Goal: Task Accomplishment & Management: Complete application form

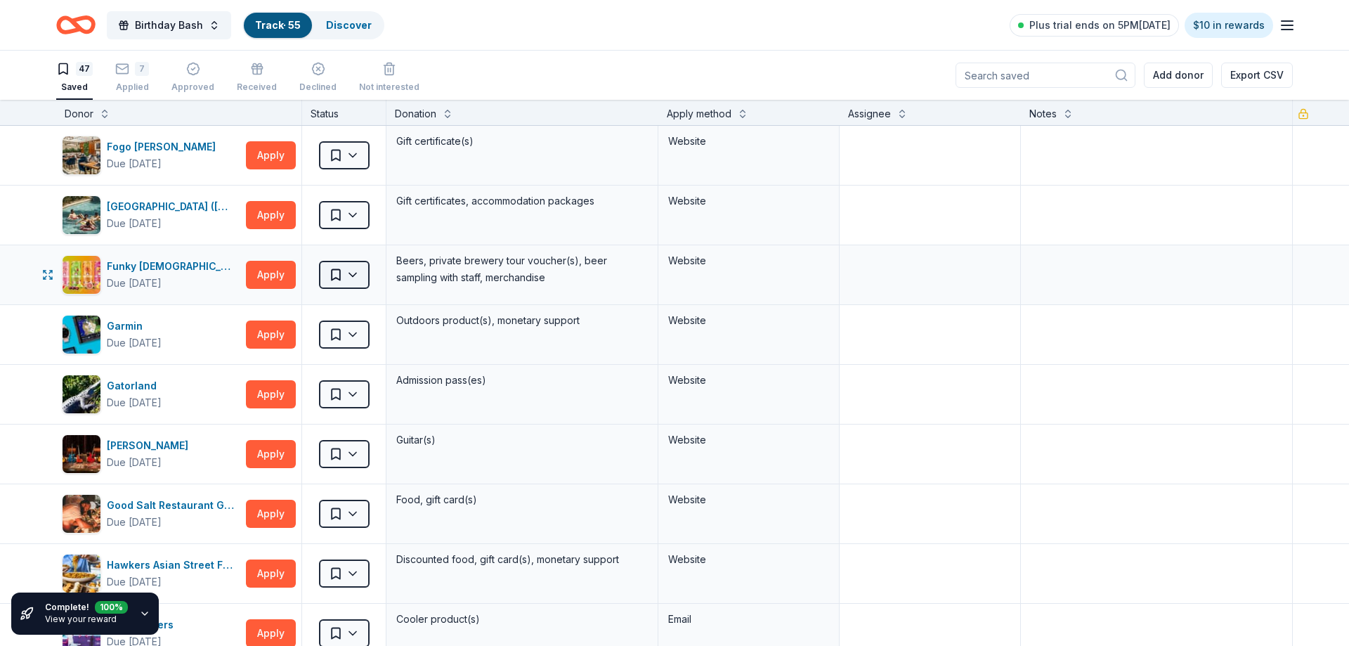
click at [358, 280] on html "Birthday Bash Track · 55 Discover Plus trial ends on 5PM[DATE] $10 in rewards 4…" at bounding box center [674, 323] width 1349 height 646
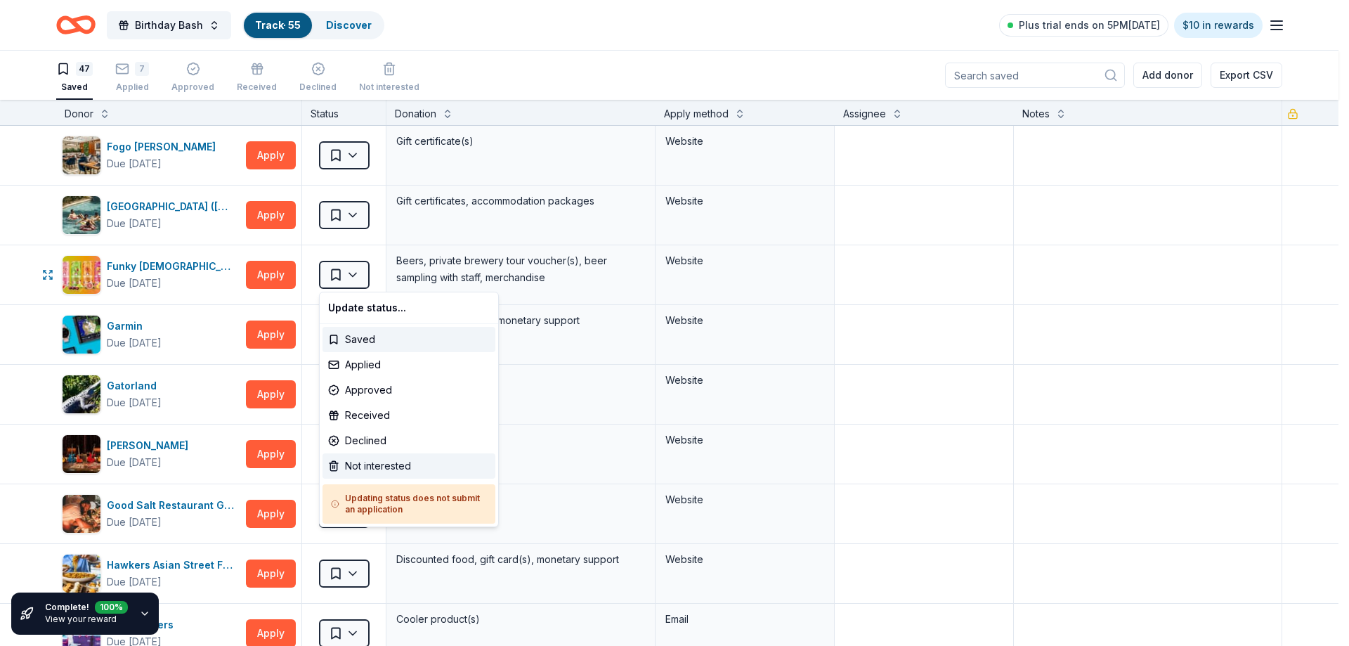
click at [367, 460] on div "Not interested" at bounding box center [409, 465] width 173 height 25
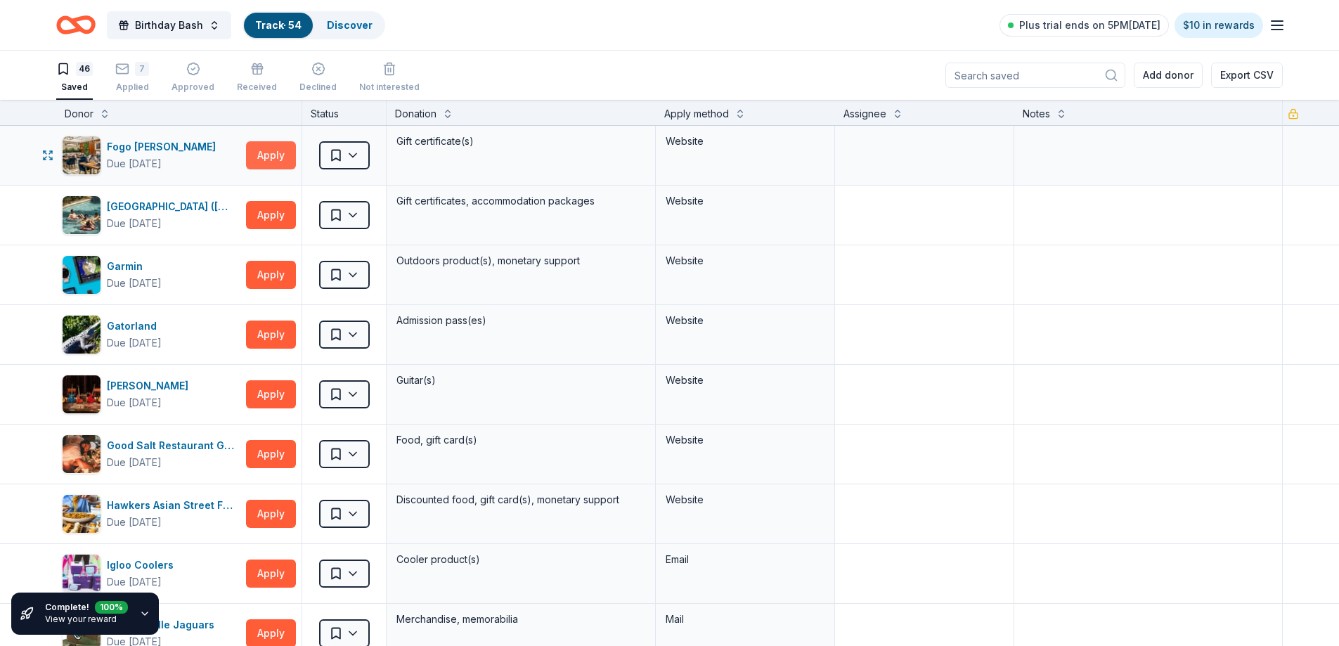
click at [264, 160] on button "Apply" at bounding box center [271, 155] width 50 height 28
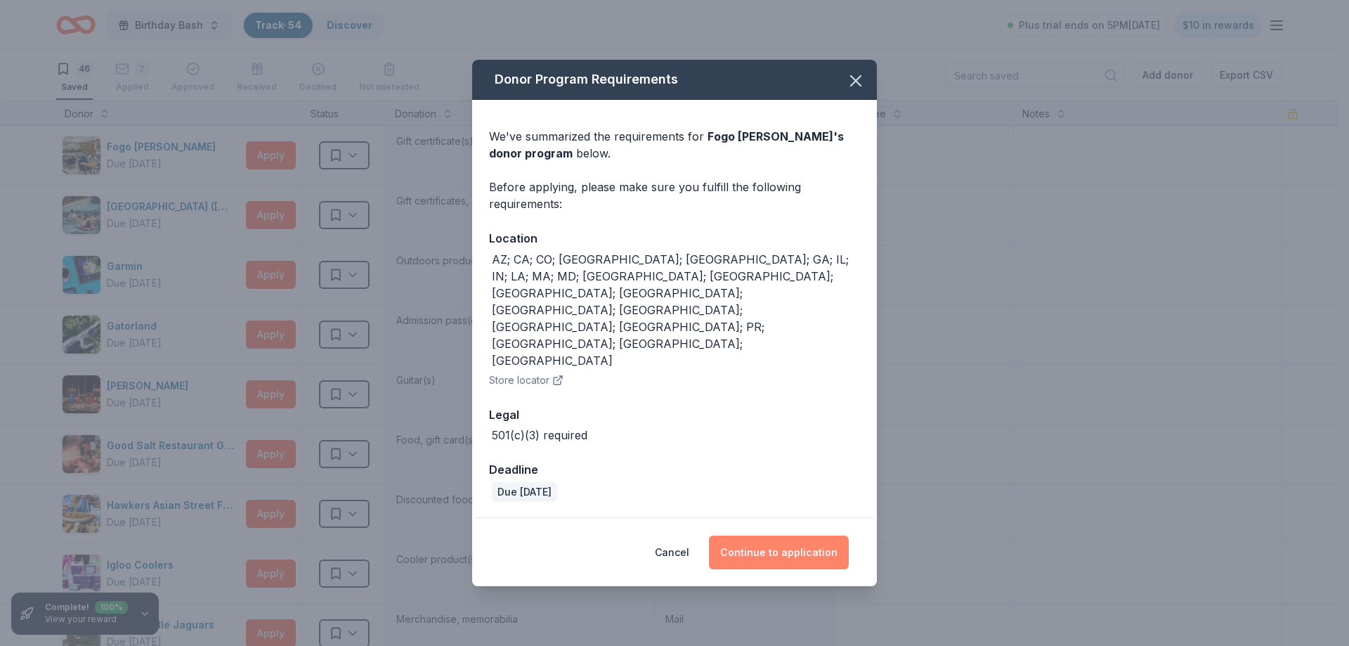
click at [769, 535] on button "Continue to application" at bounding box center [779, 552] width 140 height 34
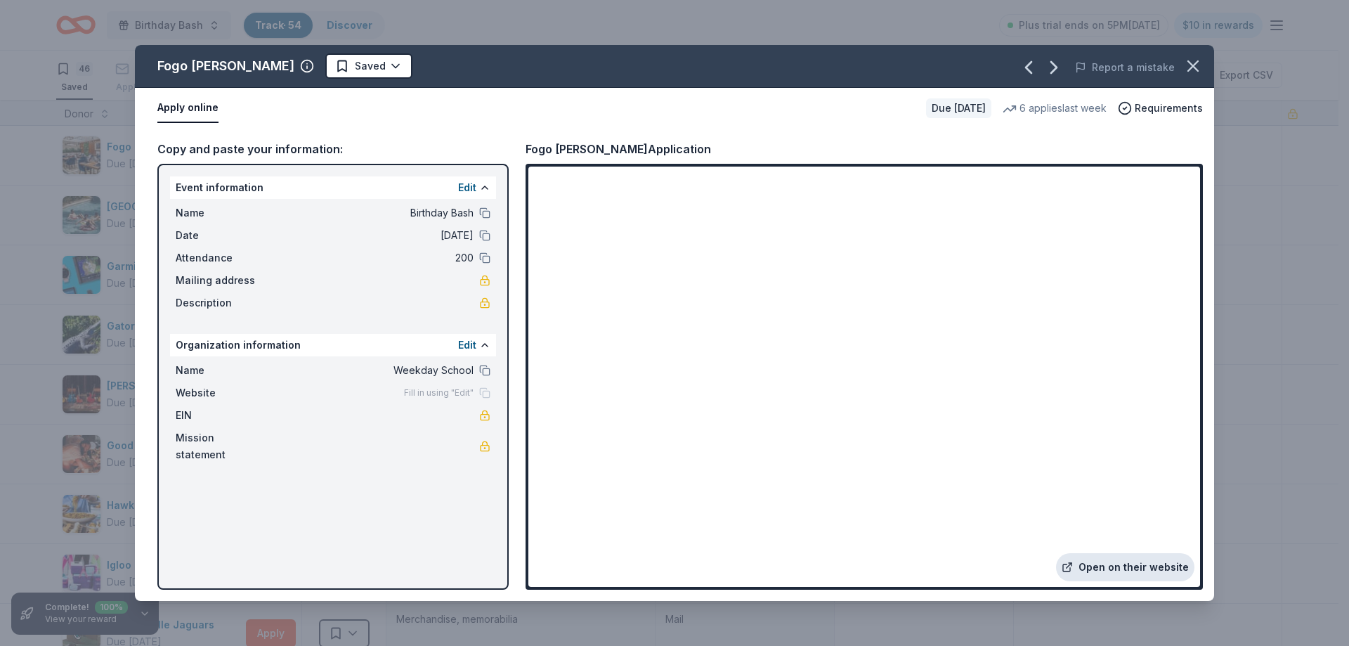
click at [1102, 567] on link "Open on their website" at bounding box center [1125, 567] width 138 height 28
click at [340, 66] on html "Birthday Bash Track · 54 Discover Plus trial ends on 5PM[DATE] $10 in rewards 4…" at bounding box center [674, 323] width 1349 height 646
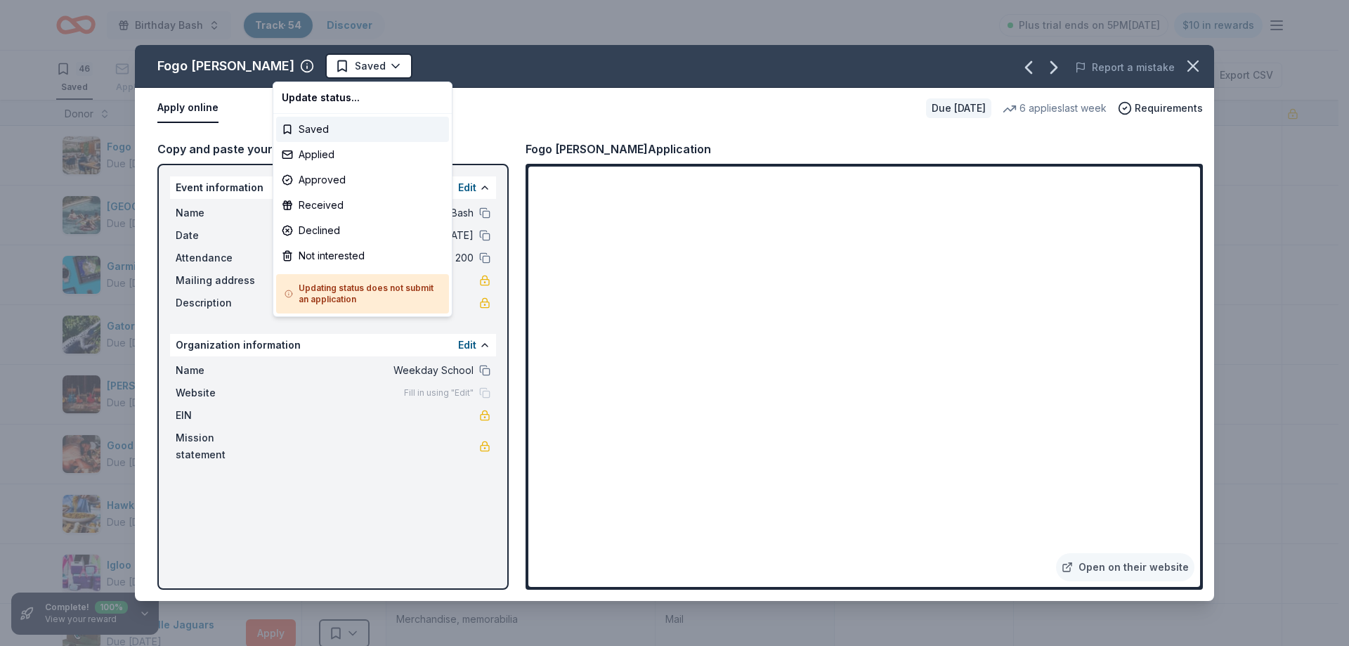
click at [532, 34] on html "Birthday Bash Track · 54 Discover Plus trial ends on 5PM[DATE] $10 in rewards 4…" at bounding box center [674, 323] width 1349 height 646
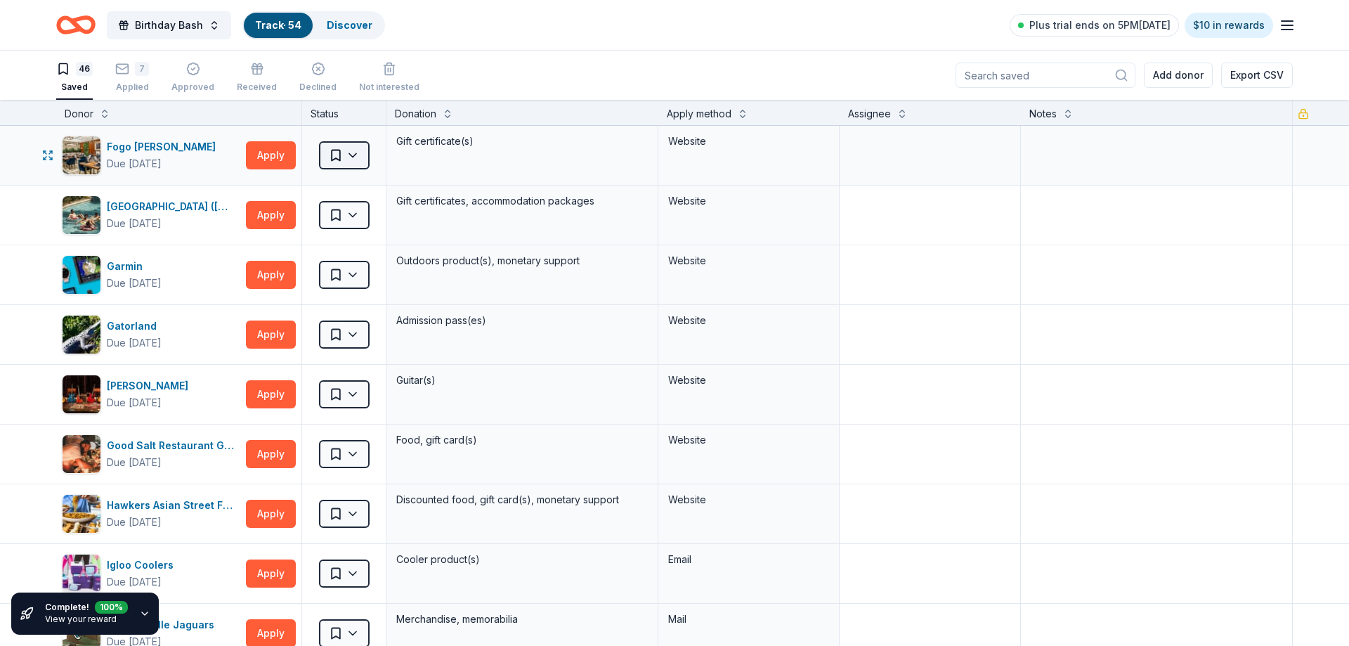
click at [353, 160] on html "Birthday Bash Track · 54 Discover Plus trial ends on 5PM[DATE] $10 in rewards 4…" at bounding box center [674, 323] width 1349 height 646
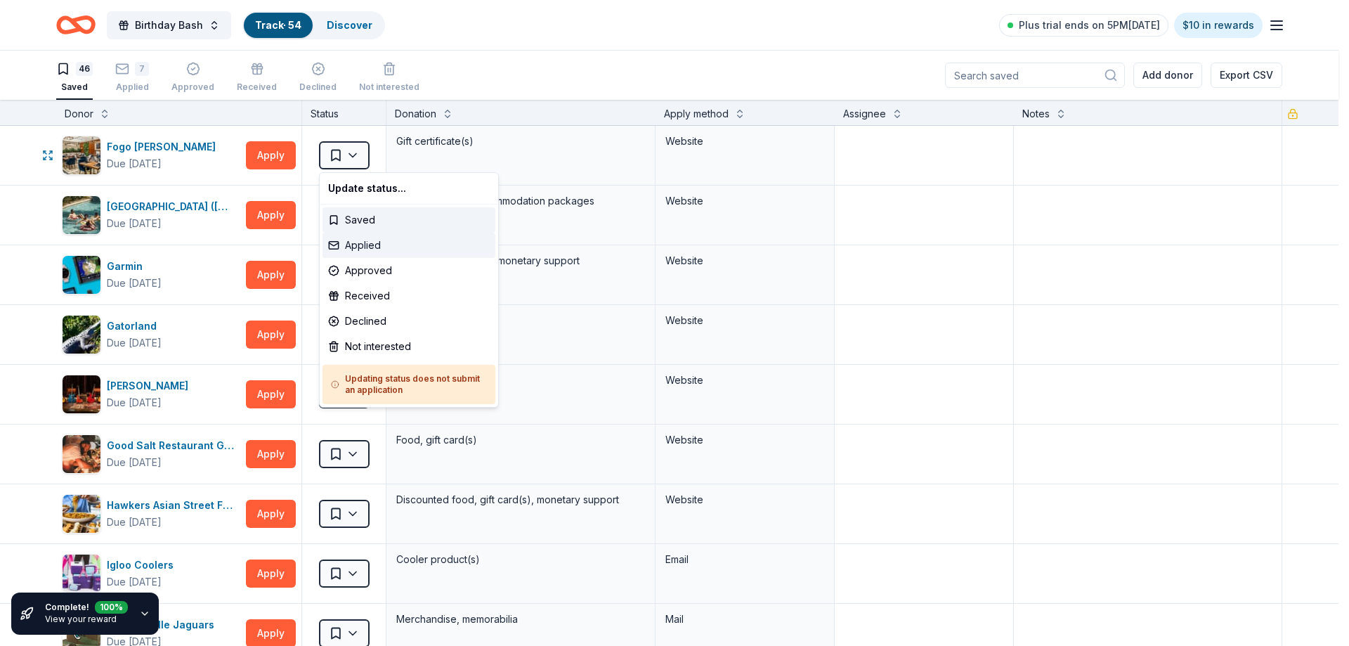
click at [372, 247] on div "Applied" at bounding box center [409, 245] width 173 height 25
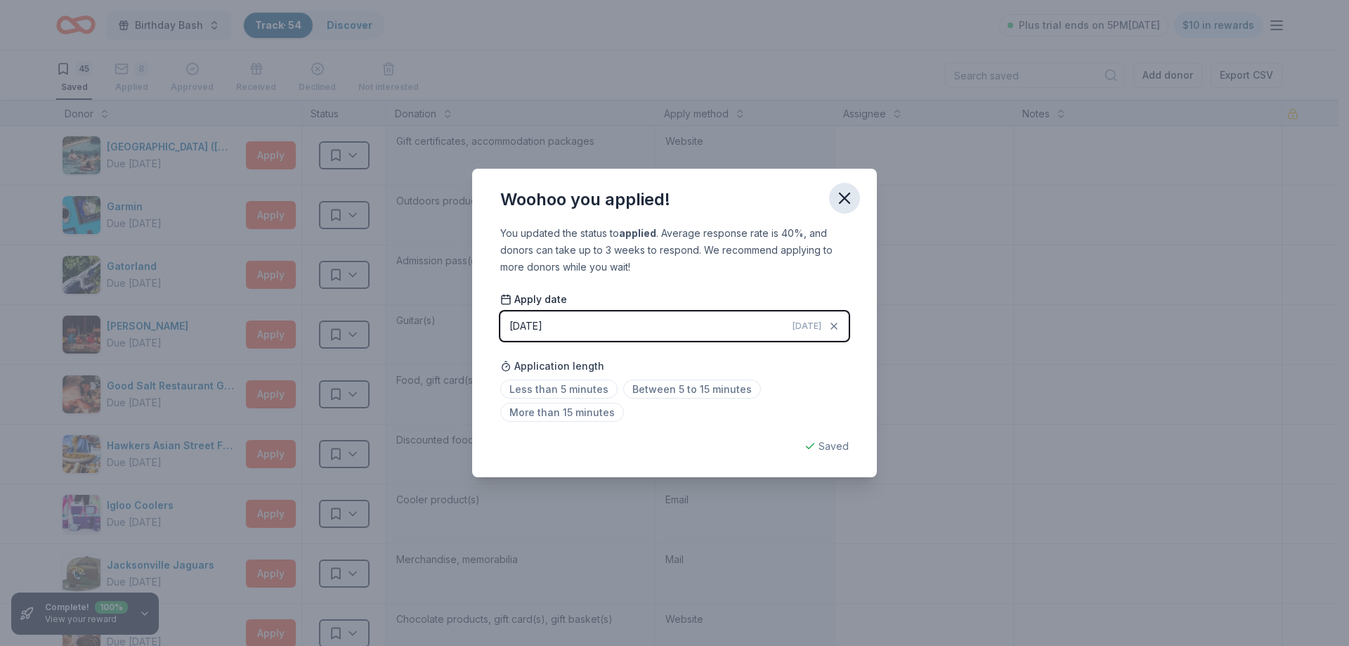
click at [846, 207] on icon "button" at bounding box center [845, 198] width 20 height 20
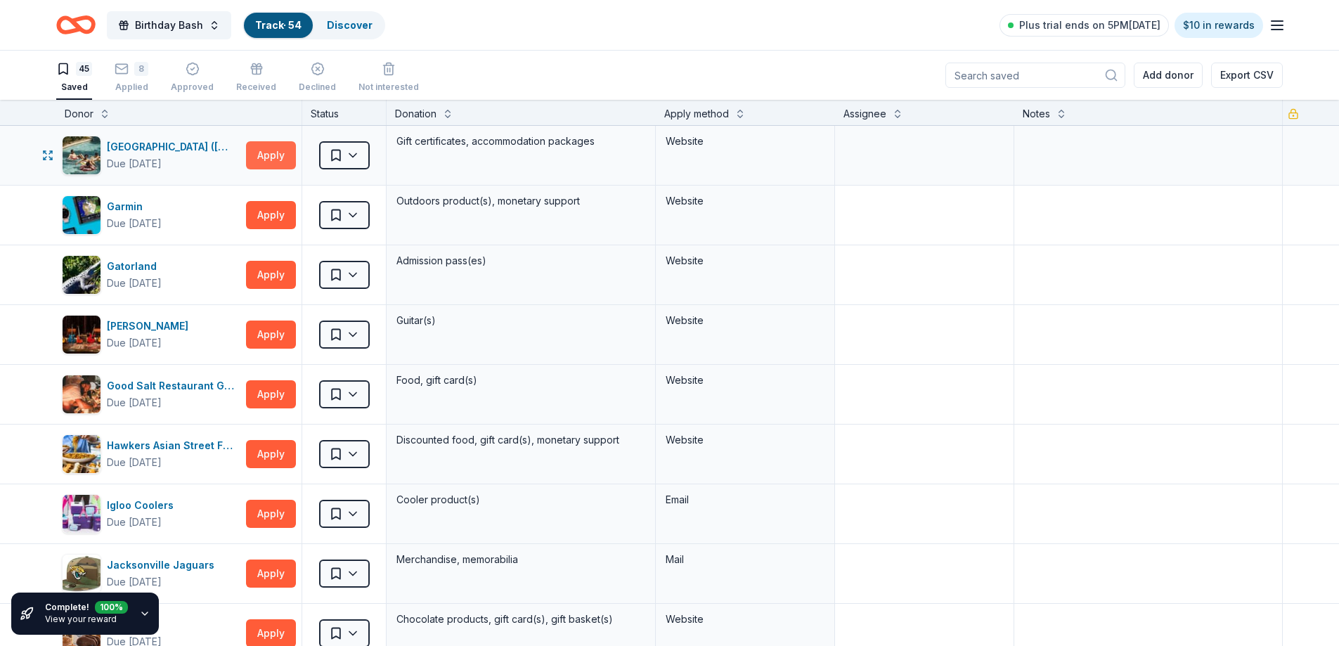
click at [267, 156] on button "Apply" at bounding box center [271, 155] width 50 height 28
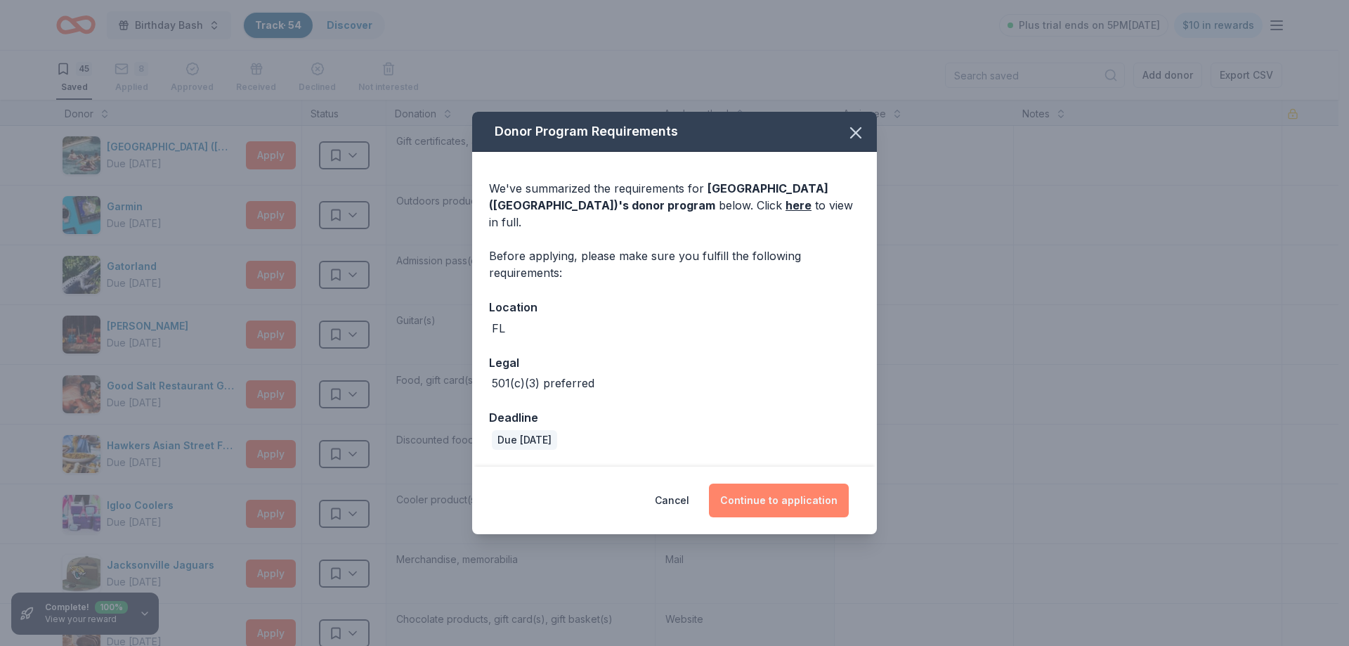
click at [792, 491] on button "Continue to application" at bounding box center [779, 500] width 140 height 34
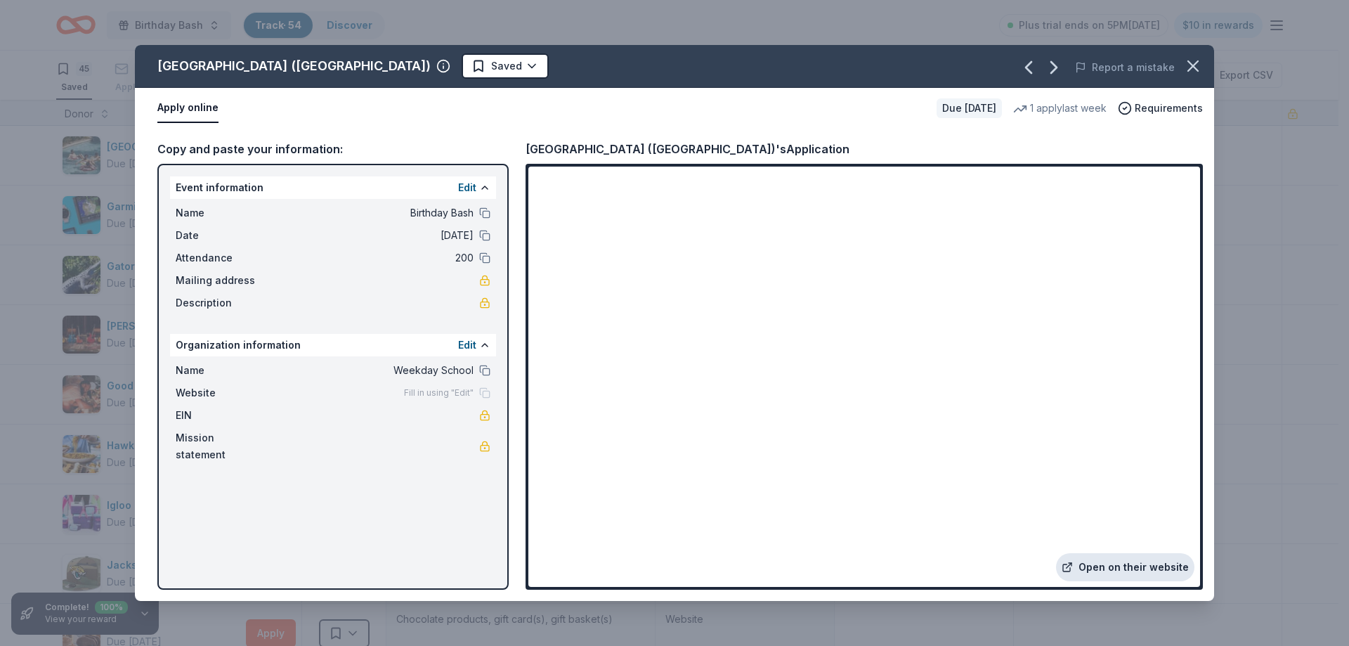
click at [1099, 564] on link "Open on their website" at bounding box center [1125, 567] width 138 height 28
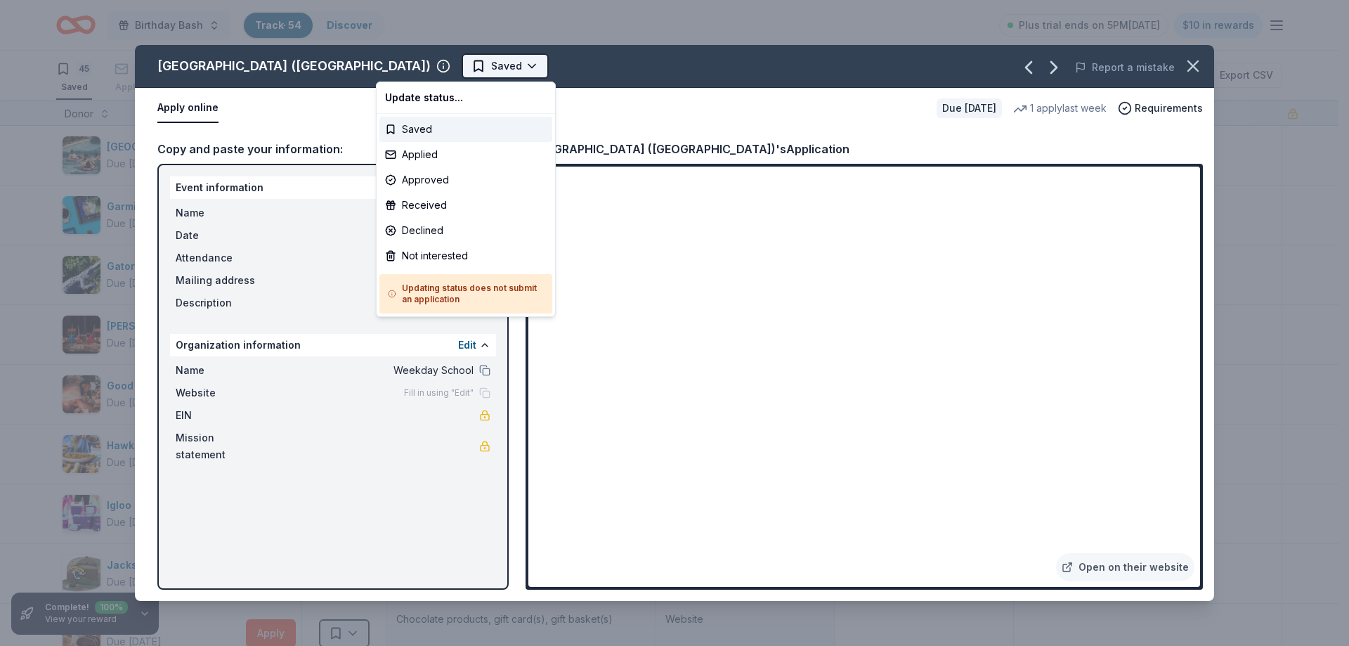
click at [437, 66] on html "Birthday Bash Track · 54 Discover Plus trial ends on 5PM[DATE] $10 in rewards 4…" at bounding box center [674, 323] width 1349 height 646
click at [438, 158] on div "Applied" at bounding box center [465, 154] width 173 height 25
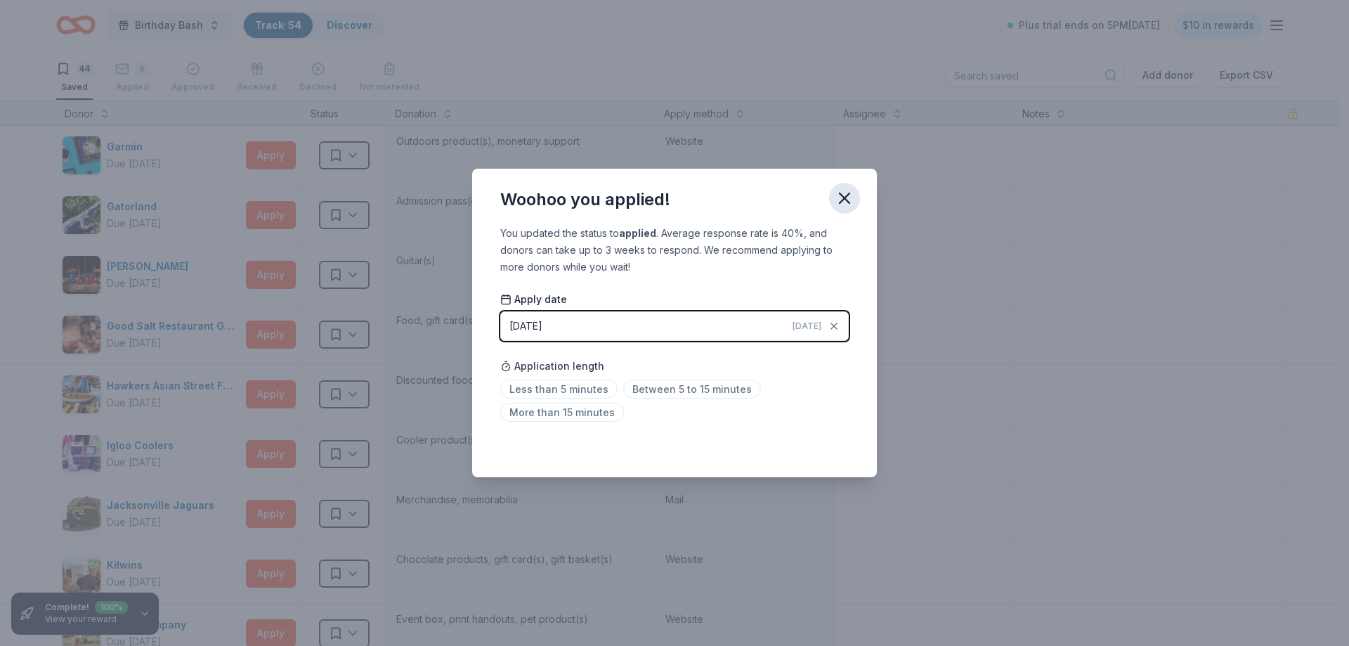
click at [850, 200] on icon "button" at bounding box center [845, 198] width 20 height 20
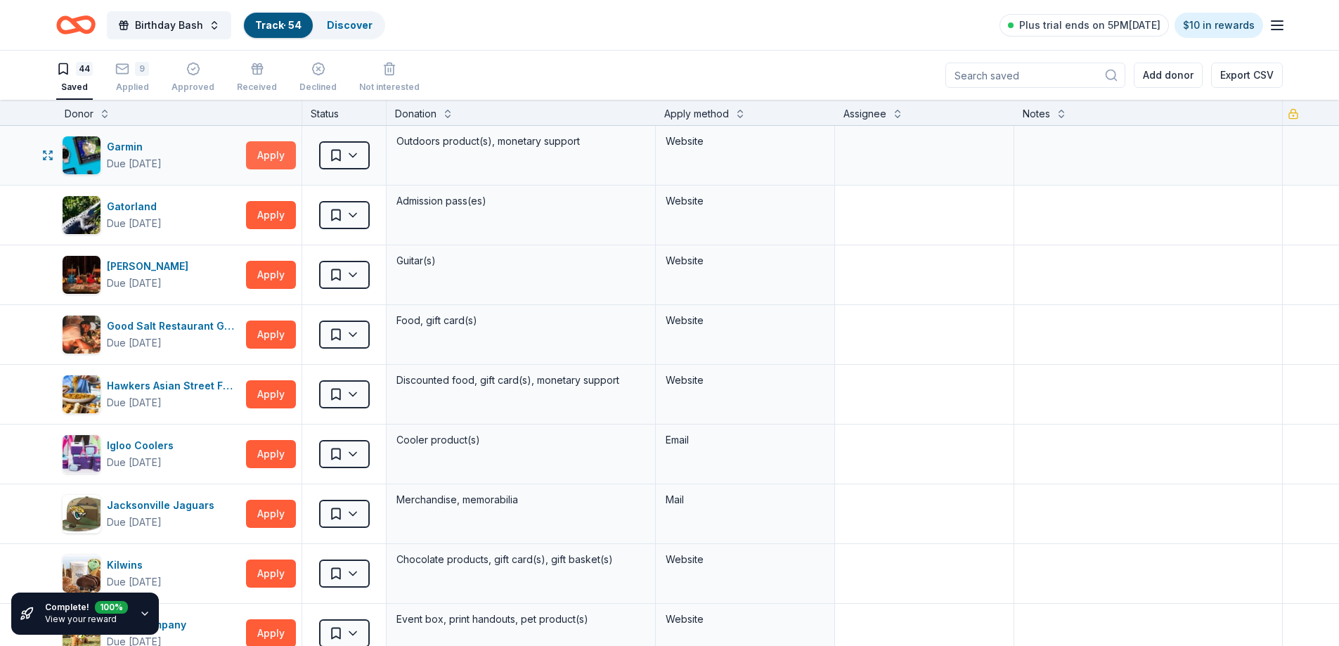
click at [269, 152] on button "Apply" at bounding box center [271, 155] width 50 height 28
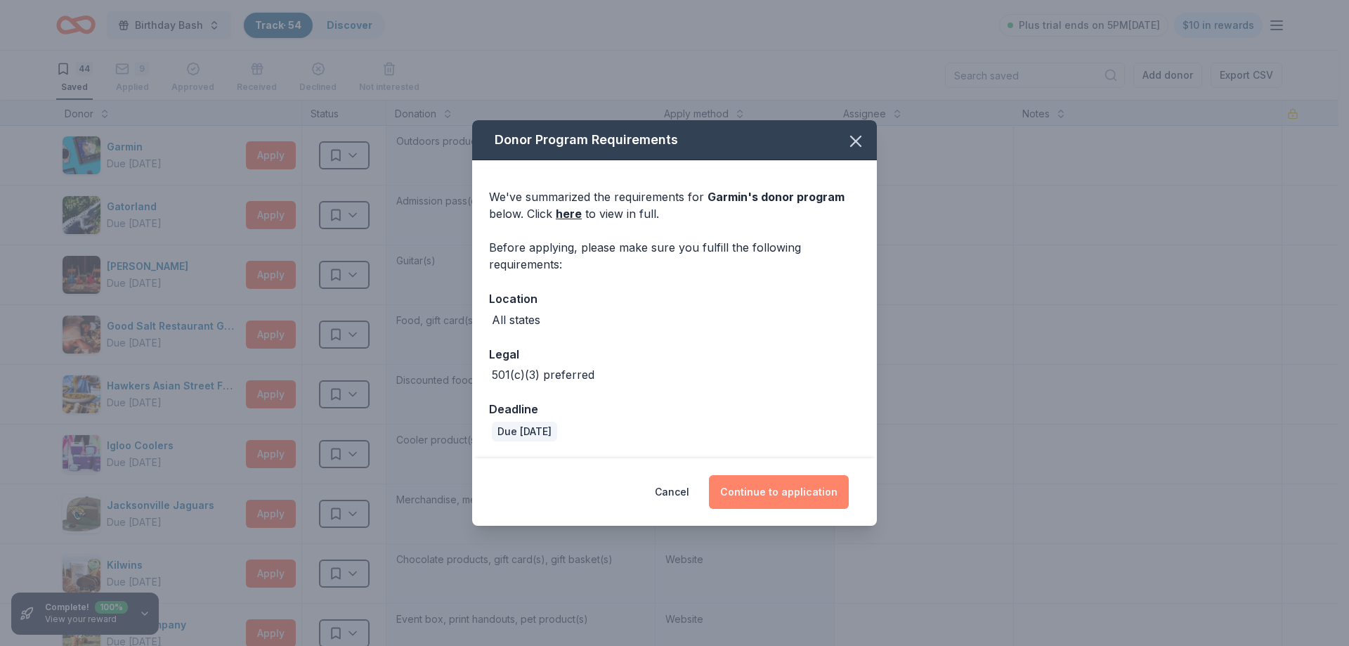
click at [784, 488] on button "Continue to application" at bounding box center [779, 492] width 140 height 34
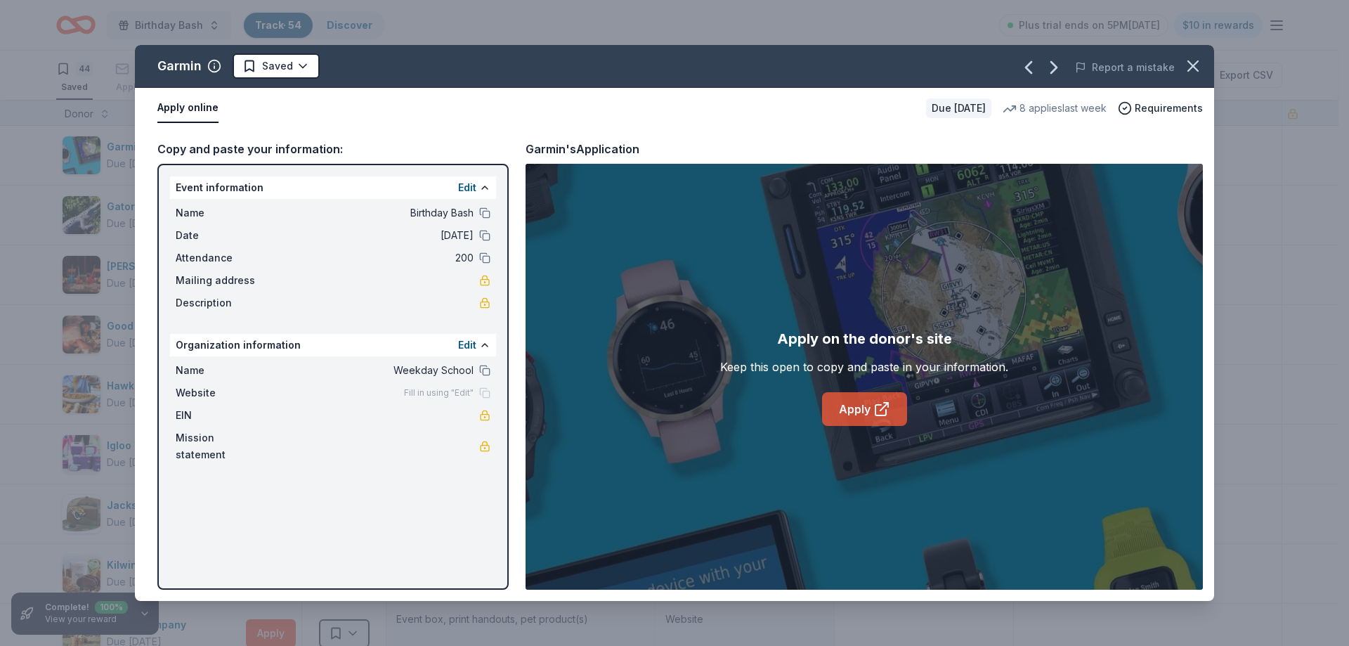
click at [856, 404] on link "Apply" at bounding box center [864, 409] width 85 height 34
click at [283, 67] on html "Birthday Bash Track · 54 Discover Plus trial ends on 5PM[DATE] $10 in rewards 4…" at bounding box center [674, 323] width 1349 height 646
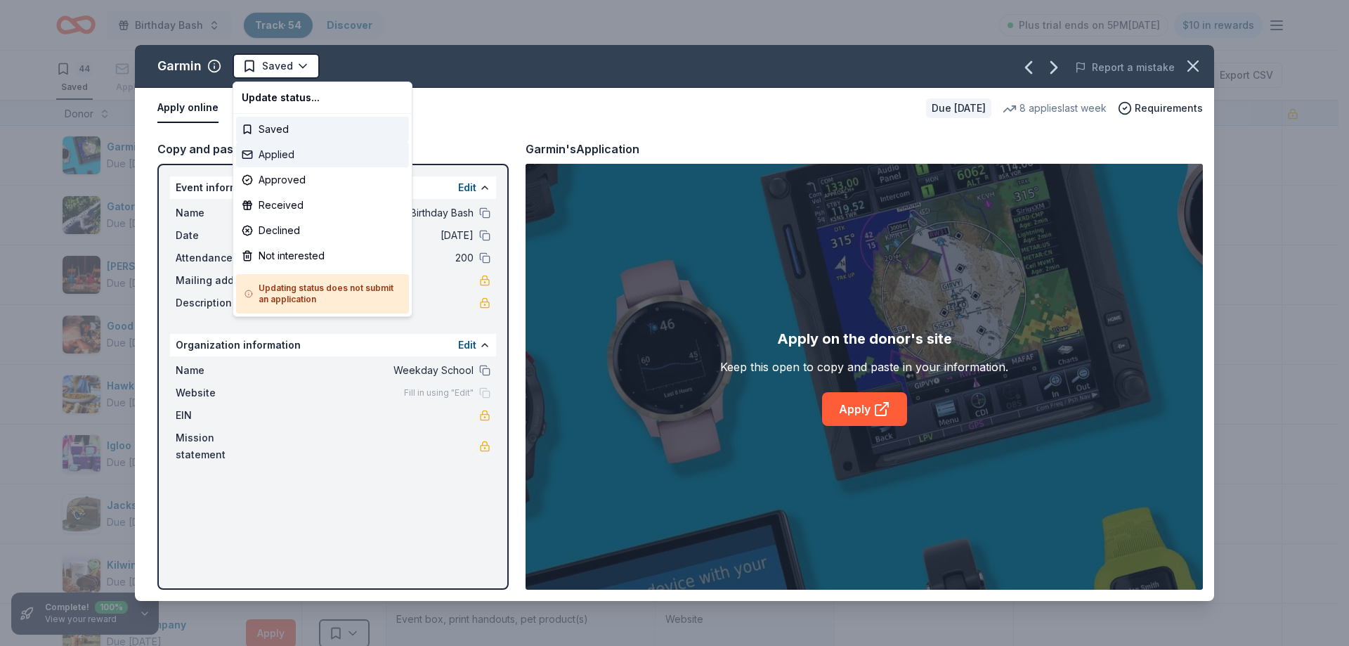
click at [282, 152] on div "Applied" at bounding box center [322, 154] width 173 height 25
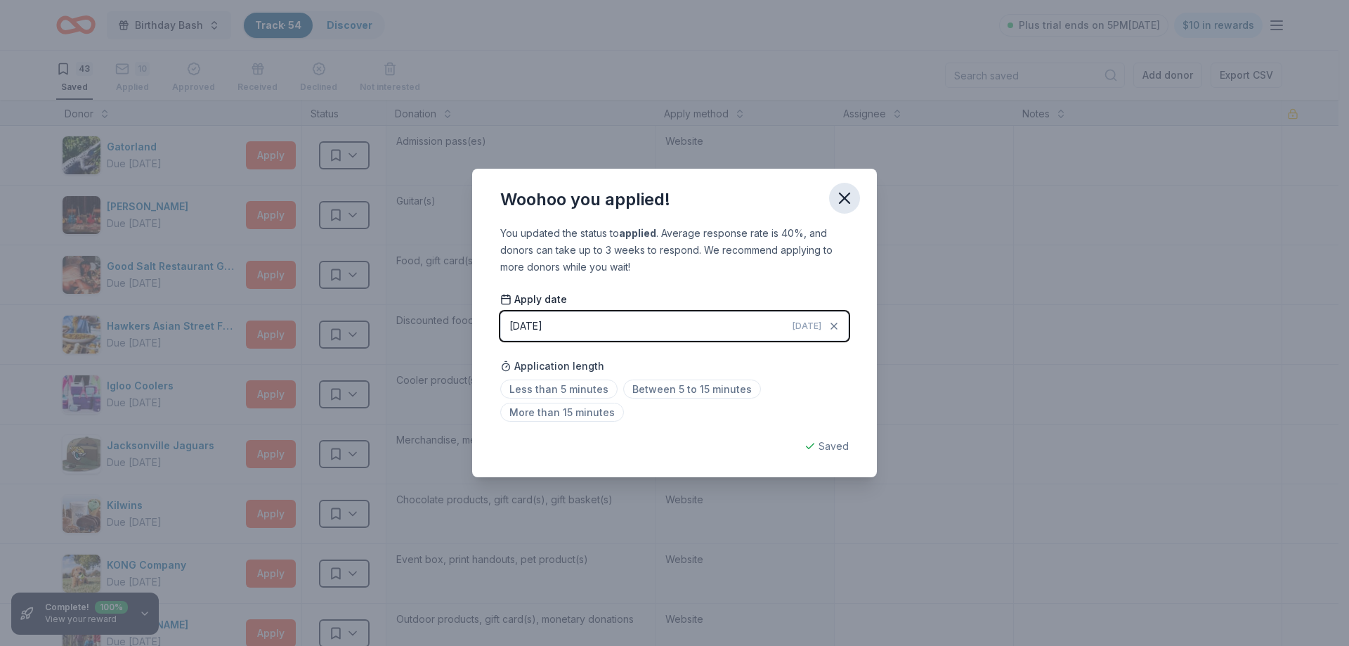
click at [841, 195] on icon "button" at bounding box center [845, 198] width 10 height 10
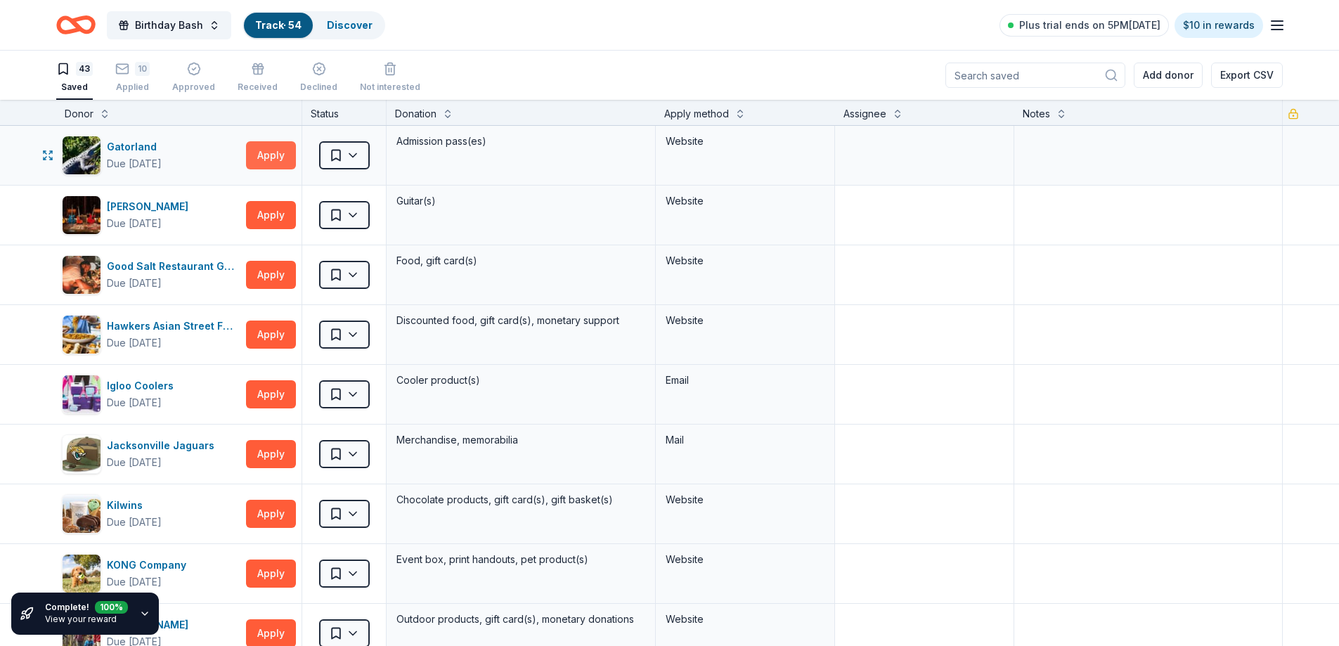
click at [274, 157] on button "Apply" at bounding box center [271, 155] width 50 height 28
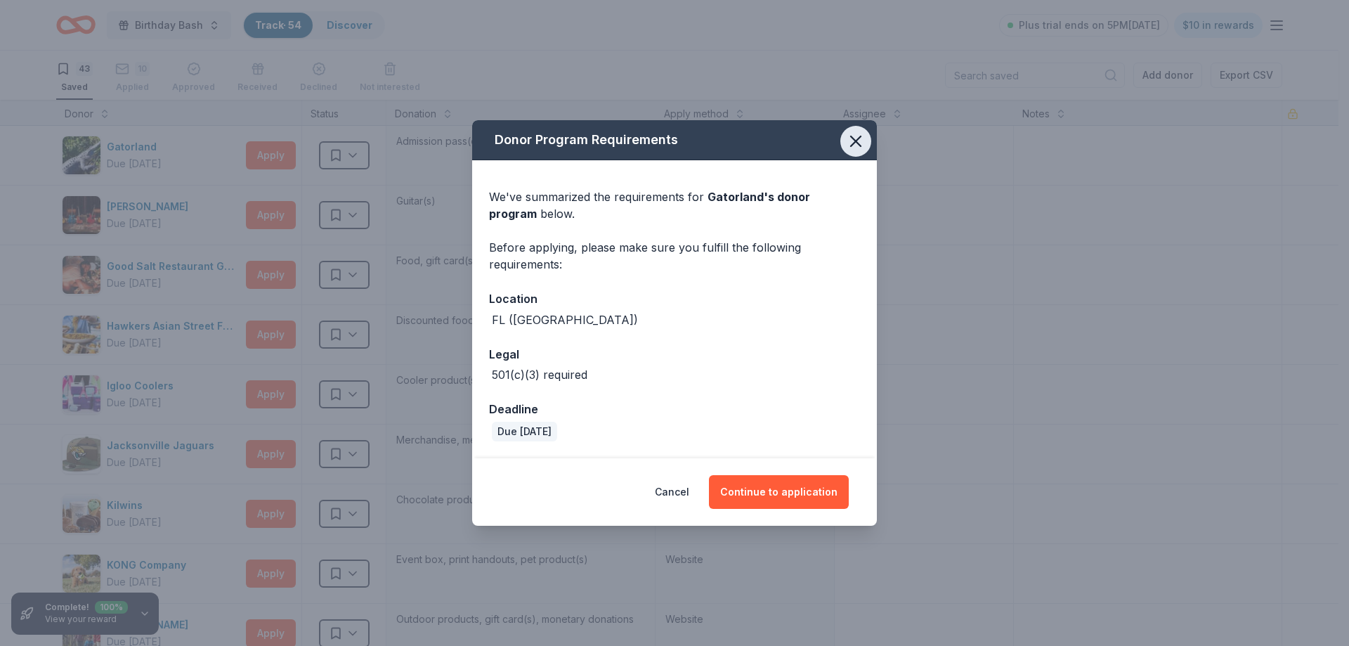
click at [857, 135] on icon "button" at bounding box center [856, 141] width 20 height 20
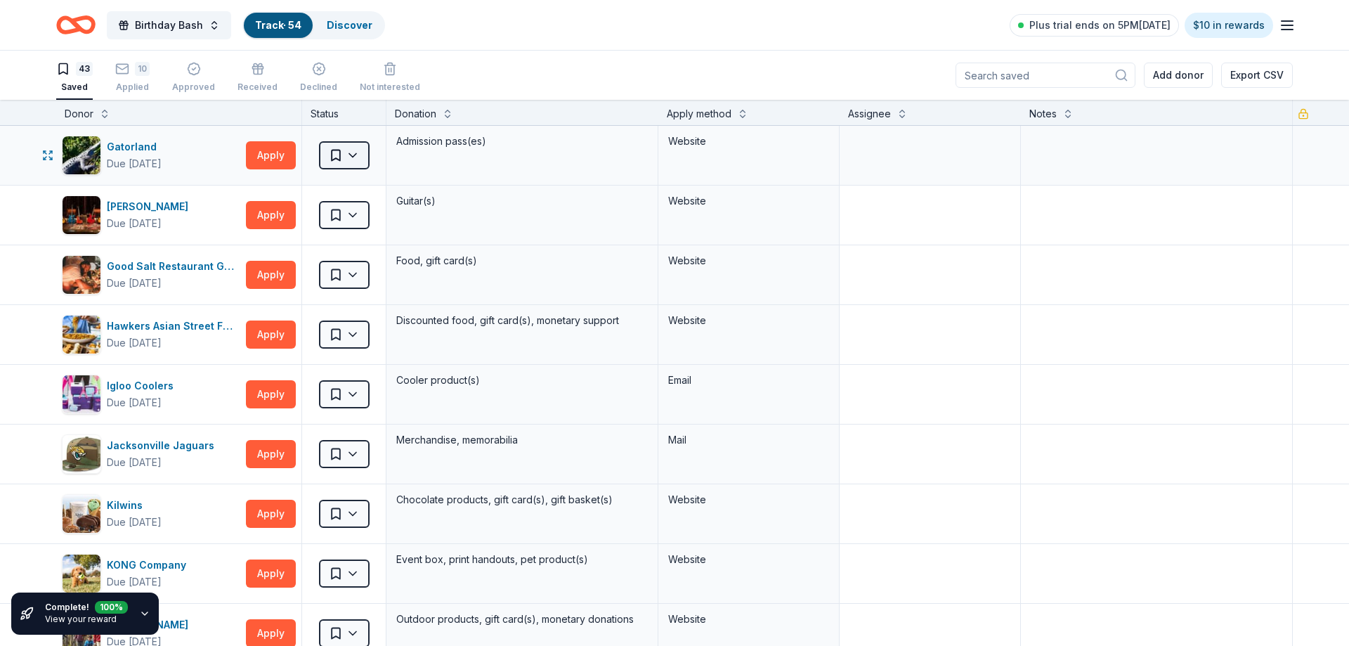
click at [363, 152] on html "Birthday Bash Track · 54 Discover Plus trial ends on 5PM[DATE] $10 in rewards 4…" at bounding box center [674, 323] width 1349 height 646
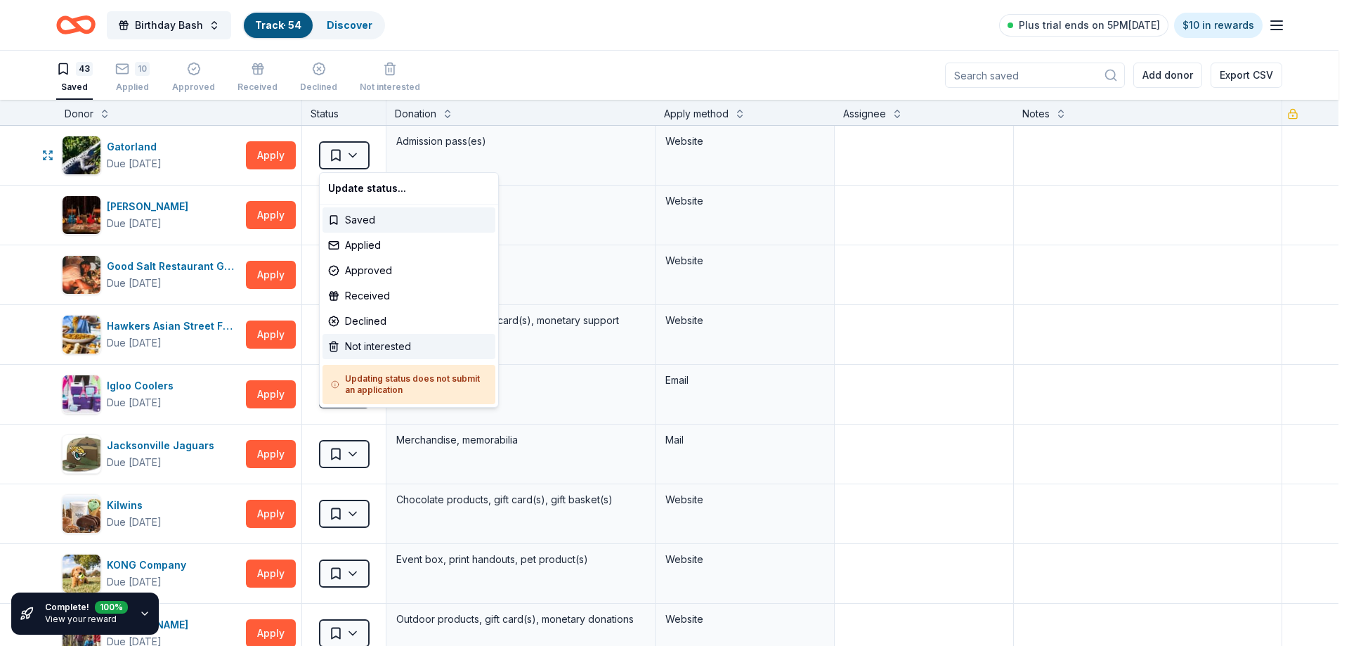
click at [391, 340] on div "Not interested" at bounding box center [409, 346] width 173 height 25
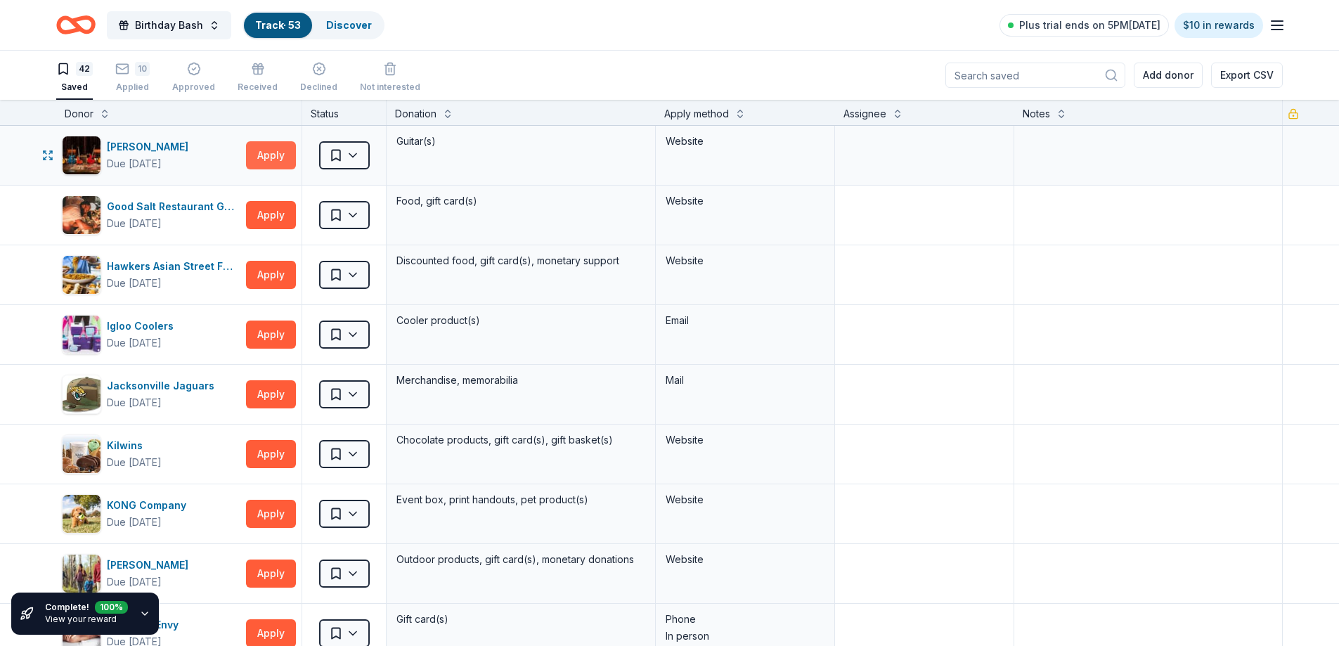
click at [273, 159] on button "Apply" at bounding box center [271, 155] width 50 height 28
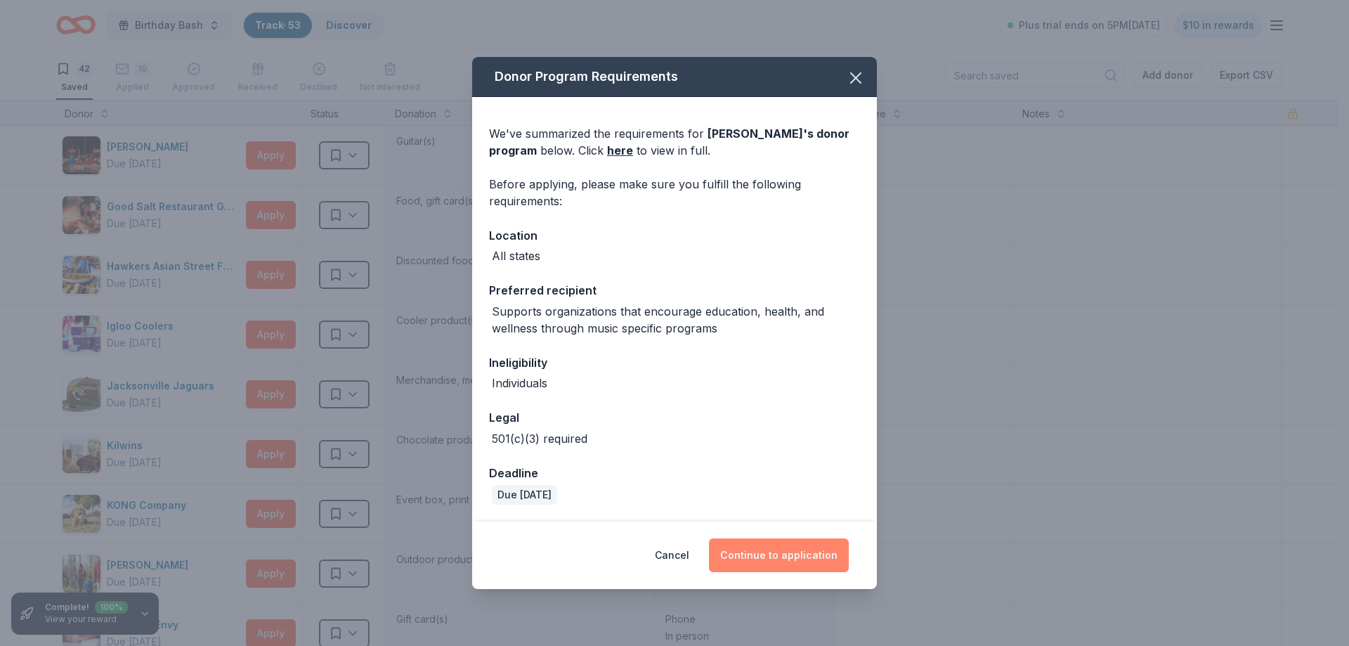
click at [778, 550] on button "Continue to application" at bounding box center [779, 555] width 140 height 34
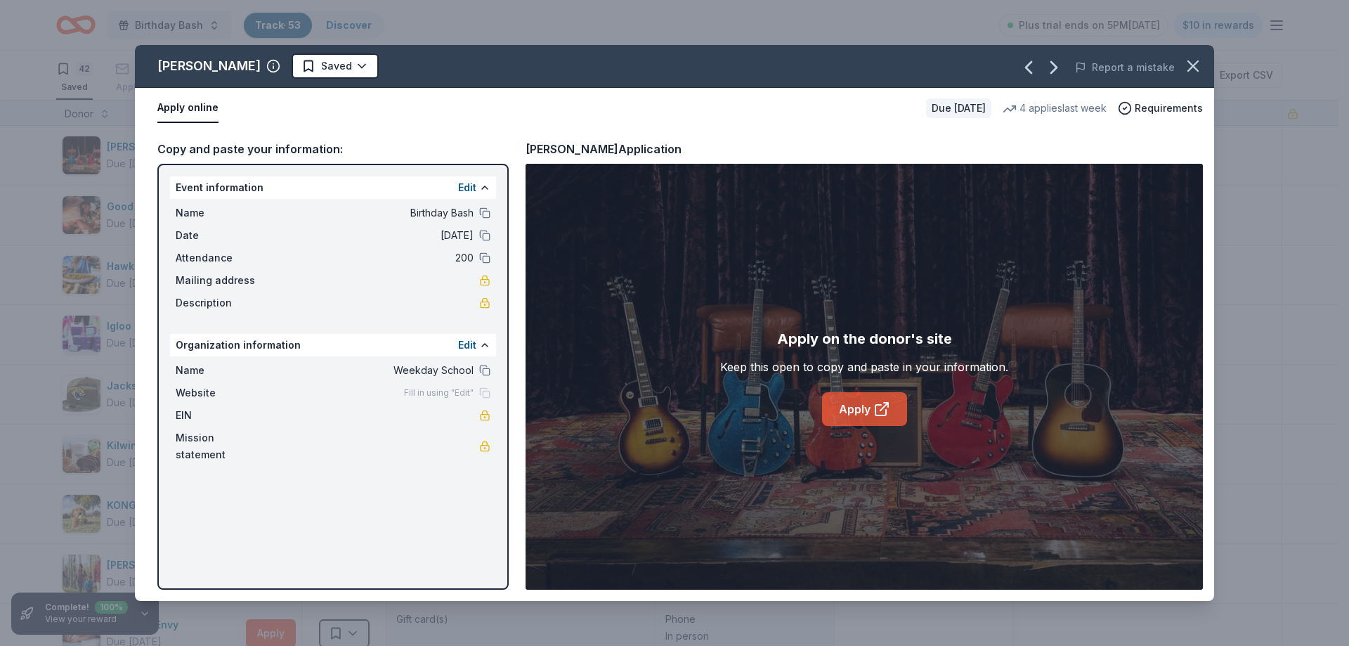
click at [846, 411] on link "Apply" at bounding box center [864, 409] width 85 height 34
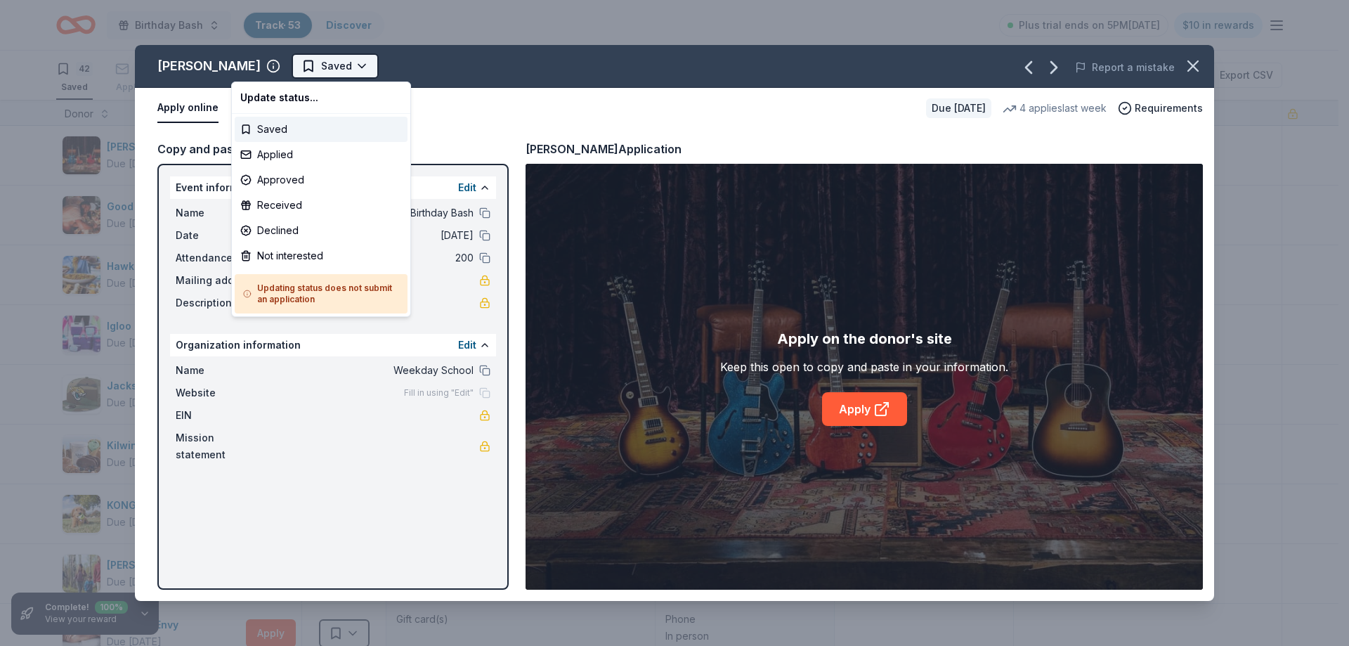
click at [290, 64] on html "Birthday Bash Track · 53 Discover Plus trial ends on 5PM[DATE] $10 in rewards 4…" at bounding box center [674, 323] width 1349 height 646
click at [293, 155] on div "Applied" at bounding box center [321, 154] width 173 height 25
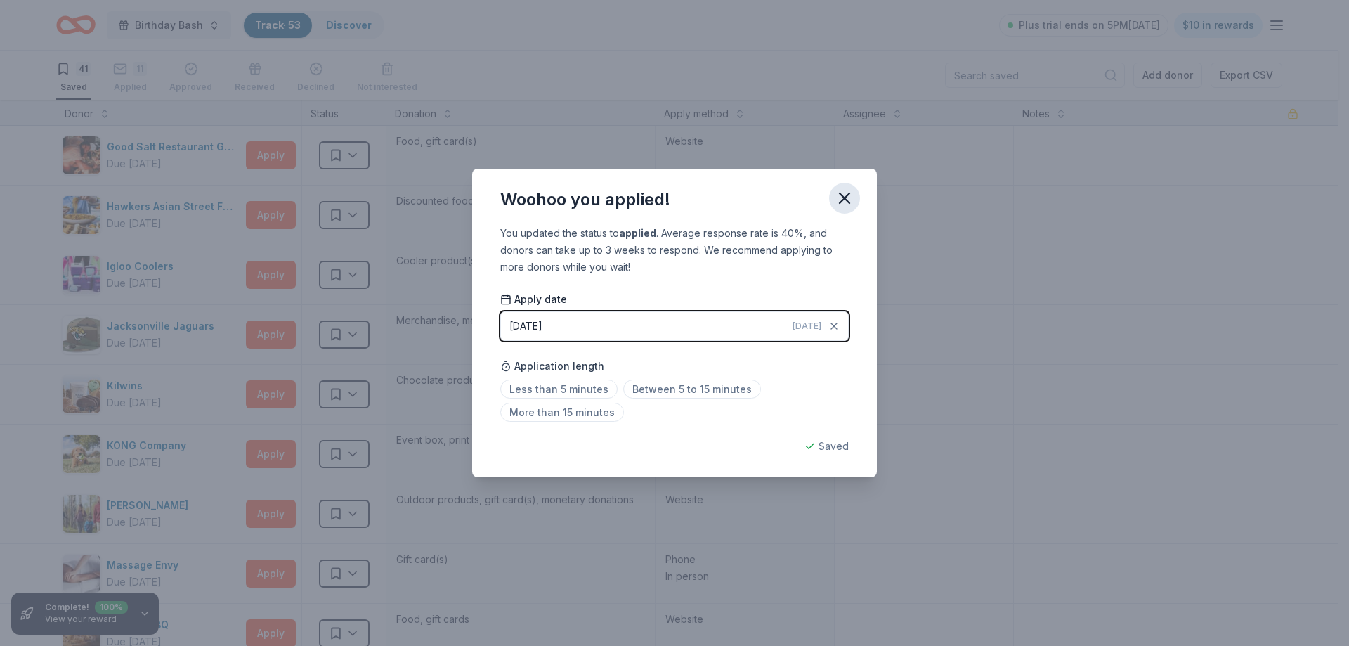
click at [848, 198] on icon "button" at bounding box center [845, 198] width 20 height 20
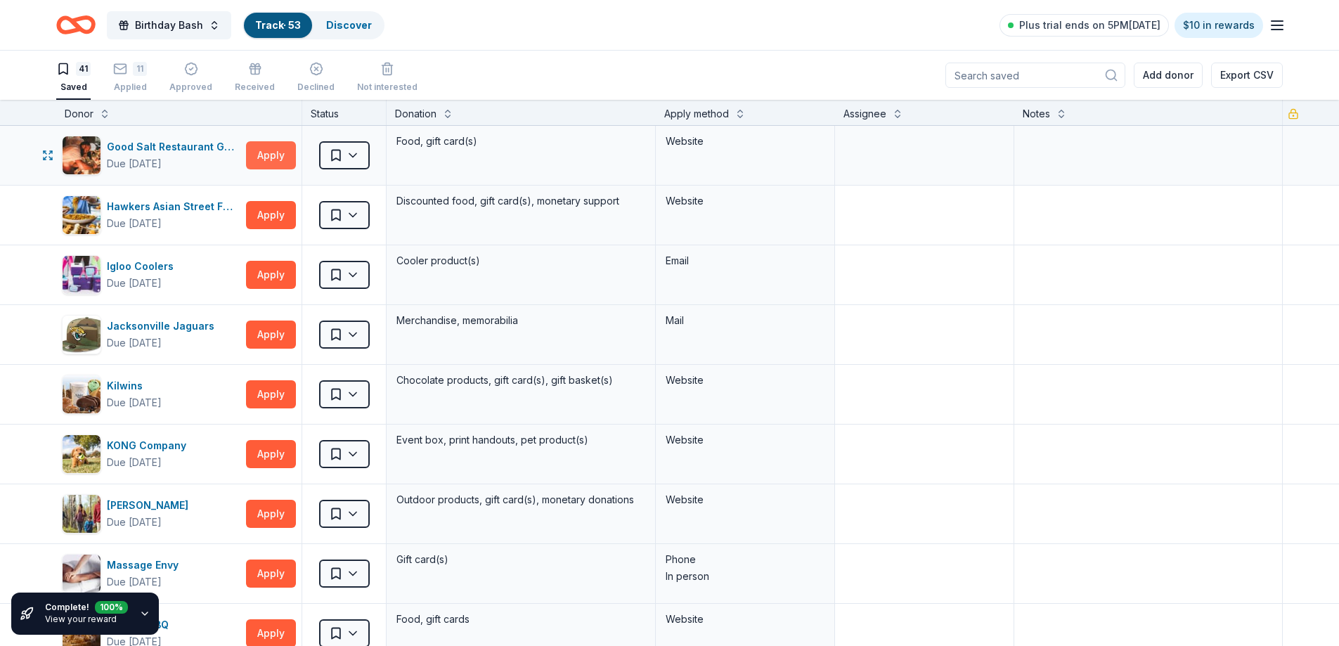
click at [252, 152] on button "Apply" at bounding box center [271, 155] width 50 height 28
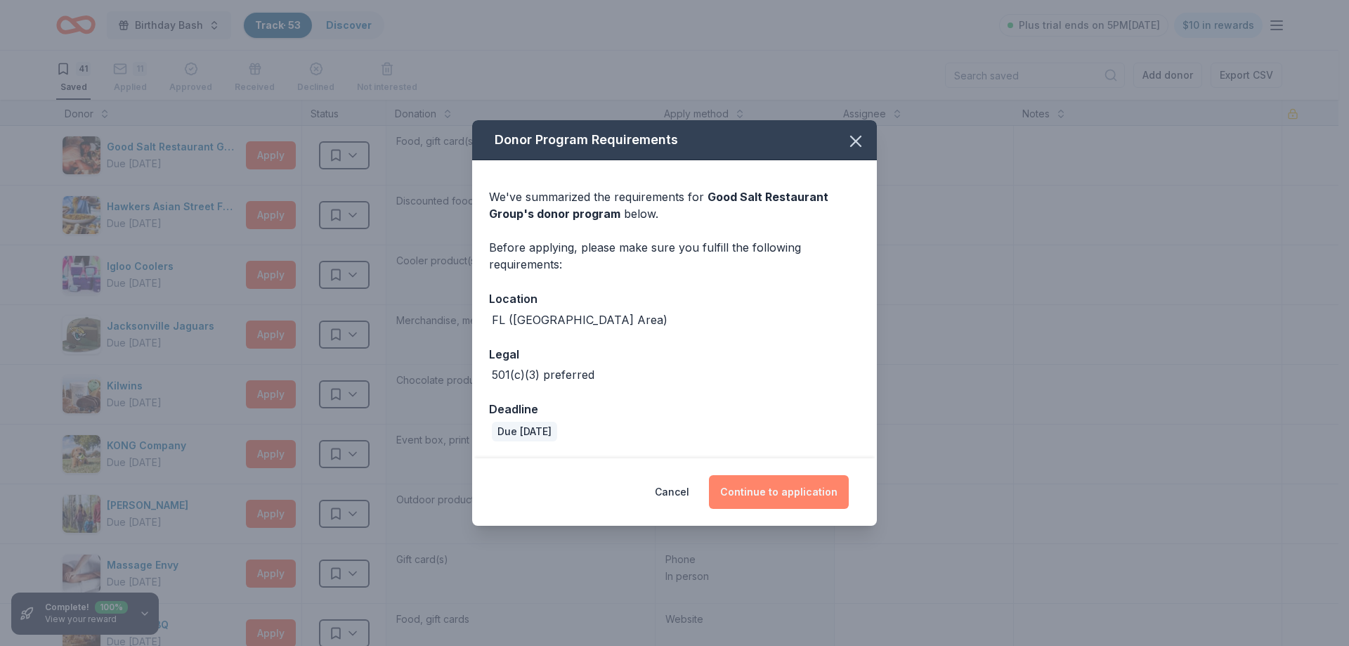
click at [781, 490] on button "Continue to application" at bounding box center [779, 492] width 140 height 34
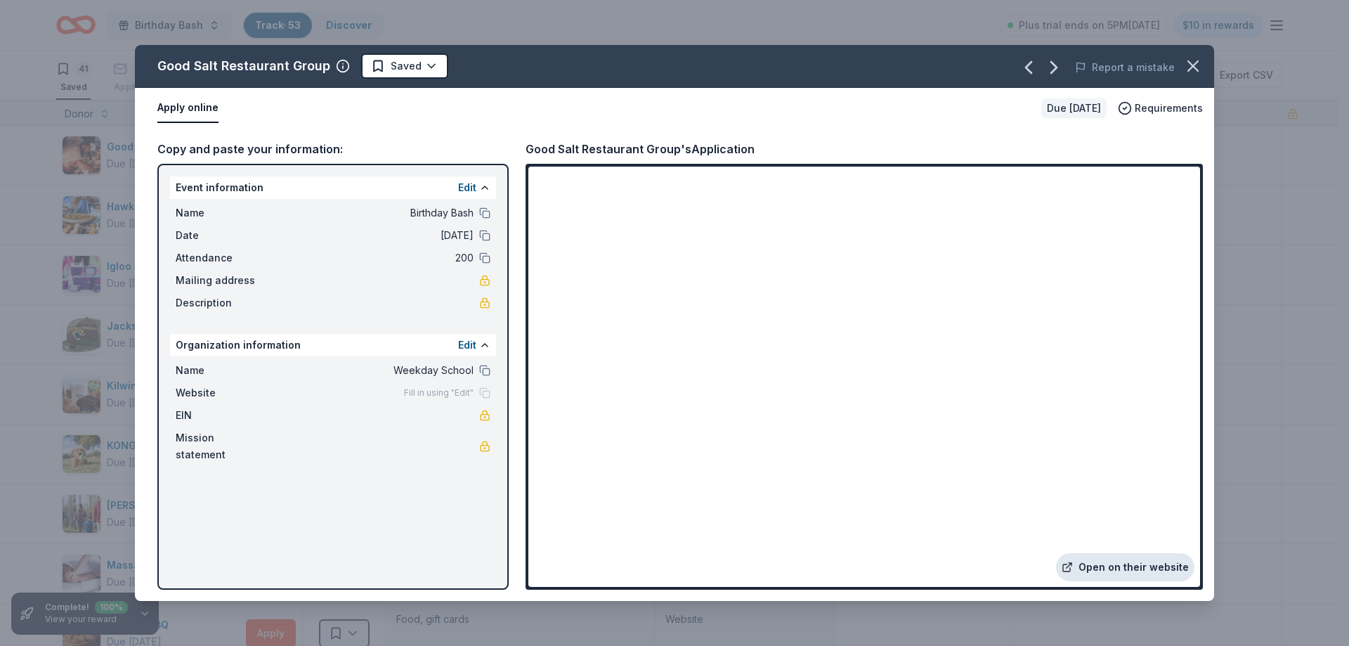
click at [1126, 566] on link "Open on their website" at bounding box center [1125, 567] width 138 height 28
click at [427, 71] on html "Birthday Bash Track · 53 Discover Plus trial ends on 5PM[DATE] $10 in rewards 4…" at bounding box center [674, 323] width 1349 height 646
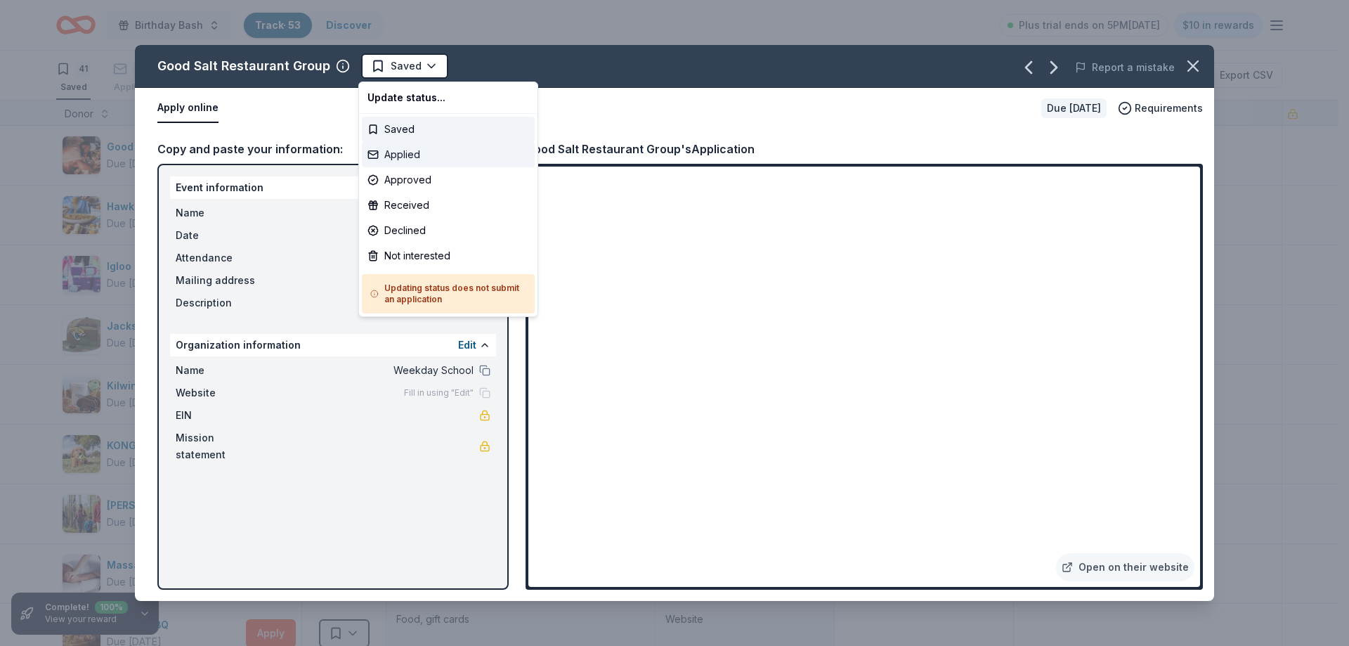
click at [416, 152] on div "Applied" at bounding box center [448, 154] width 173 height 25
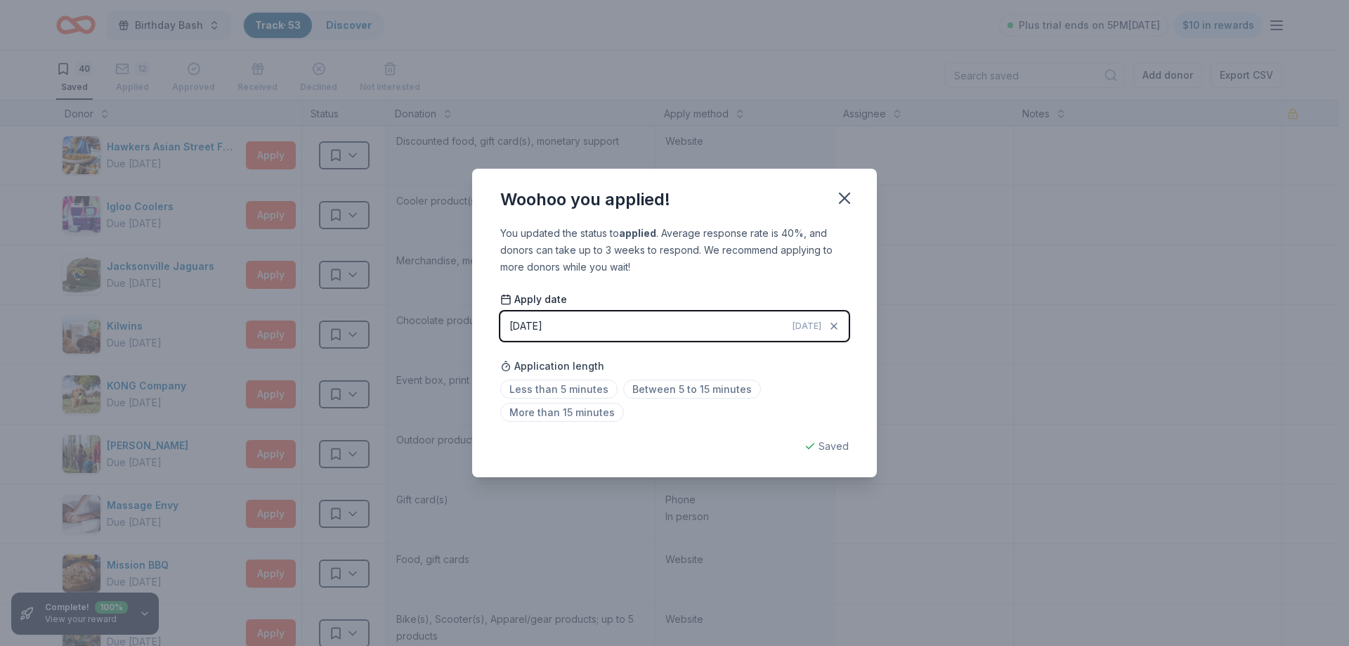
click at [264, 155] on div "Woohoo you applied! You updated the status to applied . Average response rate i…" at bounding box center [674, 323] width 1349 height 646
click at [845, 200] on icon "button" at bounding box center [845, 198] width 20 height 20
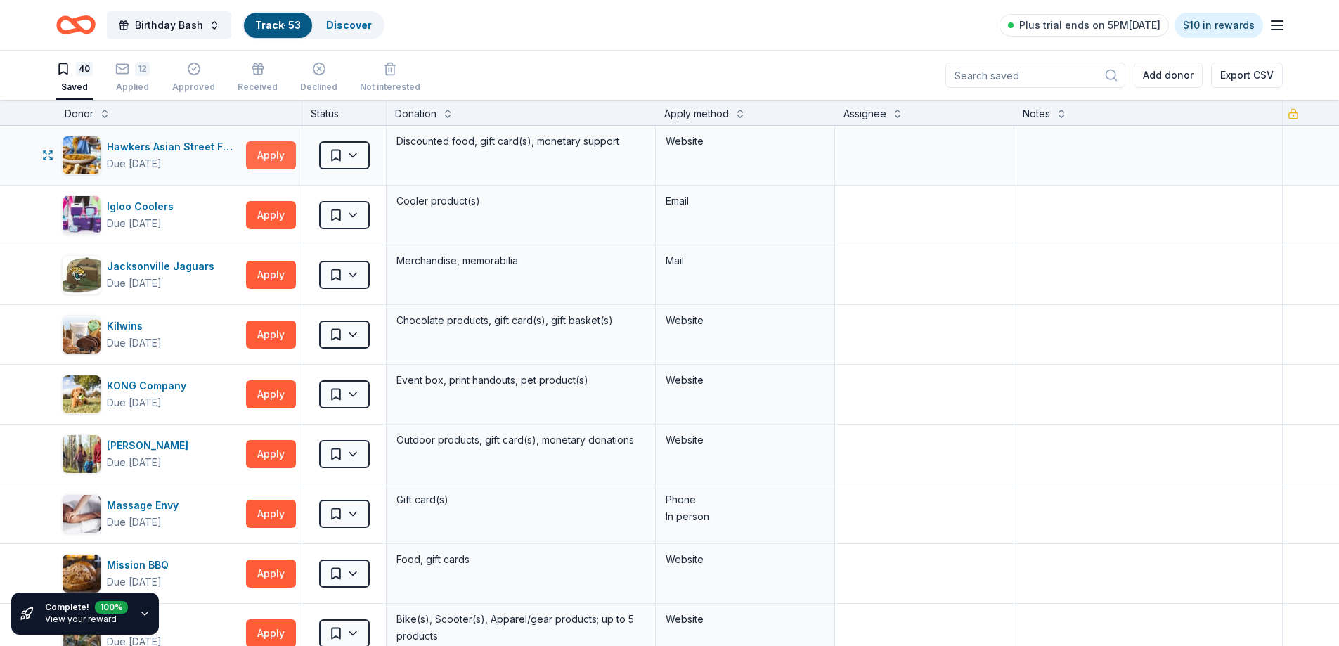
click at [269, 153] on button "Apply" at bounding box center [271, 155] width 50 height 28
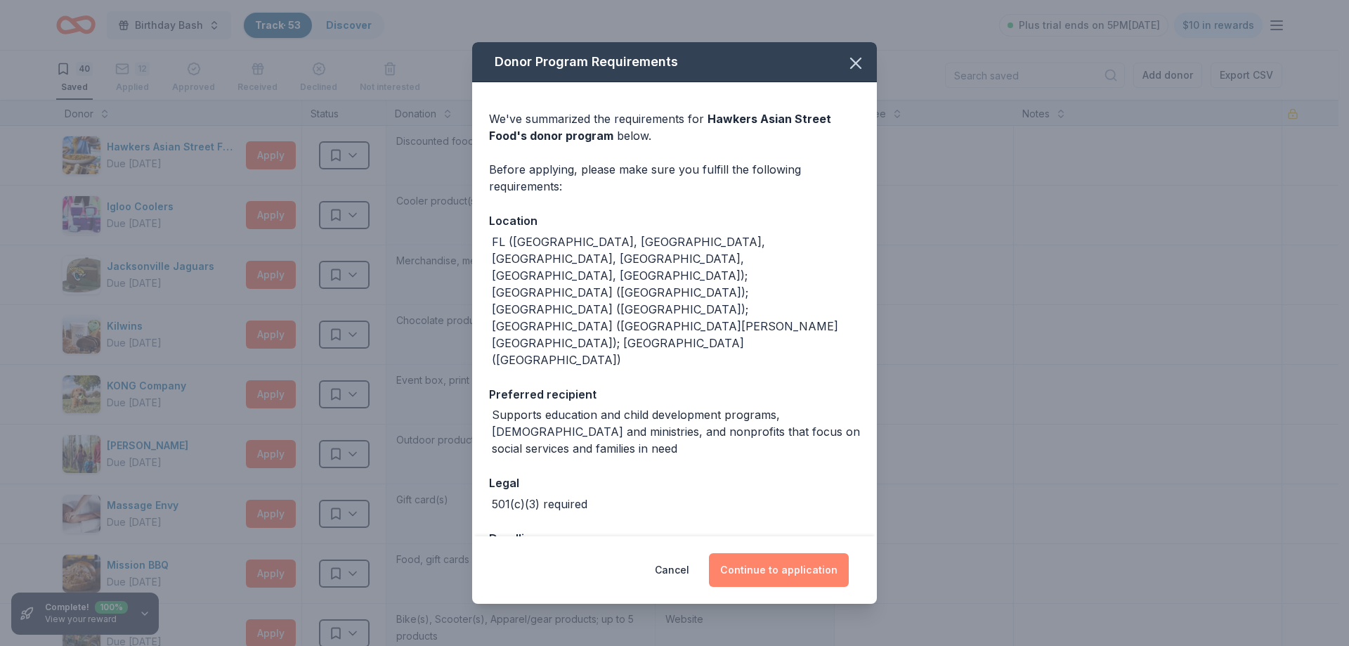
click at [779, 553] on button "Continue to application" at bounding box center [779, 570] width 140 height 34
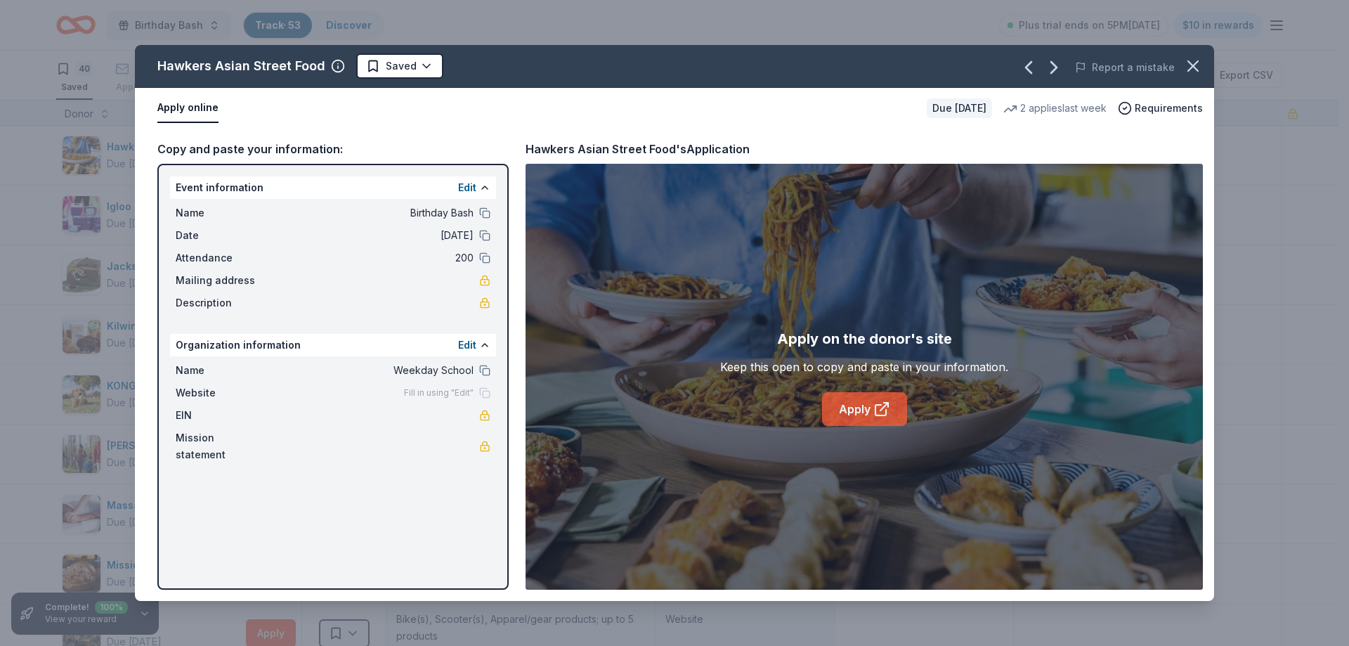
click at [852, 409] on link "Apply" at bounding box center [864, 409] width 85 height 34
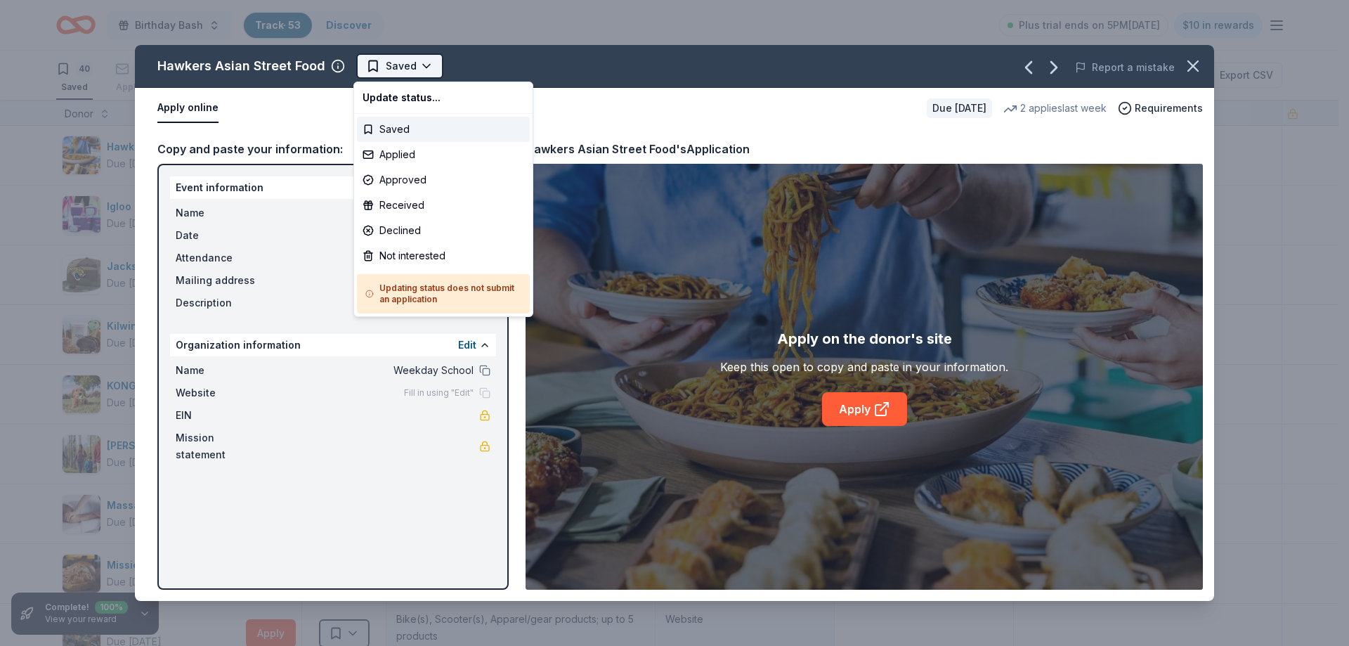
click at [391, 65] on html "Birthday Bash Track · 53 Discover Plus trial ends on 5PM[DATE] $10 in rewards 4…" at bounding box center [674, 323] width 1349 height 646
click at [416, 157] on div "Applied" at bounding box center [443, 154] width 173 height 25
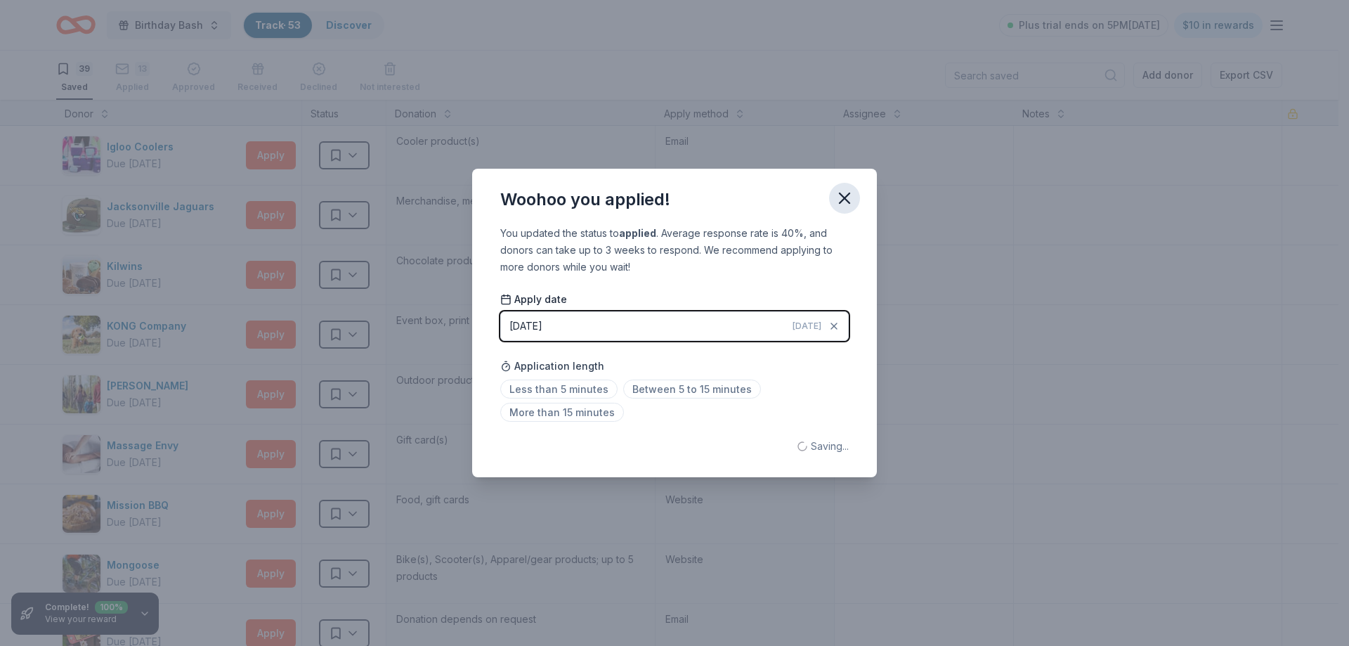
click at [848, 193] on icon "button" at bounding box center [845, 198] width 20 height 20
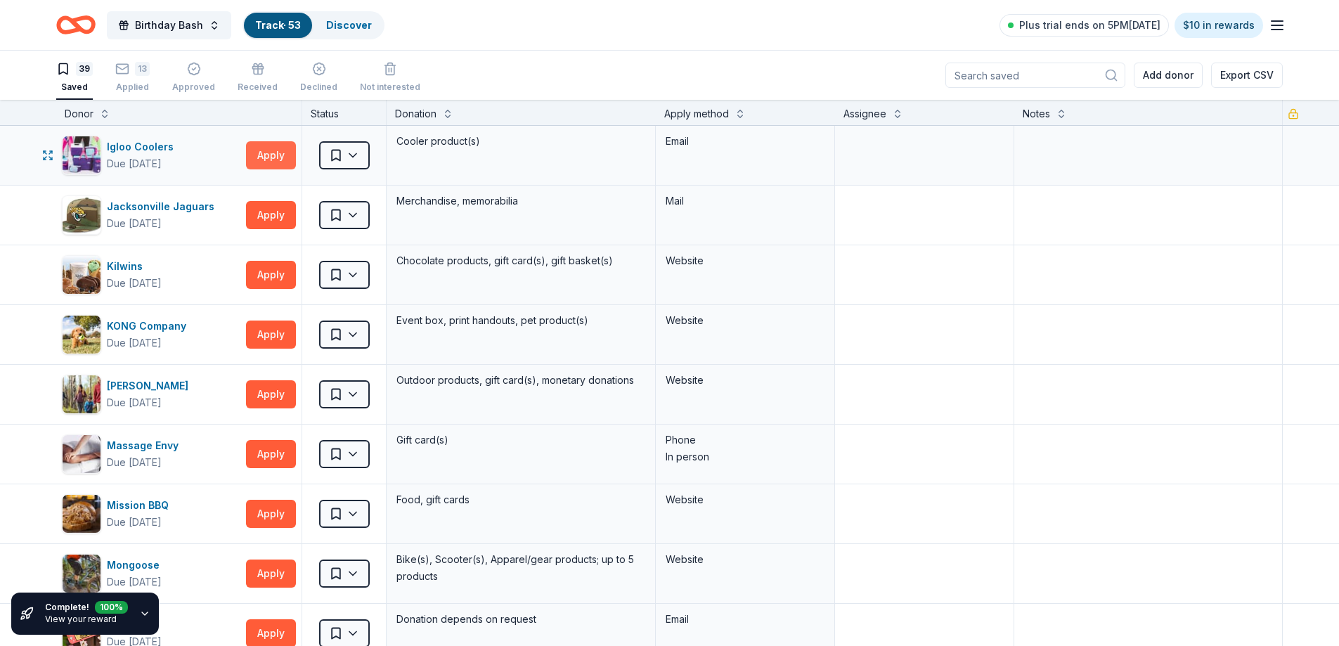
click at [279, 152] on button "Apply" at bounding box center [271, 155] width 50 height 28
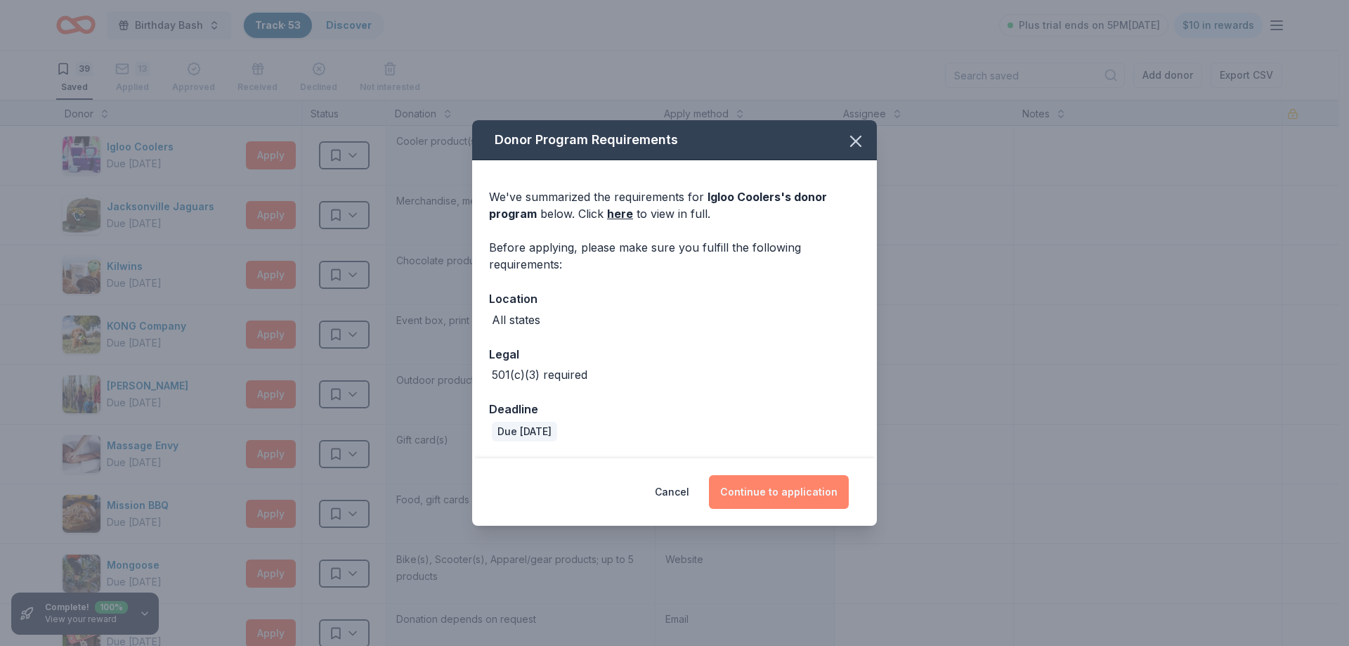
click at [773, 491] on button "Continue to application" at bounding box center [779, 492] width 140 height 34
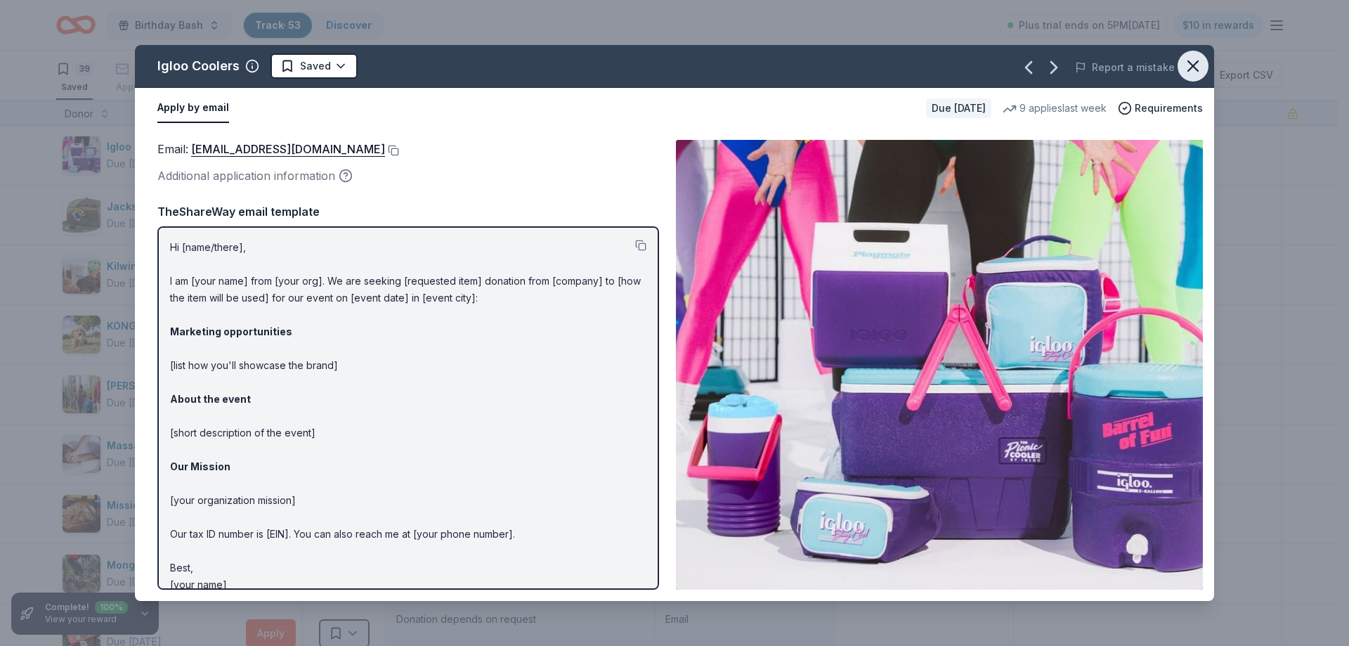
click at [1192, 69] on icon "button" at bounding box center [1193, 66] width 20 height 20
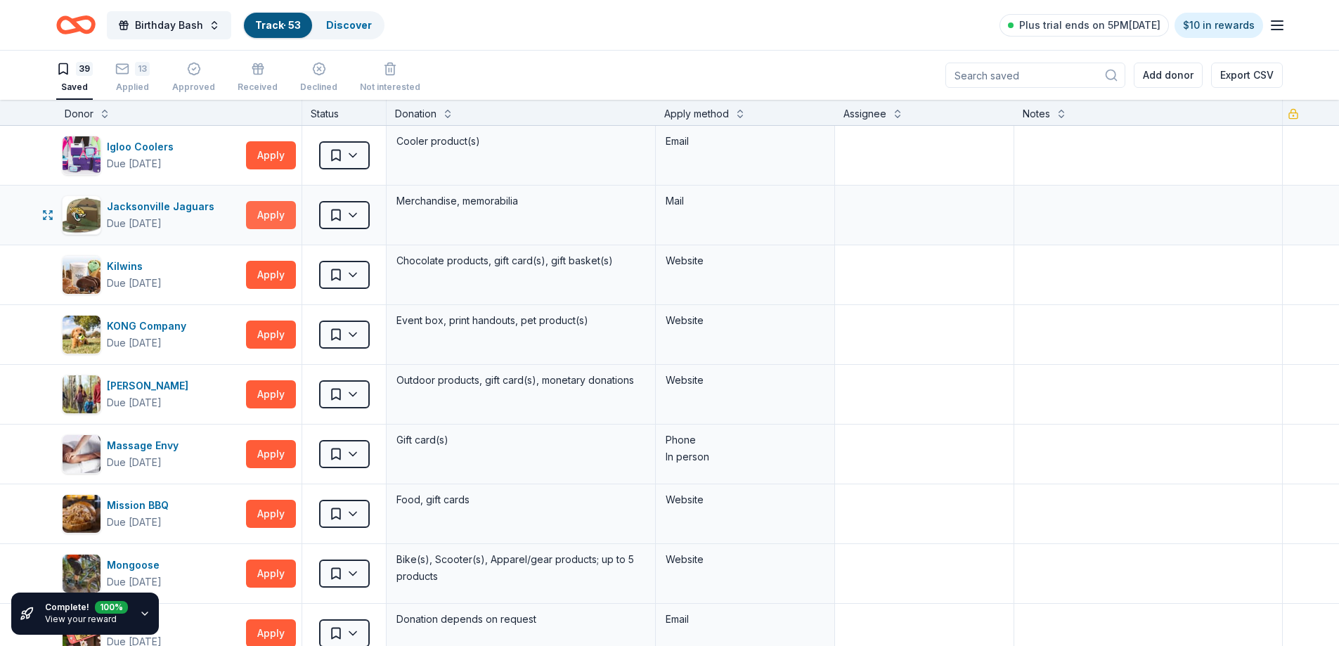
click at [273, 215] on button "Apply" at bounding box center [271, 215] width 50 height 28
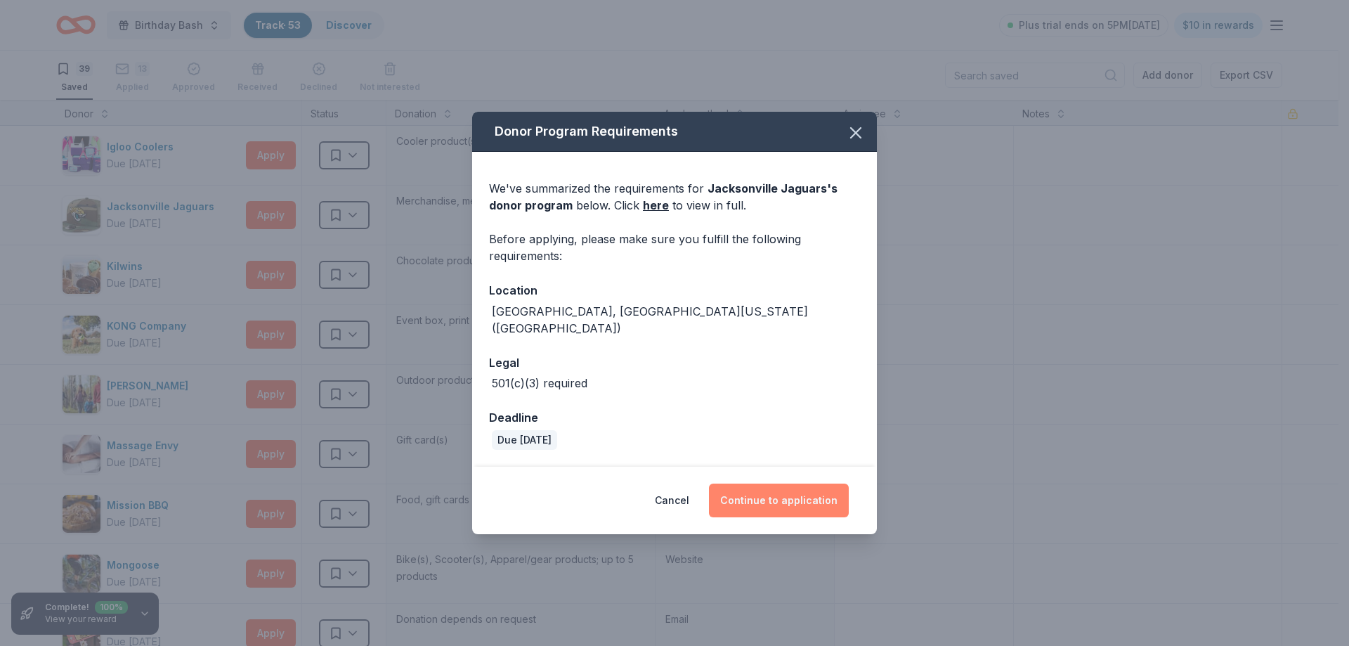
click at [796, 488] on button "Continue to application" at bounding box center [779, 500] width 140 height 34
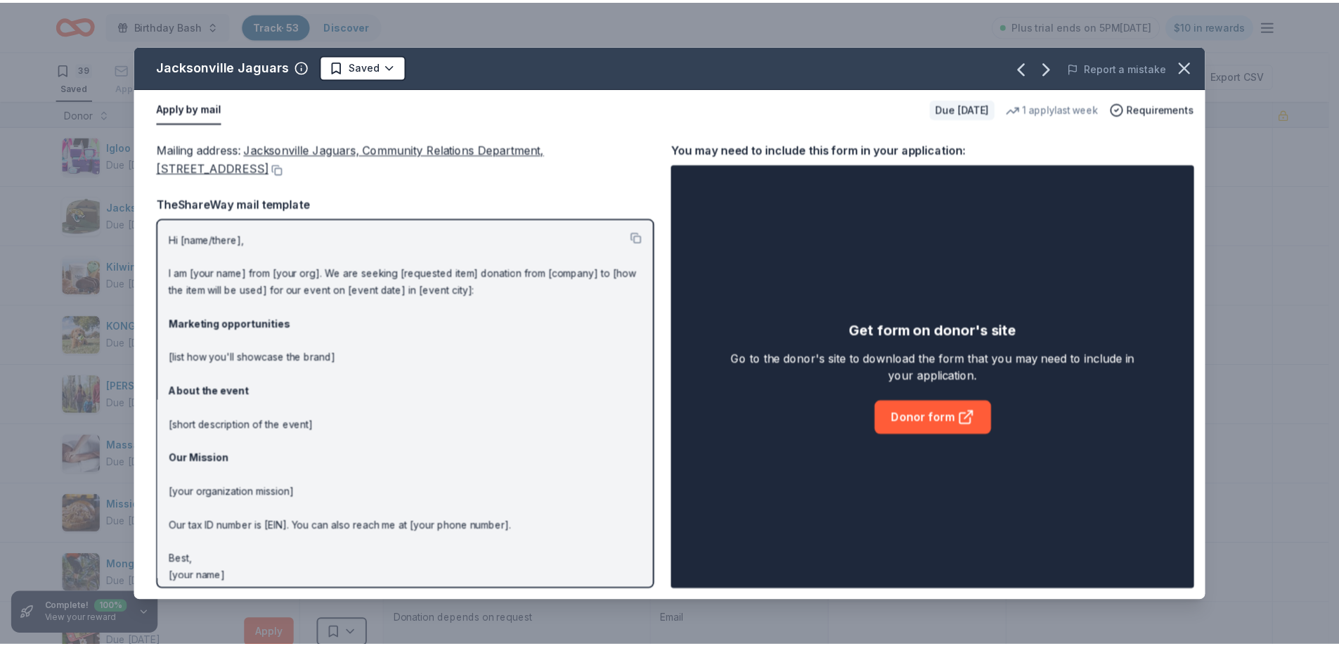
scroll to position [8, 0]
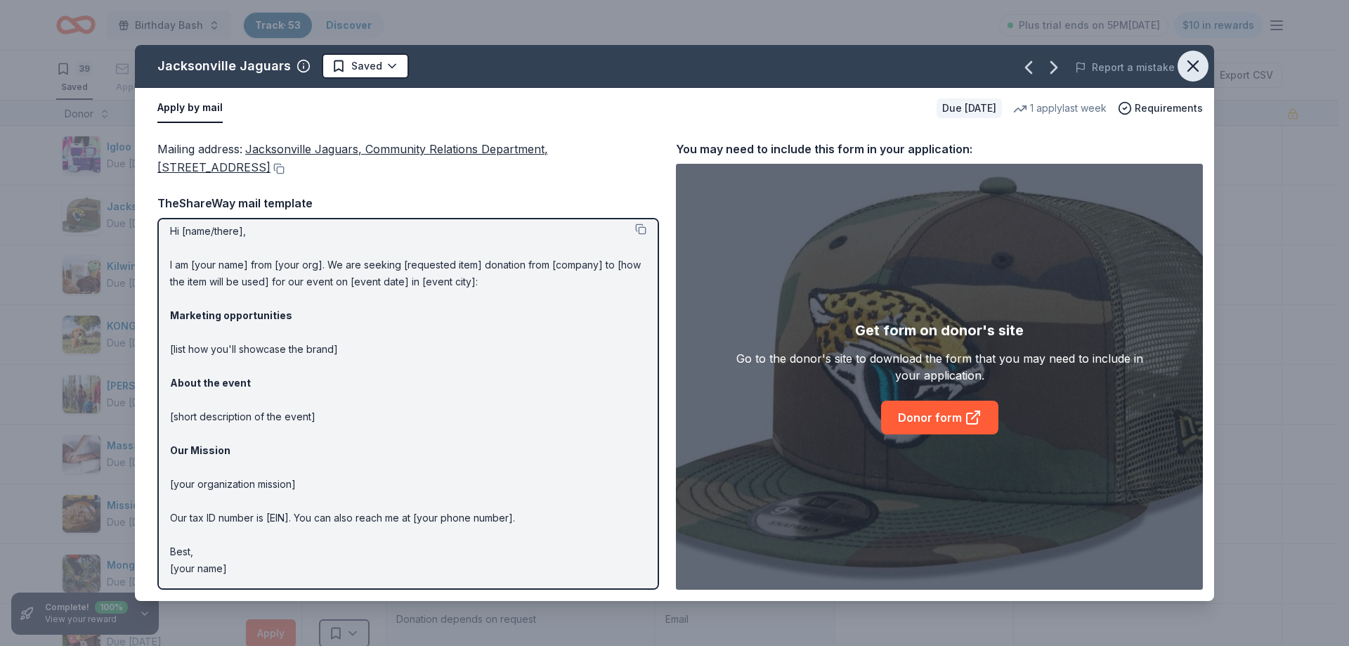
click at [1195, 74] on icon "button" at bounding box center [1193, 66] width 20 height 20
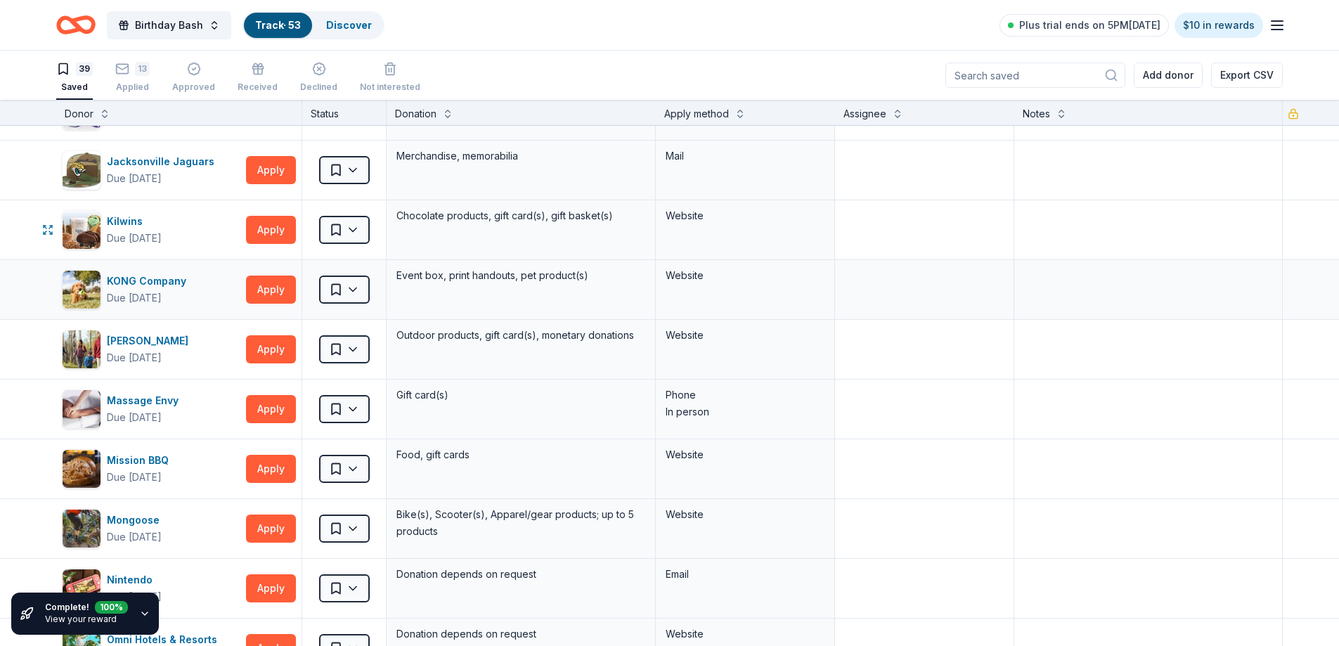
scroll to position [70, 0]
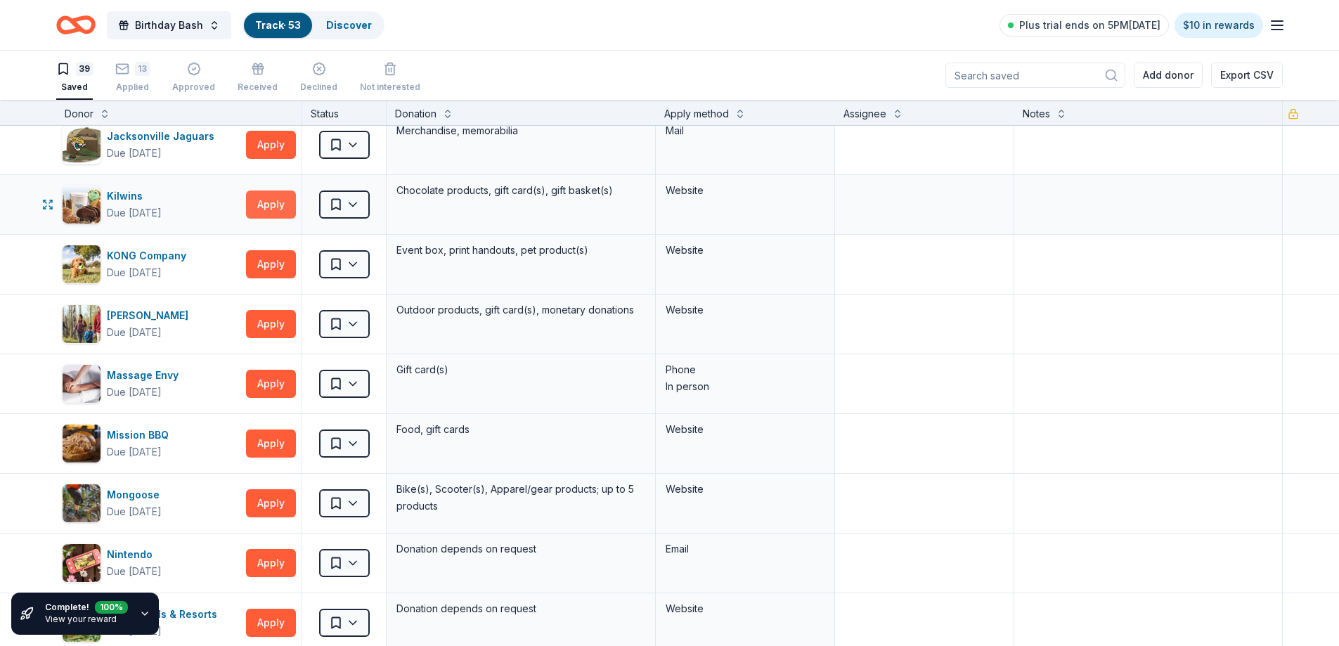
click at [268, 193] on button "Apply" at bounding box center [271, 204] width 50 height 28
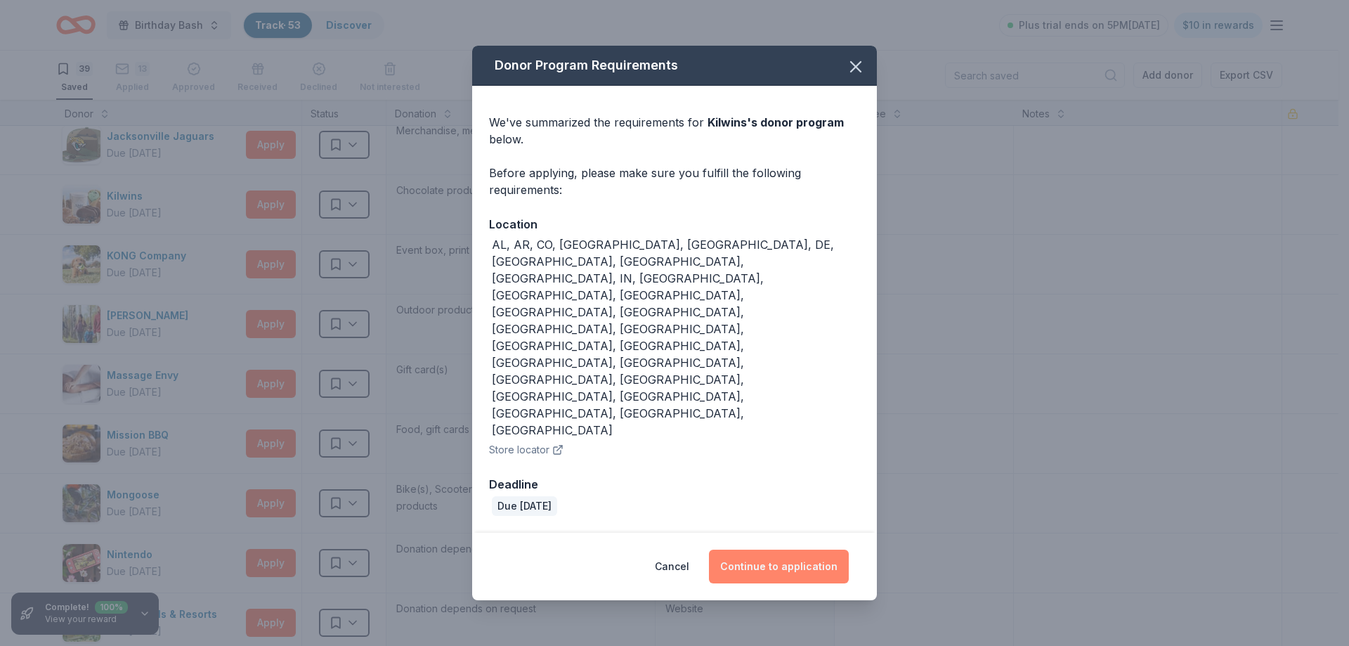
click at [798, 550] on button "Continue to application" at bounding box center [779, 567] width 140 height 34
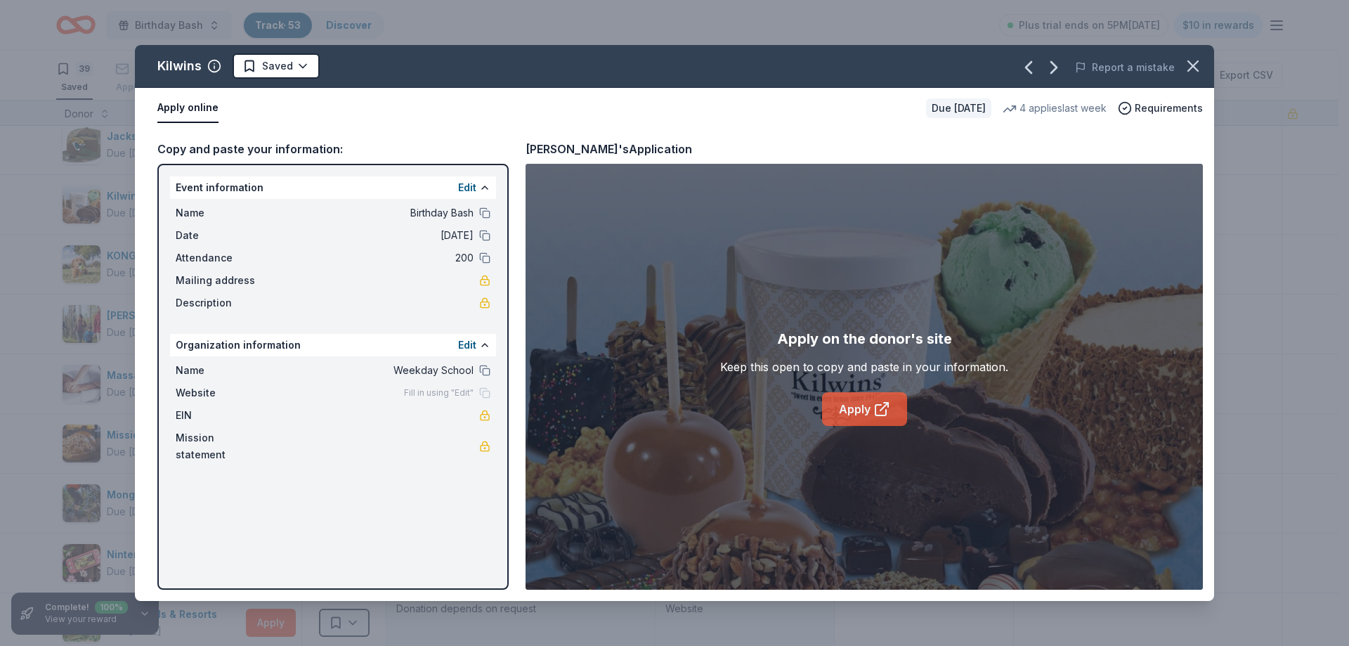
click at [864, 411] on link "Apply" at bounding box center [864, 409] width 85 height 34
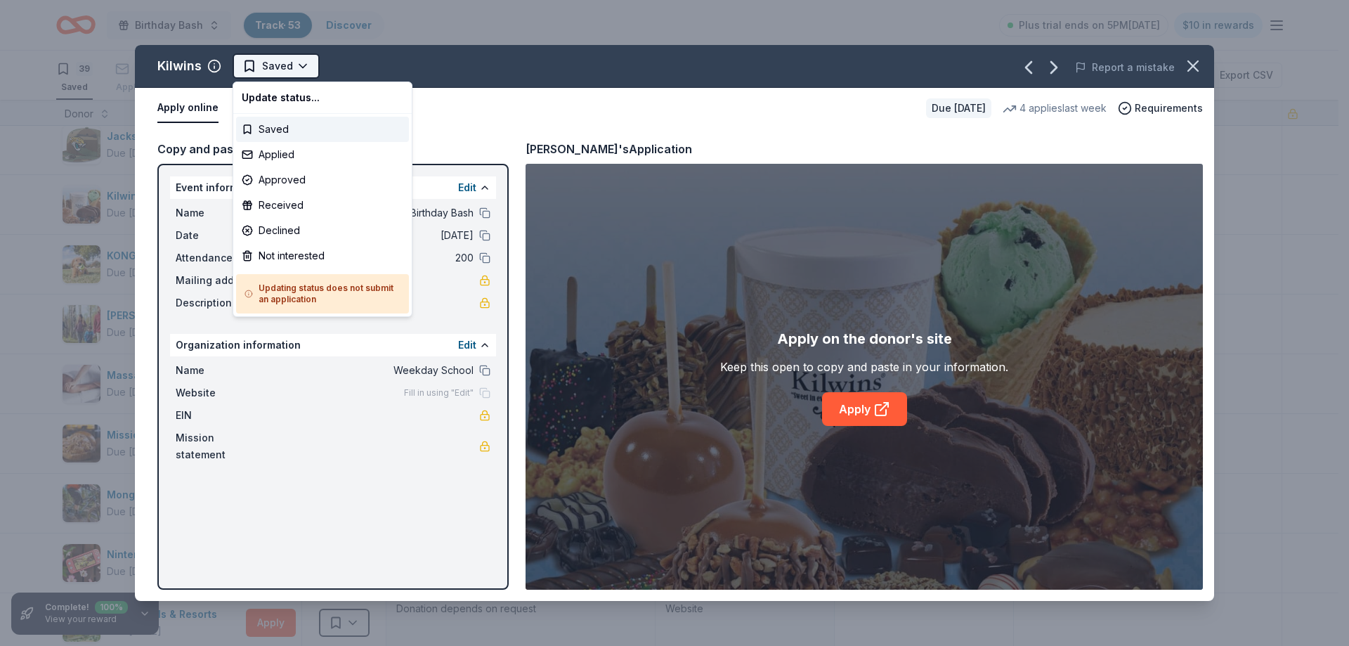
click at [278, 66] on html "Birthday Bash Track · 53 Discover Plus trial ends on 5PM[DATE] $10 in rewards 3…" at bounding box center [674, 323] width 1349 height 646
click at [292, 150] on div "Applied" at bounding box center [322, 154] width 173 height 25
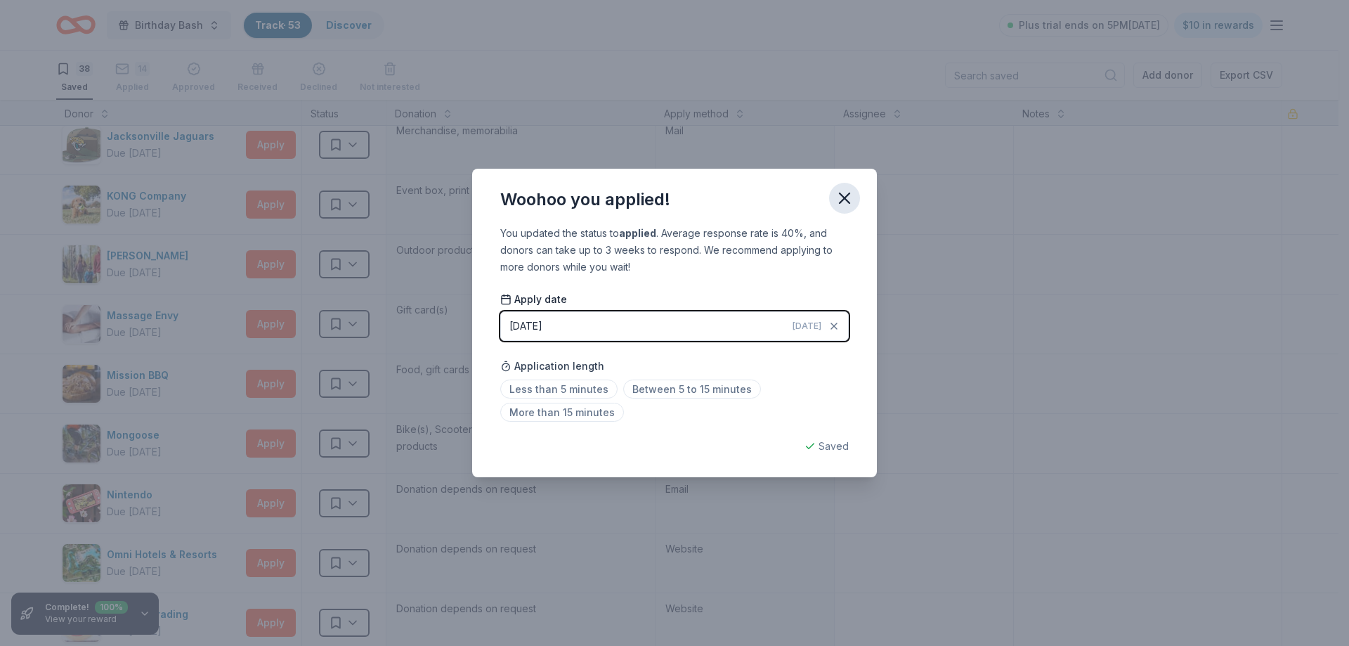
click at [848, 194] on icon "button" at bounding box center [845, 198] width 10 height 10
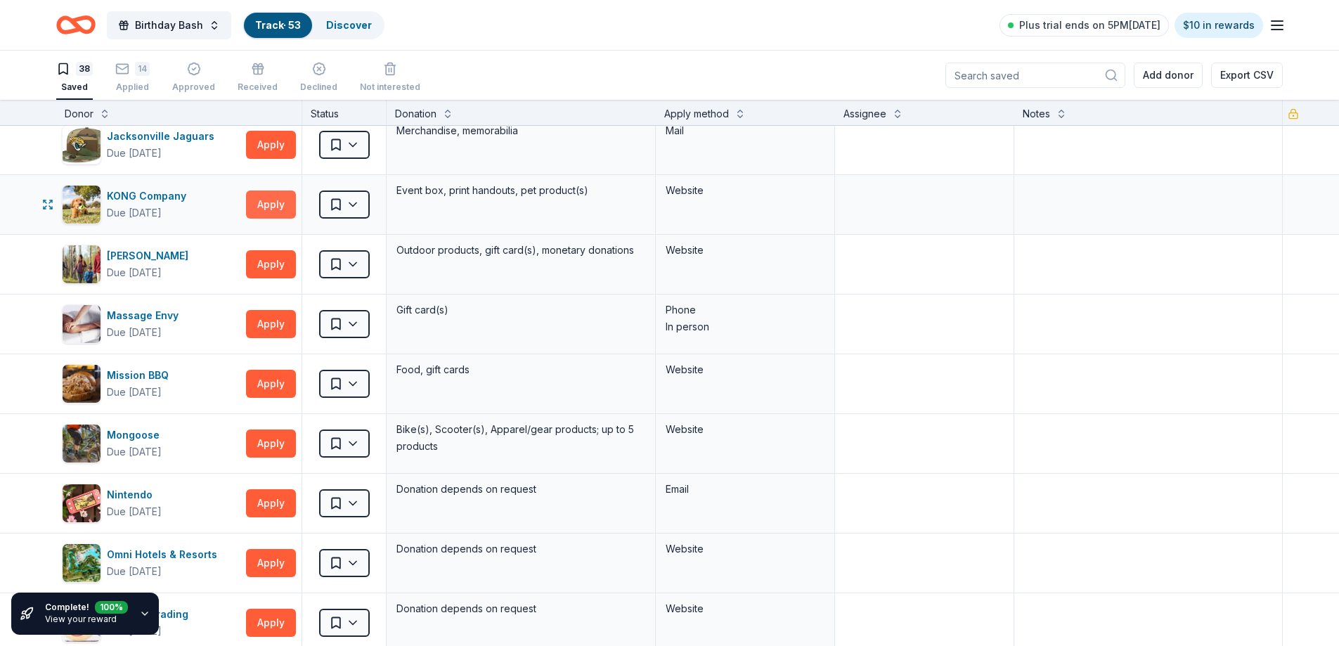
click at [266, 204] on button "Apply" at bounding box center [271, 204] width 50 height 28
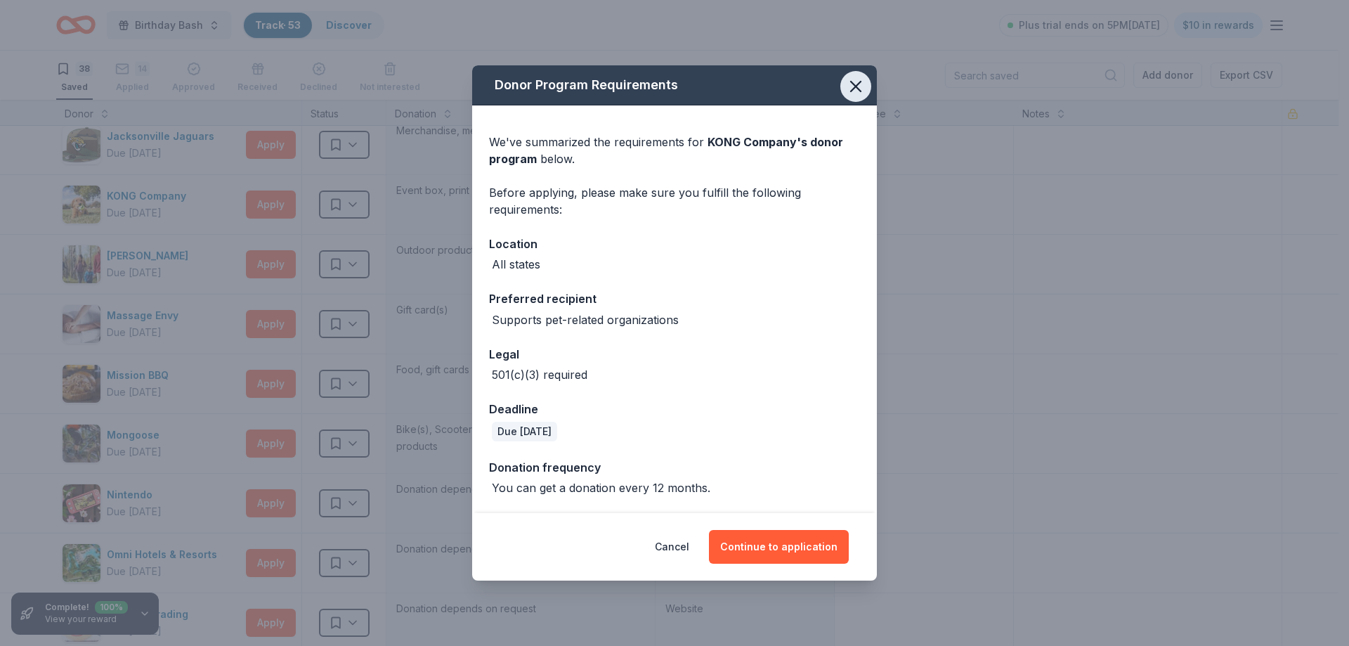
click at [848, 86] on icon "button" at bounding box center [856, 87] width 20 height 20
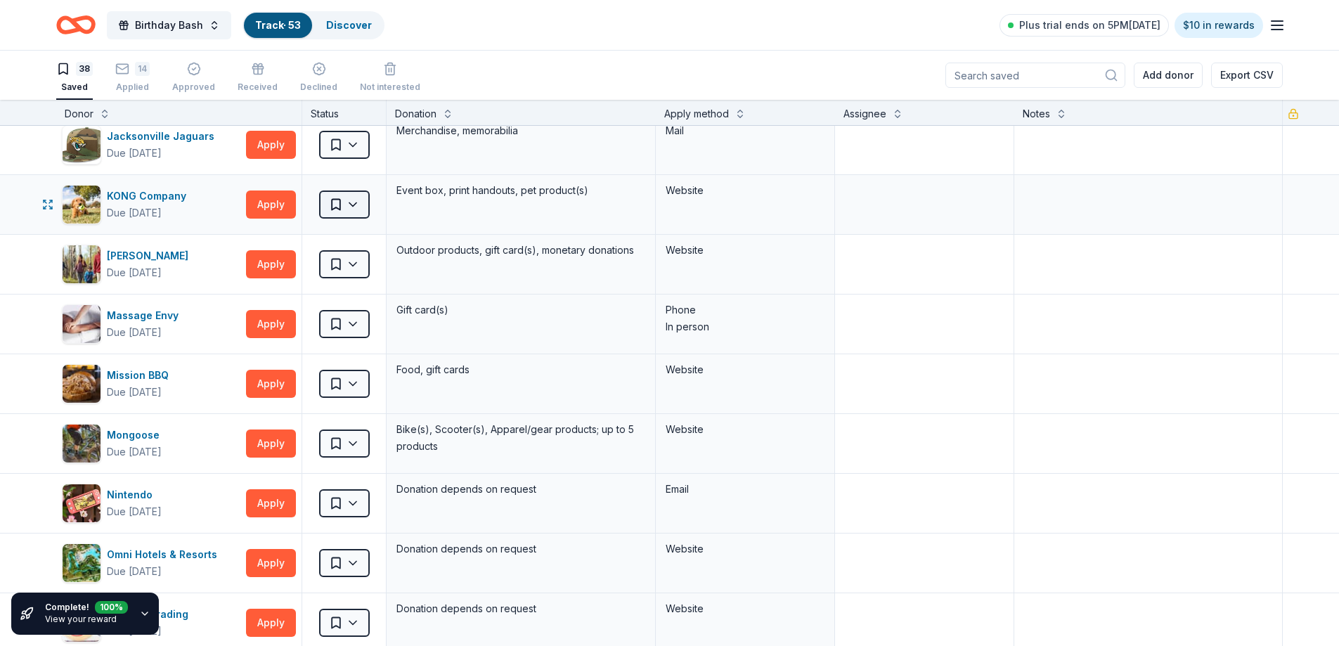
click at [356, 206] on html "Birthday Bash Track · 53 Discover Plus trial ends on 5PM[DATE] $10 in rewards 3…" at bounding box center [669, 323] width 1339 height 646
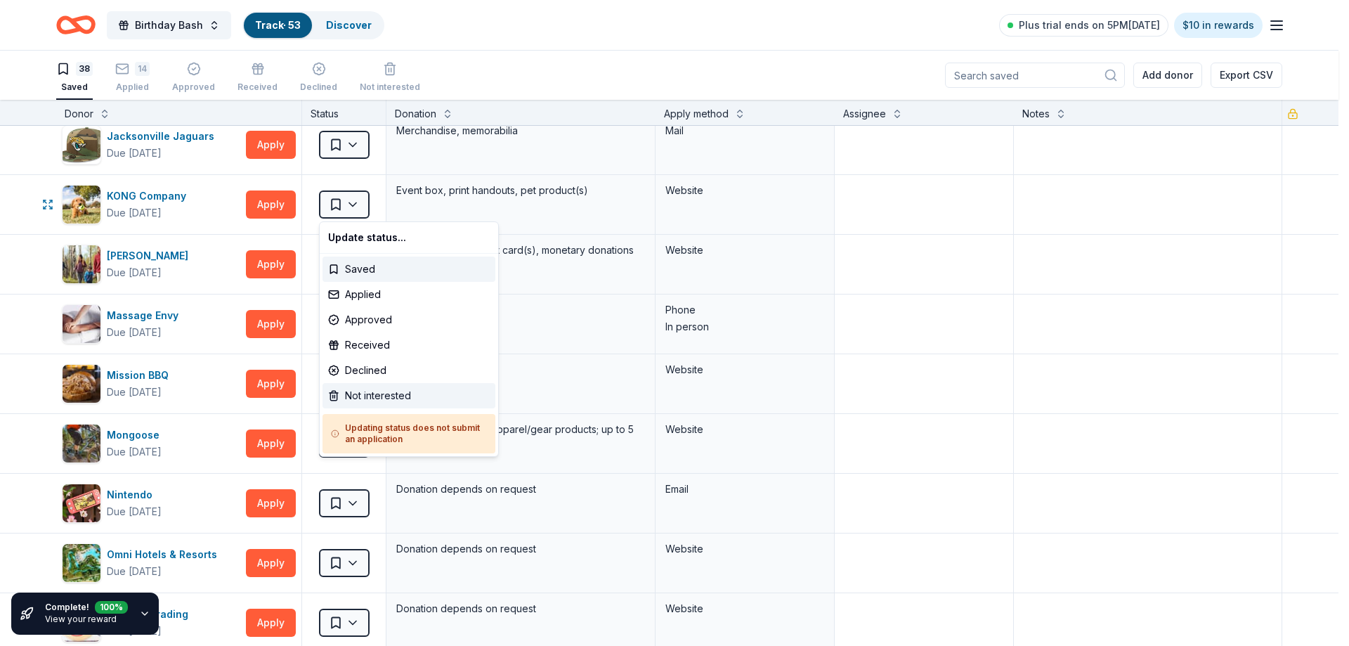
click at [386, 391] on div "Not interested" at bounding box center [409, 395] width 173 height 25
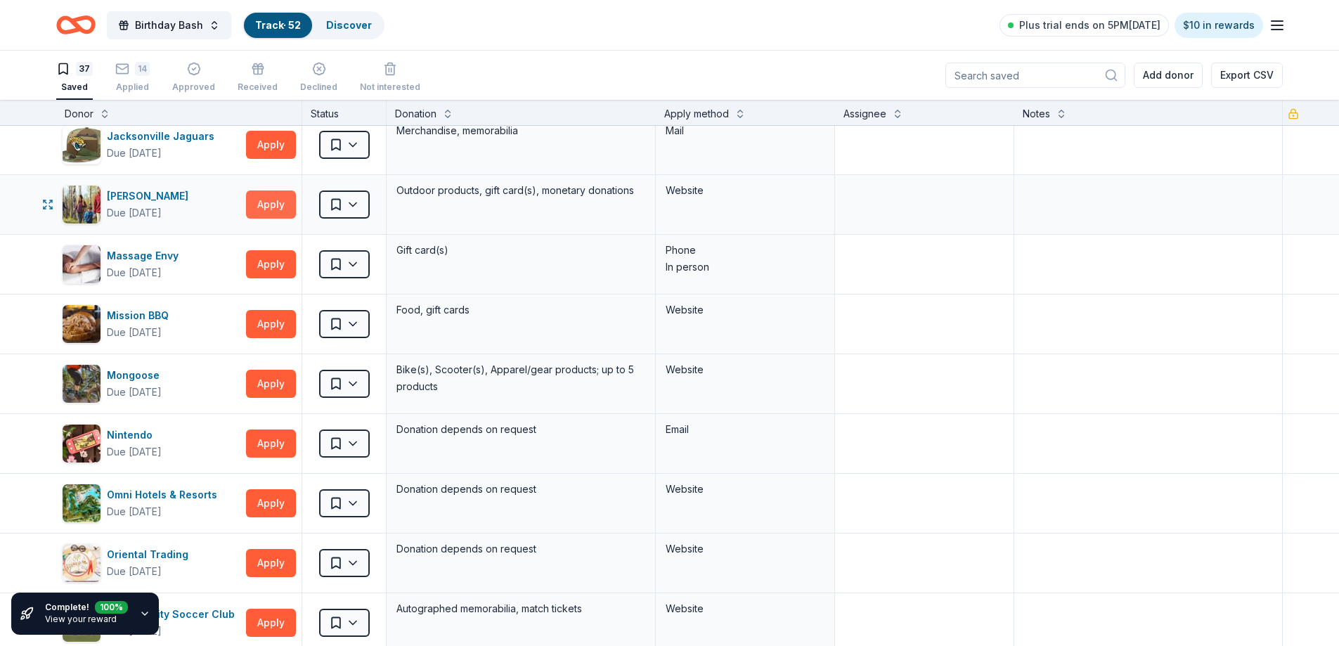
click at [269, 204] on button "Apply" at bounding box center [271, 204] width 50 height 28
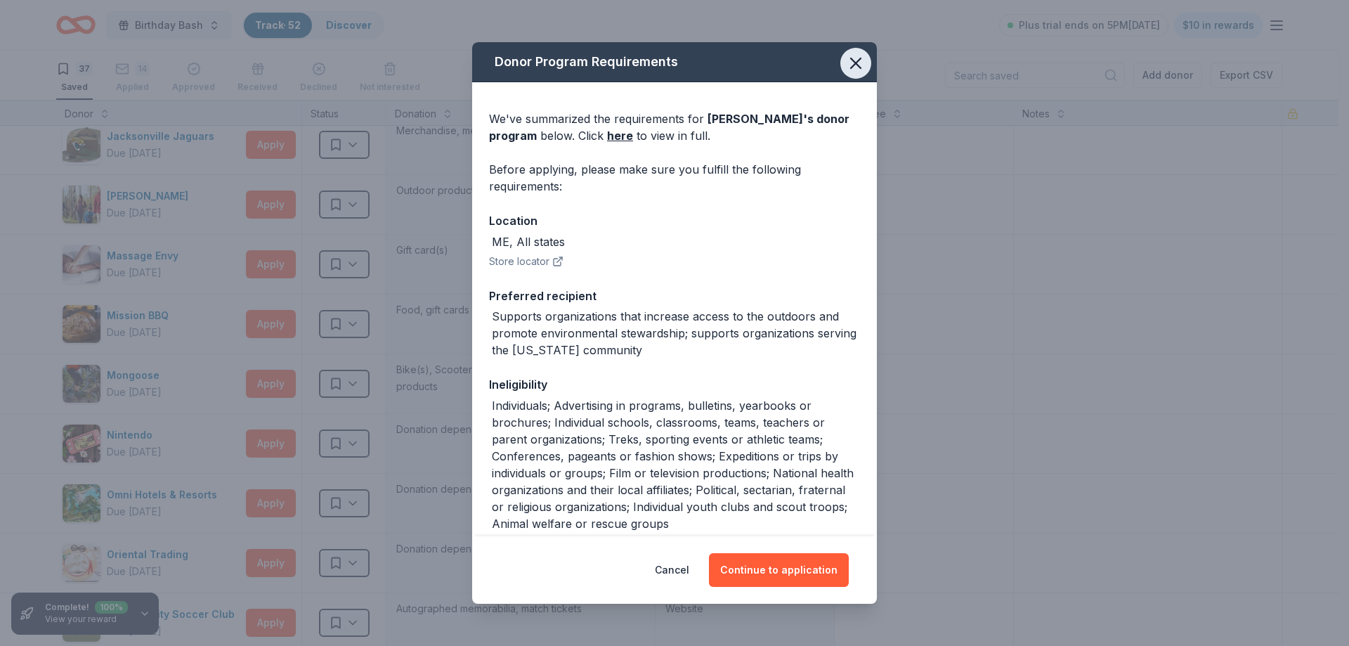
click at [848, 64] on icon "button" at bounding box center [856, 63] width 20 height 20
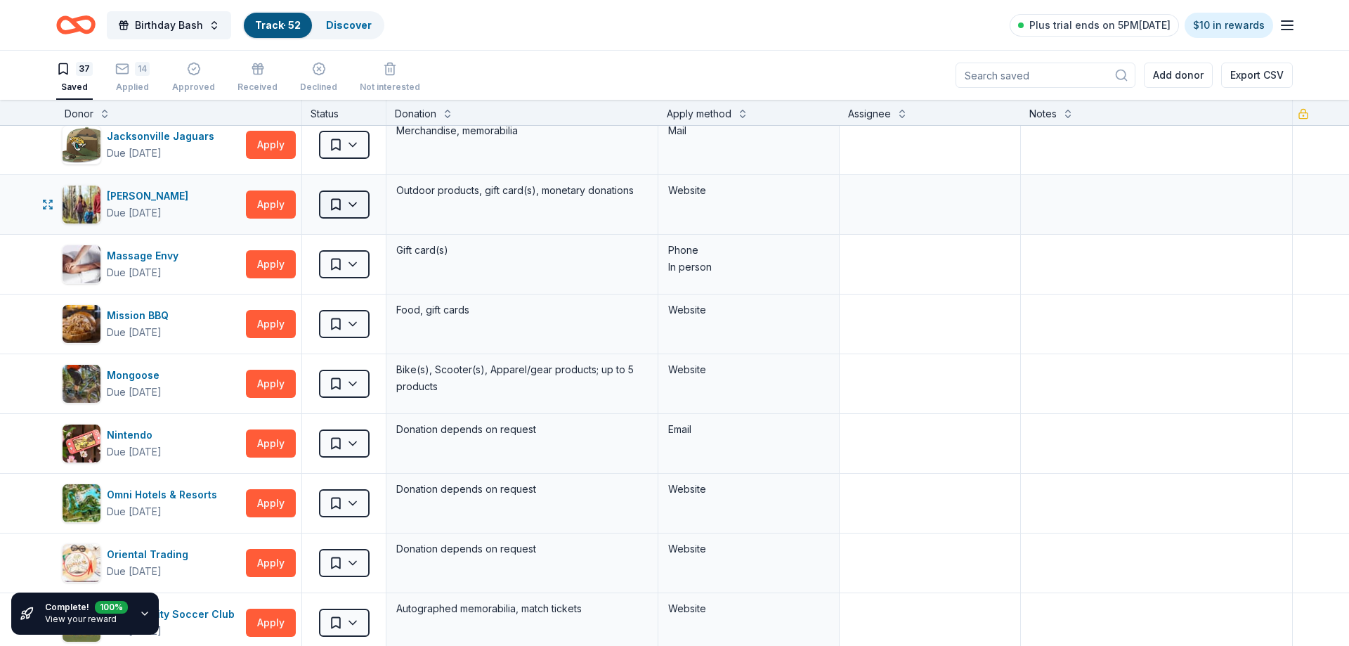
click at [357, 205] on html "Birthday Bash Track · 52 Discover Plus trial ends on 5PM[DATE] $10 in rewards 3…" at bounding box center [674, 323] width 1349 height 646
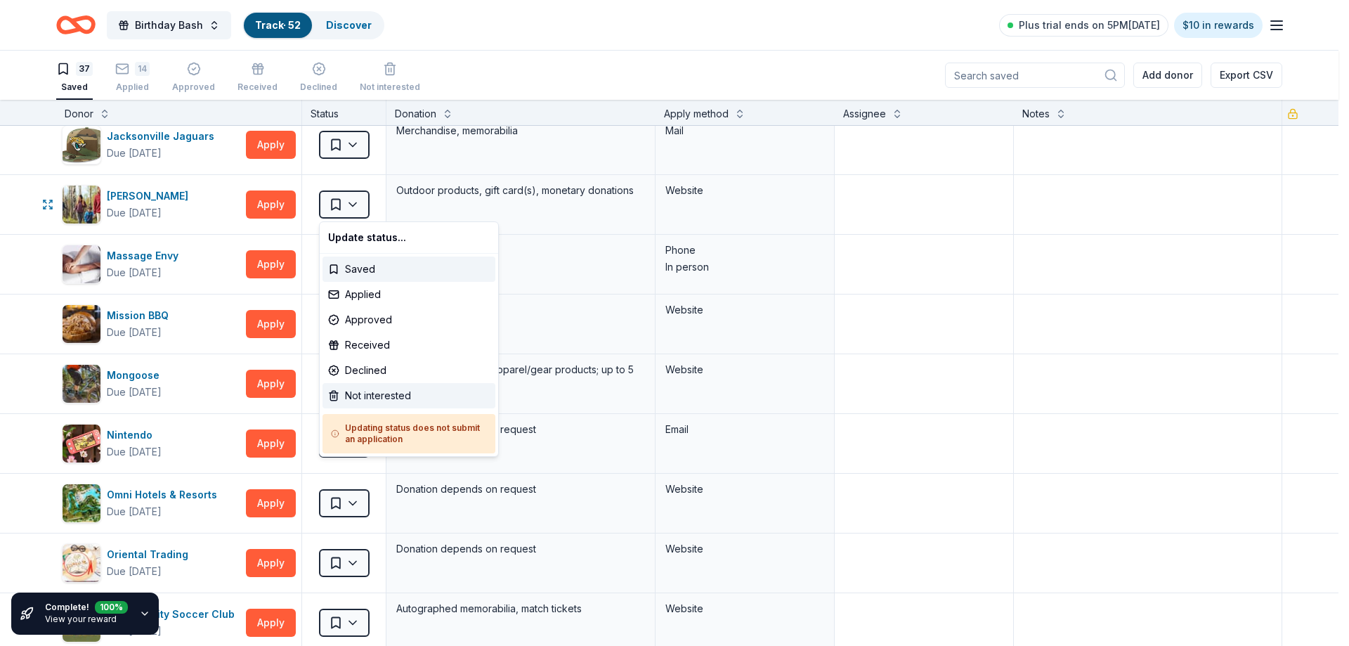
click at [366, 399] on div "Not interested" at bounding box center [409, 395] width 173 height 25
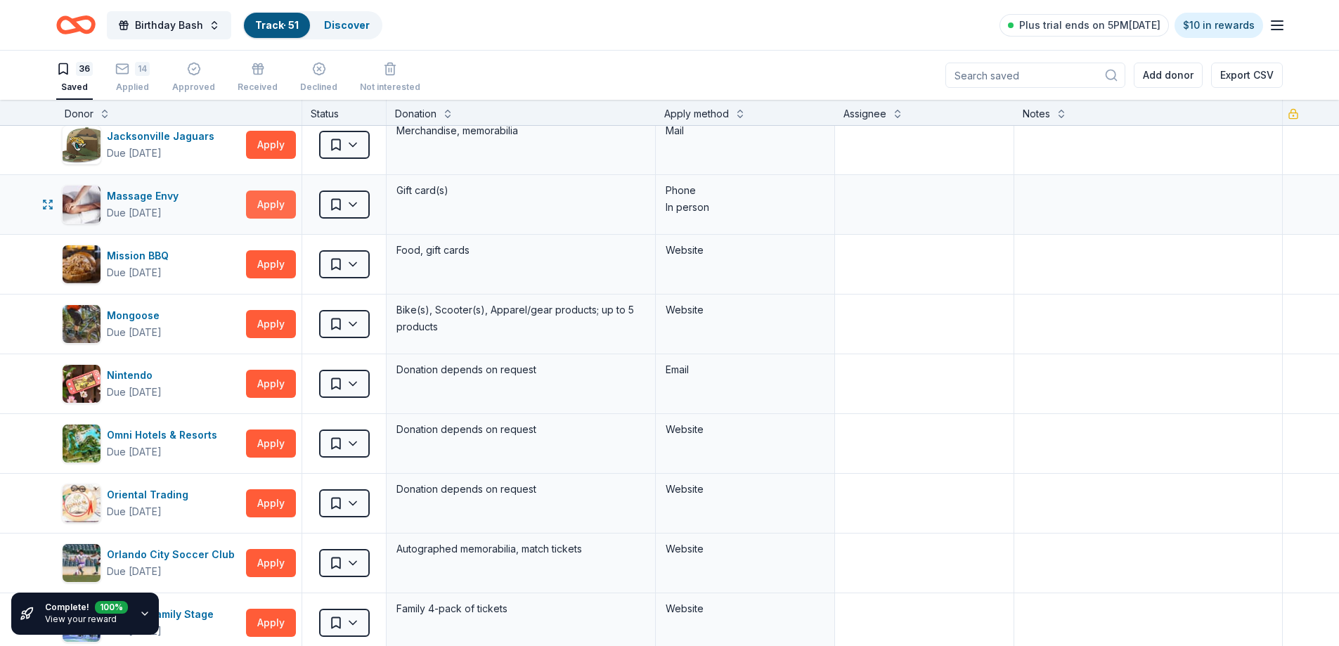
click at [273, 204] on button "Apply" at bounding box center [271, 204] width 50 height 28
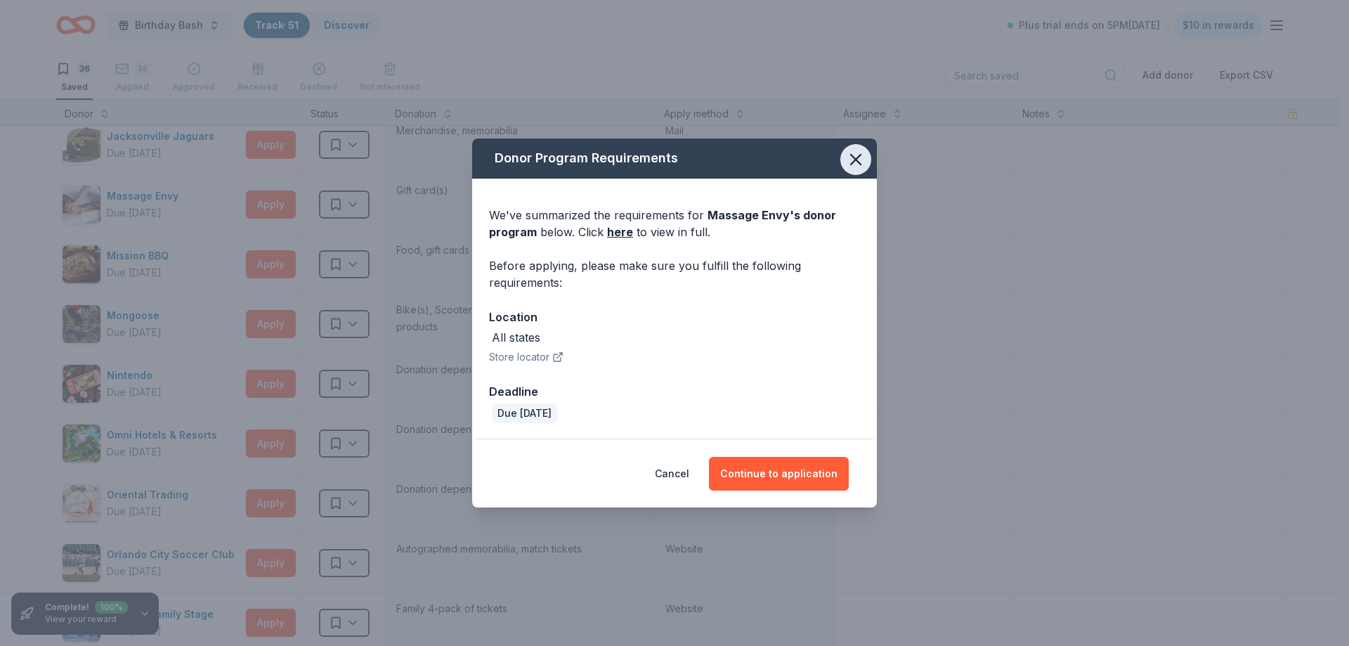
click at [855, 155] on icon "button" at bounding box center [856, 160] width 20 height 20
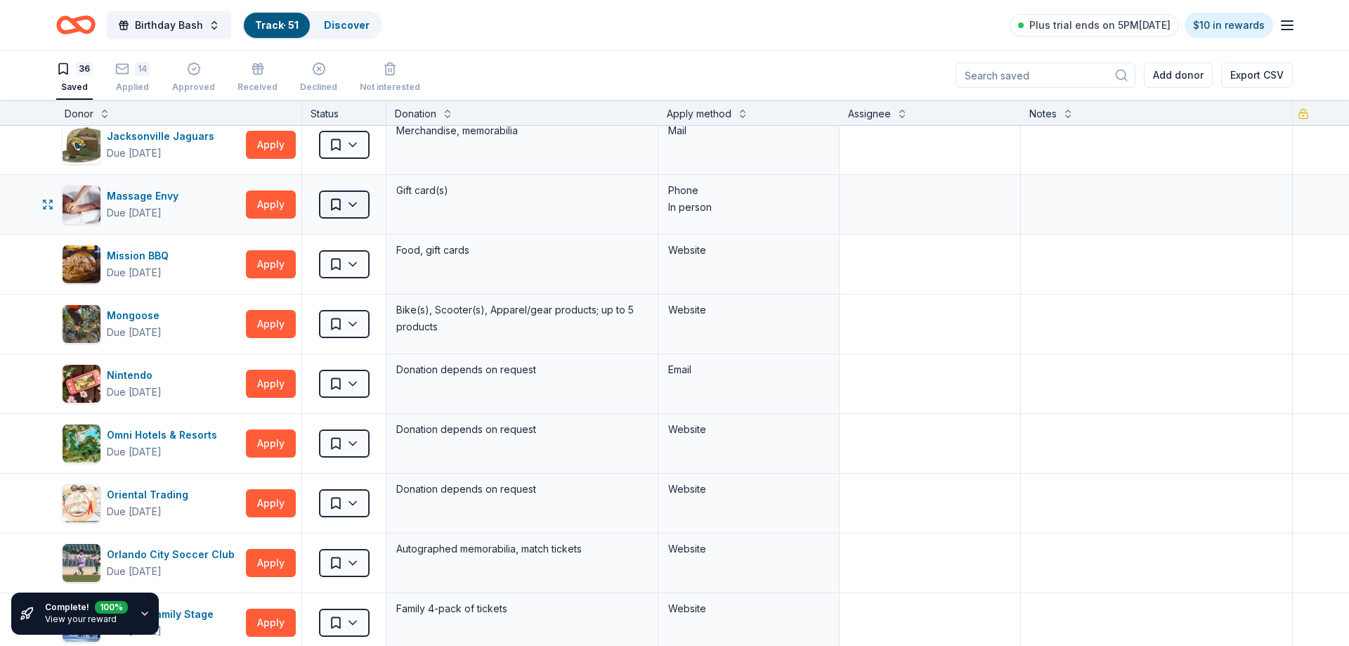
click at [353, 202] on html "Birthday Bash Track · 51 Discover Plus trial ends on 5PM[DATE] $10 in rewards 3…" at bounding box center [674, 323] width 1349 height 646
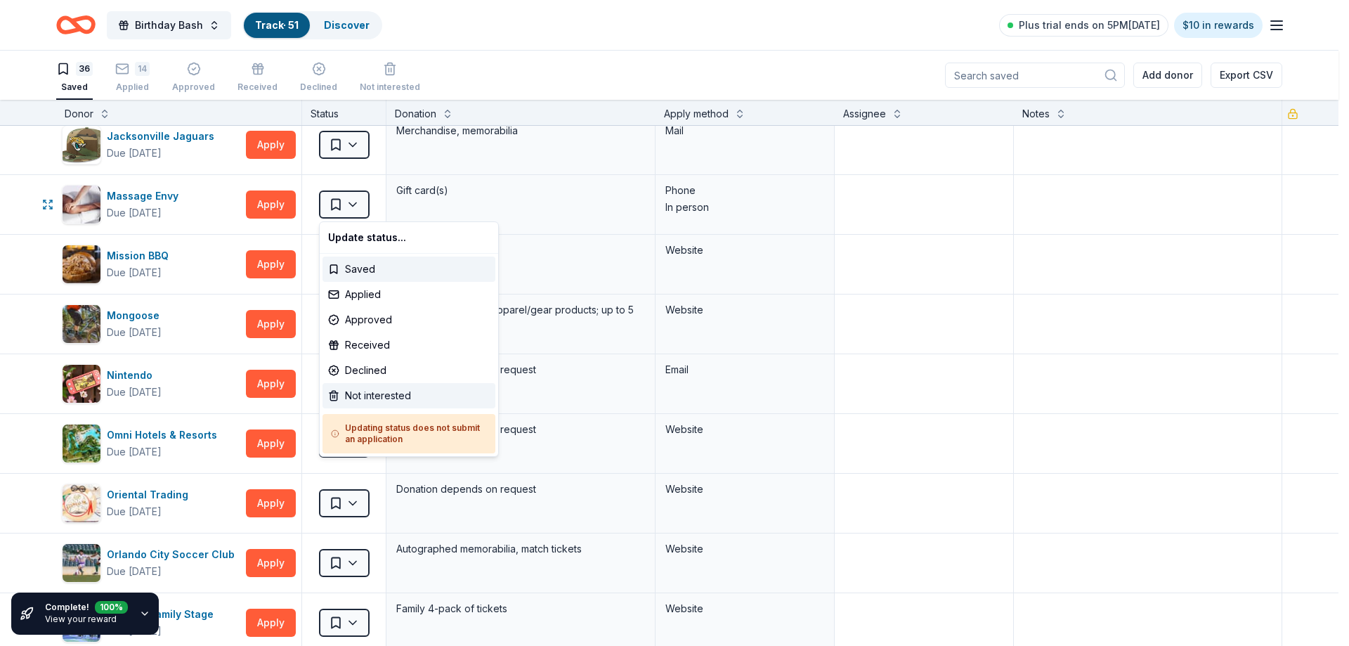
click at [373, 392] on div "Not interested" at bounding box center [409, 395] width 173 height 25
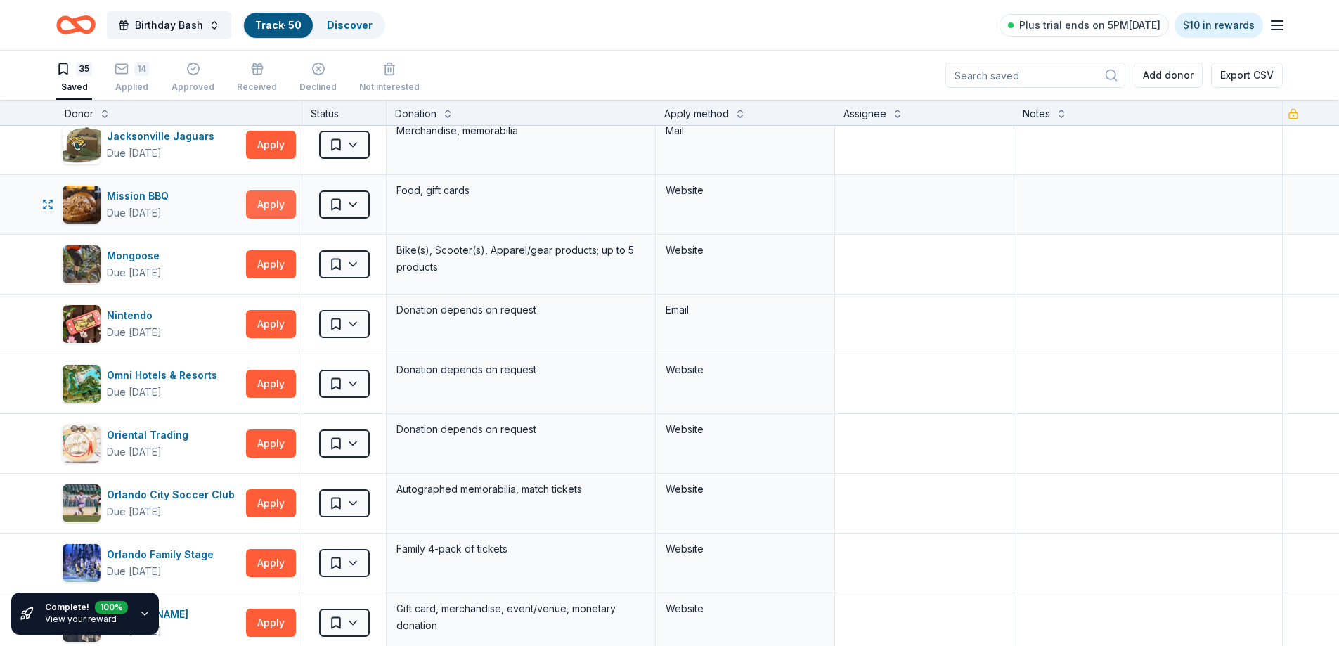
click at [274, 203] on button "Apply" at bounding box center [271, 204] width 50 height 28
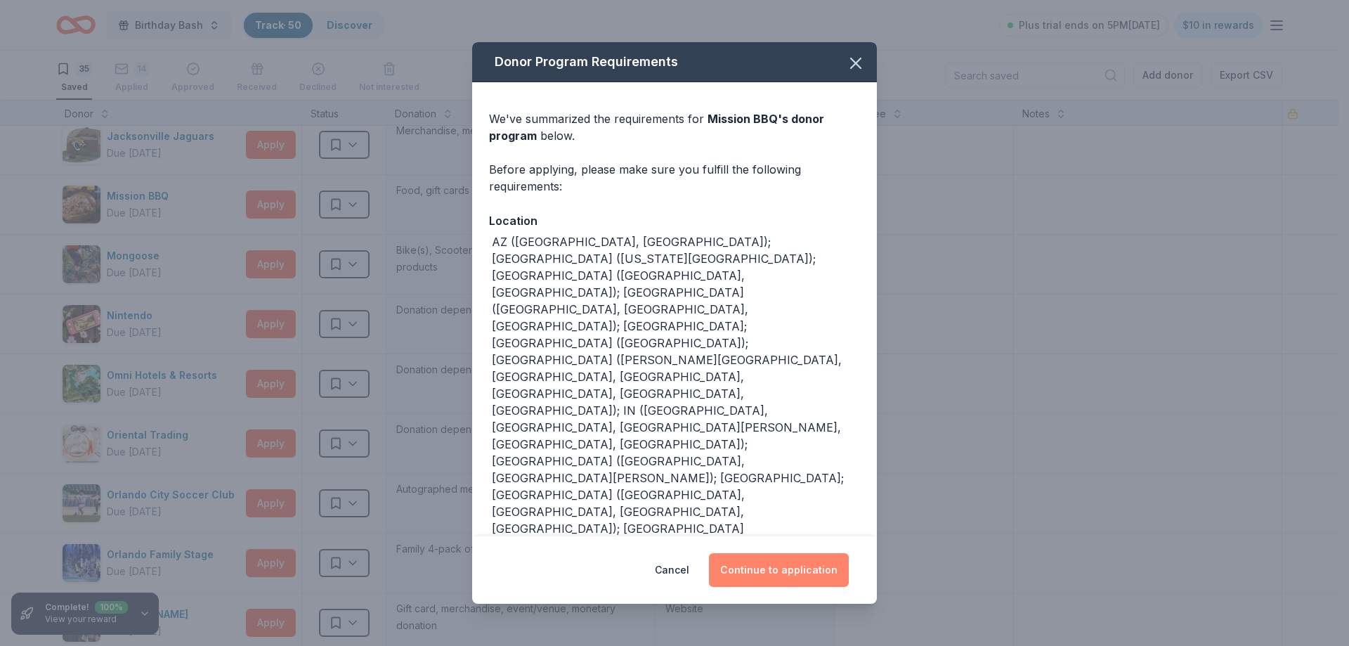
click at [769, 569] on button "Continue to application" at bounding box center [779, 570] width 140 height 34
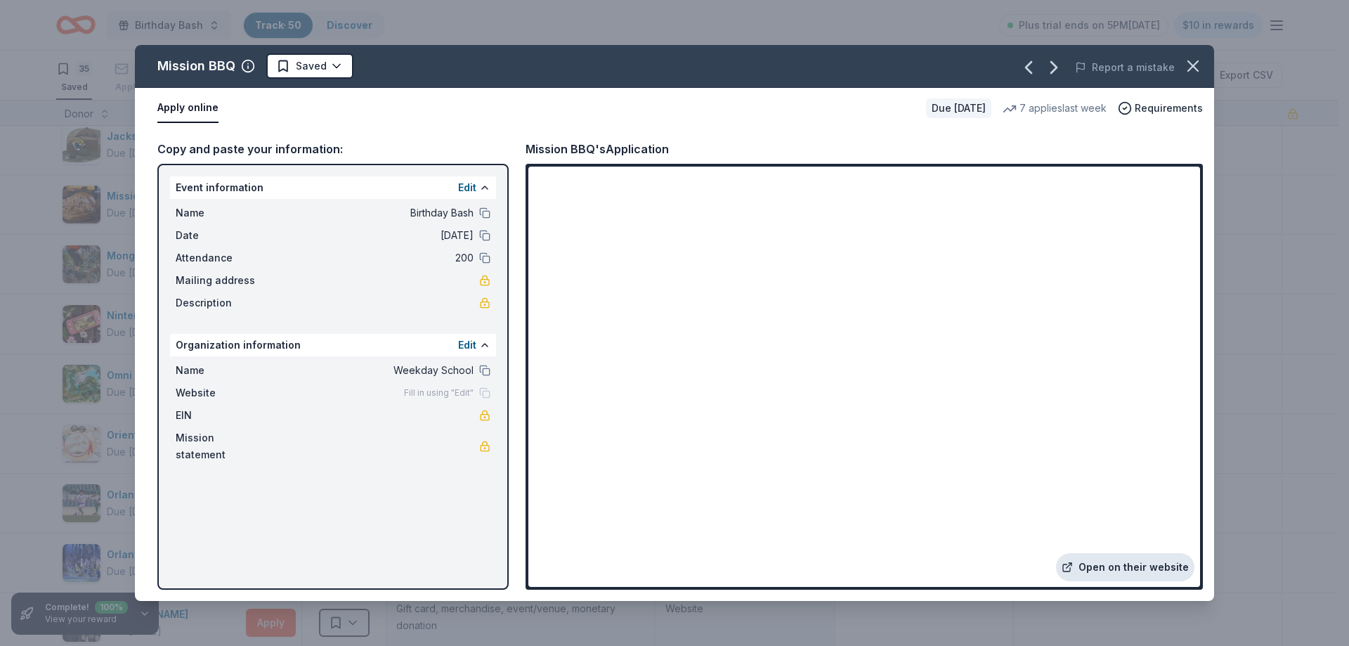
click at [1105, 566] on link "Open on their website" at bounding box center [1125, 567] width 138 height 28
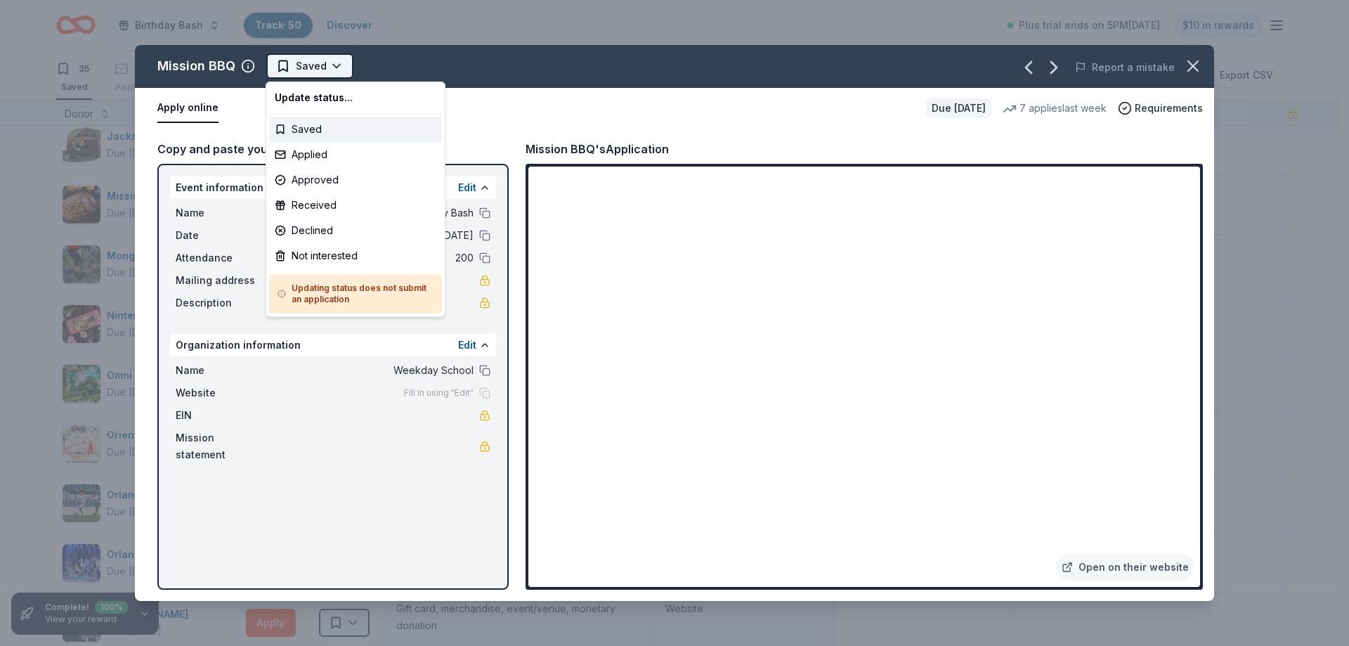
click at [313, 69] on html "Birthday Bash Track · 50 Discover Plus trial ends on 5PM[DATE] $10 in rewards 3…" at bounding box center [674, 323] width 1349 height 646
click at [318, 154] on div "Applied" at bounding box center [355, 154] width 173 height 25
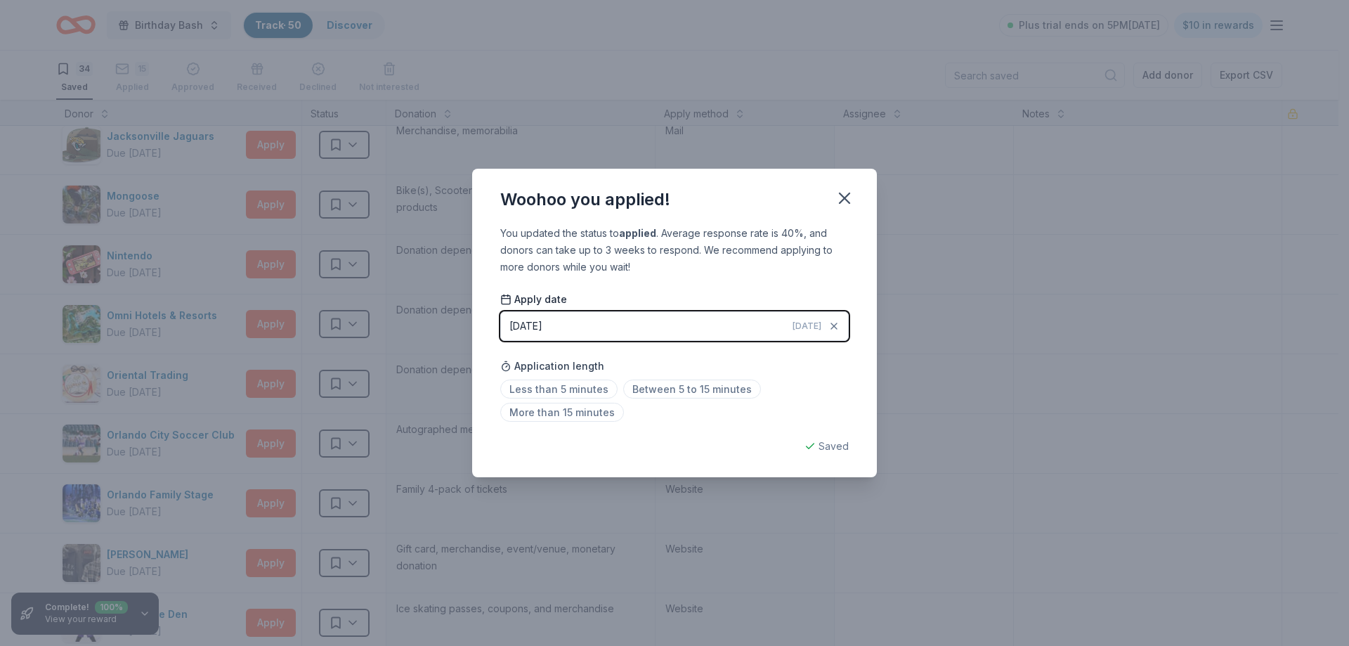
click at [257, 193] on div "Woohoo you applied! You updated the status to applied . Average response rate i…" at bounding box center [674, 323] width 1349 height 646
click at [843, 196] on icon "button" at bounding box center [845, 198] width 10 height 10
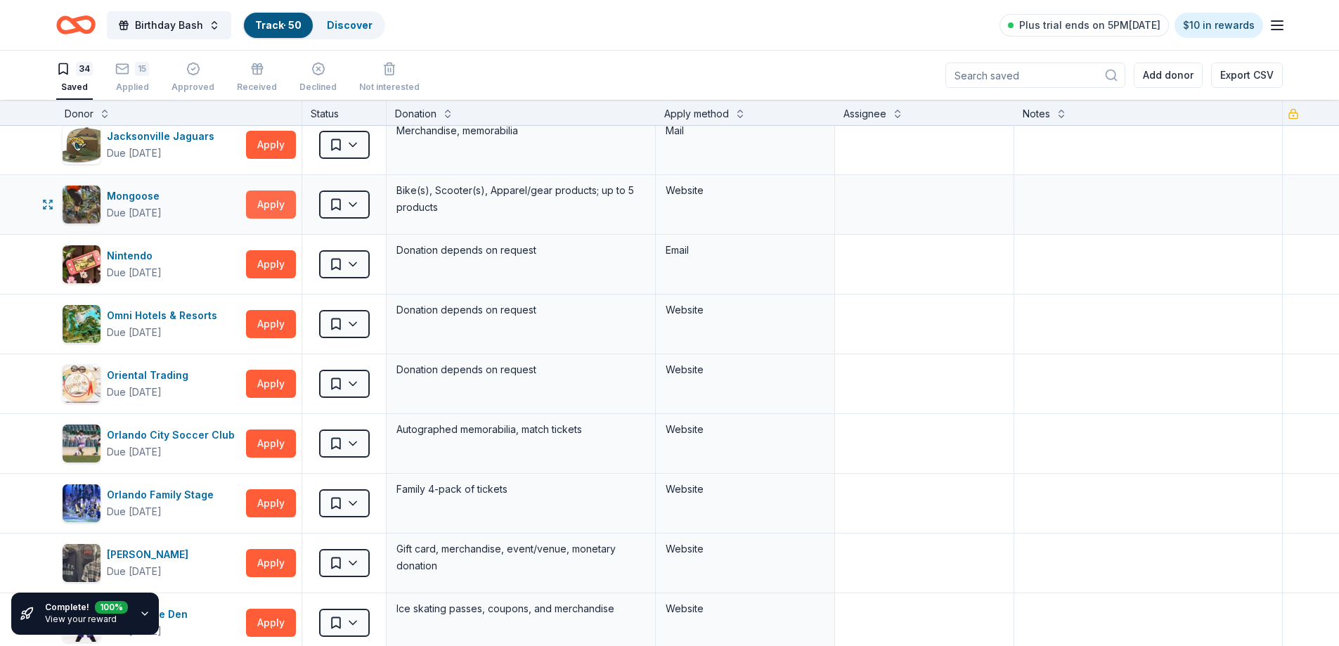
click at [264, 209] on button "Apply" at bounding box center [271, 204] width 50 height 28
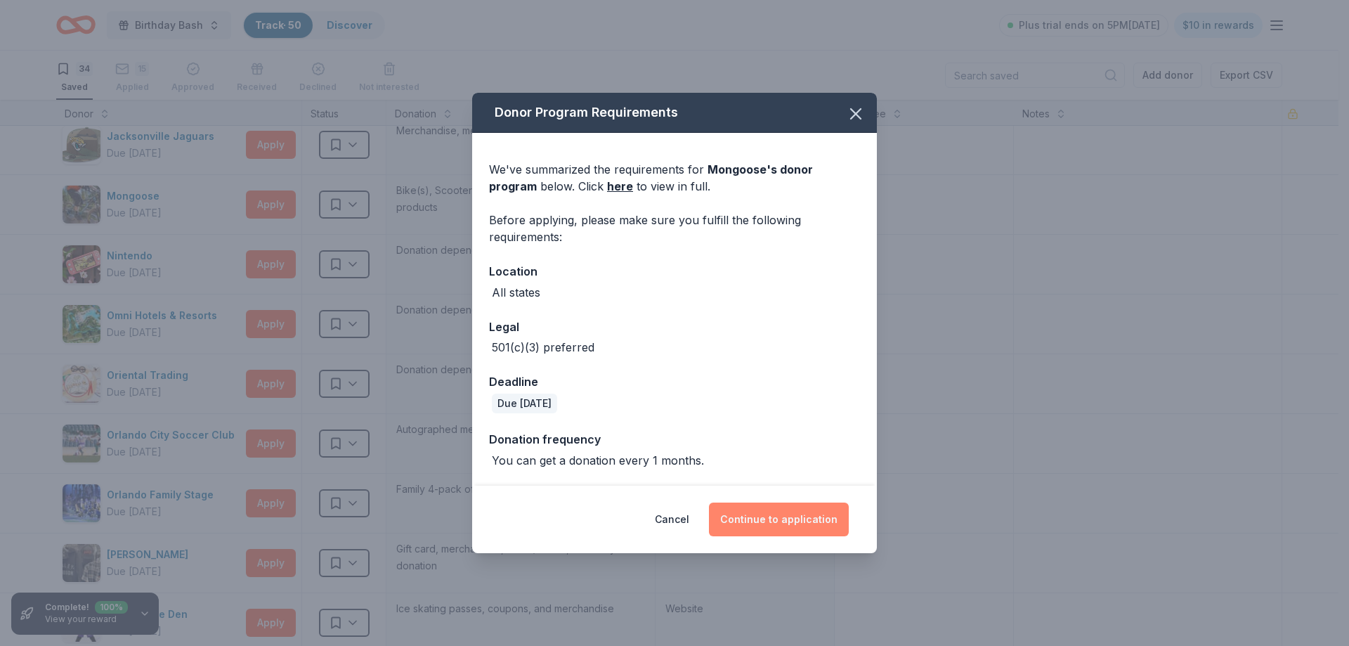
click at [767, 519] on button "Continue to application" at bounding box center [779, 519] width 140 height 34
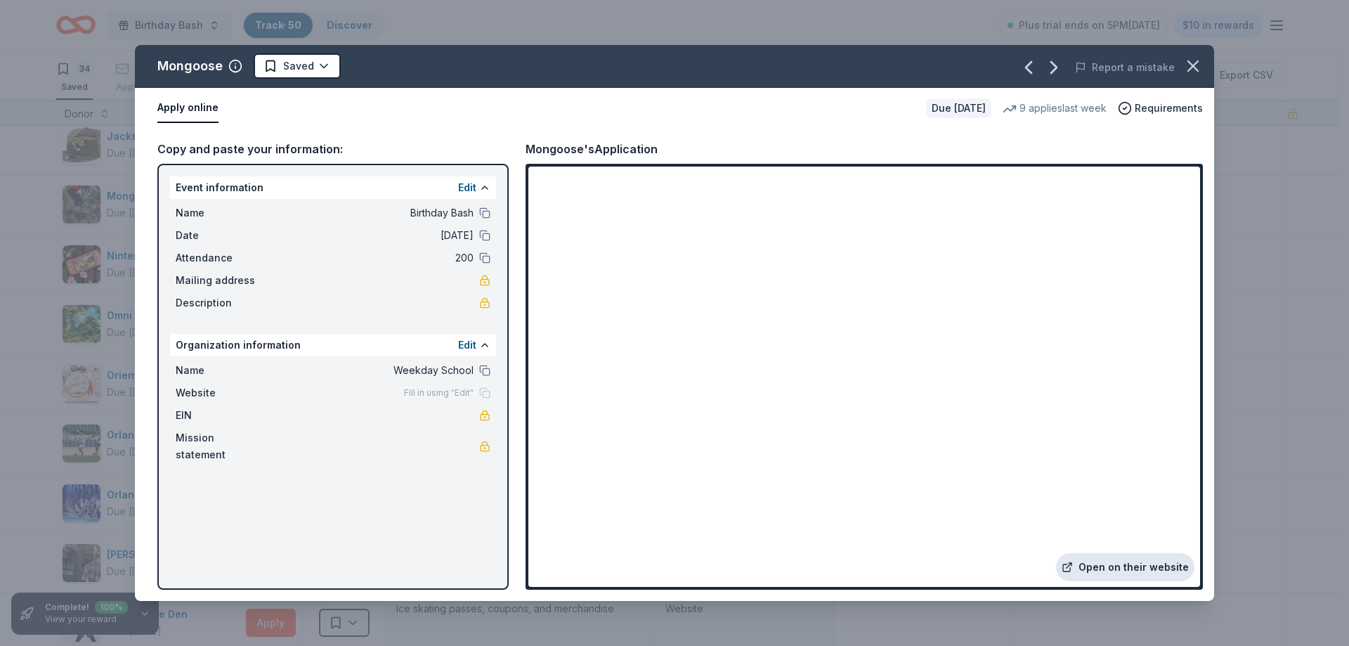
click at [1096, 574] on link "Open on their website" at bounding box center [1125, 567] width 138 height 28
click at [1194, 71] on icon "button" at bounding box center [1193, 66] width 20 height 20
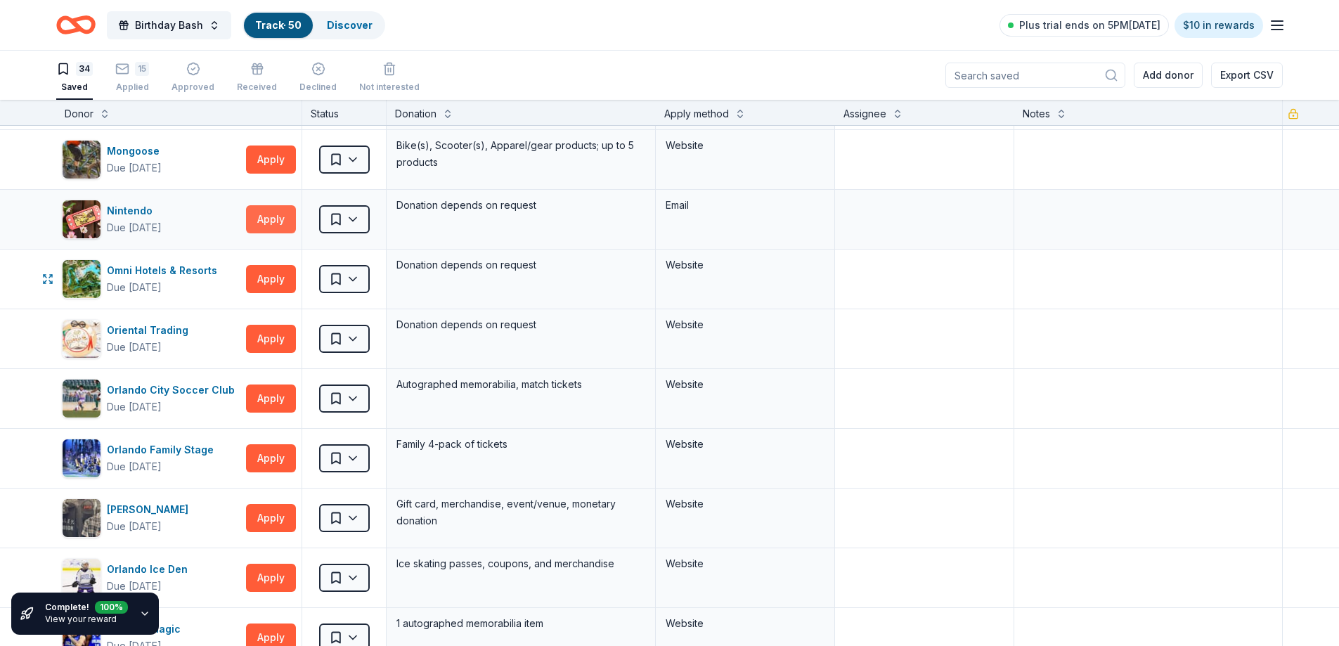
scroll to position [141, 0]
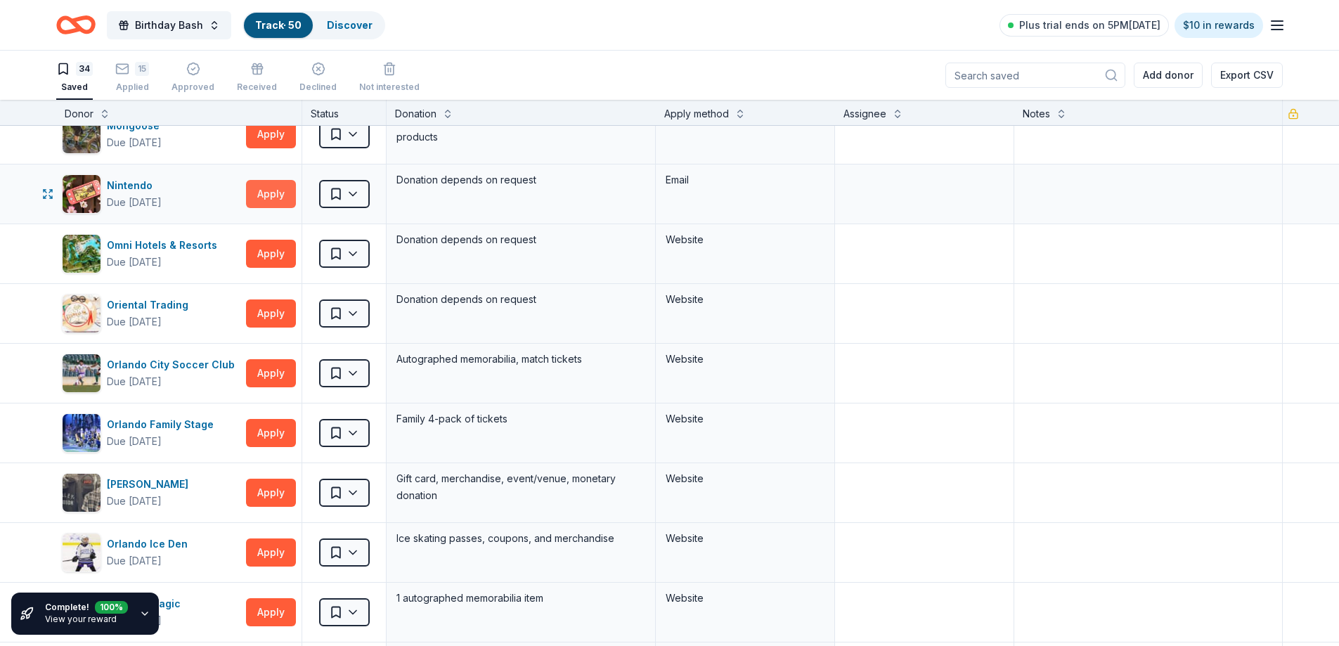
click at [262, 194] on button "Apply" at bounding box center [271, 194] width 50 height 28
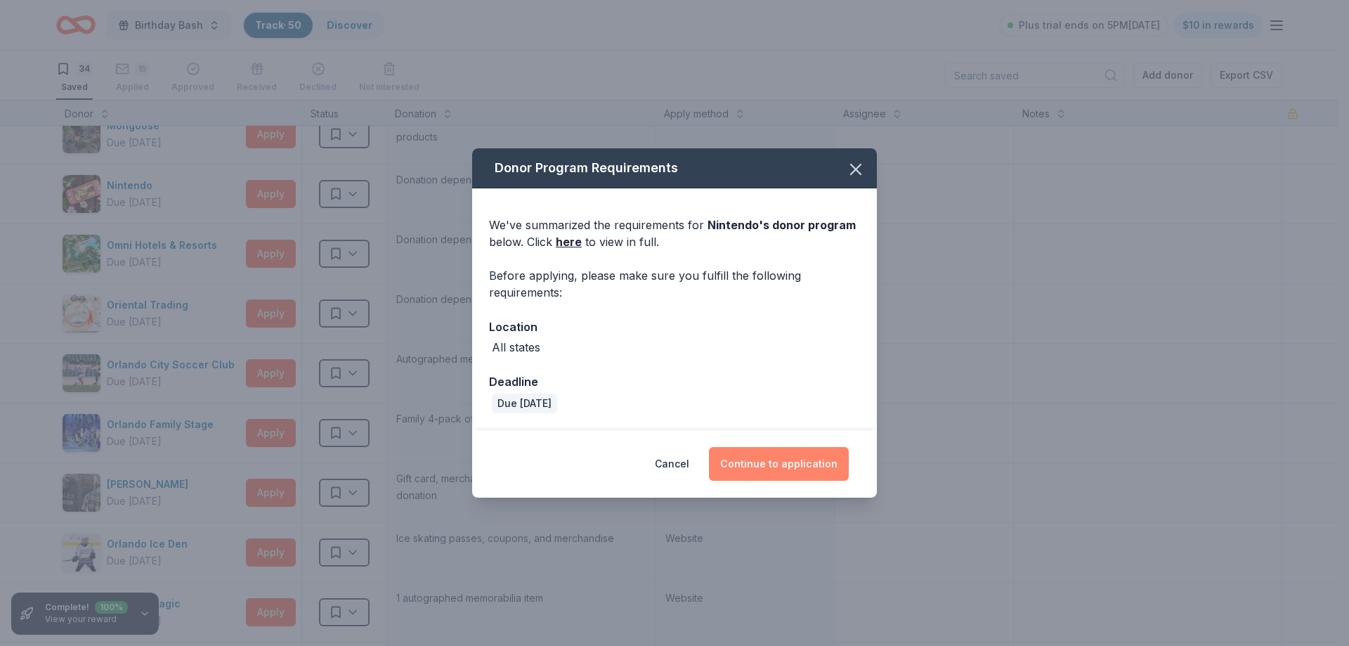
click at [783, 465] on button "Continue to application" at bounding box center [779, 464] width 140 height 34
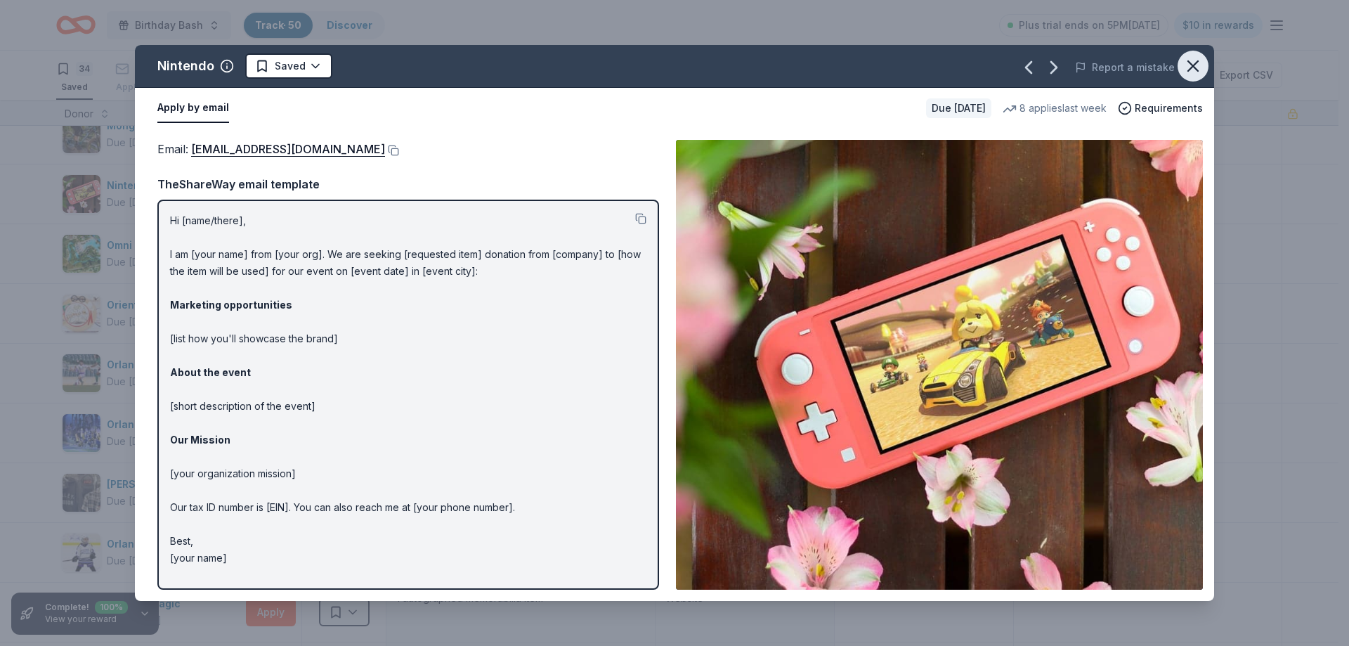
click at [1190, 67] on icon "button" at bounding box center [1193, 66] width 20 height 20
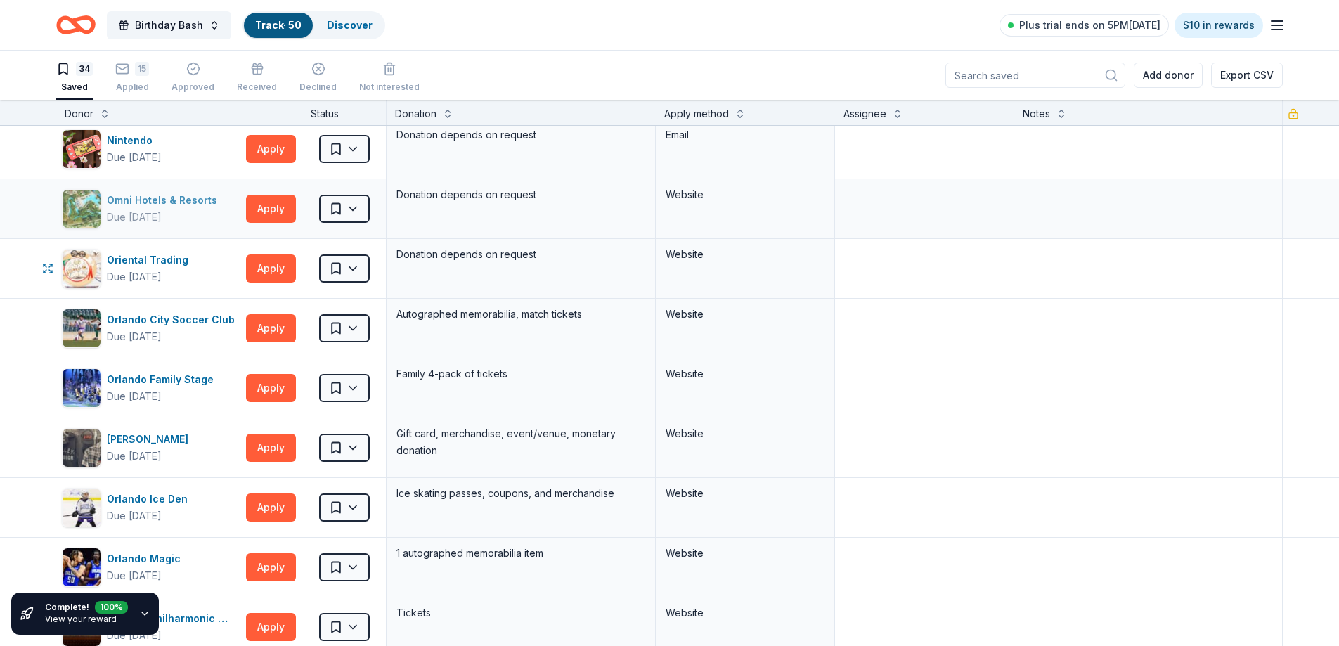
scroll to position [211, 0]
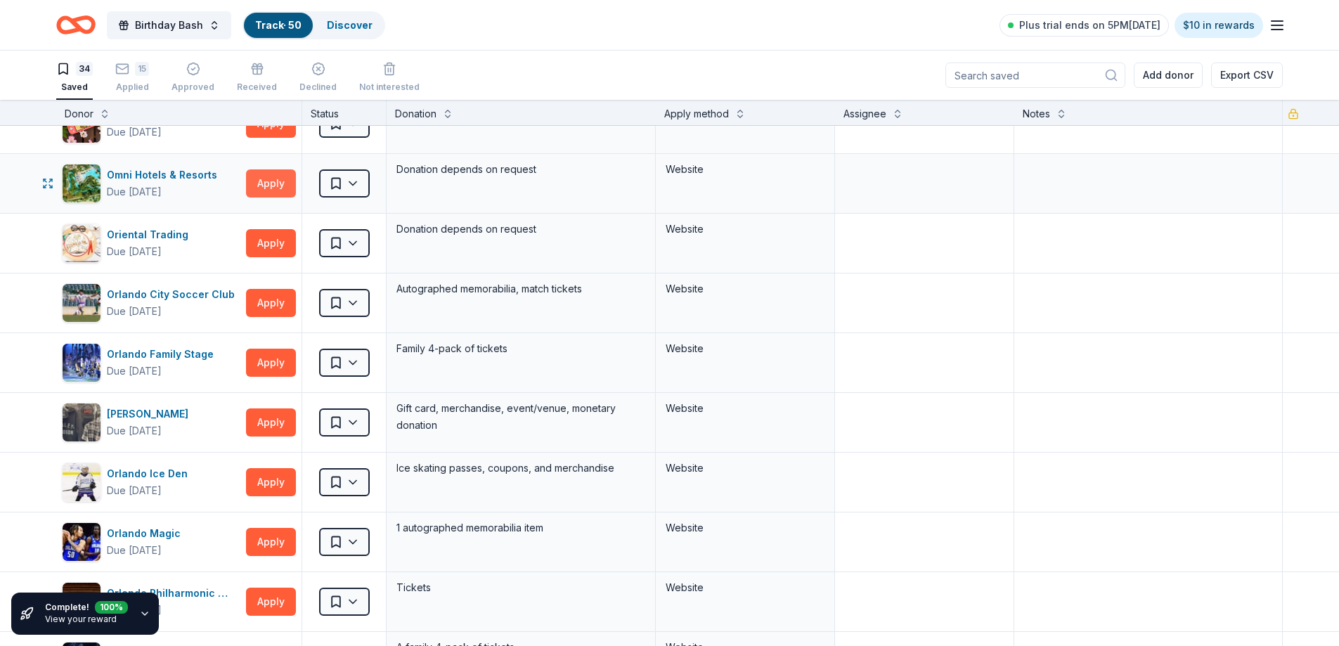
click at [271, 190] on button "Apply" at bounding box center [271, 183] width 50 height 28
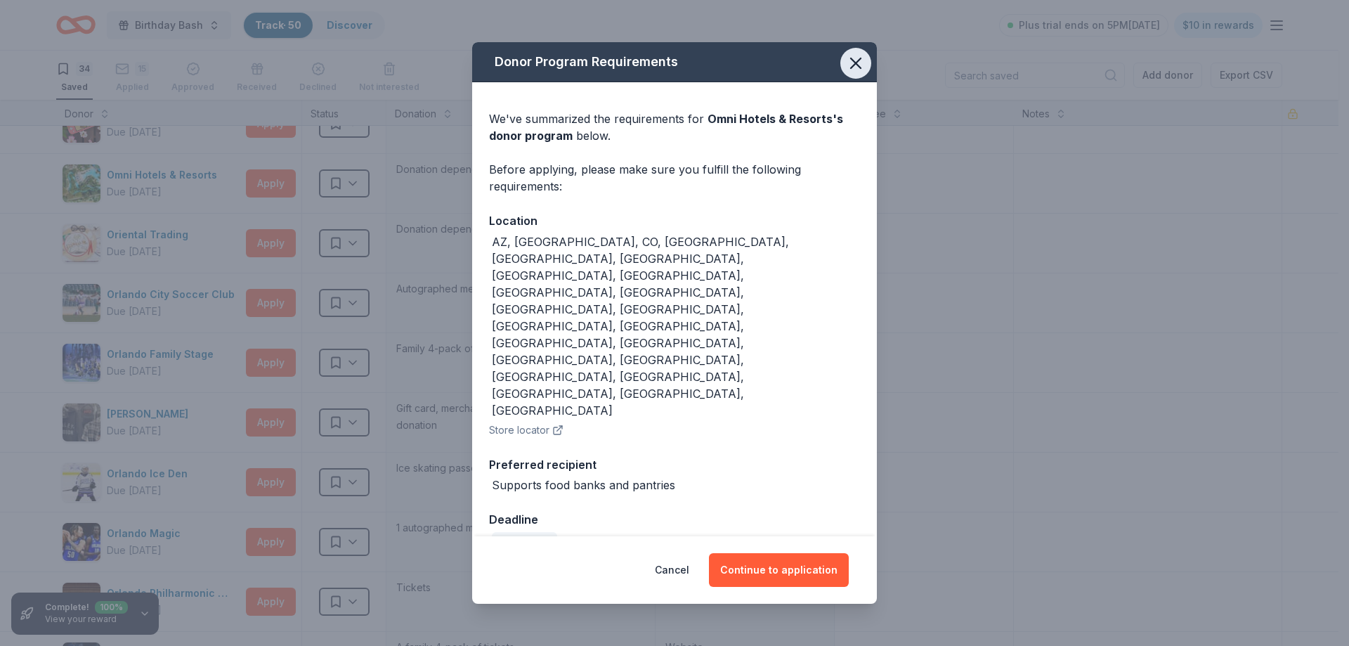
click at [854, 73] on icon "button" at bounding box center [856, 63] width 20 height 20
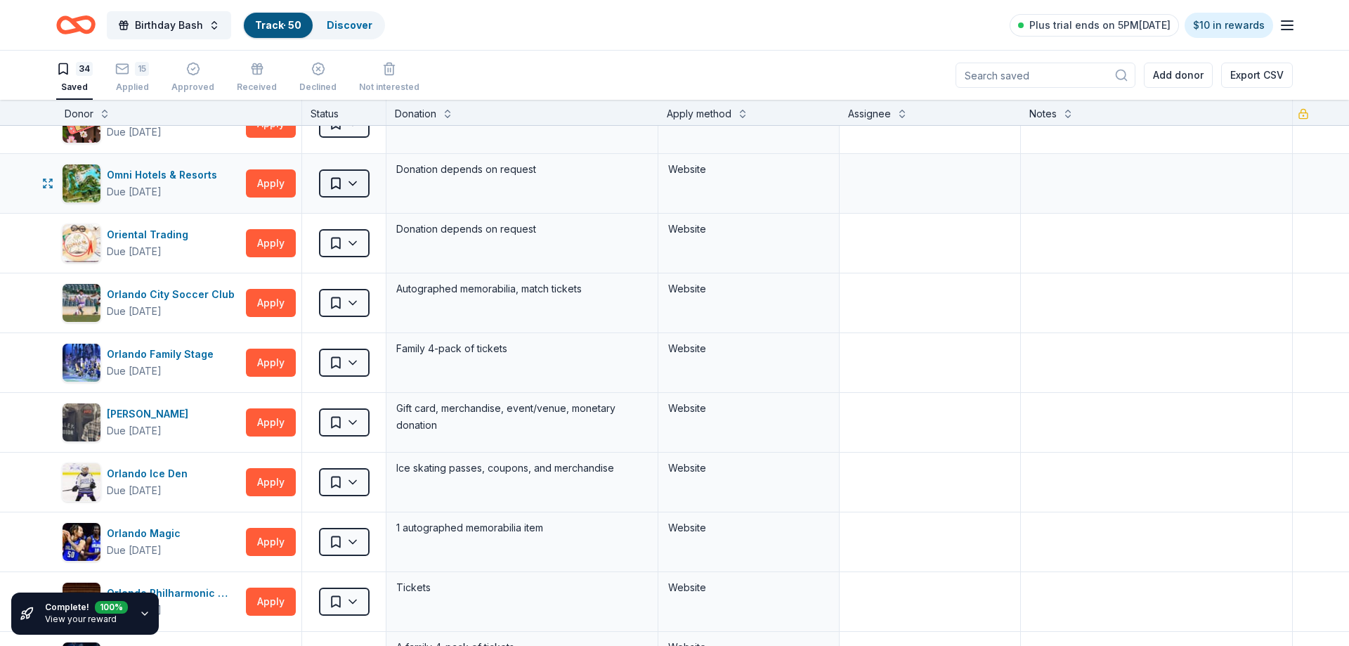
click at [352, 183] on html "Birthday Bash Track · 50 Discover Plus trial ends on 5PM[DATE] $10 in rewards 3…" at bounding box center [674, 323] width 1349 height 646
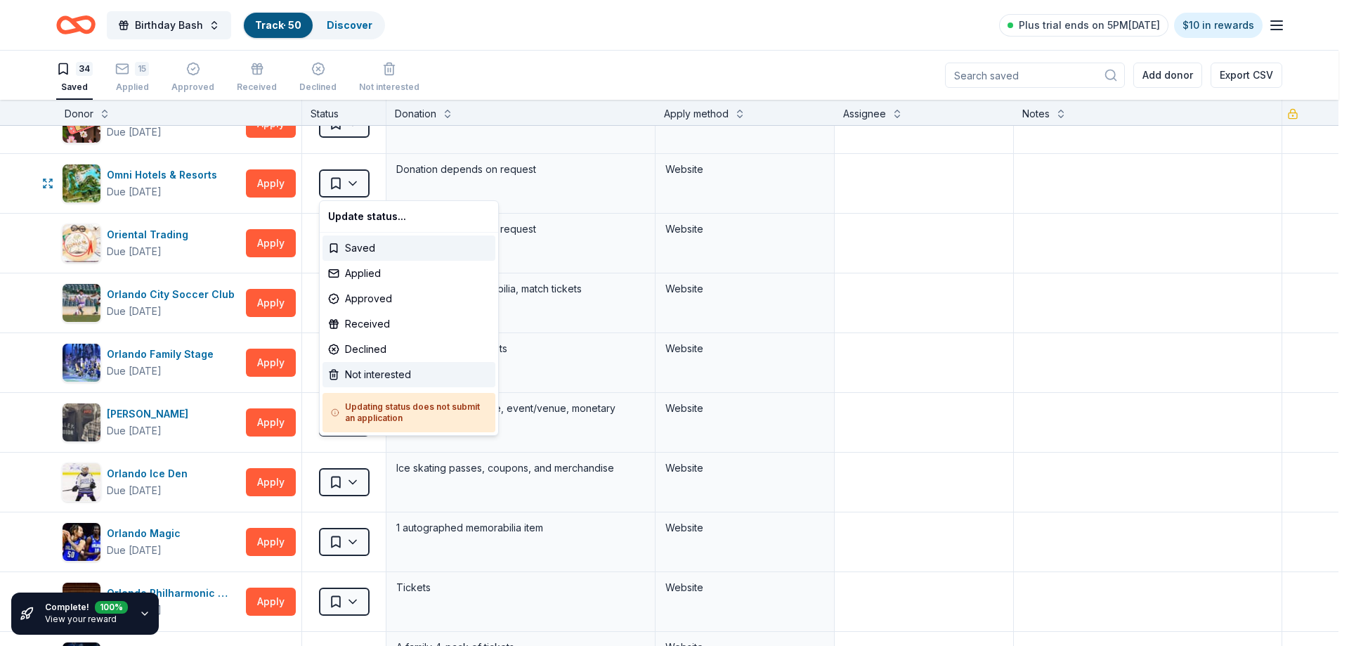
click at [379, 376] on div "Not interested" at bounding box center [409, 374] width 173 height 25
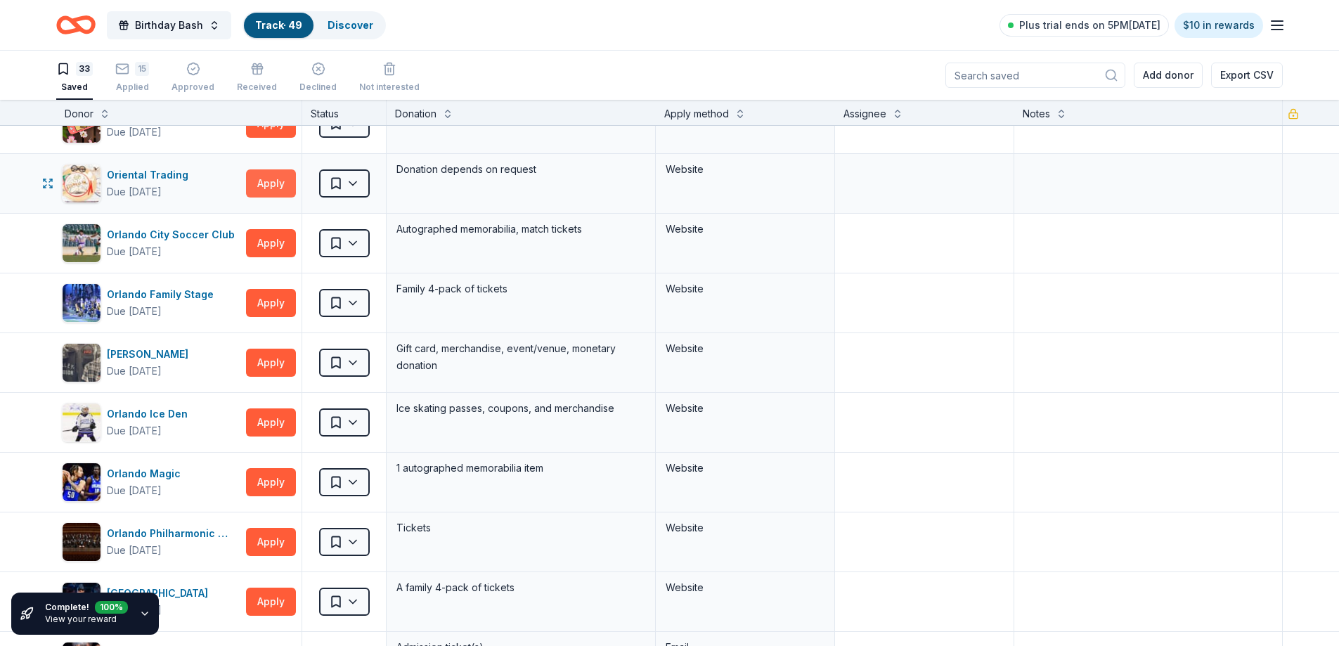
click at [269, 185] on button "Apply" at bounding box center [271, 183] width 50 height 28
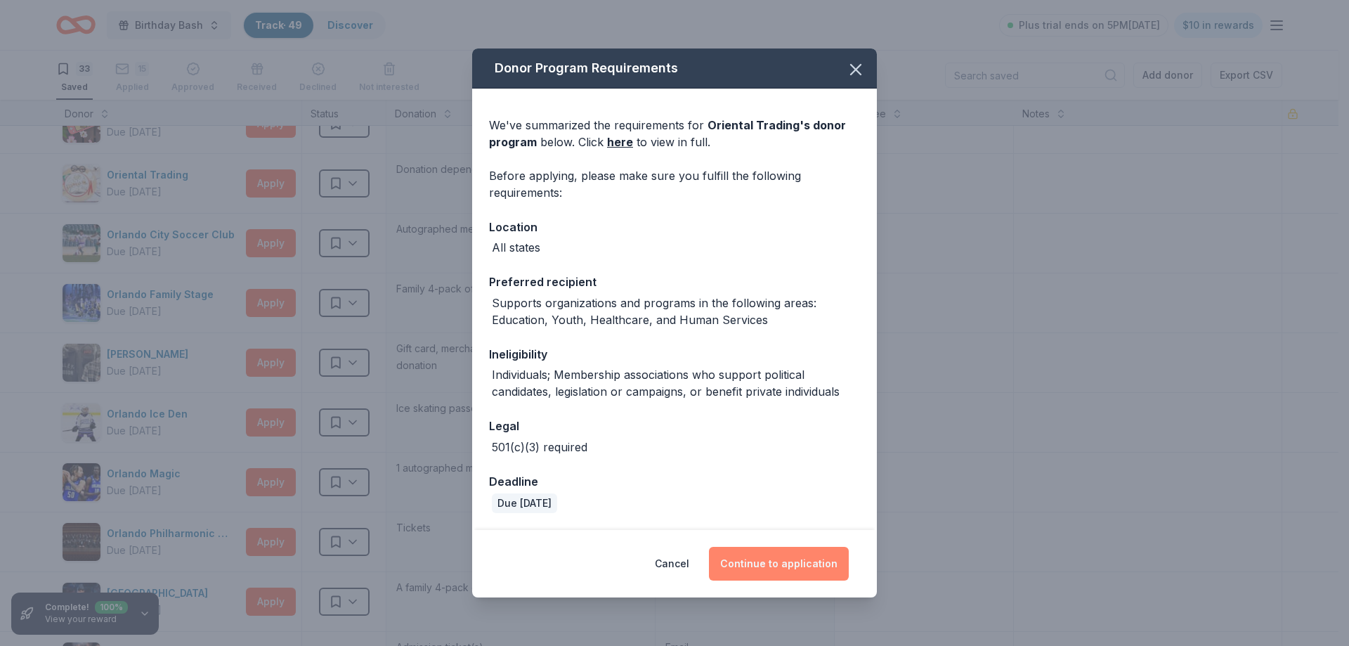
click at [780, 555] on button "Continue to application" at bounding box center [779, 564] width 140 height 34
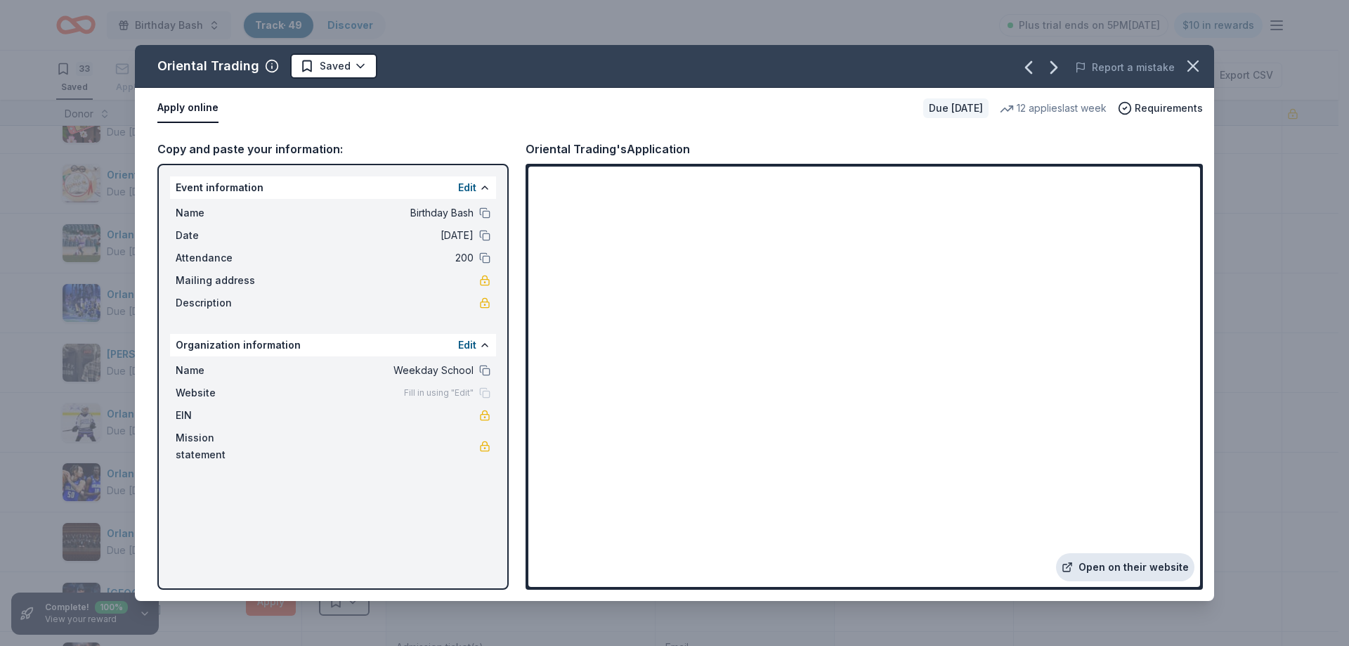
click at [1145, 564] on link "Open on their website" at bounding box center [1125, 567] width 138 height 28
click at [357, 71] on html "Birthday Bash Track · 49 Discover Plus trial ends on 5PM[DATE] $10 in rewards 3…" at bounding box center [674, 323] width 1349 height 646
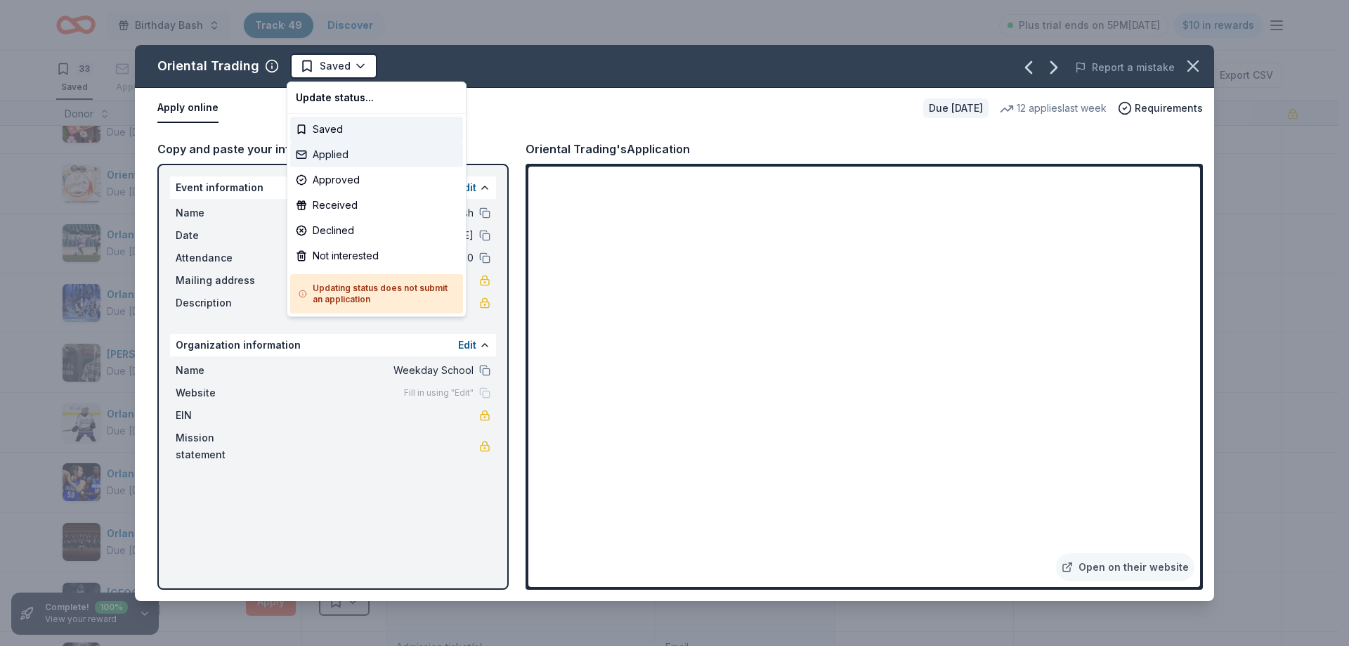
click at [358, 158] on div "Applied" at bounding box center [376, 154] width 173 height 25
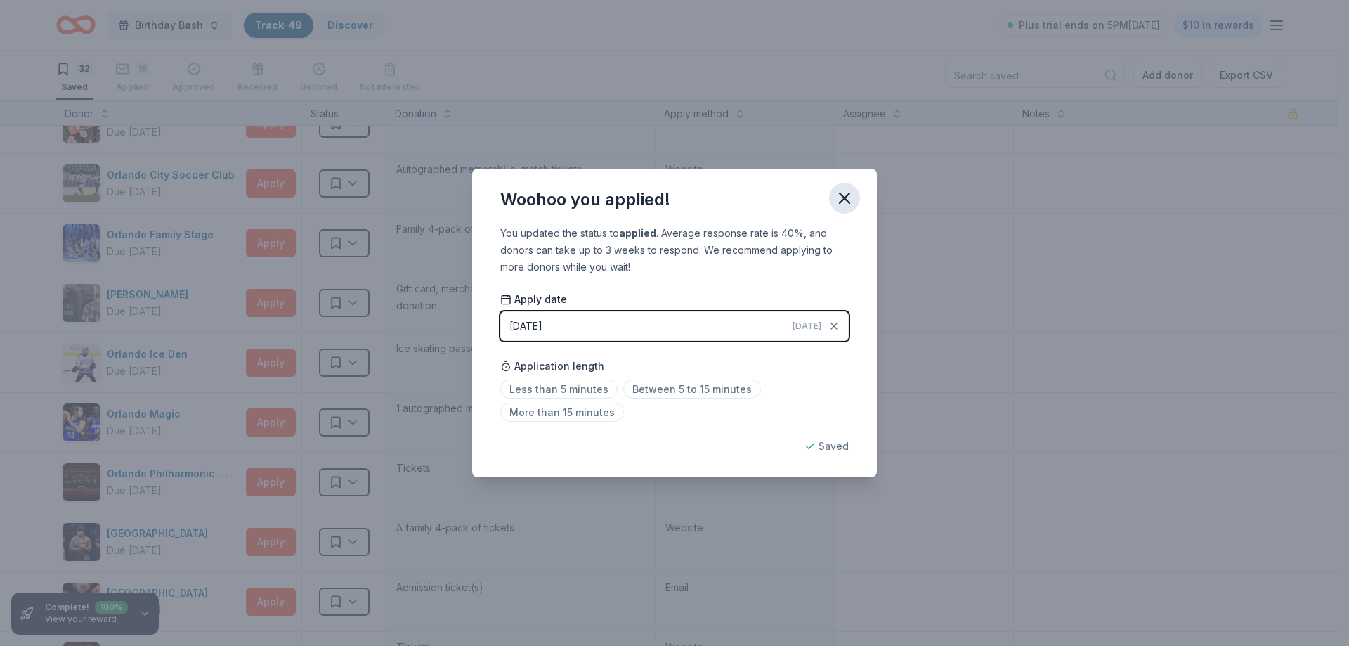
click at [843, 193] on icon "button" at bounding box center [845, 198] width 20 height 20
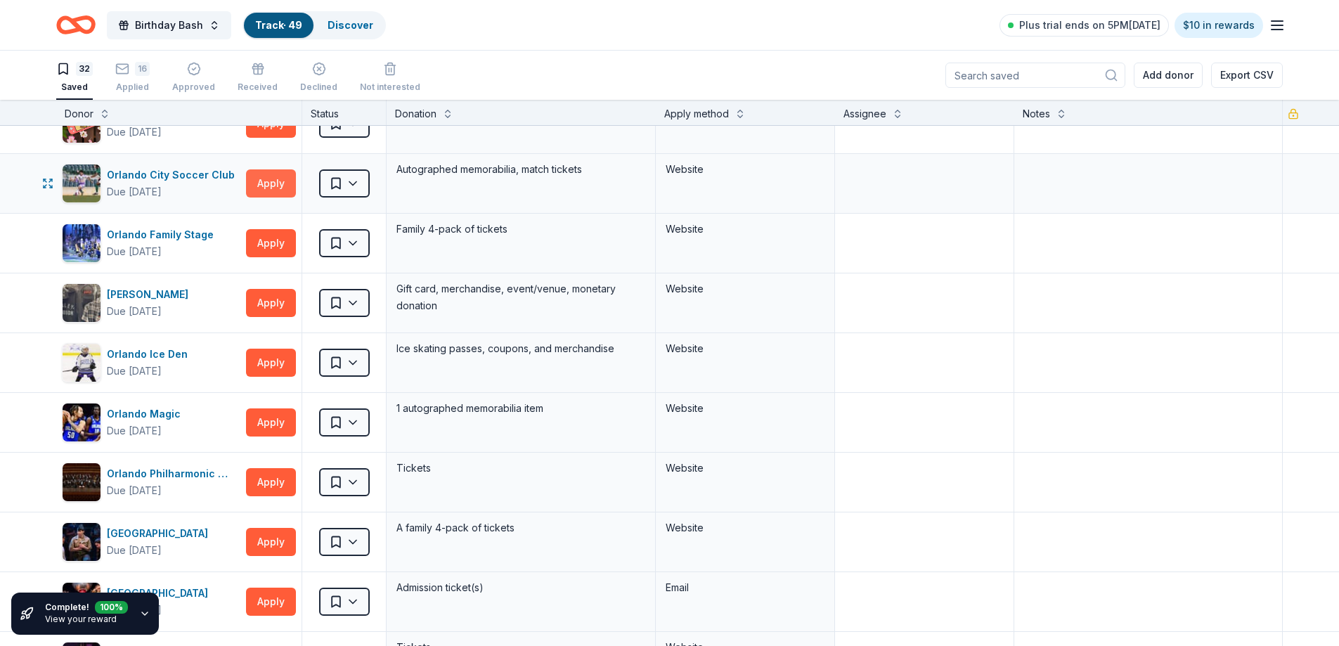
click at [268, 183] on button "Apply" at bounding box center [271, 183] width 50 height 28
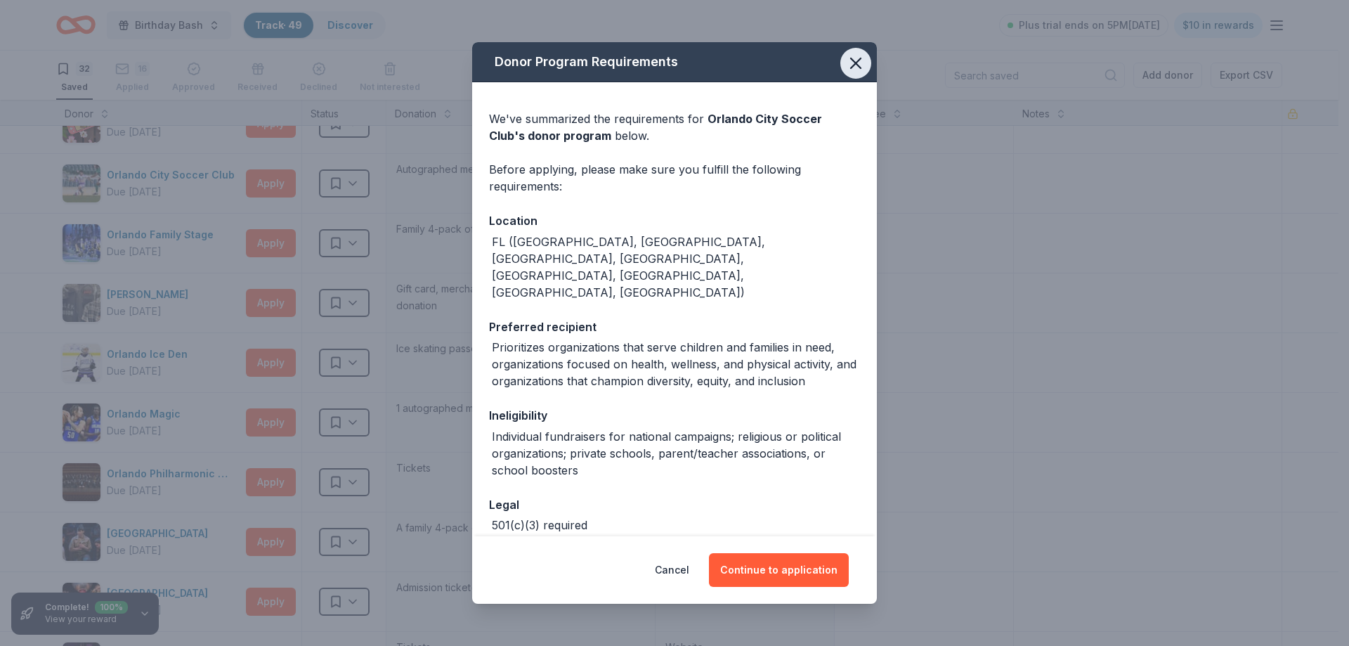
click at [846, 66] on icon "button" at bounding box center [856, 63] width 20 height 20
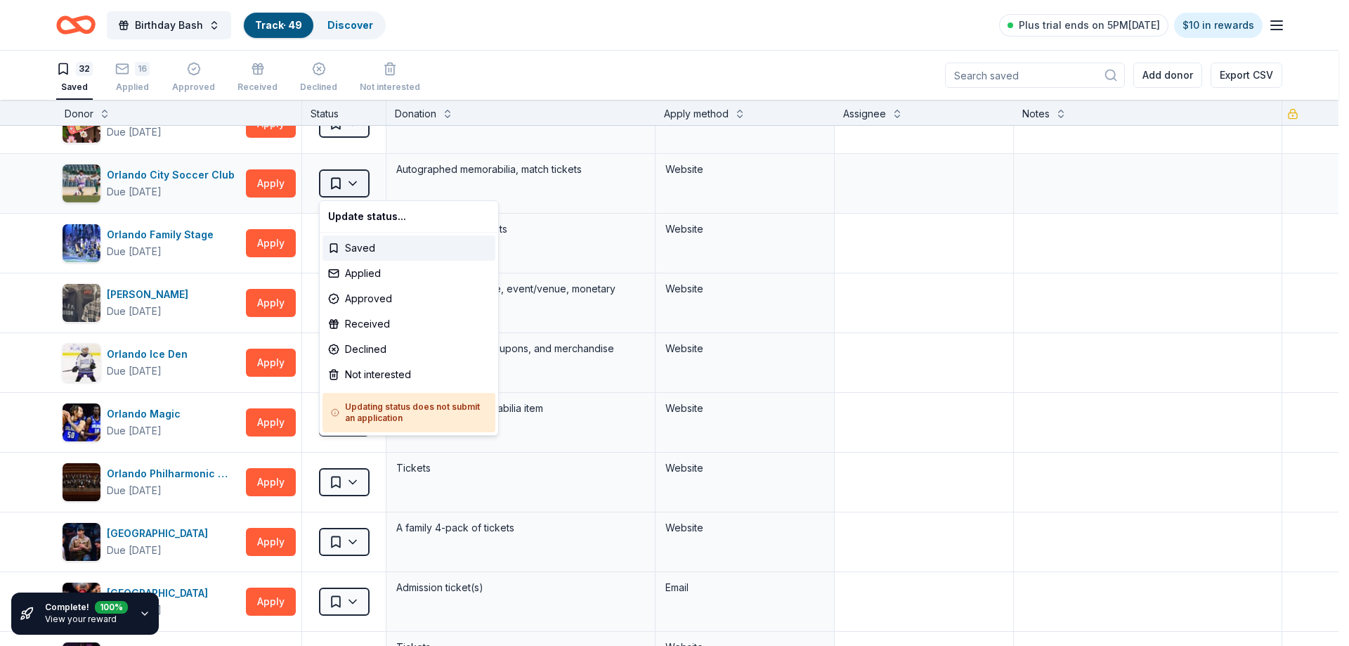
click at [353, 186] on html "Birthday Bash Track · 49 Discover Plus trial ends on 5PM[DATE] $10 in rewards 3…" at bounding box center [674, 323] width 1349 height 646
click at [365, 379] on div "Not interested" at bounding box center [409, 374] width 173 height 25
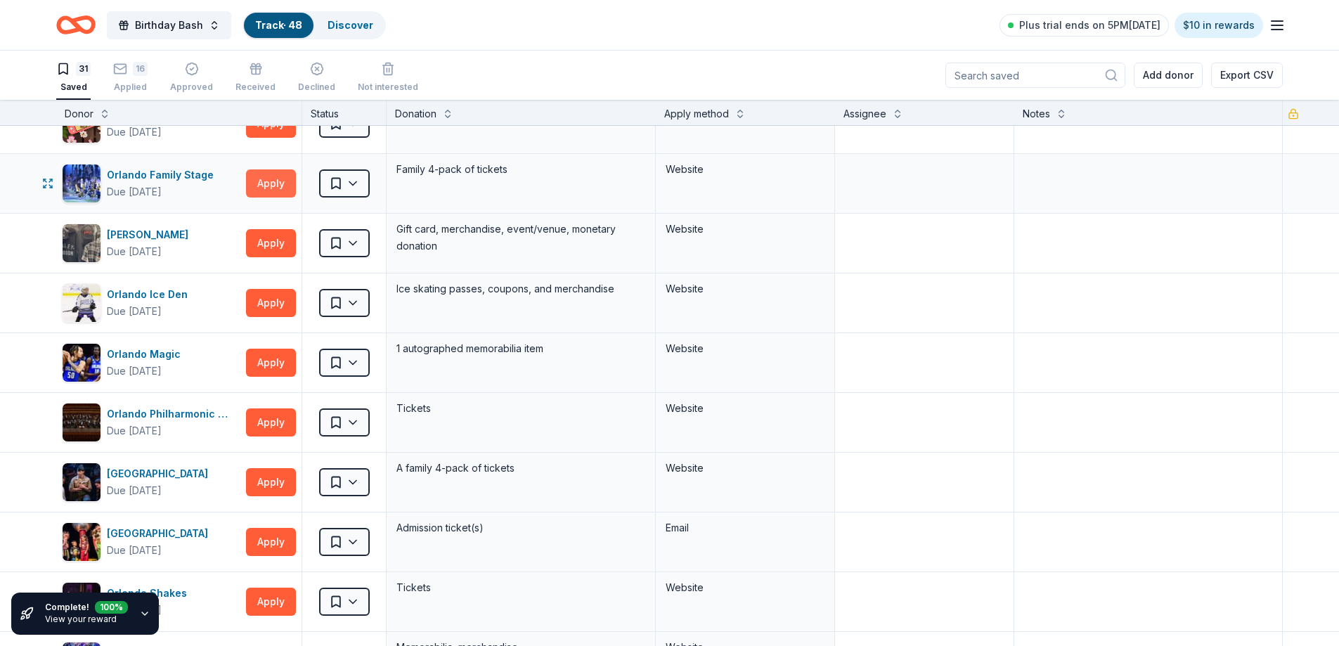
click at [270, 182] on button "Apply" at bounding box center [271, 183] width 50 height 28
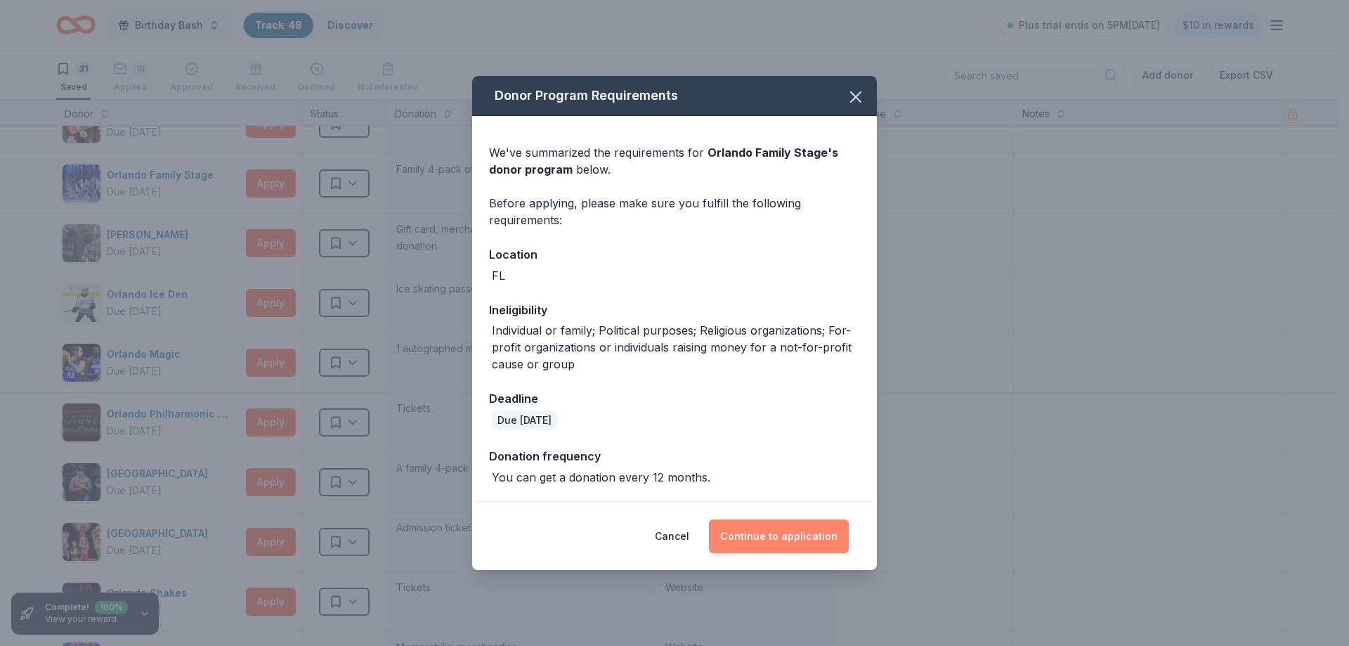
click at [762, 538] on button "Continue to application" at bounding box center [779, 536] width 140 height 34
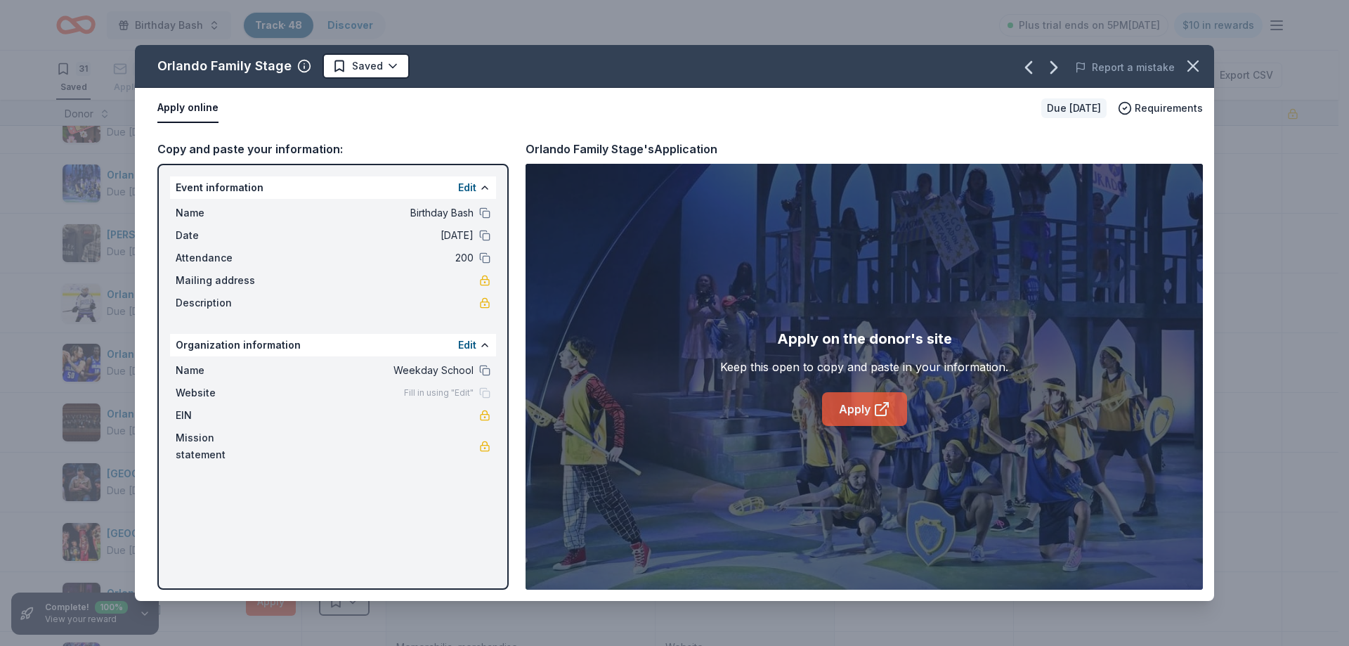
click at [840, 407] on link "Apply" at bounding box center [864, 409] width 85 height 34
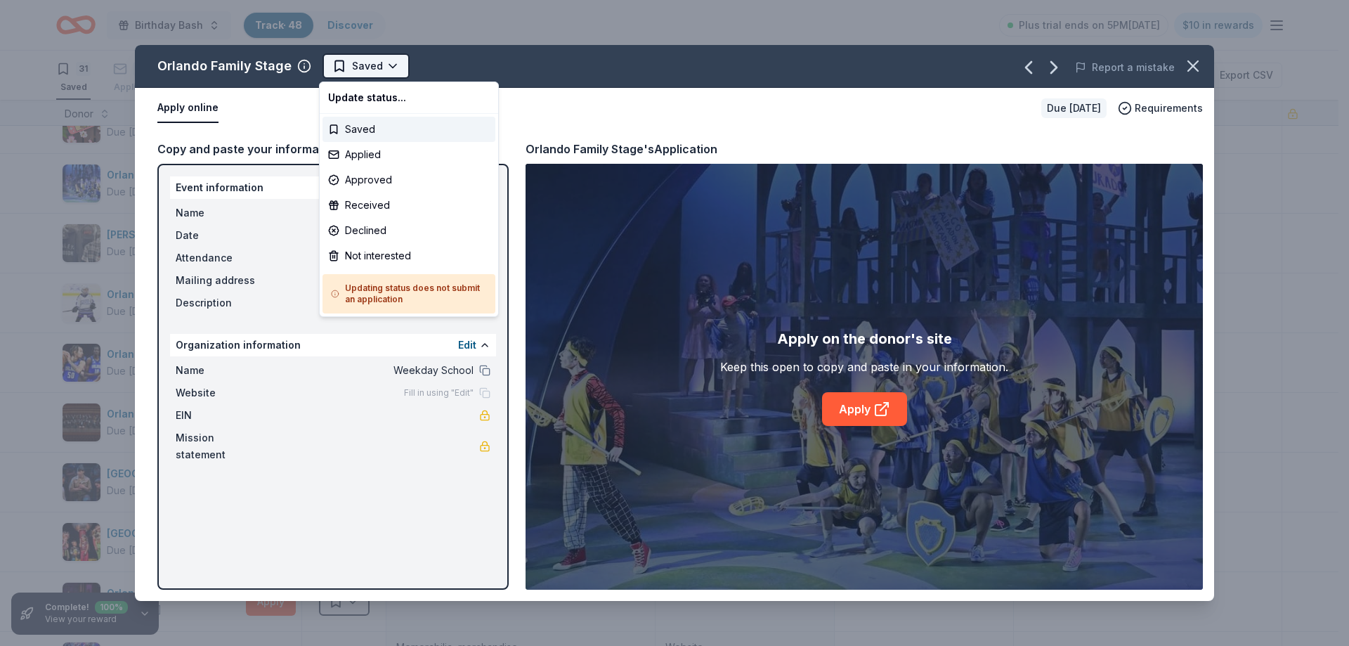
click at [351, 65] on html "Birthday Bash Track · 48 Discover Plus trial ends on 5PM[DATE] $10 in rewards 3…" at bounding box center [674, 323] width 1349 height 646
click at [375, 157] on div "Applied" at bounding box center [409, 154] width 173 height 25
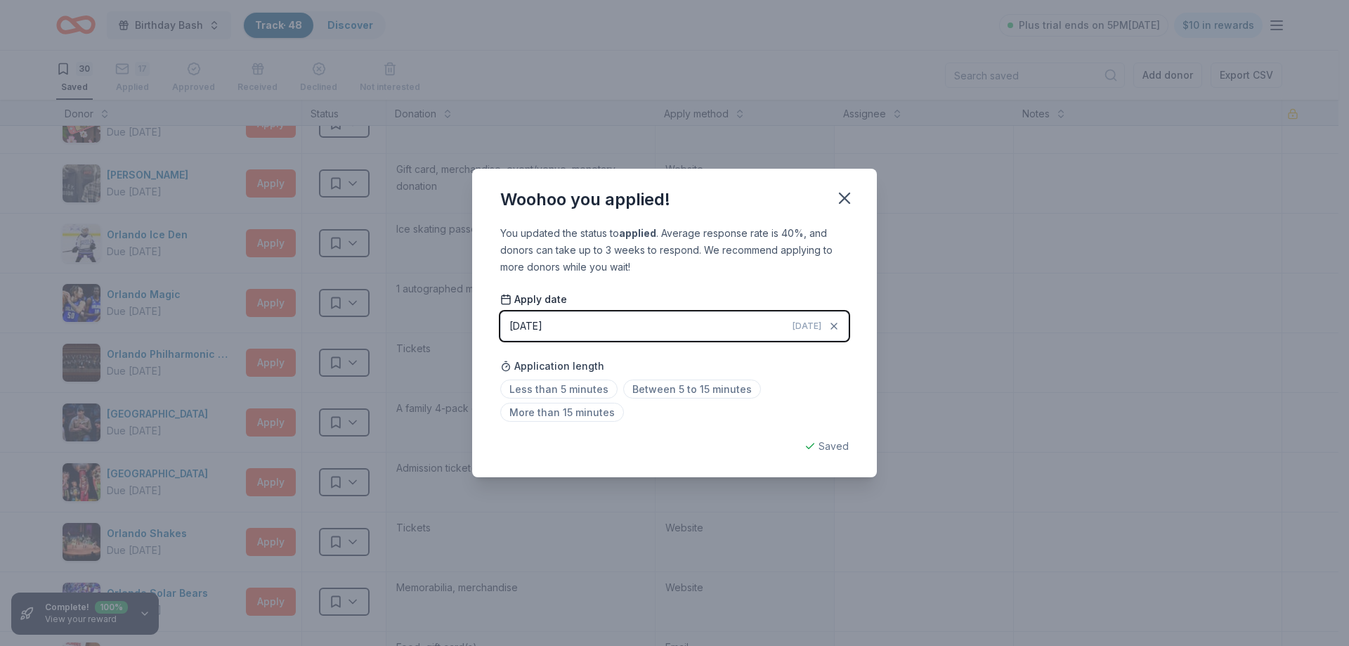
click at [255, 180] on div "Woohoo you applied! You updated the status to applied . Average response rate i…" at bounding box center [674, 323] width 1349 height 646
click at [264, 187] on div "Woohoo you applied! You updated the status to applied . Average response rate i…" at bounding box center [674, 323] width 1349 height 646
click at [838, 201] on icon "button" at bounding box center [845, 198] width 20 height 20
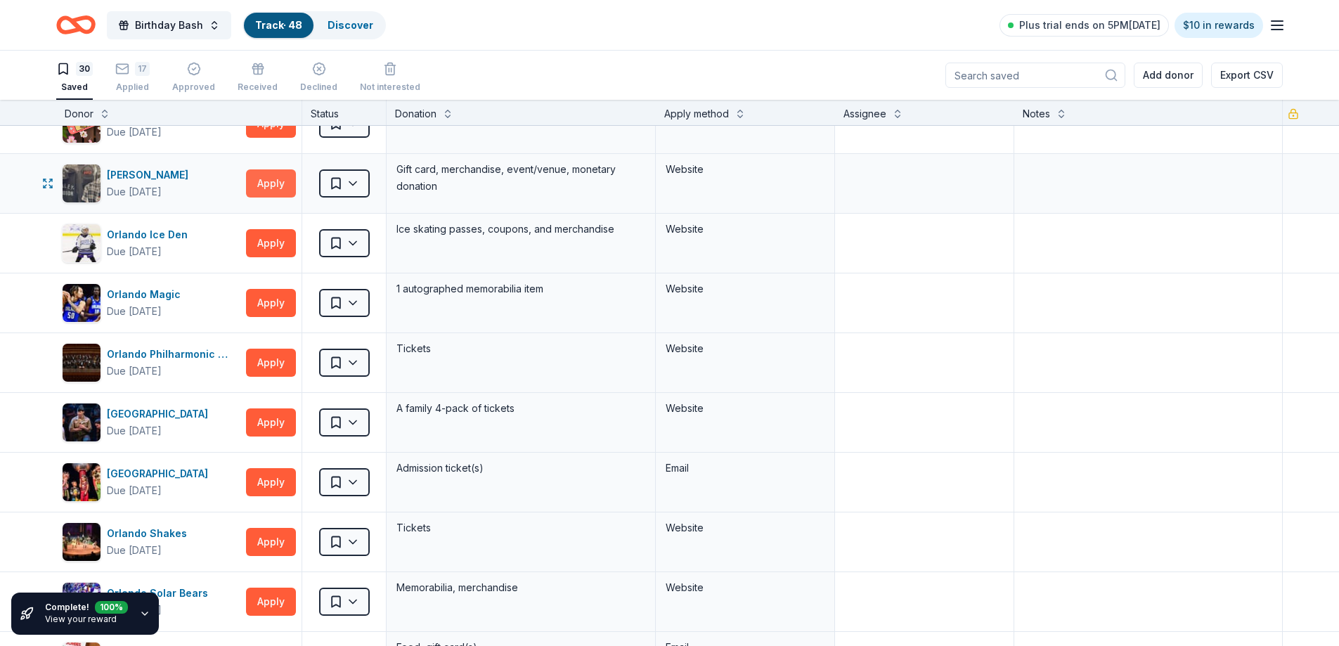
click at [266, 181] on button "Apply" at bounding box center [271, 183] width 50 height 28
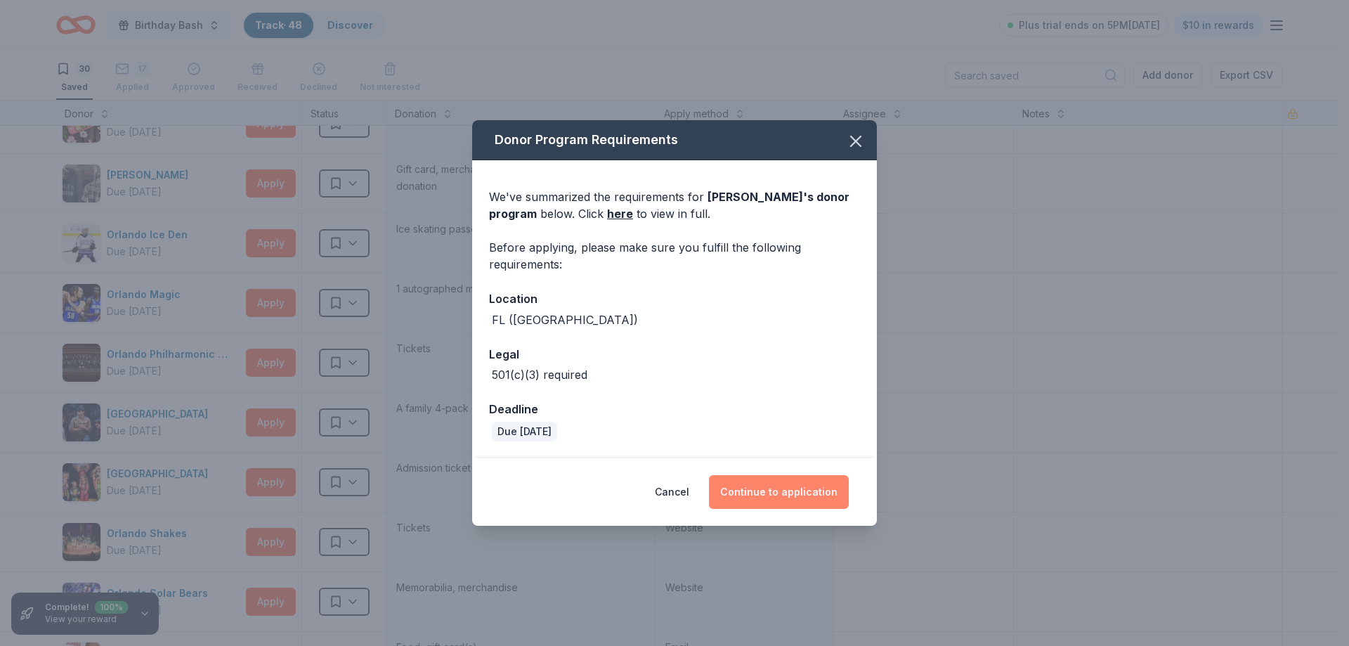
click at [777, 495] on button "Continue to application" at bounding box center [779, 492] width 140 height 34
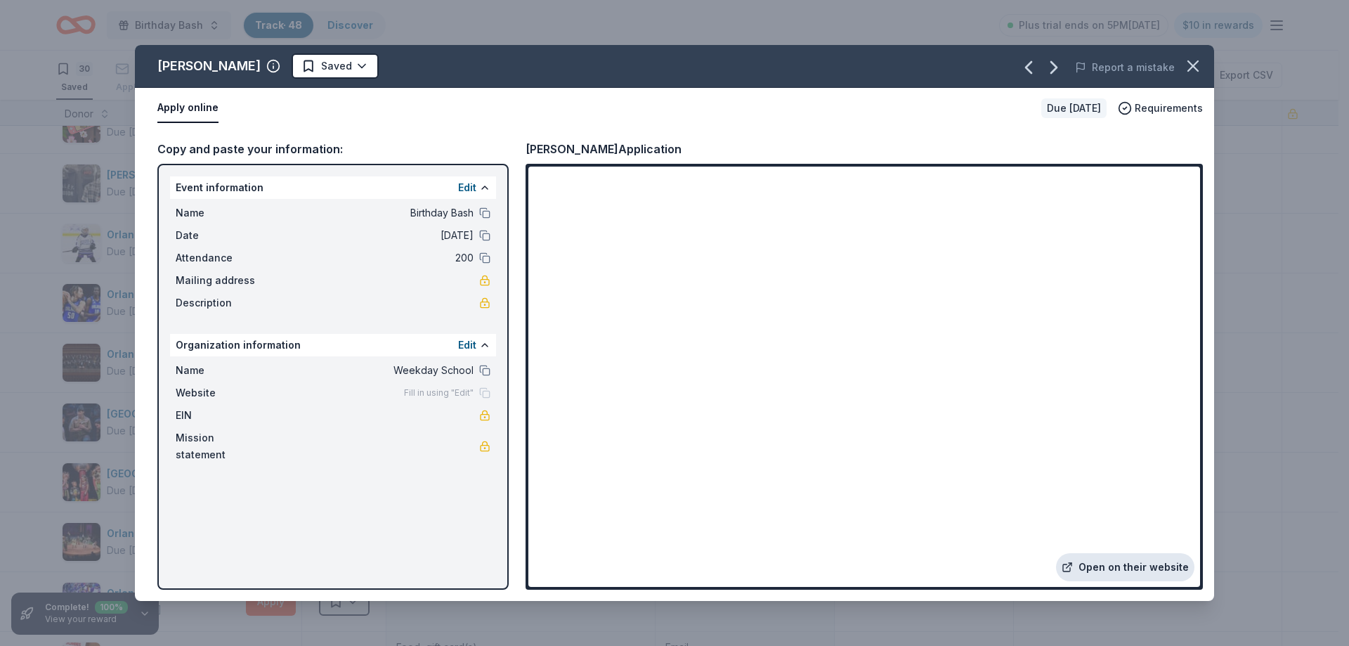
click at [1116, 566] on link "Open on their website" at bounding box center [1125, 567] width 138 height 28
click at [395, 67] on html "Birthday Bash Track · 48 Discover Plus trial ends on 5PM[DATE] $10 in rewards 3…" at bounding box center [674, 323] width 1349 height 646
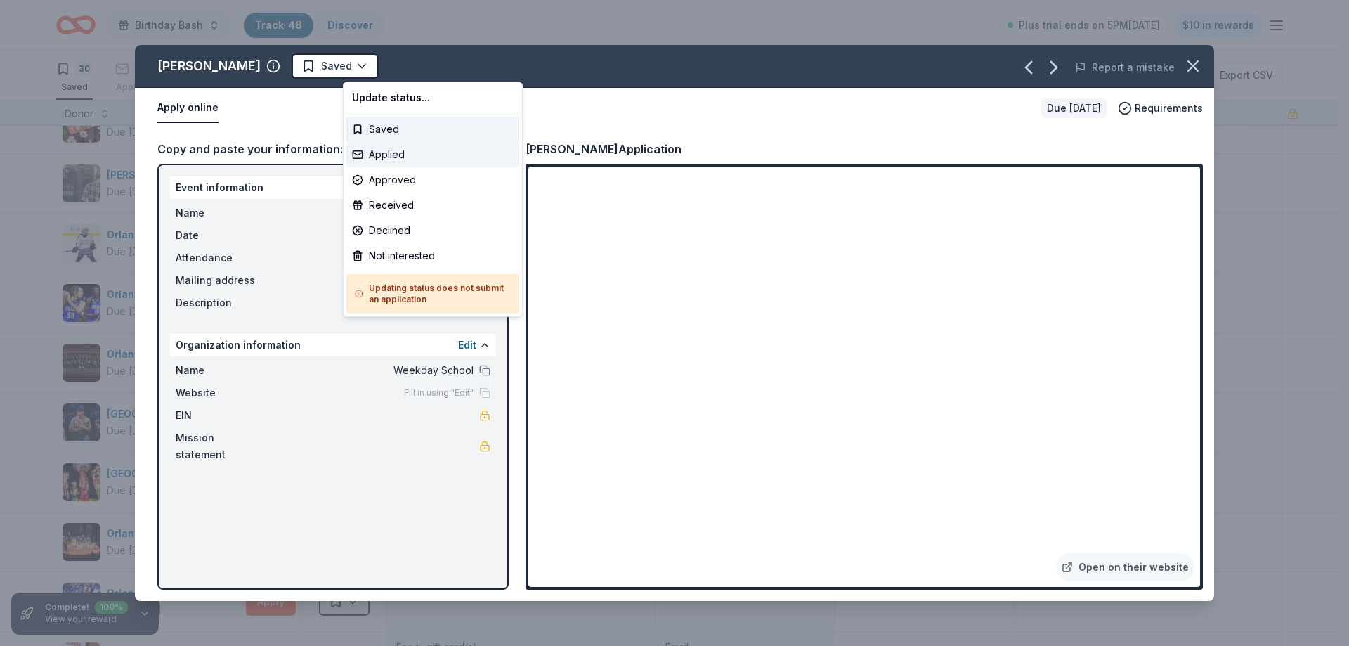
click at [396, 149] on div "Applied" at bounding box center [432, 154] width 173 height 25
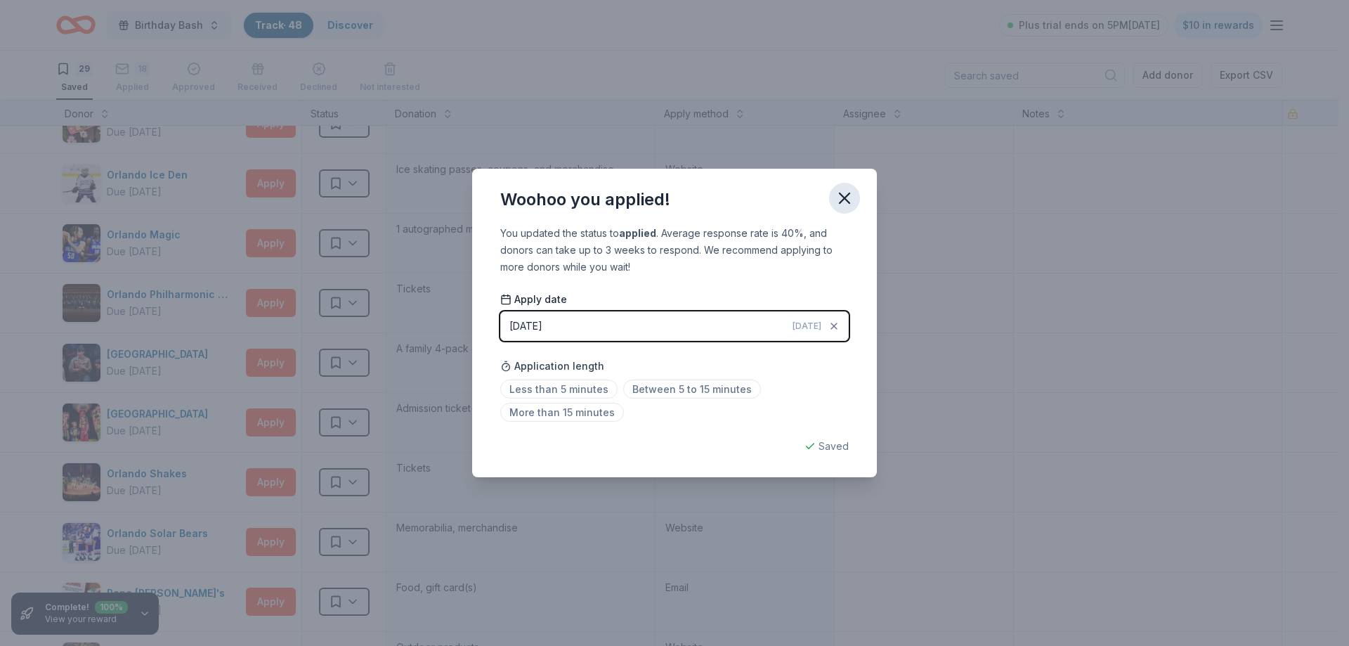
click at [847, 196] on icon "button" at bounding box center [845, 198] width 10 height 10
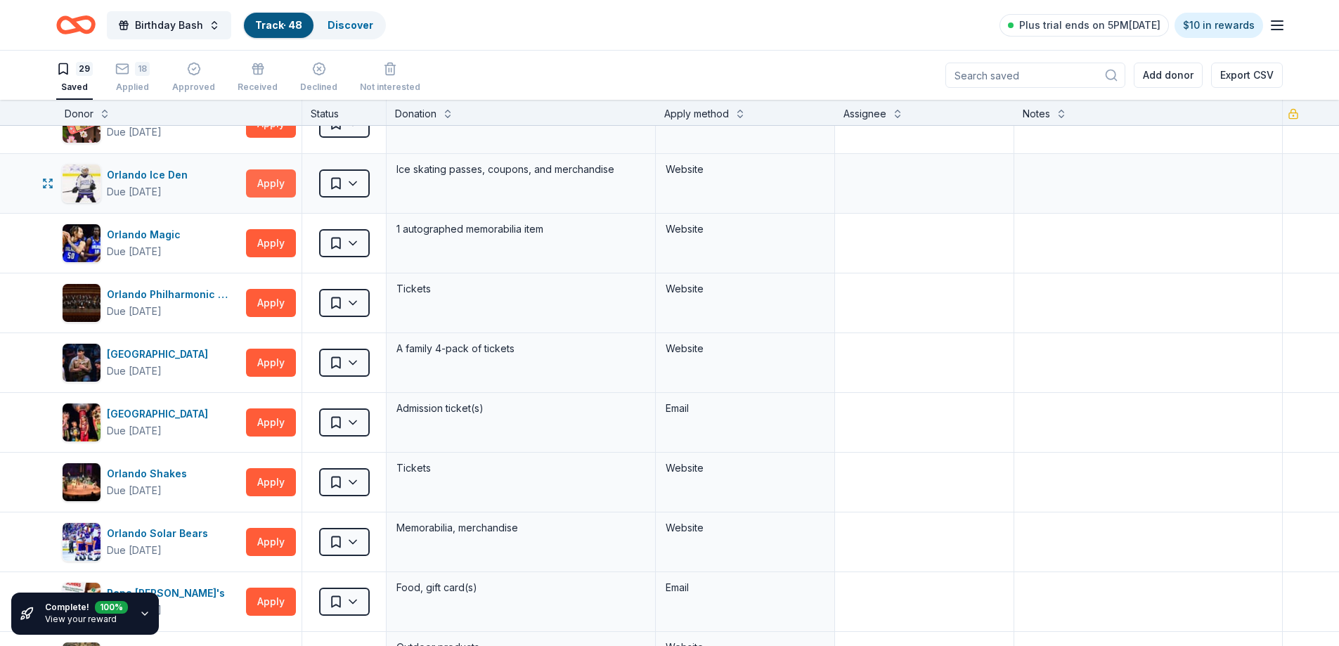
click at [275, 181] on button "Apply" at bounding box center [271, 183] width 50 height 28
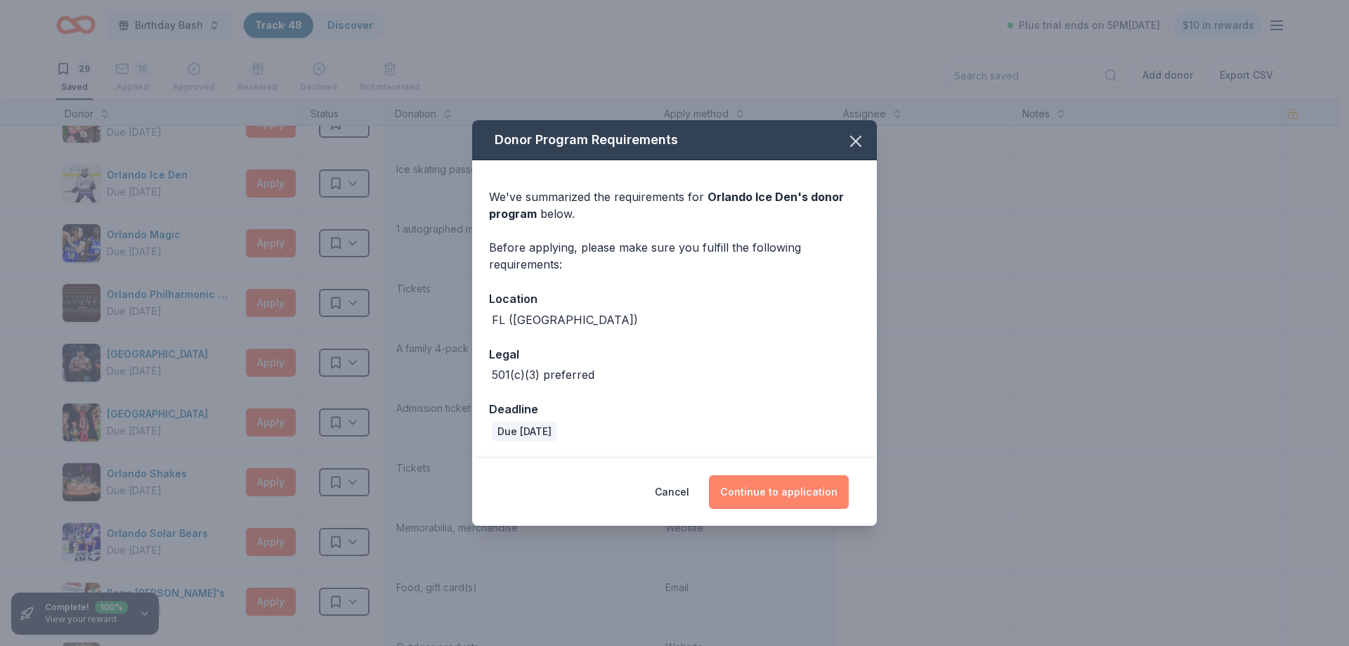
click at [762, 486] on button "Continue to application" at bounding box center [779, 492] width 140 height 34
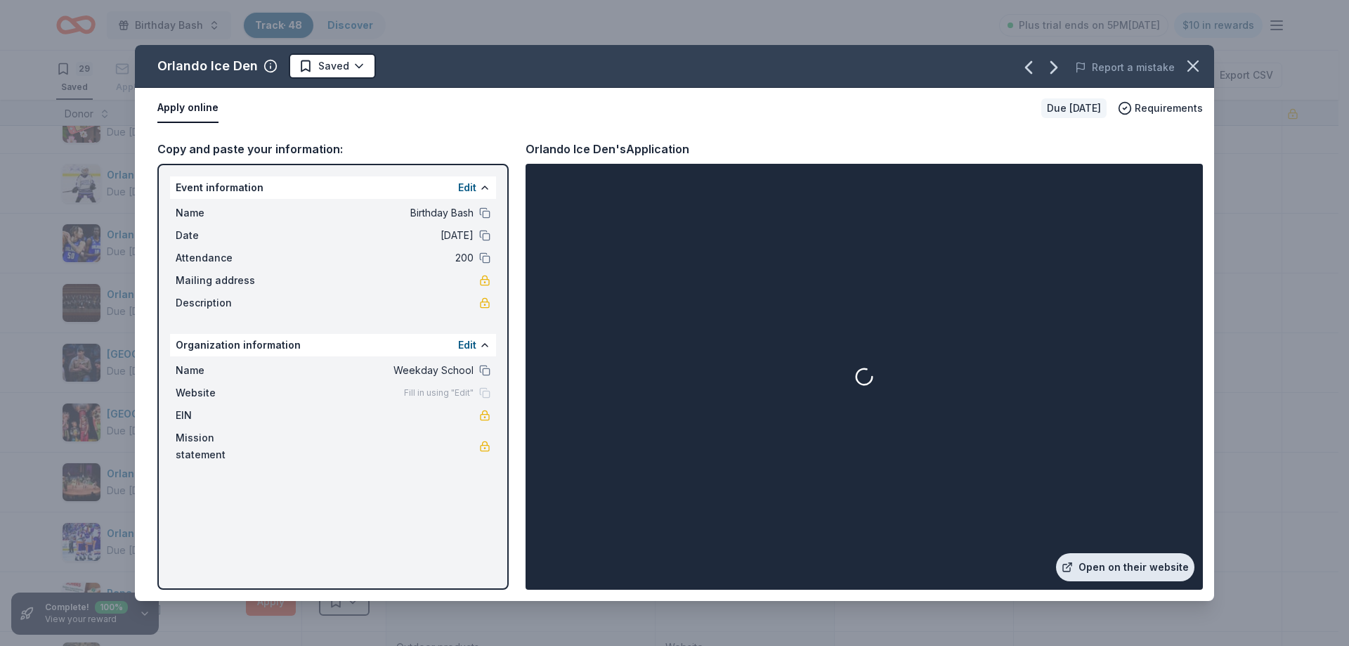
click at [1128, 571] on link "Open on their website" at bounding box center [1125, 567] width 138 height 28
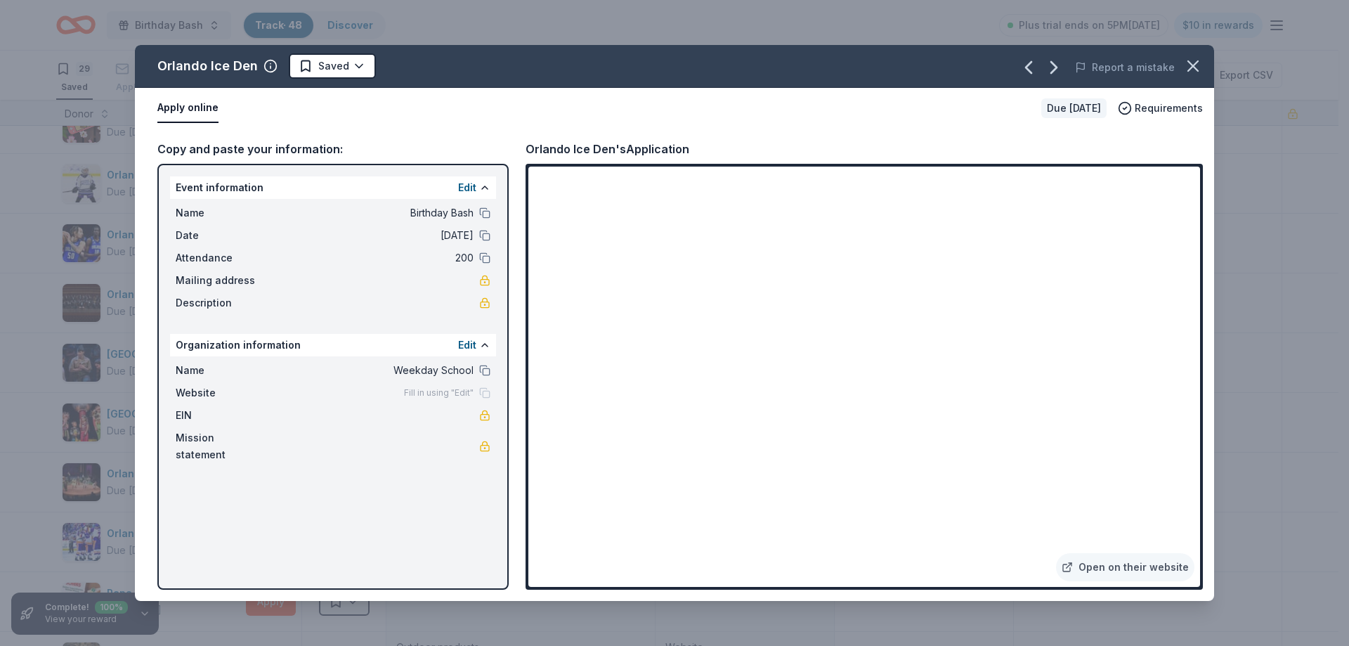
click at [564, 30] on div "Orlando Ice Den Saved Report a mistake Apply online Due [DATE] Requirements Cop…" at bounding box center [674, 323] width 1349 height 646
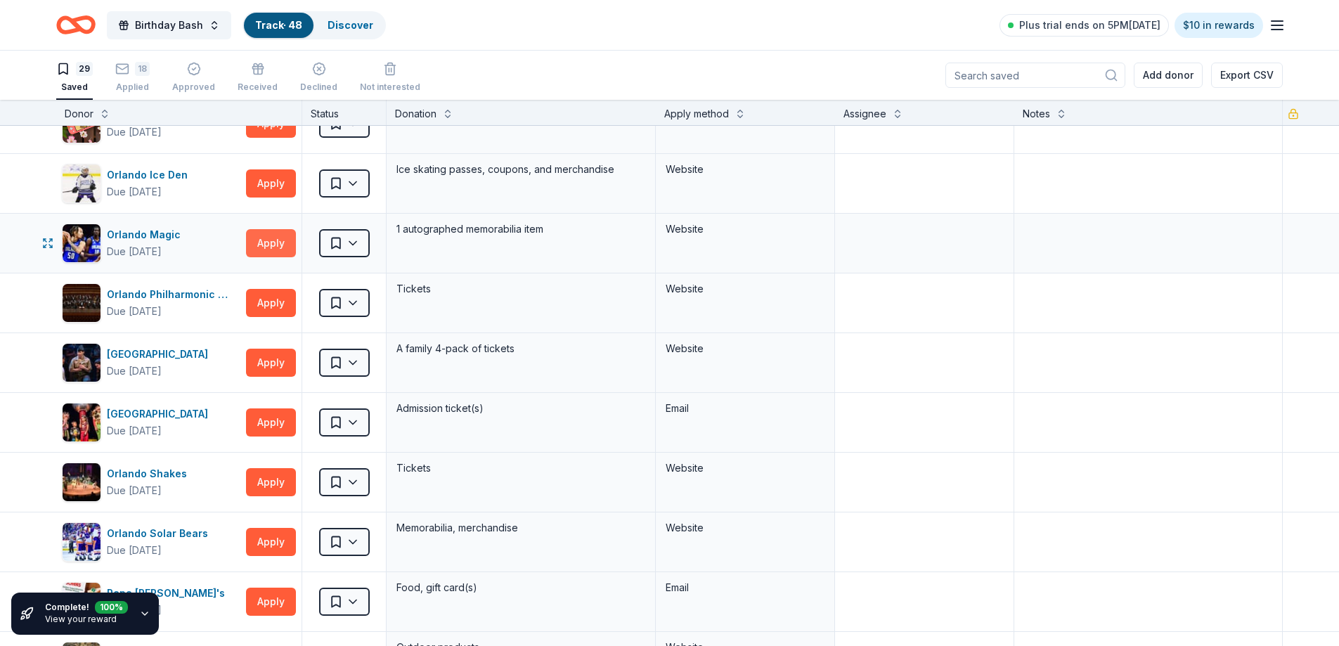
click at [268, 240] on button "Apply" at bounding box center [271, 243] width 50 height 28
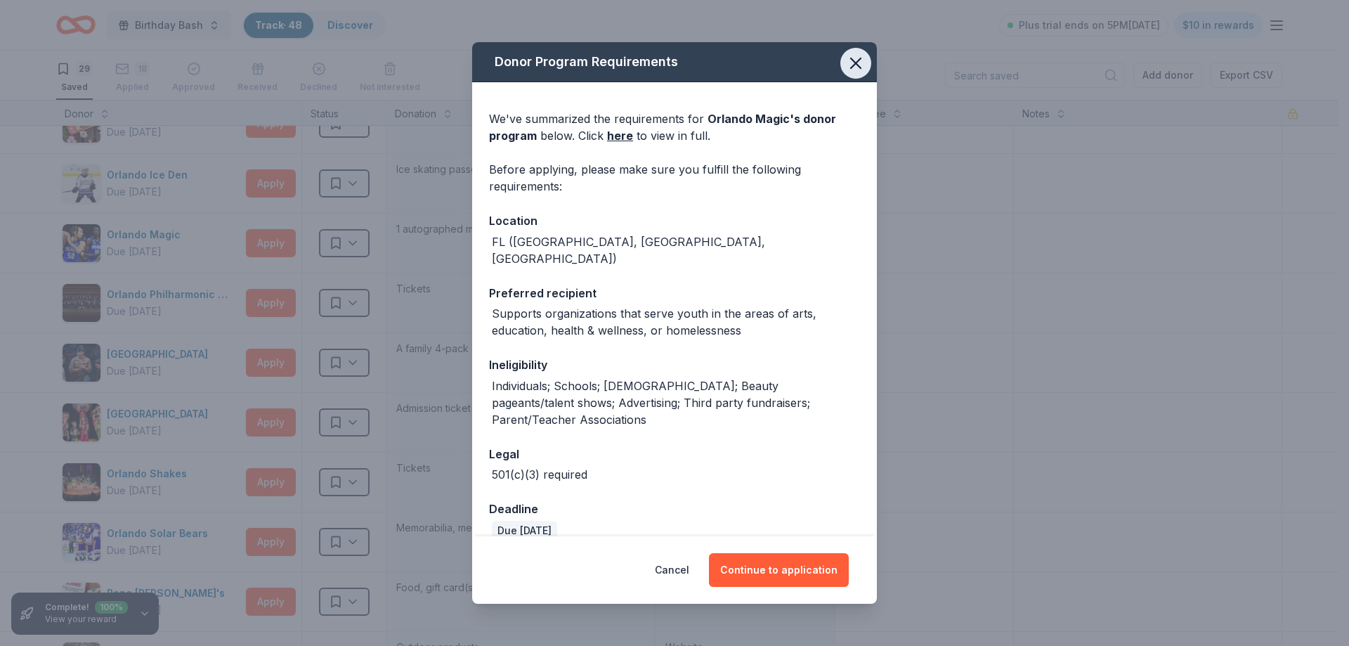
click at [845, 75] on button "button" at bounding box center [855, 63] width 31 height 31
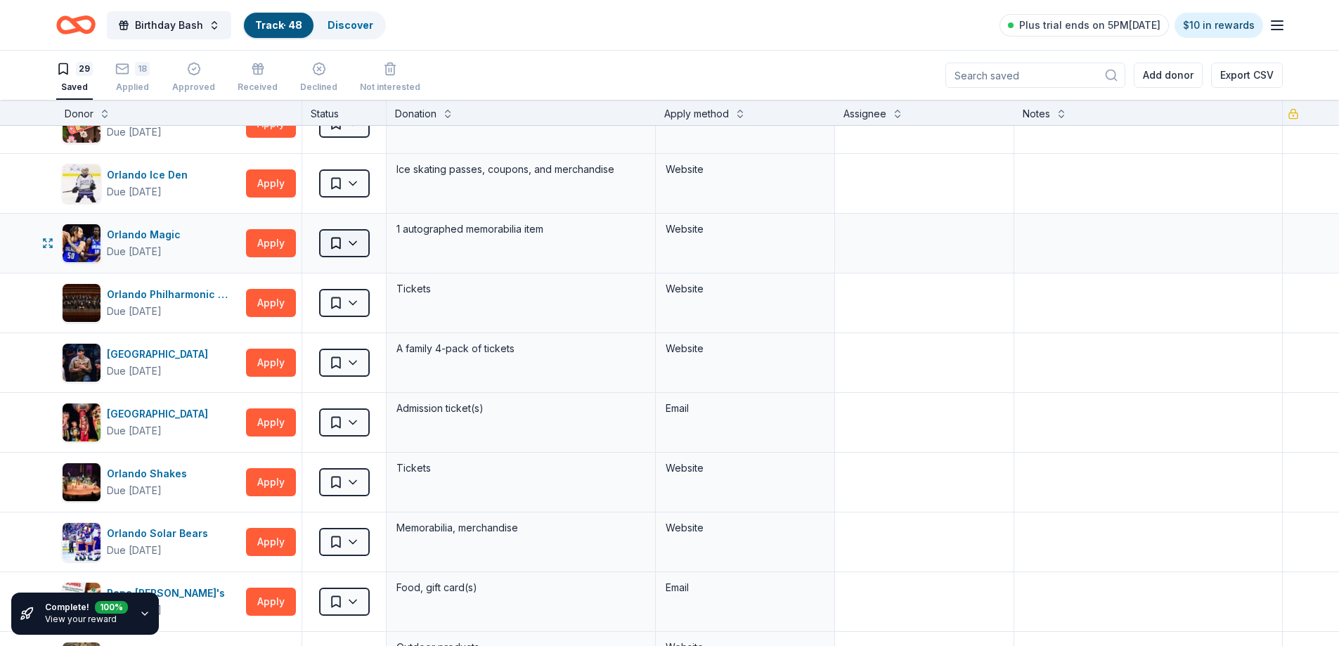
click at [358, 242] on html "Birthday Bash Track · 48 Discover Plus trial ends on 5PM[DATE] $10 in rewards 2…" at bounding box center [669, 323] width 1339 height 646
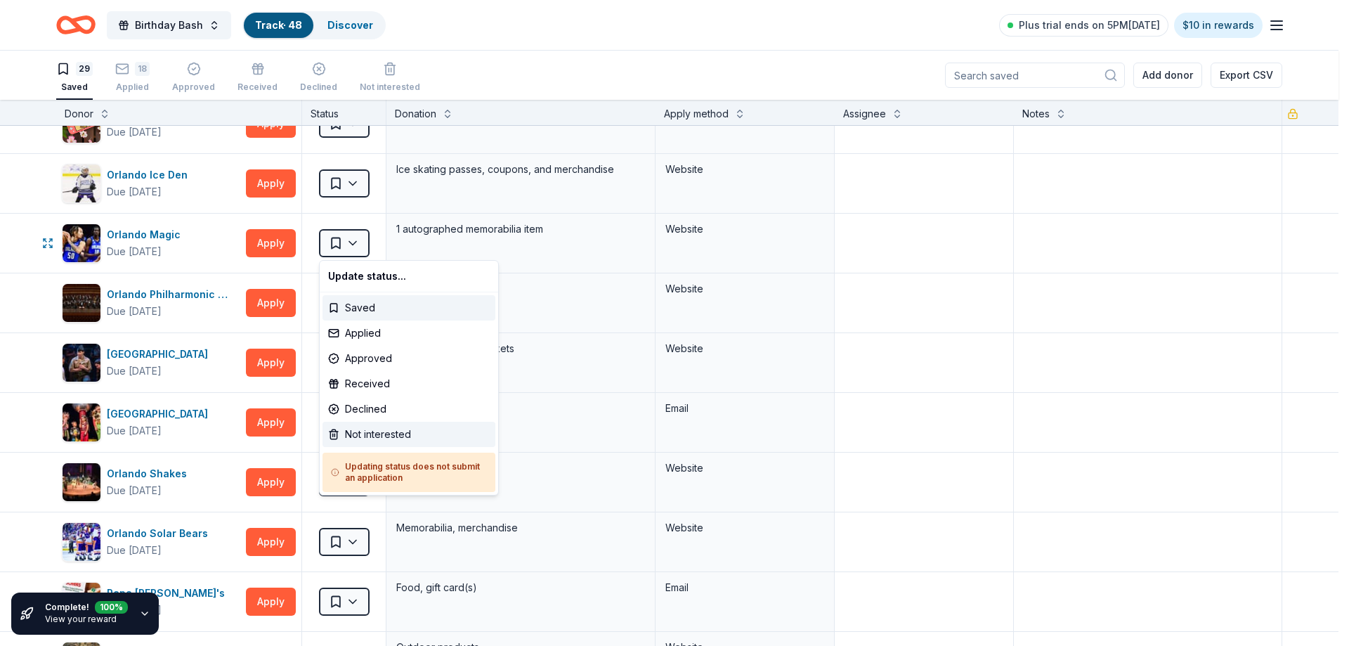
click at [367, 434] on div "Not interested" at bounding box center [409, 434] width 173 height 25
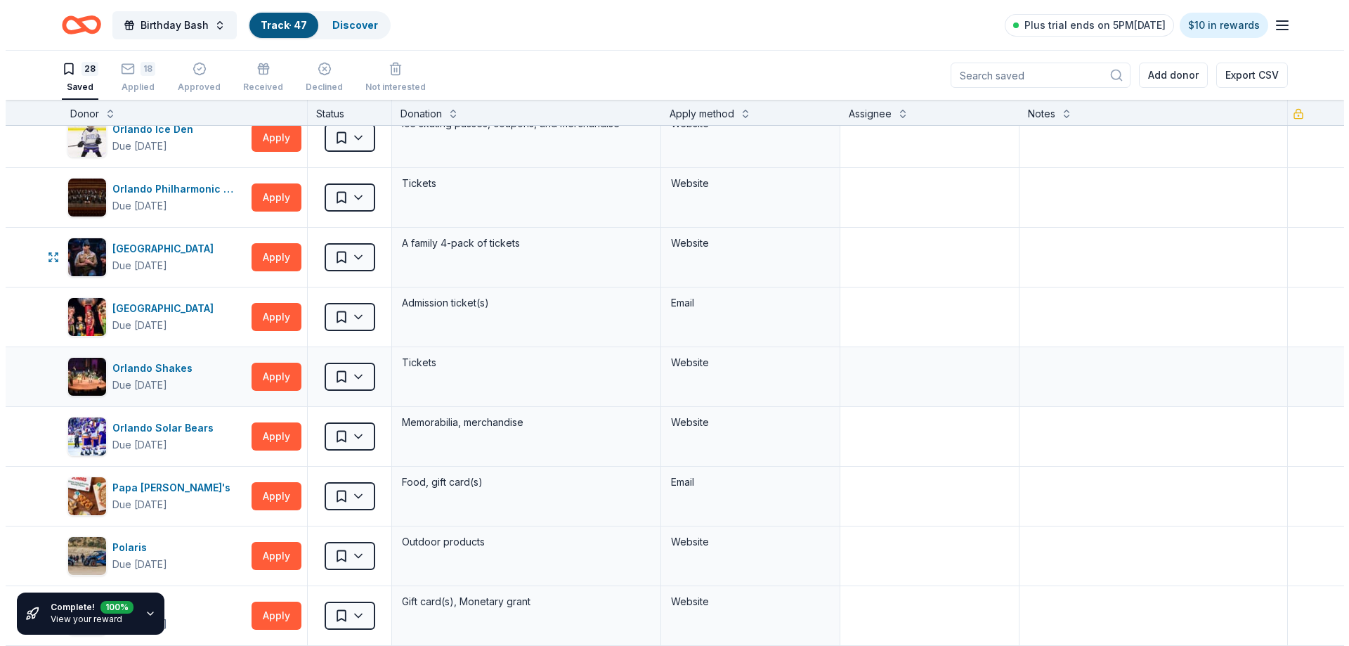
scroll to position [281, 0]
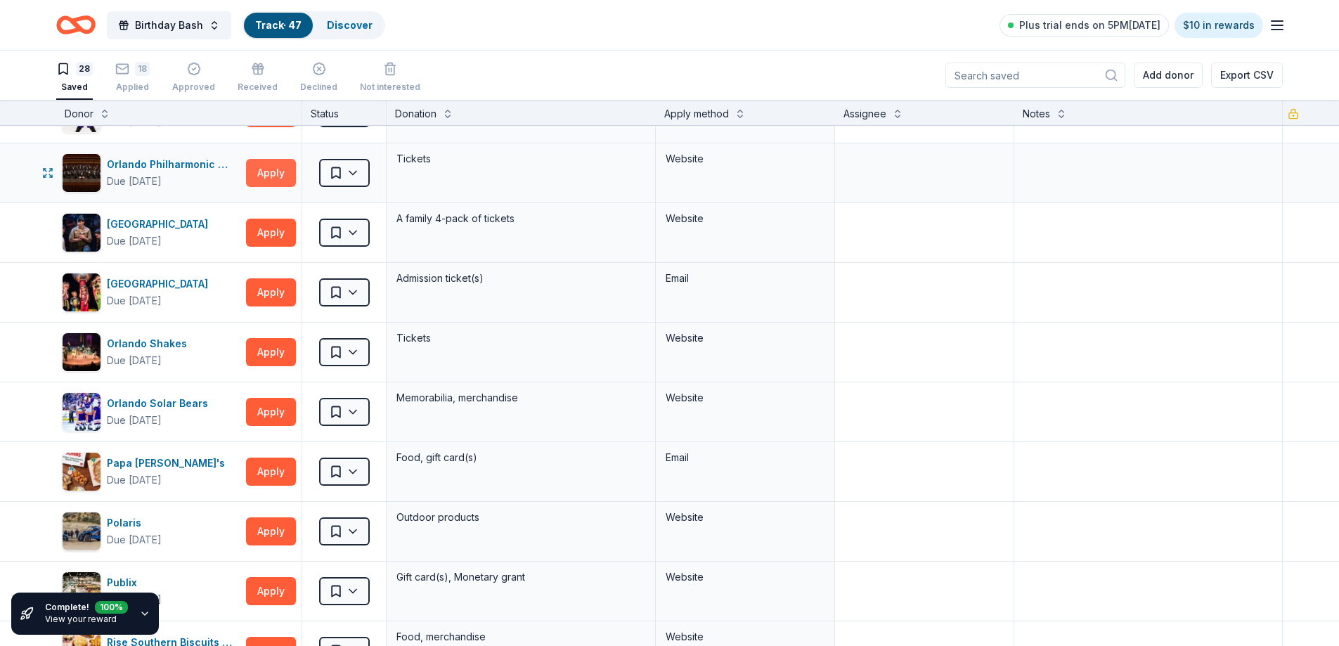
click at [266, 170] on button "Apply" at bounding box center [271, 173] width 50 height 28
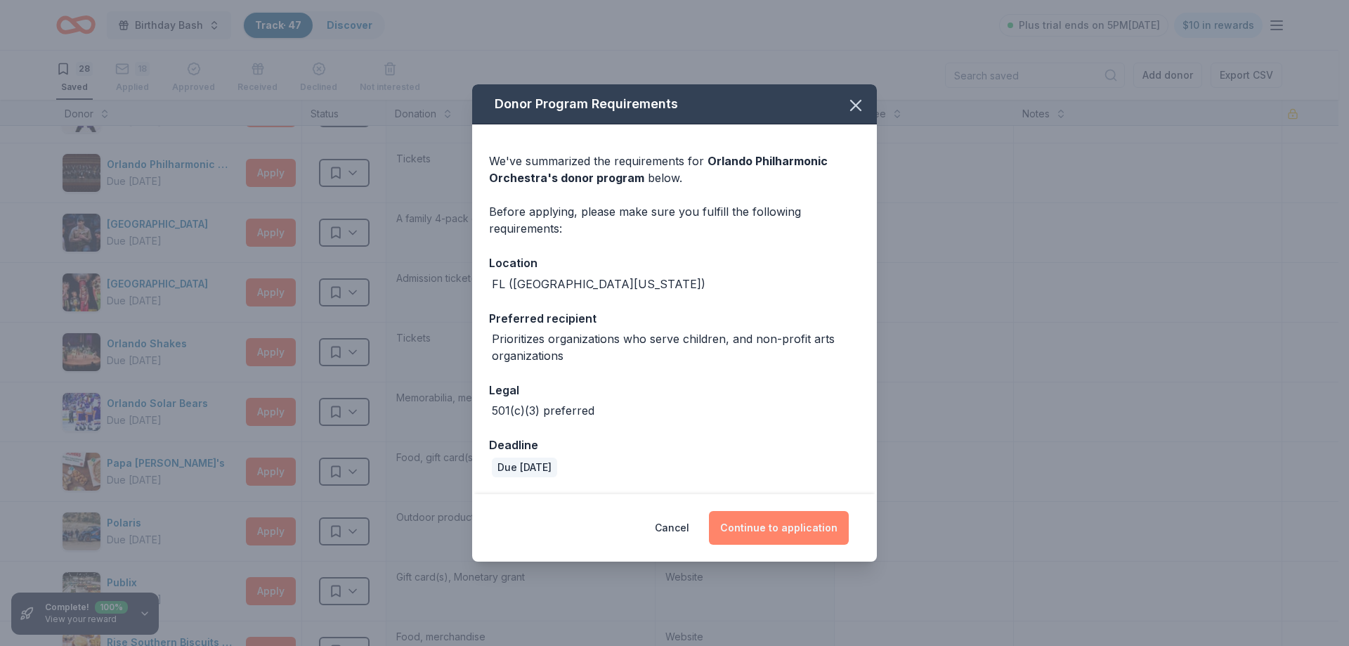
click at [791, 524] on button "Continue to application" at bounding box center [779, 528] width 140 height 34
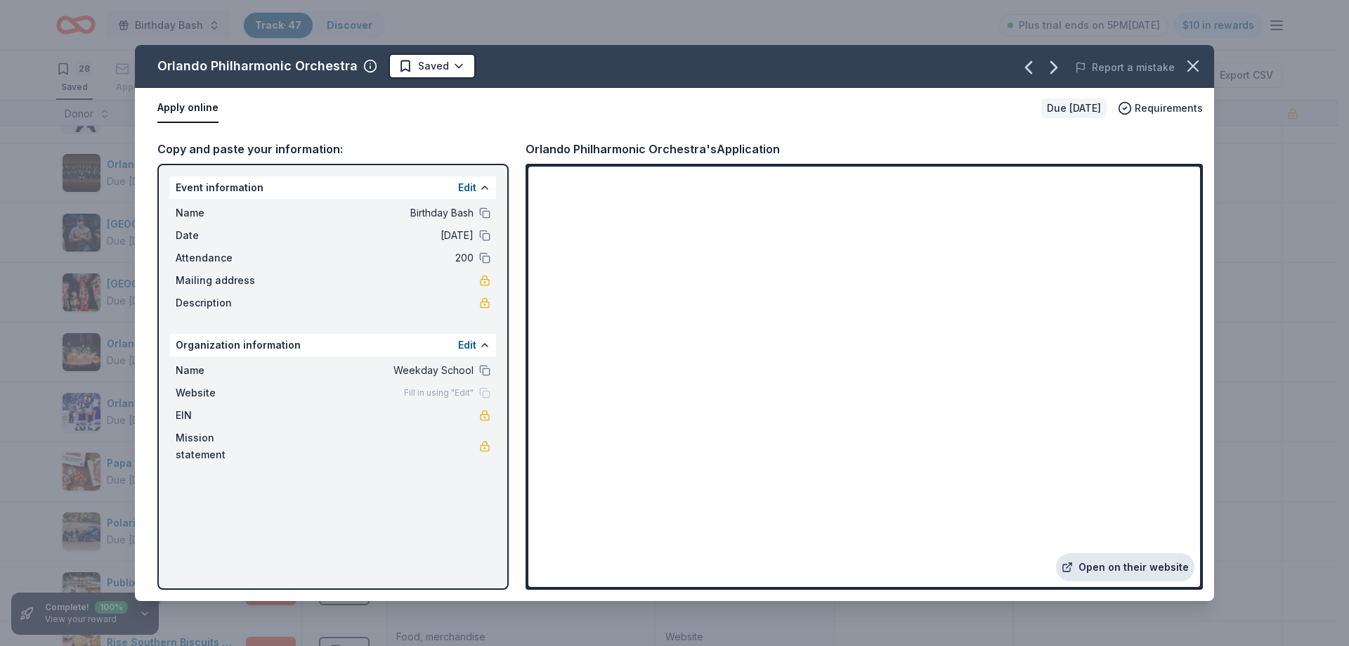
click at [1115, 564] on link "Open on their website" at bounding box center [1125, 567] width 138 height 28
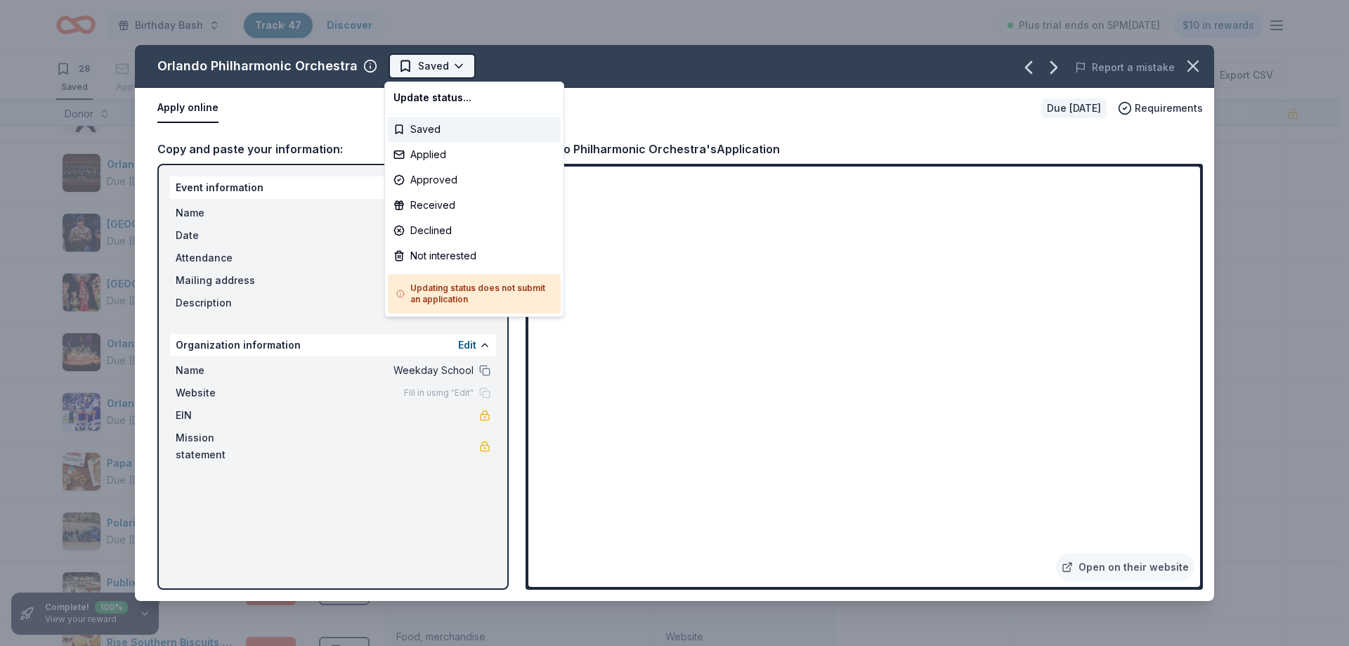
click at [426, 63] on html "Birthday Bash Track · 47 Discover Plus trial ends on 5PM[DATE] $10 in rewards 2…" at bounding box center [674, 323] width 1349 height 646
click at [467, 155] on div "Applied" at bounding box center [474, 154] width 173 height 25
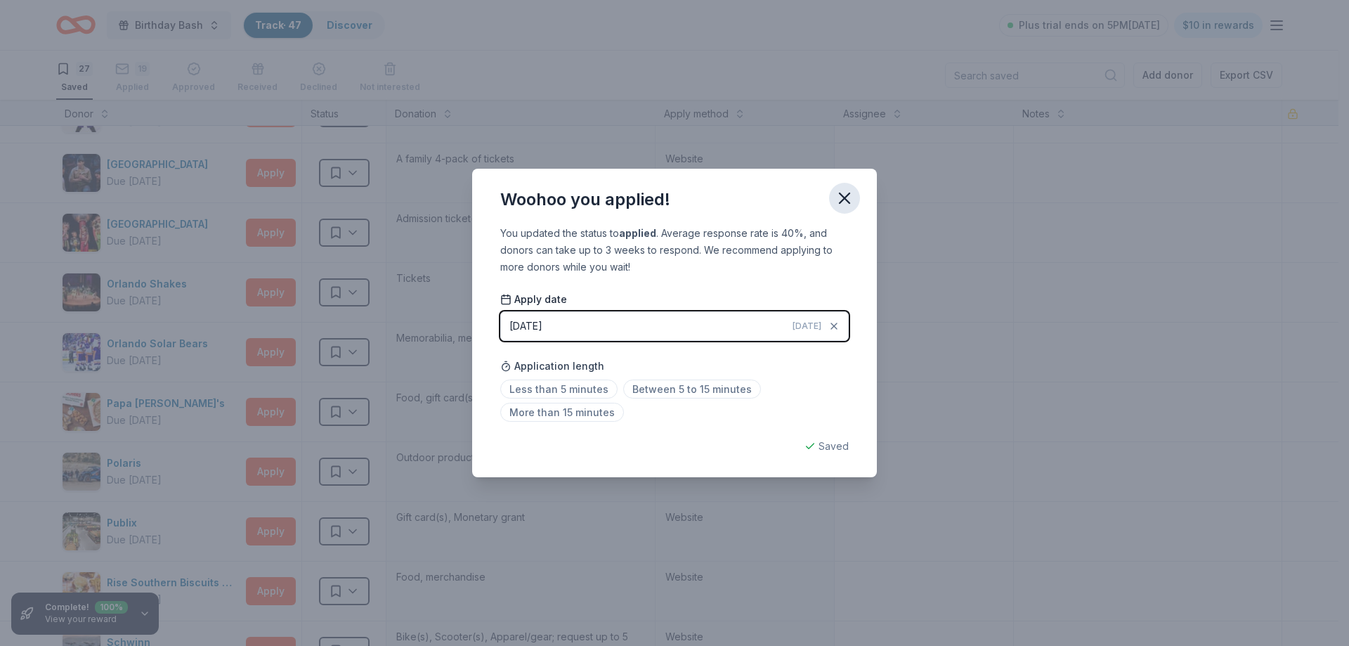
click at [852, 195] on icon "button" at bounding box center [845, 198] width 20 height 20
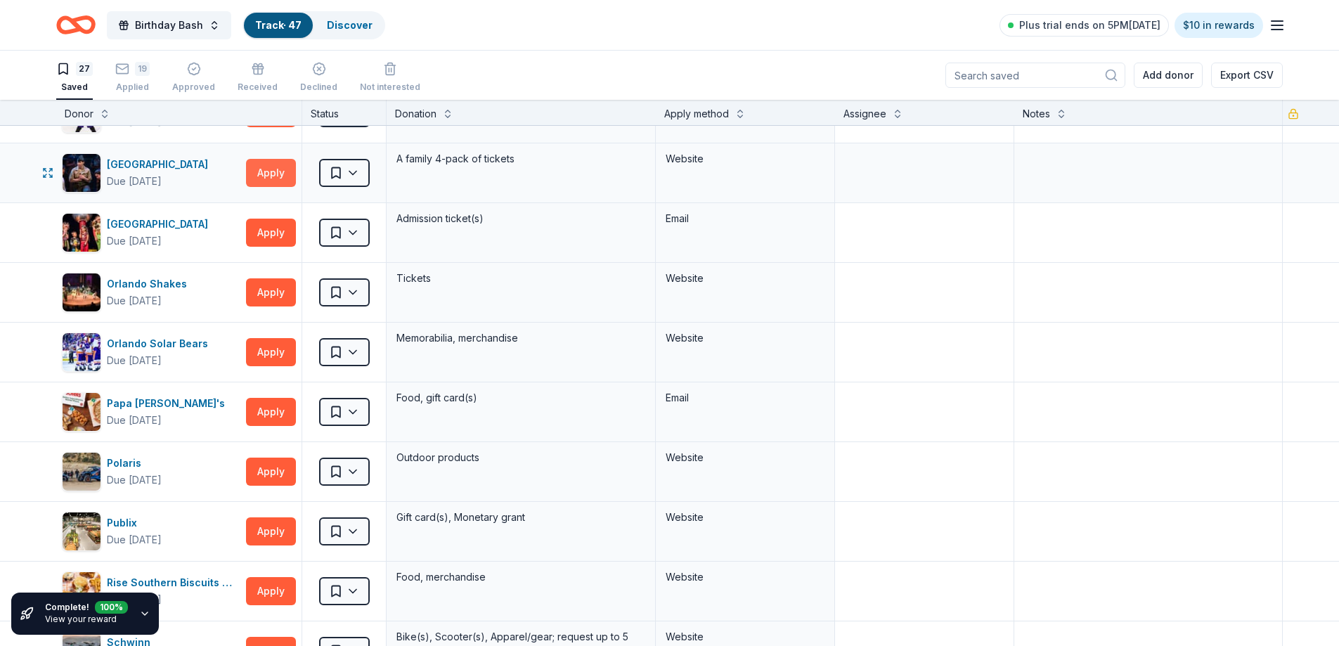
click at [272, 176] on button "Apply" at bounding box center [271, 173] width 50 height 28
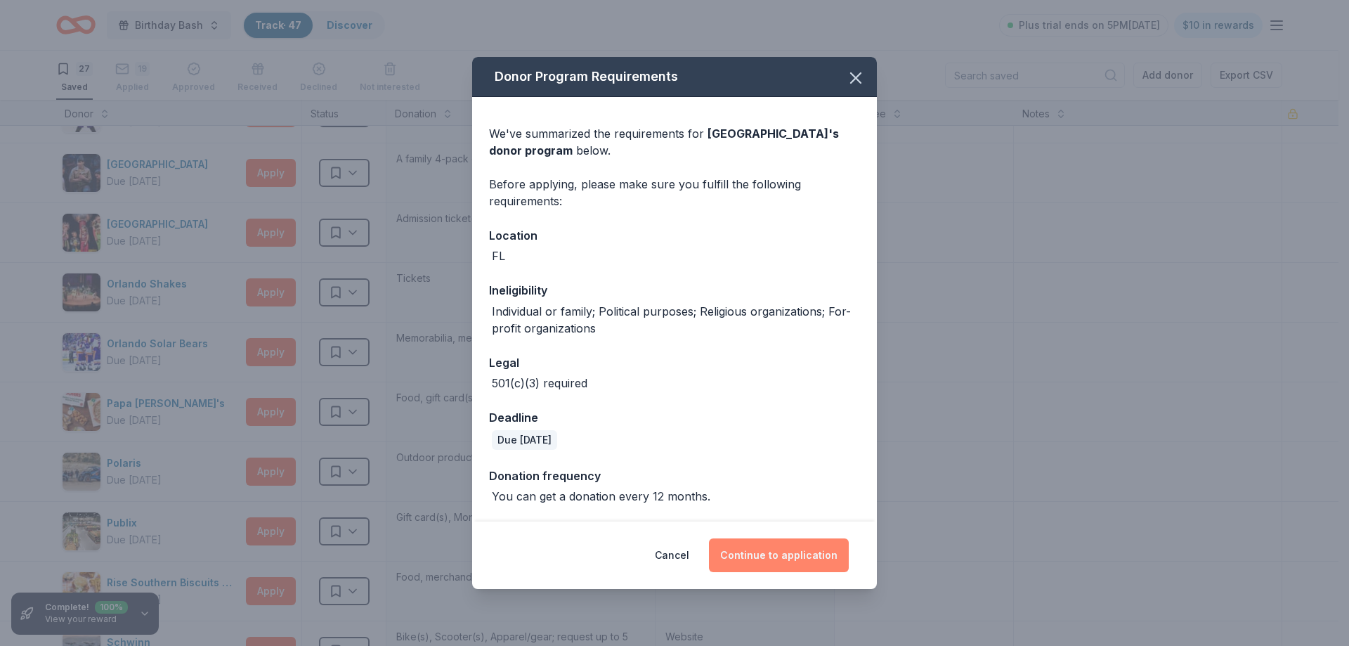
click at [796, 554] on button "Continue to application" at bounding box center [779, 555] width 140 height 34
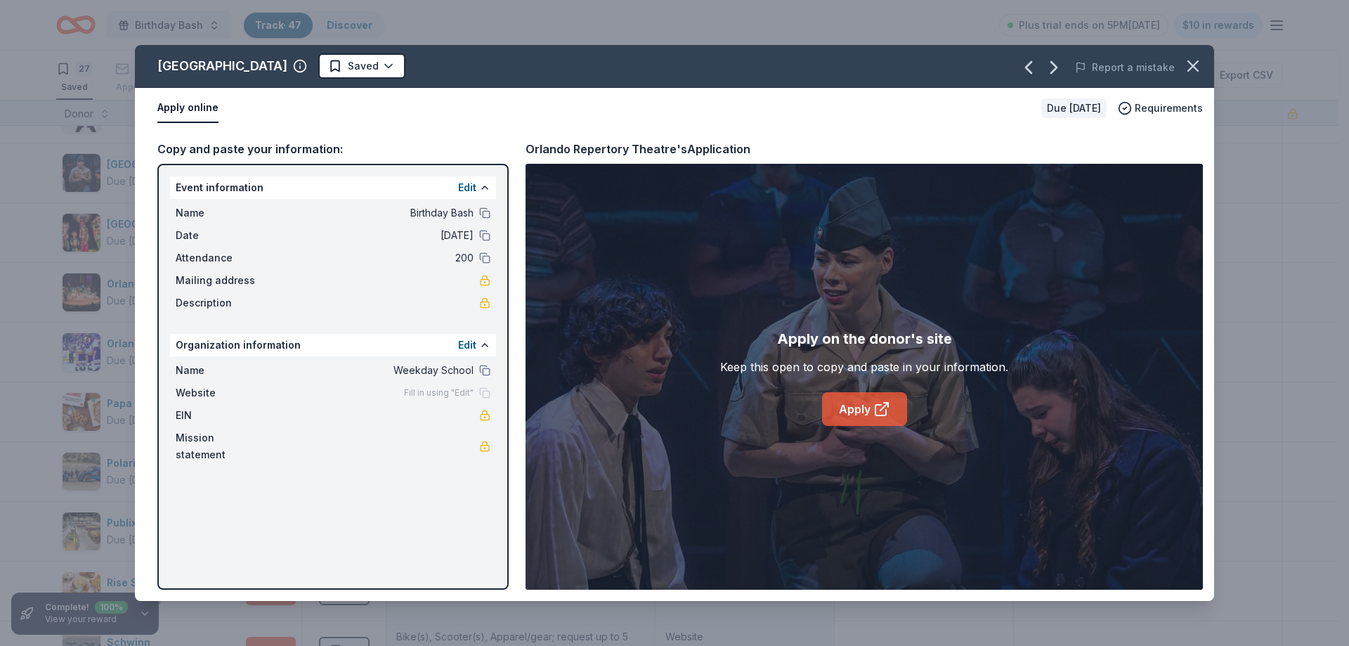
click at [864, 413] on link "Apply" at bounding box center [864, 409] width 85 height 34
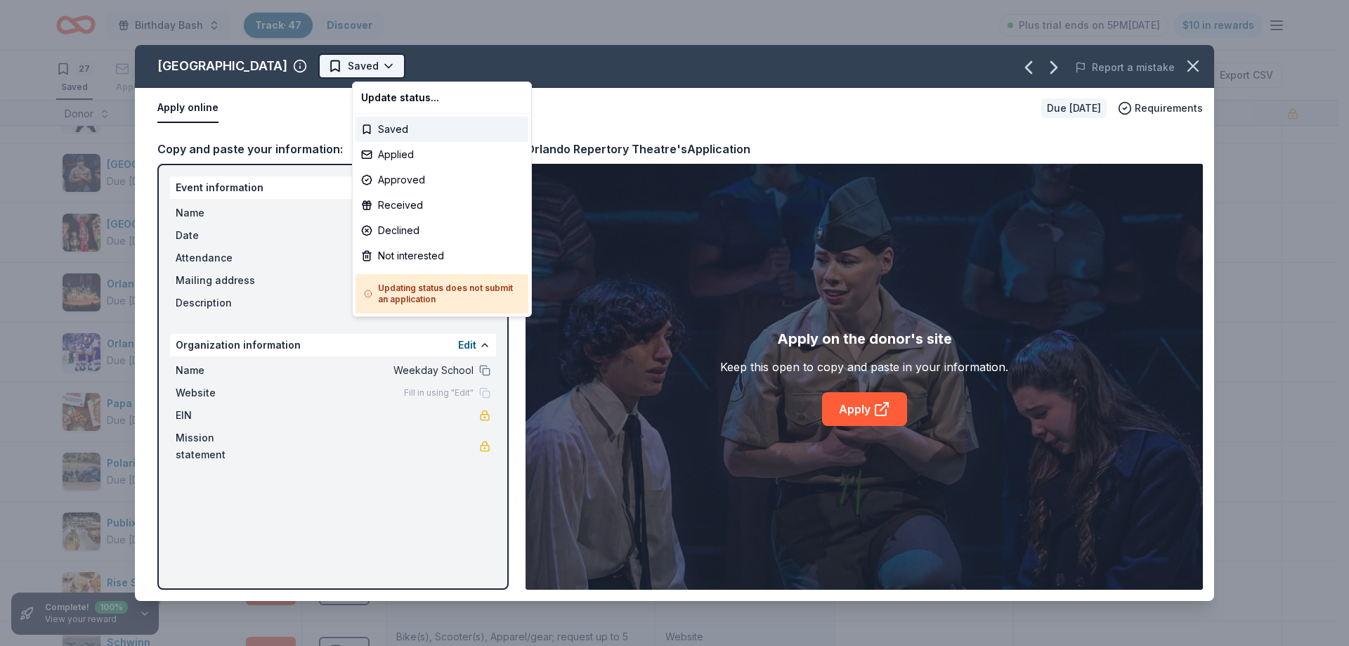
click at [398, 64] on html "Birthday Bash Track · 47 Discover Plus trial ends on 5PM[DATE] $10 in rewards 2…" at bounding box center [674, 323] width 1349 height 646
click at [410, 152] on div "Applied" at bounding box center [442, 154] width 173 height 25
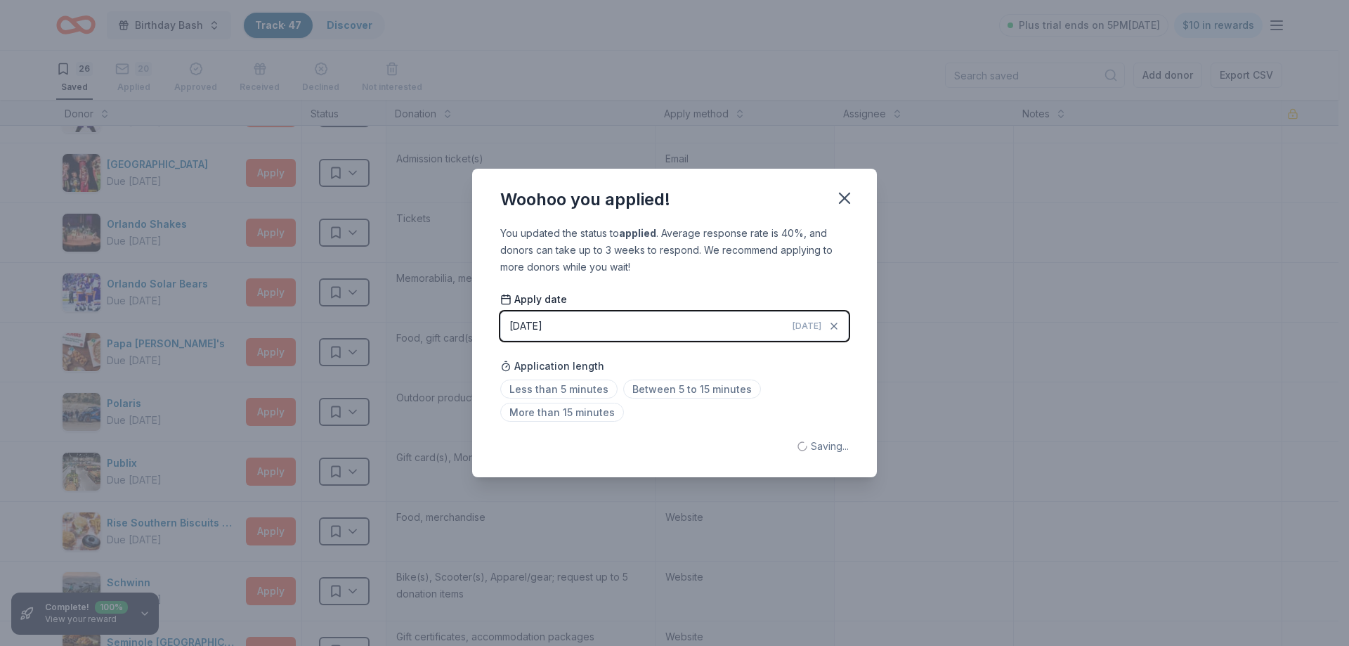
click at [275, 172] on div "Woohoo you applied! You updated the status to applied . Average response rate i…" at bounding box center [674, 323] width 1349 height 646
click at [847, 193] on icon "button" at bounding box center [845, 198] width 20 height 20
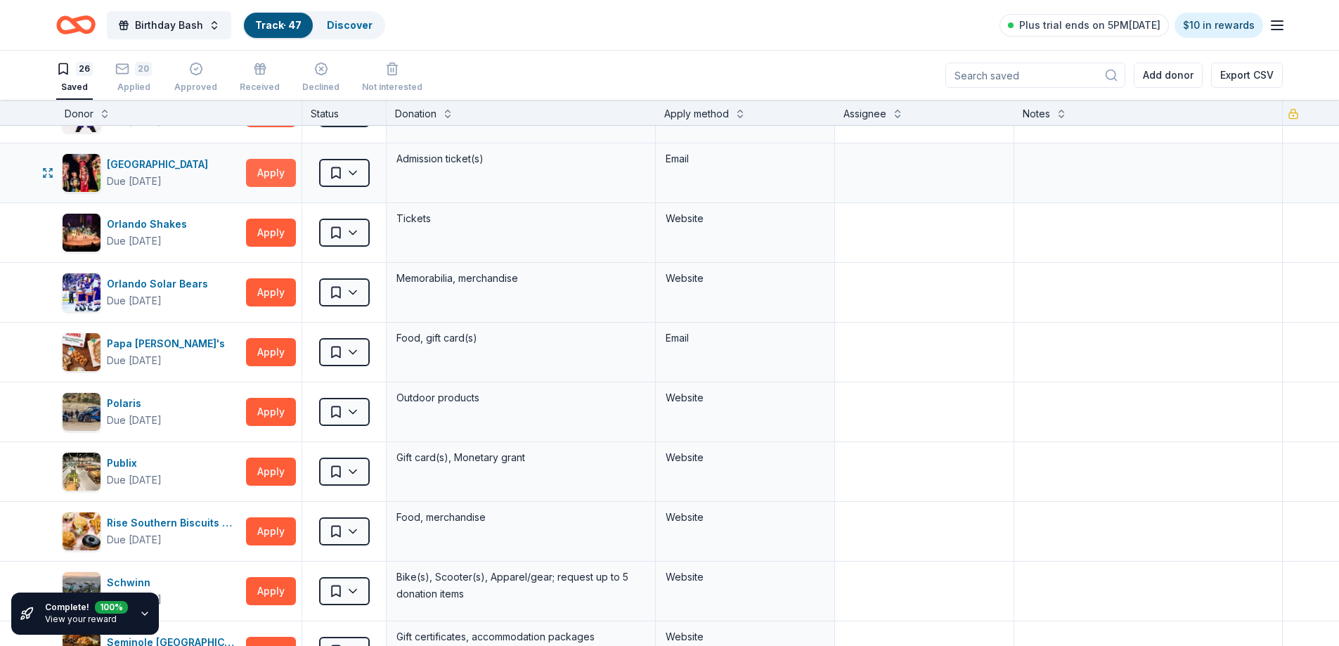
click at [264, 173] on button "Apply" at bounding box center [271, 173] width 50 height 28
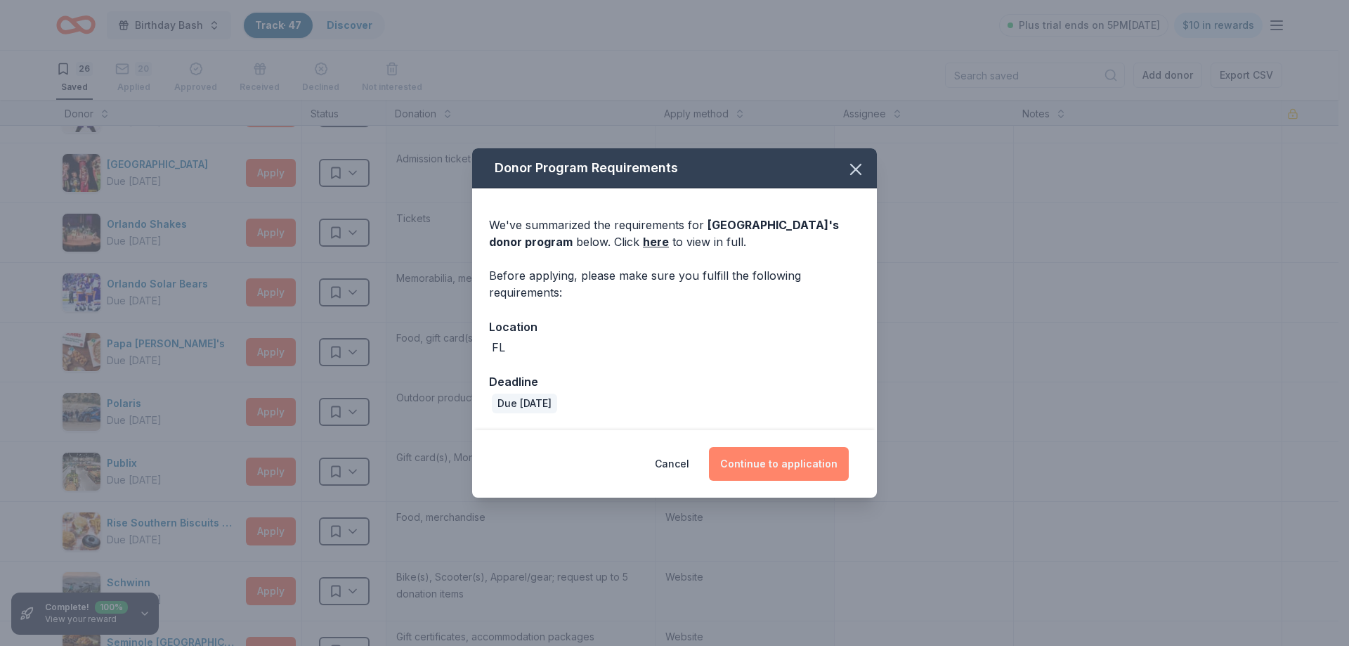
click at [800, 469] on button "Continue to application" at bounding box center [779, 464] width 140 height 34
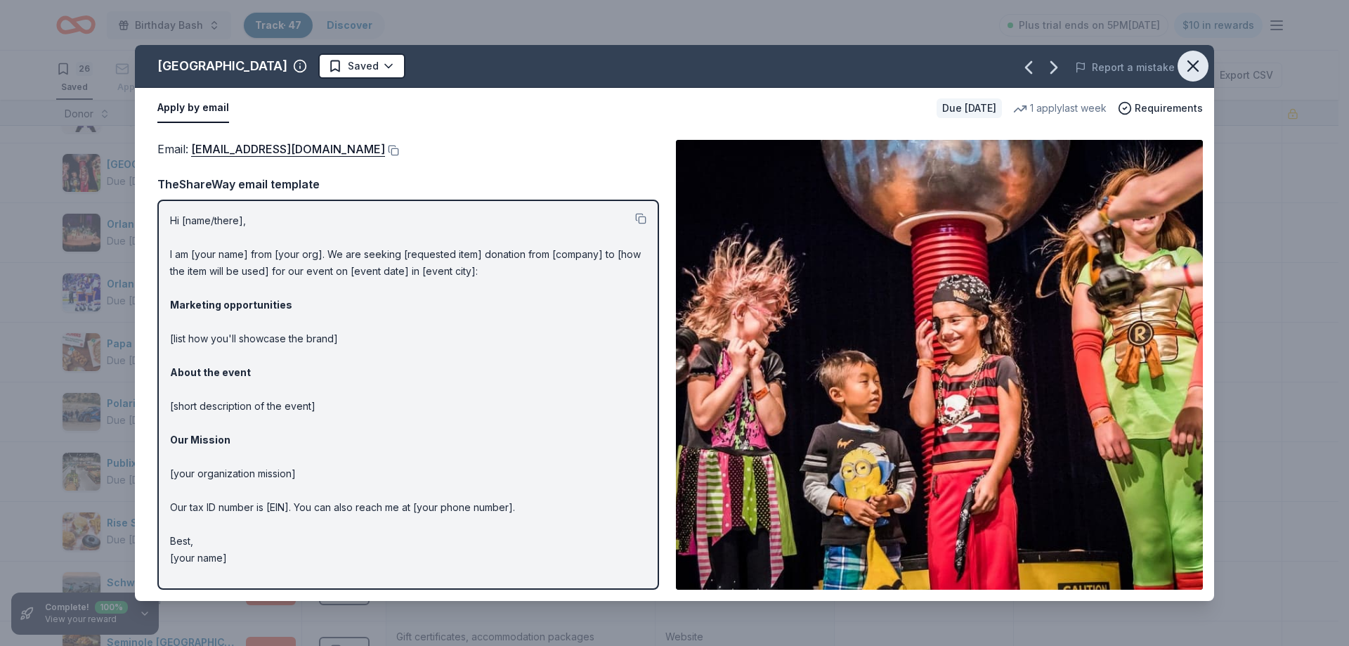
click at [1194, 64] on icon "button" at bounding box center [1193, 66] width 20 height 20
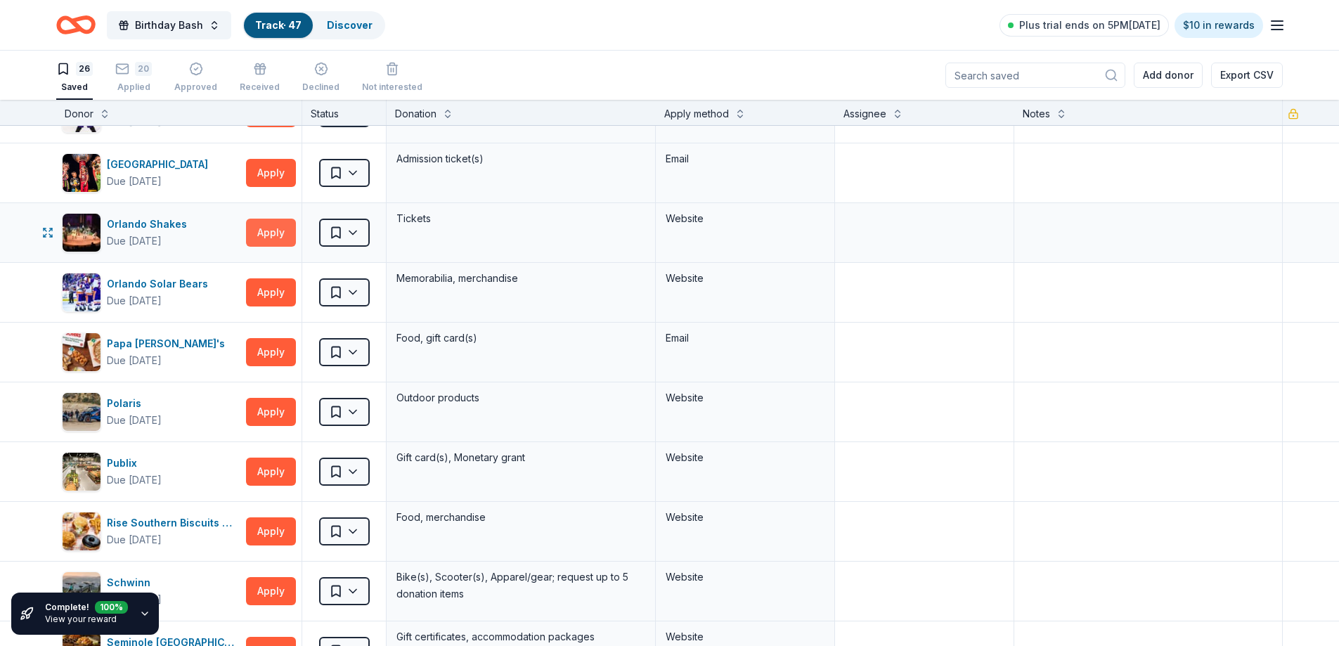
click at [272, 233] on button "Apply" at bounding box center [271, 233] width 50 height 28
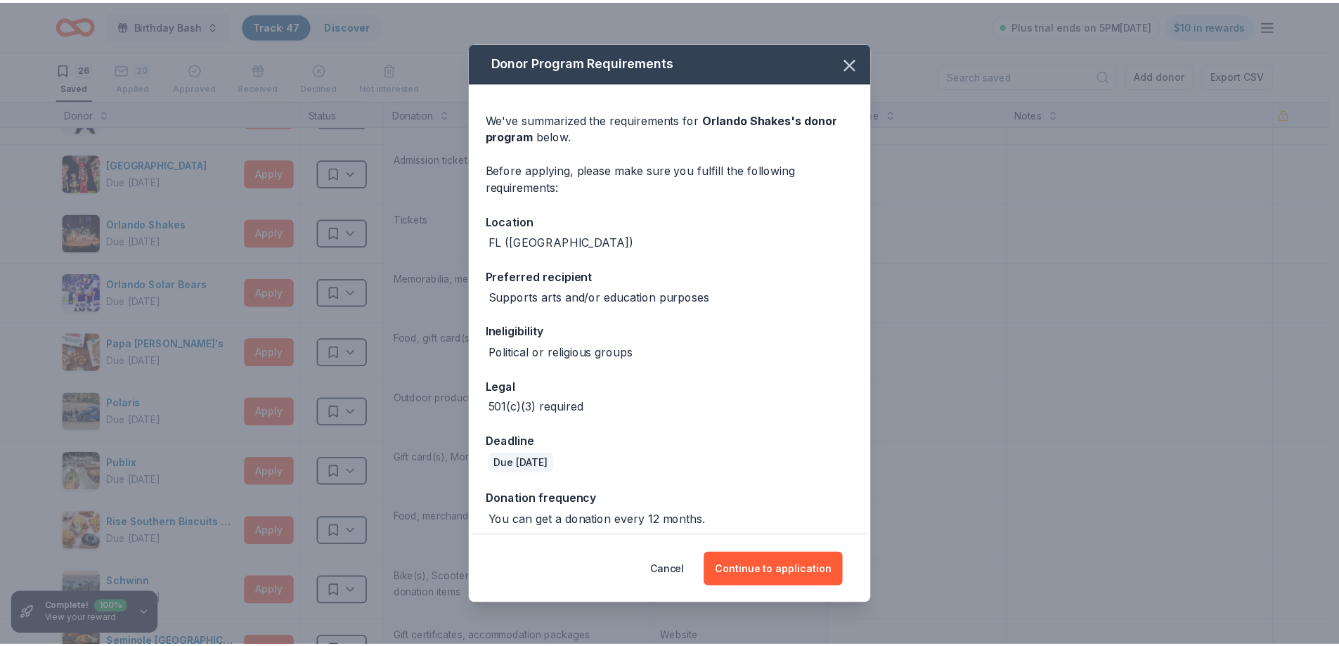
scroll to position [9, 0]
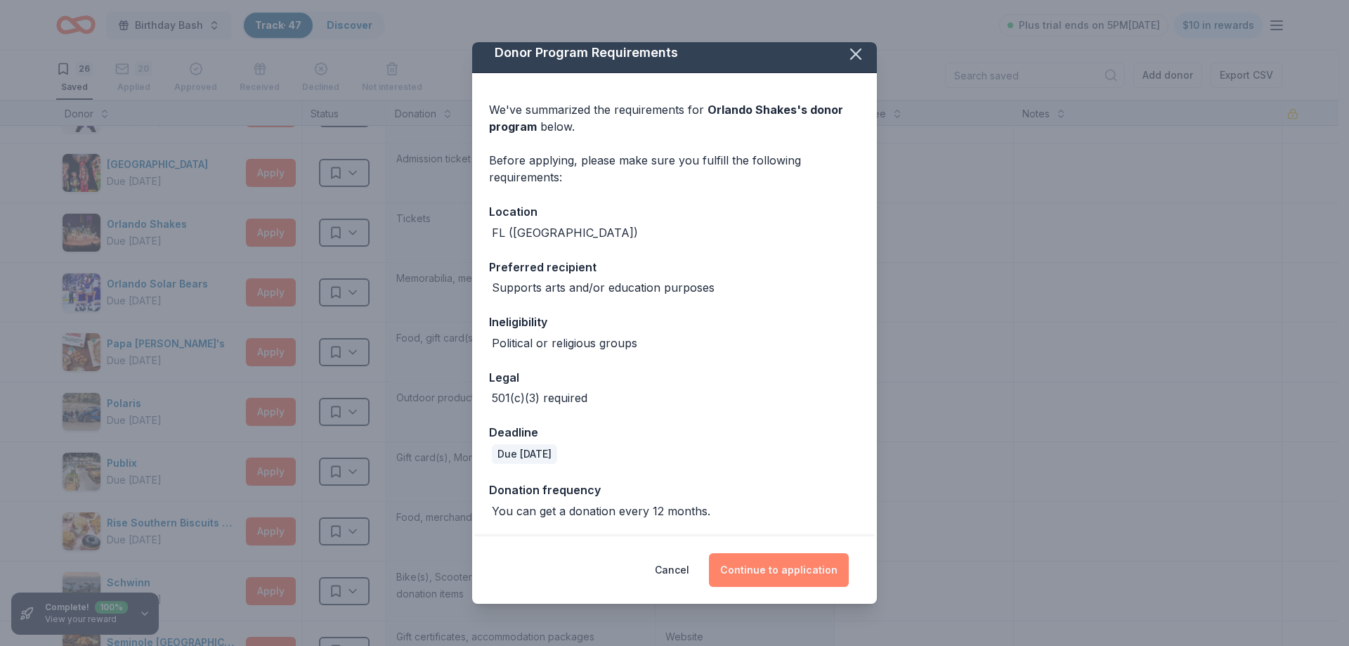
click at [769, 571] on button "Continue to application" at bounding box center [779, 570] width 140 height 34
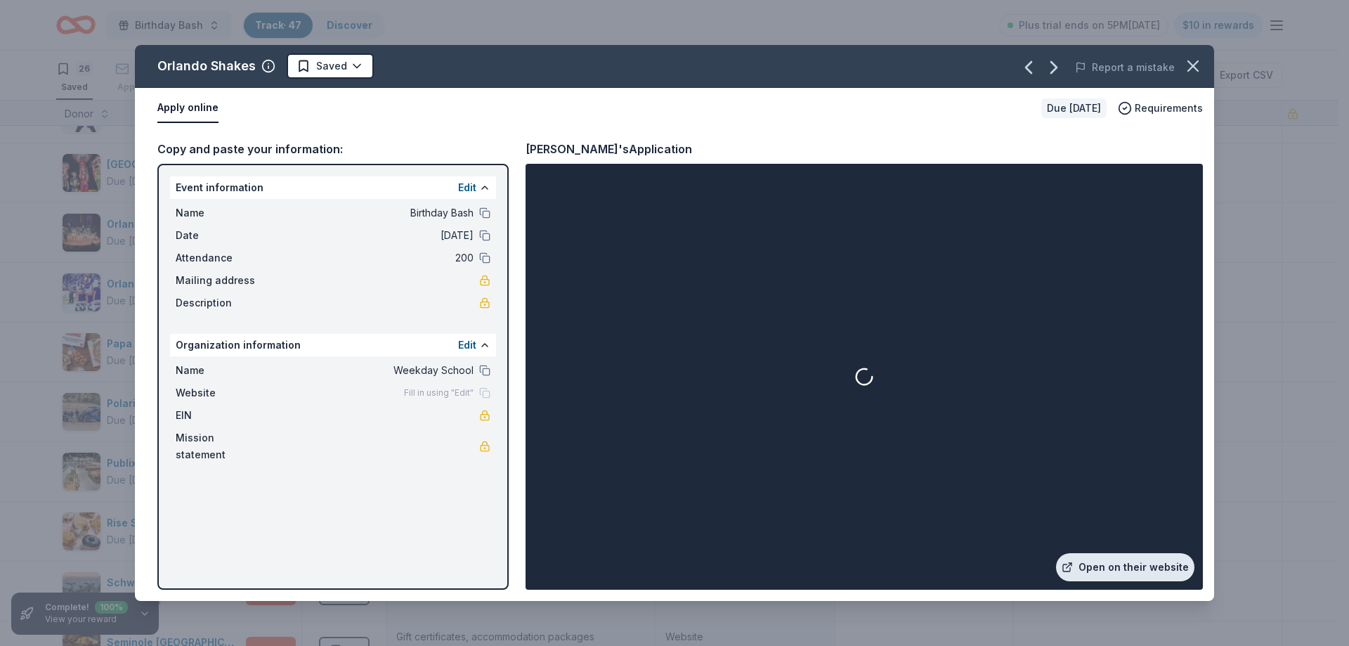
click at [1126, 567] on link "Open on their website" at bounding box center [1125, 567] width 138 height 28
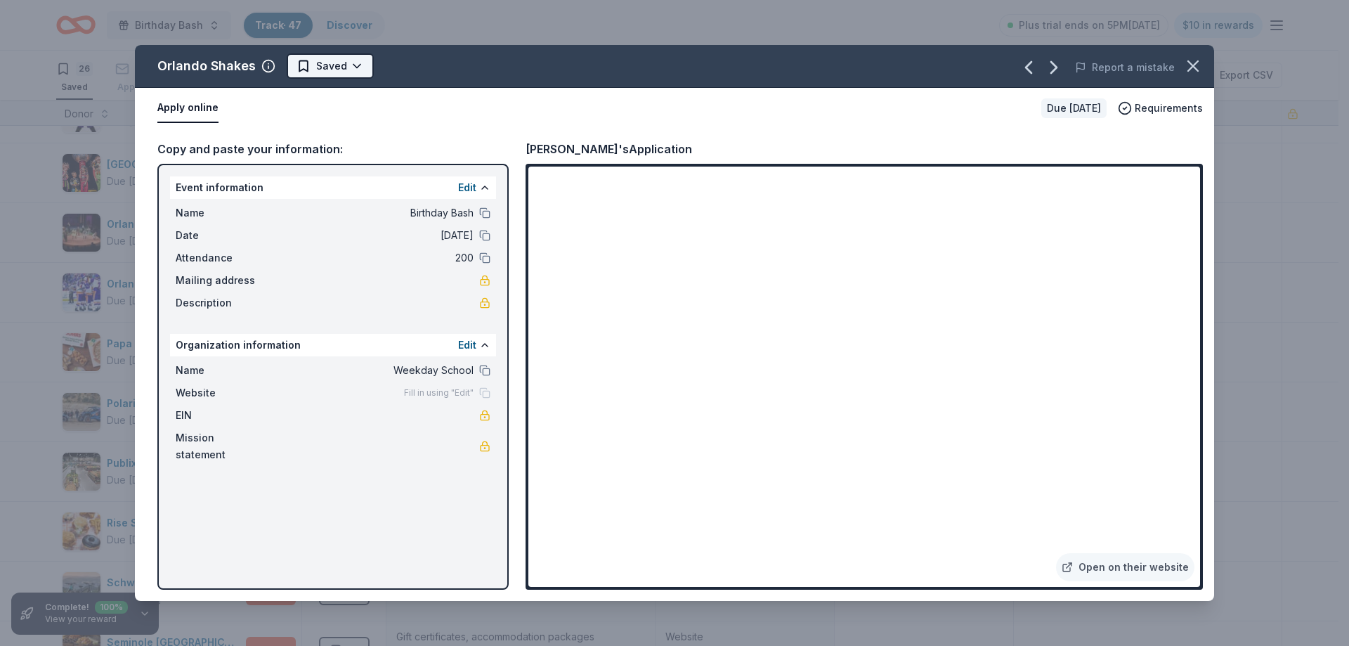
click at [323, 66] on html "Birthday Bash Track · 47 Discover Plus trial ends on 5PM[DATE] $10 in rewards 2…" at bounding box center [674, 323] width 1349 height 646
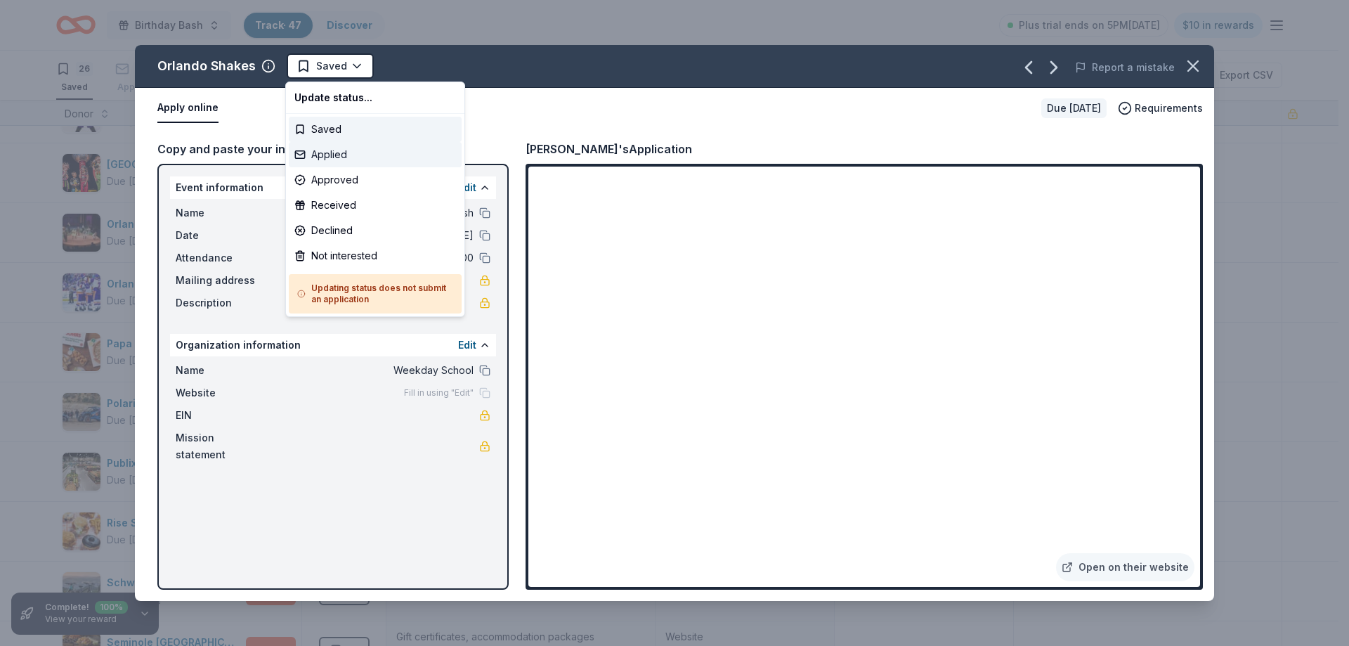
click at [332, 158] on div "Applied" at bounding box center [375, 154] width 173 height 25
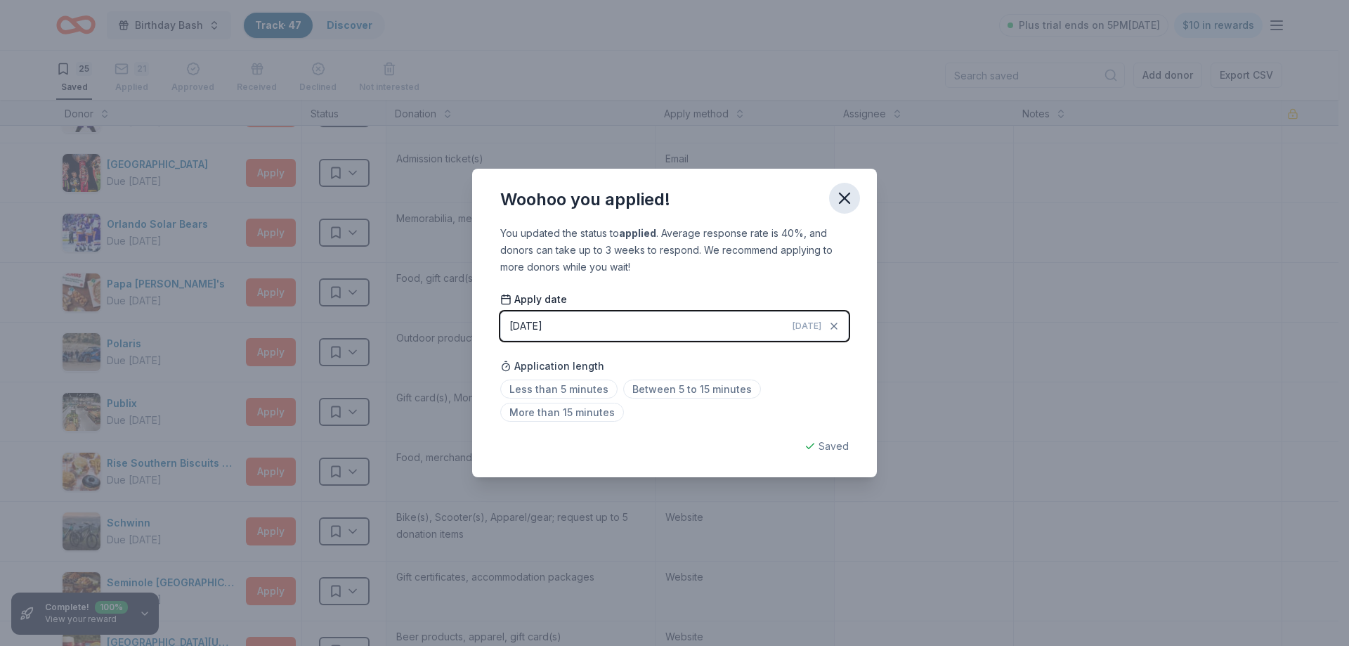
click at [841, 201] on icon "button" at bounding box center [845, 198] width 10 height 10
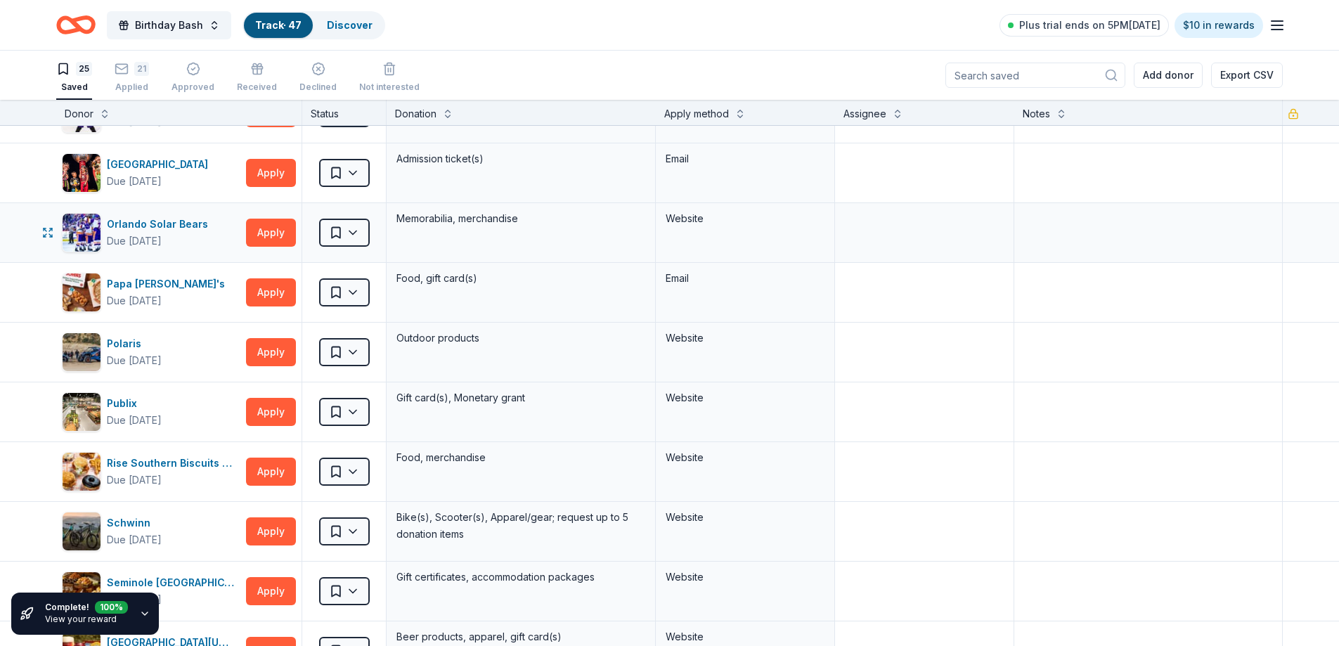
scroll to position [351, 0]
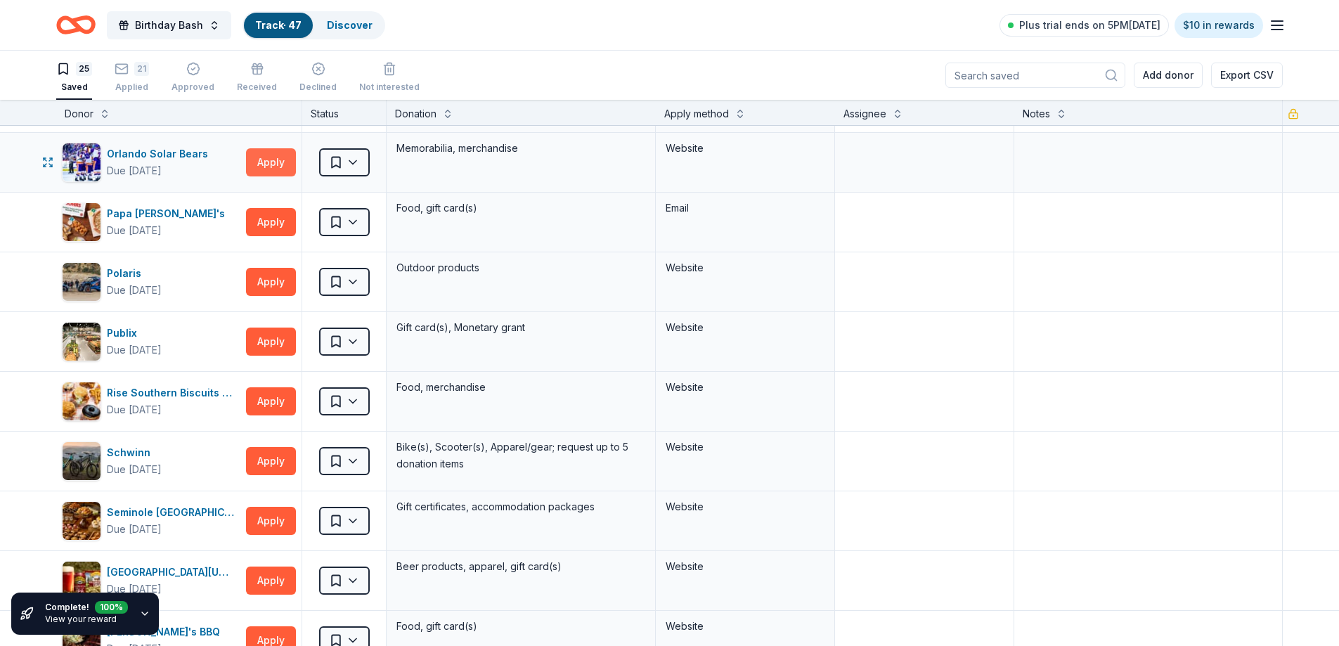
click at [277, 161] on button "Apply" at bounding box center [271, 162] width 50 height 28
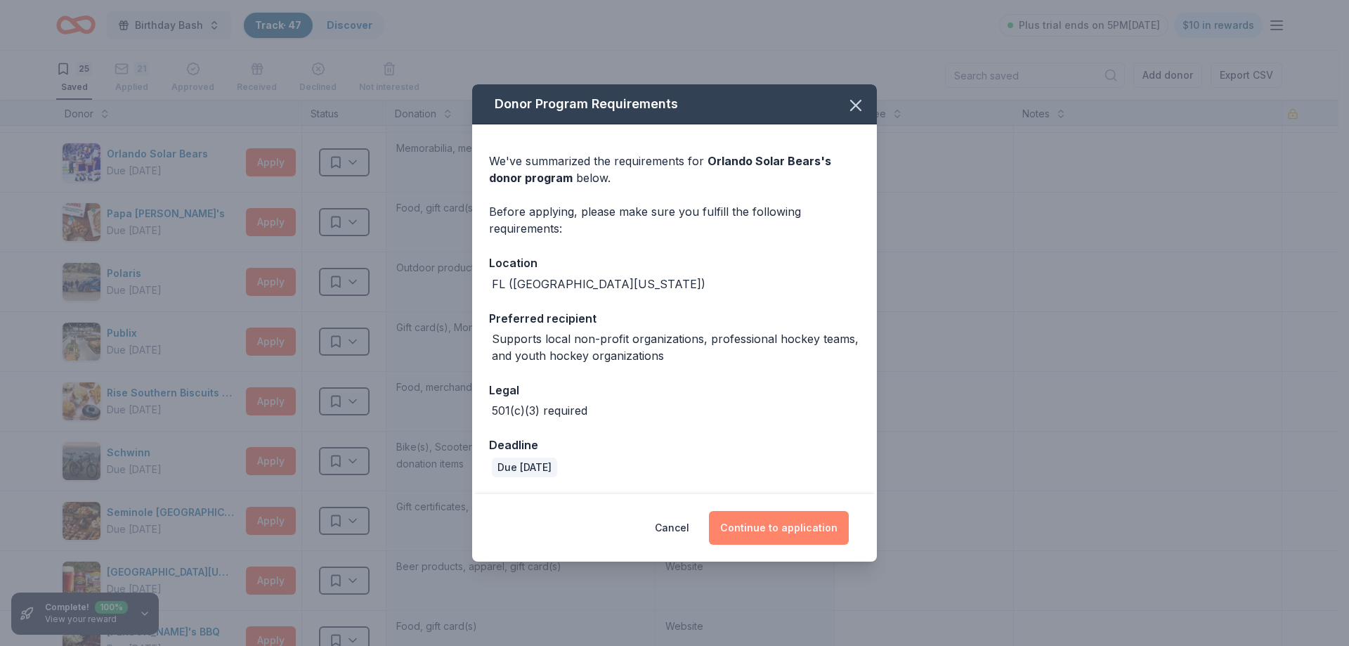
click at [793, 530] on button "Continue to application" at bounding box center [779, 528] width 140 height 34
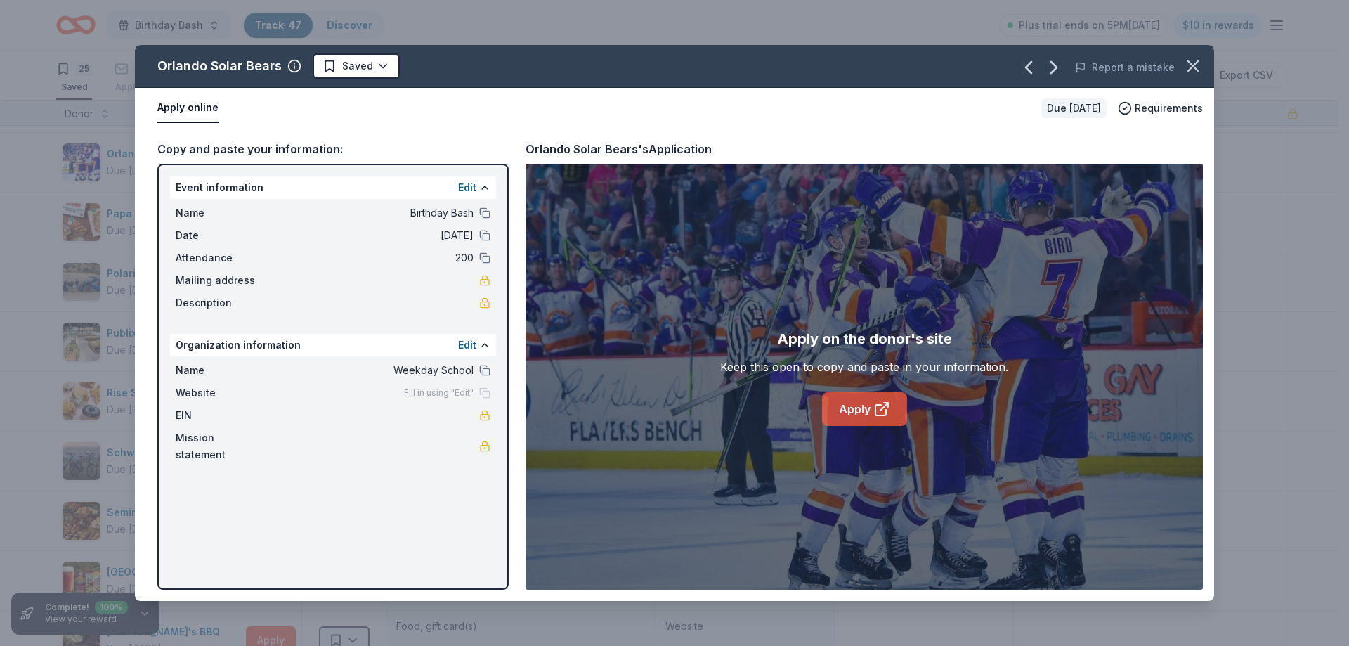
click at [864, 414] on link "Apply" at bounding box center [864, 409] width 85 height 34
click at [388, 65] on html "Birthday Bash Track · 47 Discover Plus trial ends on 5PM[DATE] $10 in rewards 2…" at bounding box center [674, 323] width 1349 height 646
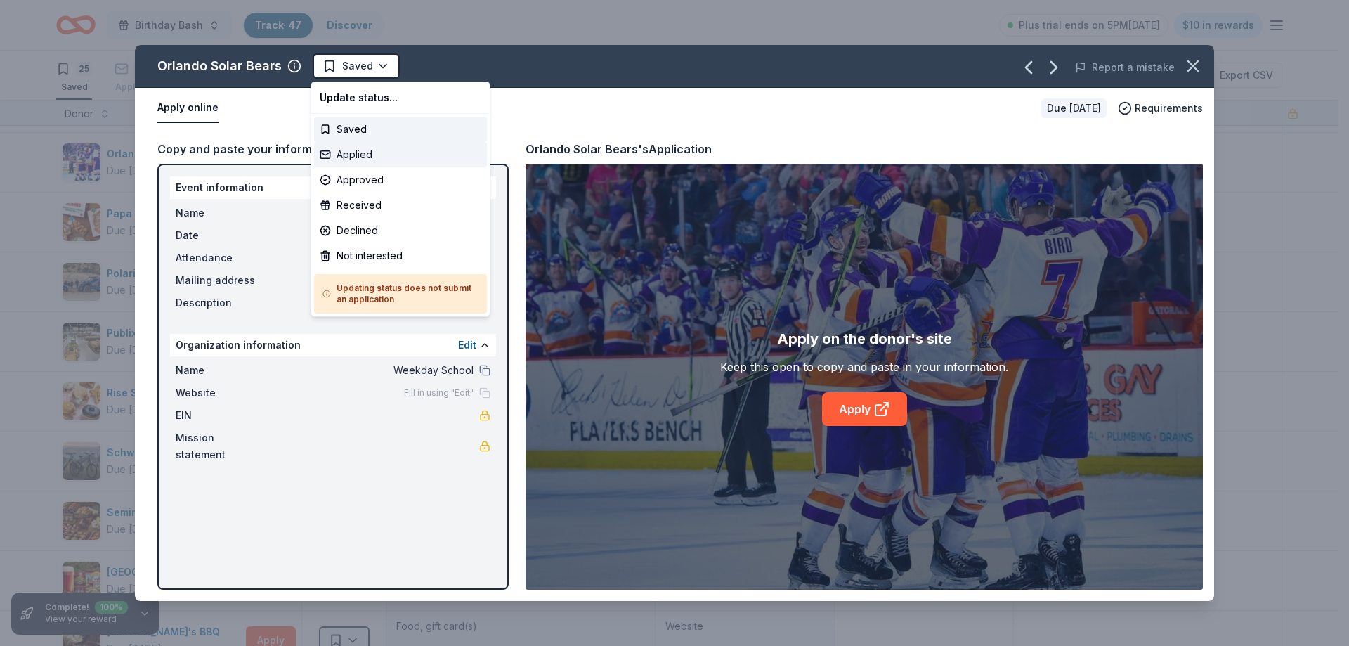
click at [375, 150] on div "Applied" at bounding box center [400, 154] width 173 height 25
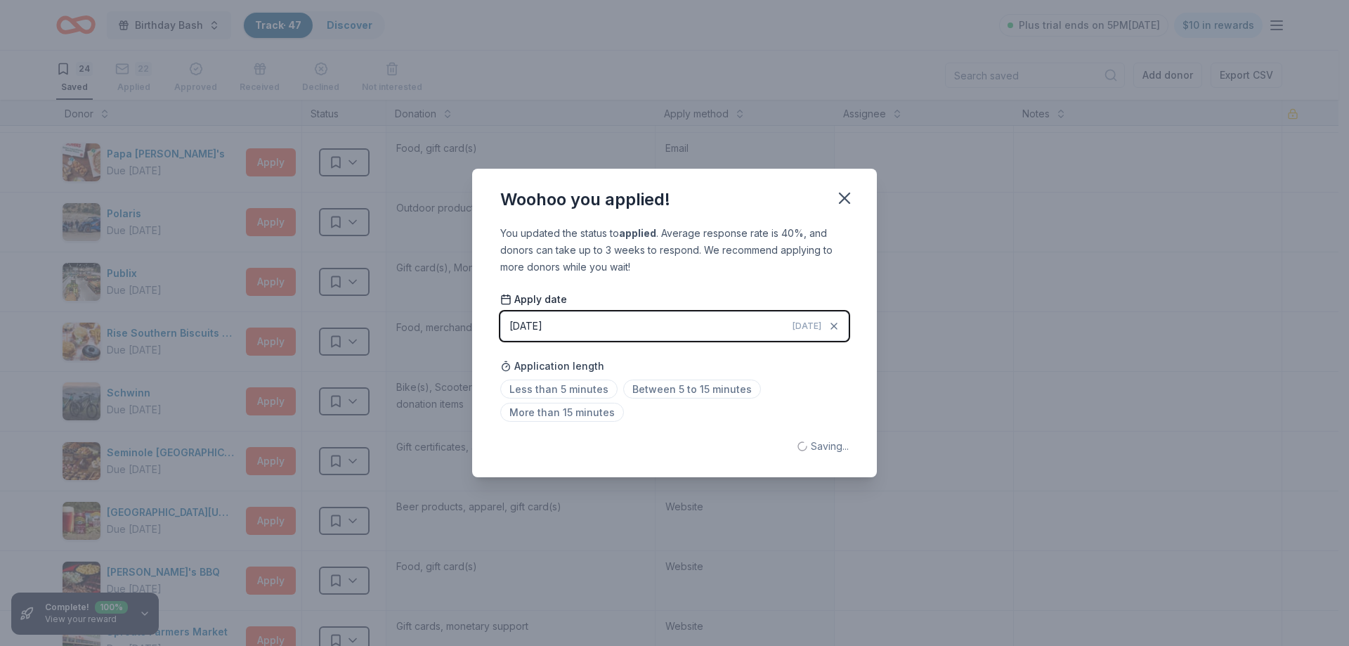
click at [254, 164] on div "Woohoo you applied! You updated the status to applied . Average response rate i…" at bounding box center [674, 323] width 1349 height 646
click at [845, 199] on icon "button" at bounding box center [845, 198] width 10 height 10
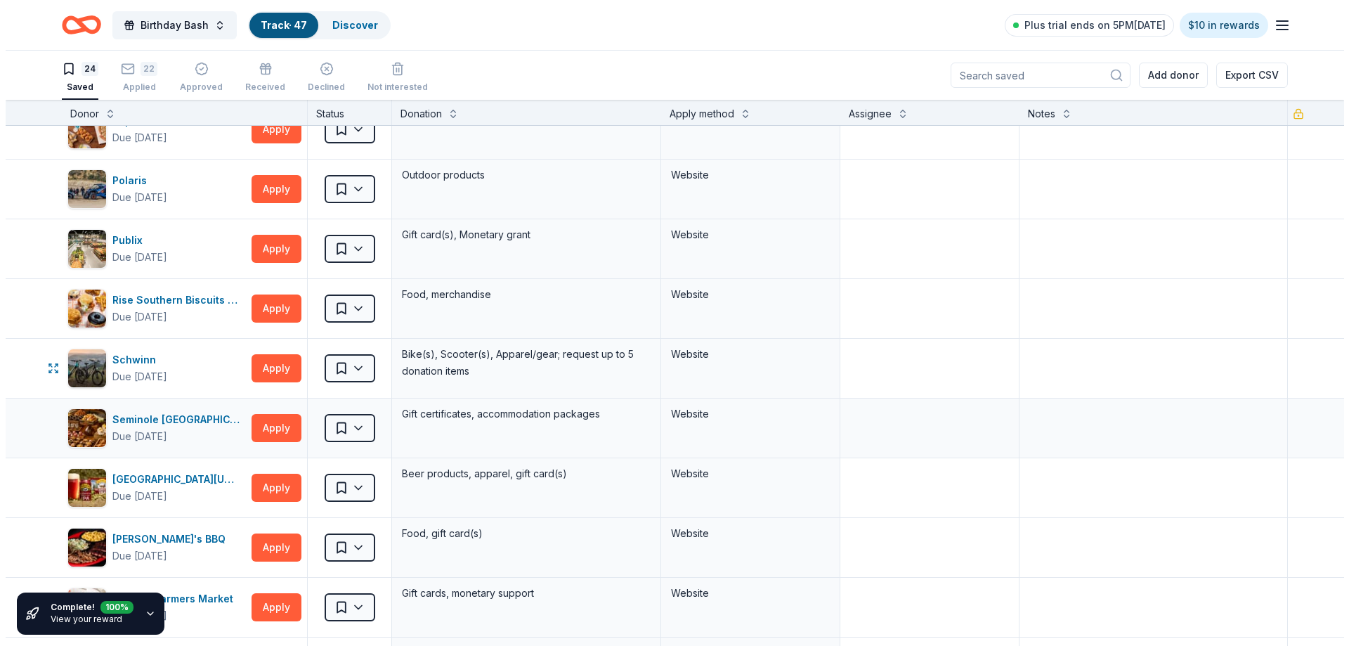
scroll to position [410, 0]
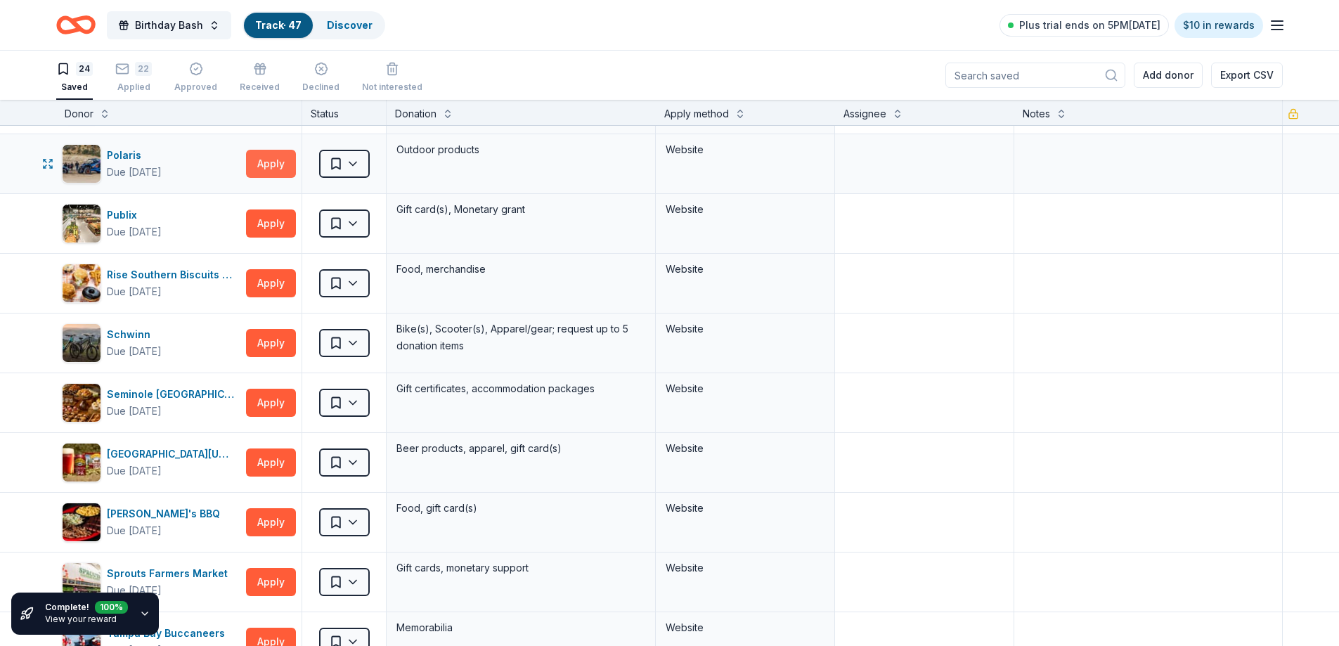
click at [268, 161] on button "Apply" at bounding box center [271, 164] width 50 height 28
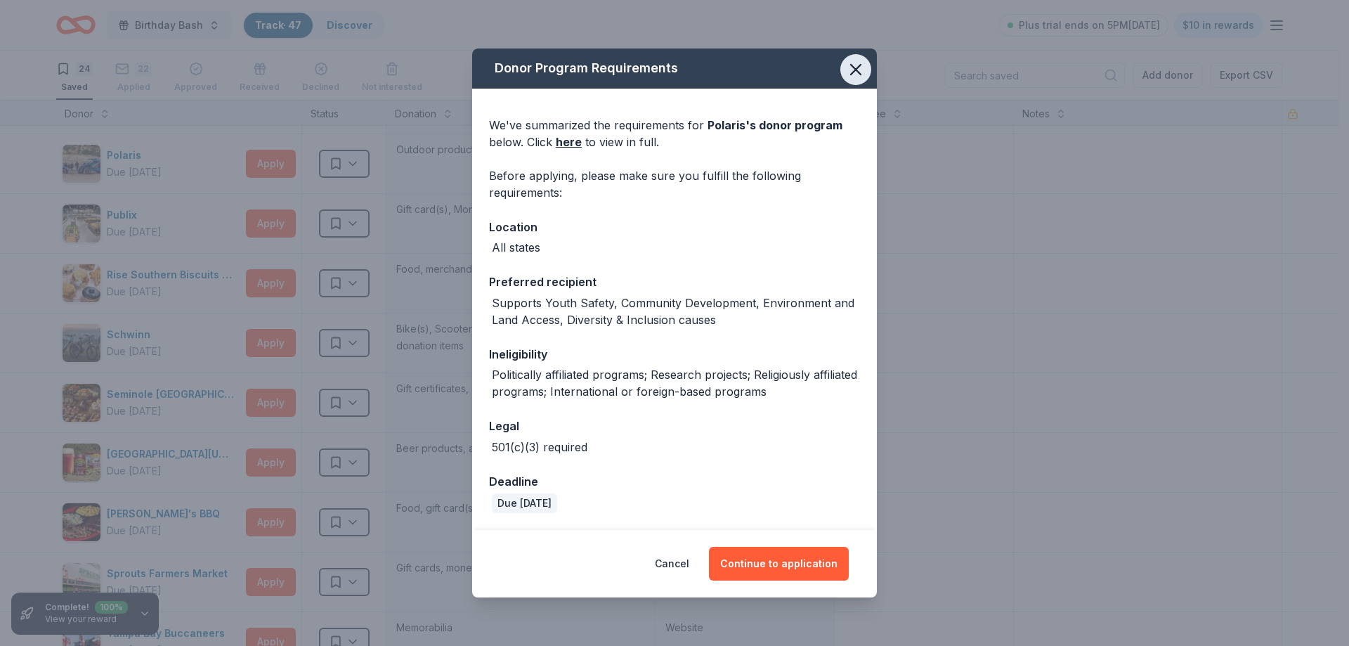
click at [852, 73] on icon "button" at bounding box center [856, 70] width 10 height 10
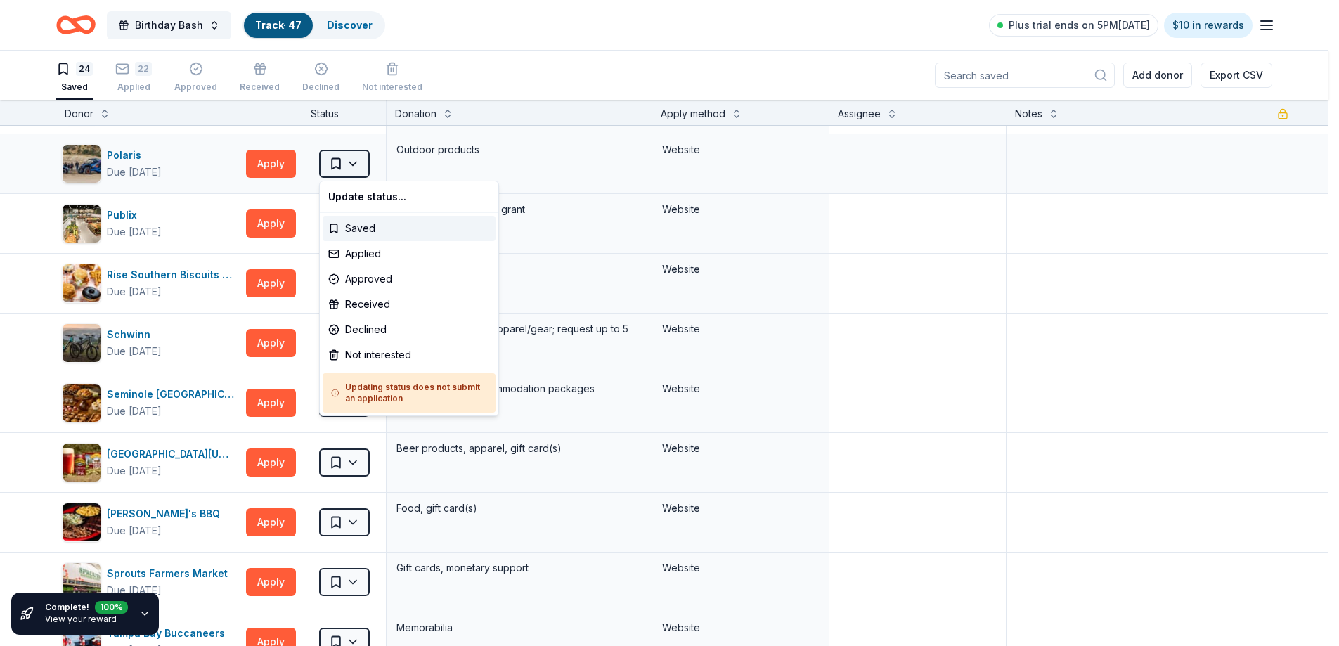
click at [356, 163] on html "Birthday Bash Track · 47 Discover Plus trial ends on 5PM[DATE] $10 in rewards 2…" at bounding box center [669, 323] width 1339 height 646
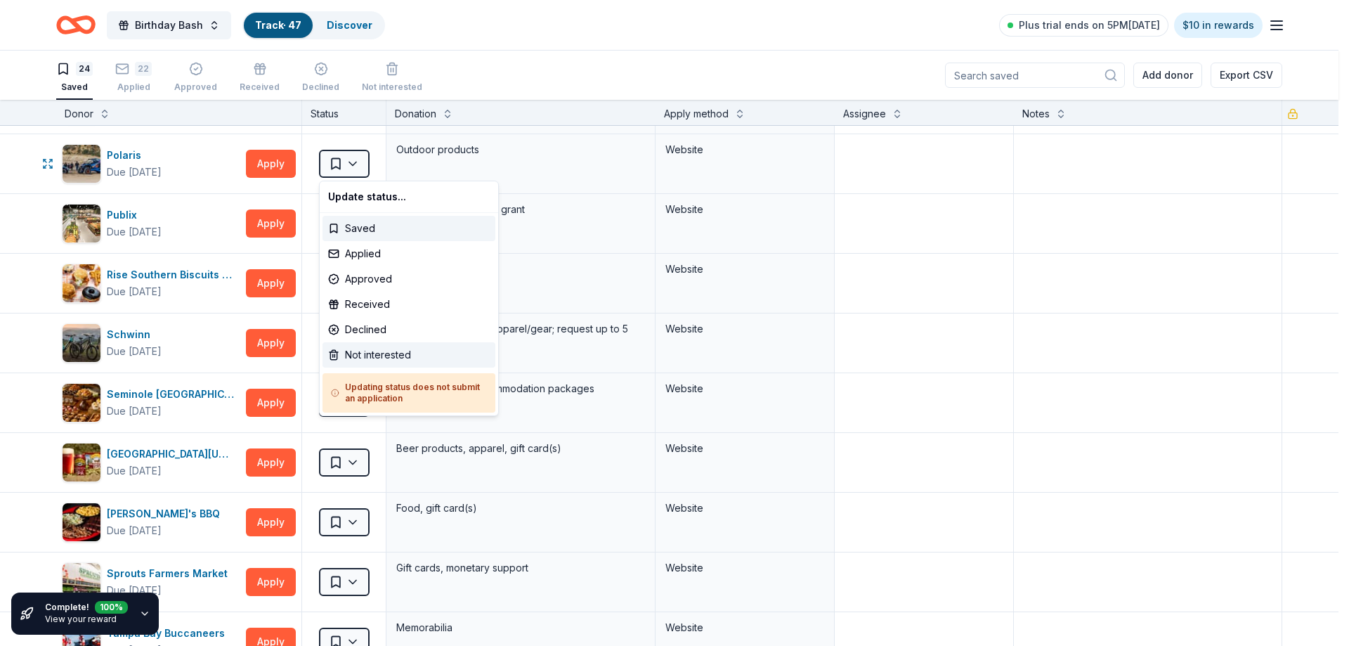
click at [367, 355] on div "Not interested" at bounding box center [409, 354] width 173 height 25
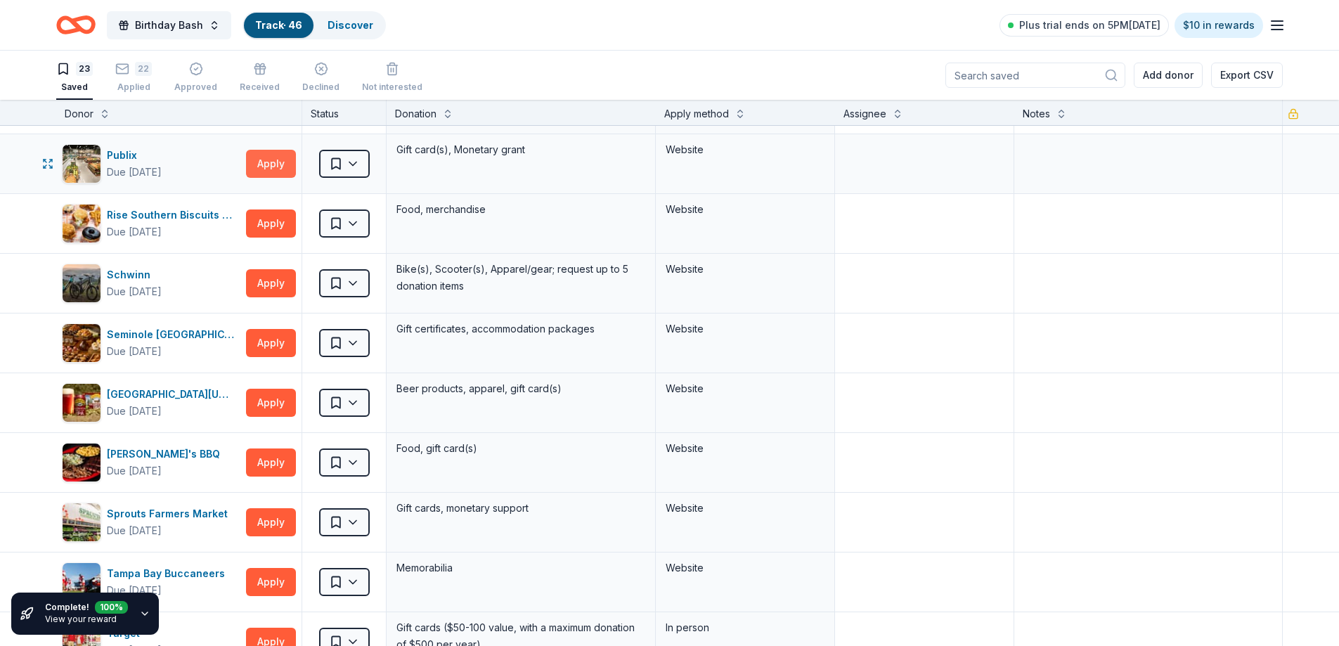
click at [265, 163] on button "Apply" at bounding box center [271, 164] width 50 height 28
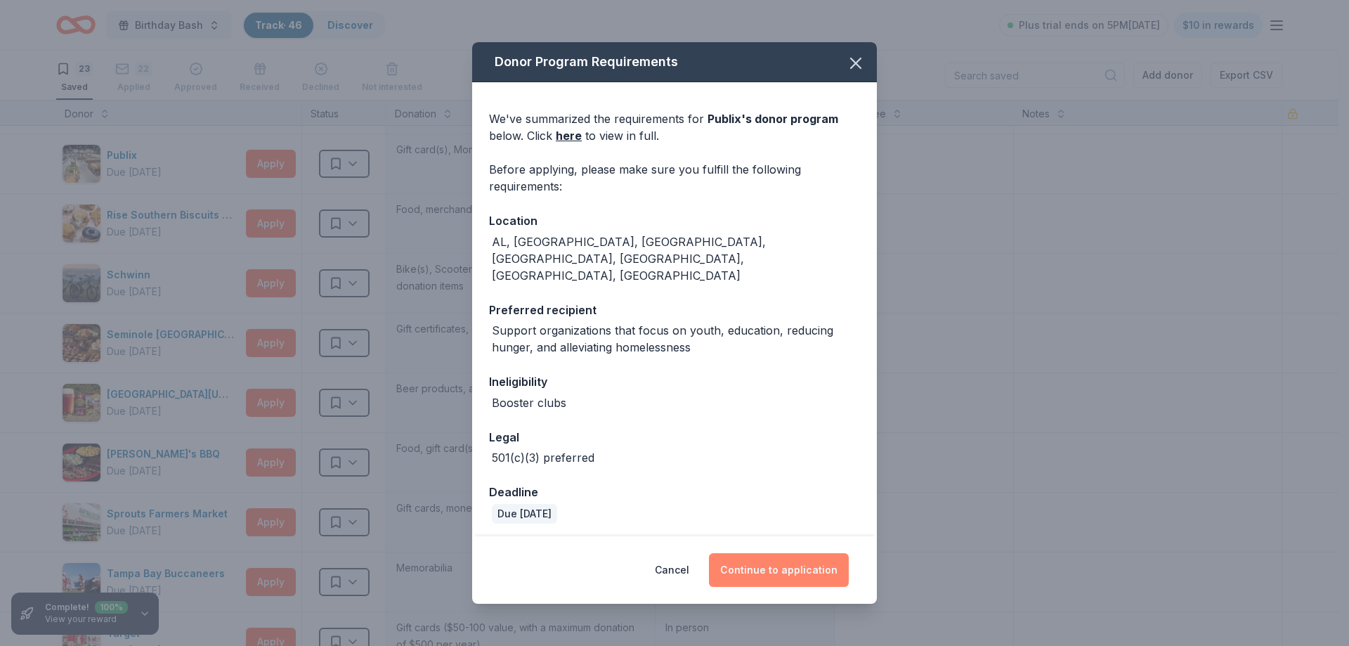
click at [773, 556] on button "Continue to application" at bounding box center [779, 570] width 140 height 34
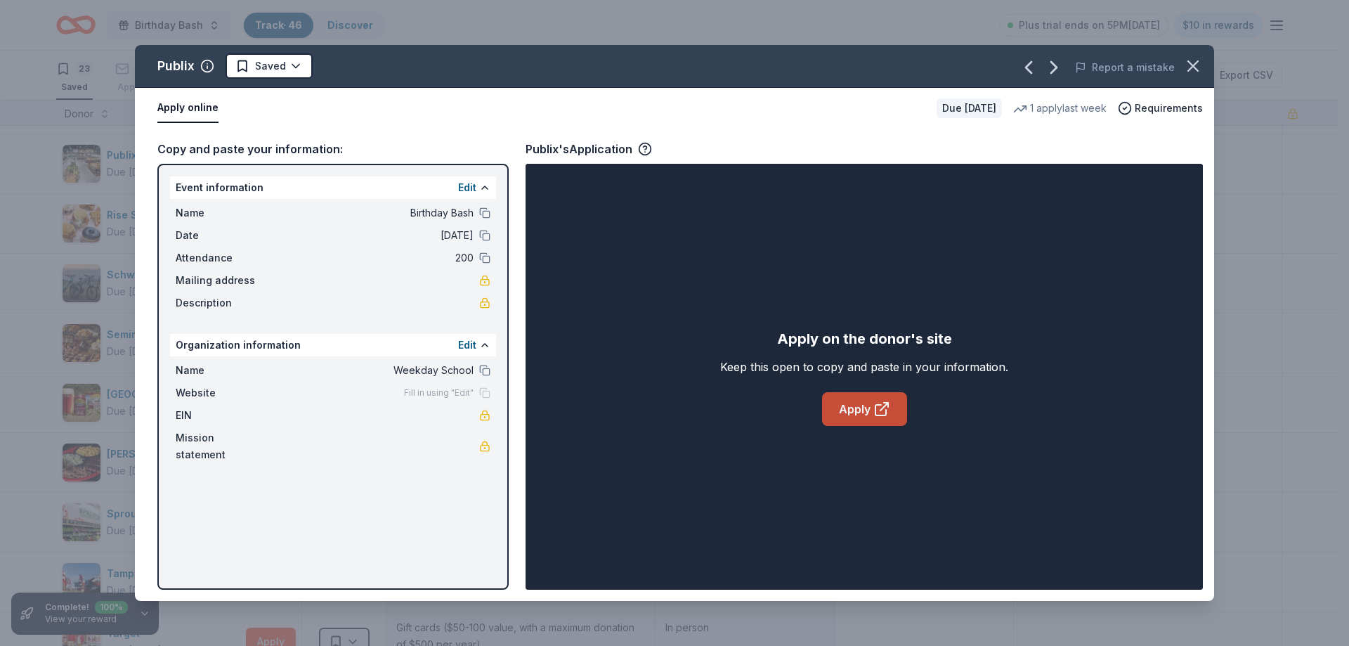
click at [844, 405] on link "Apply" at bounding box center [864, 409] width 85 height 34
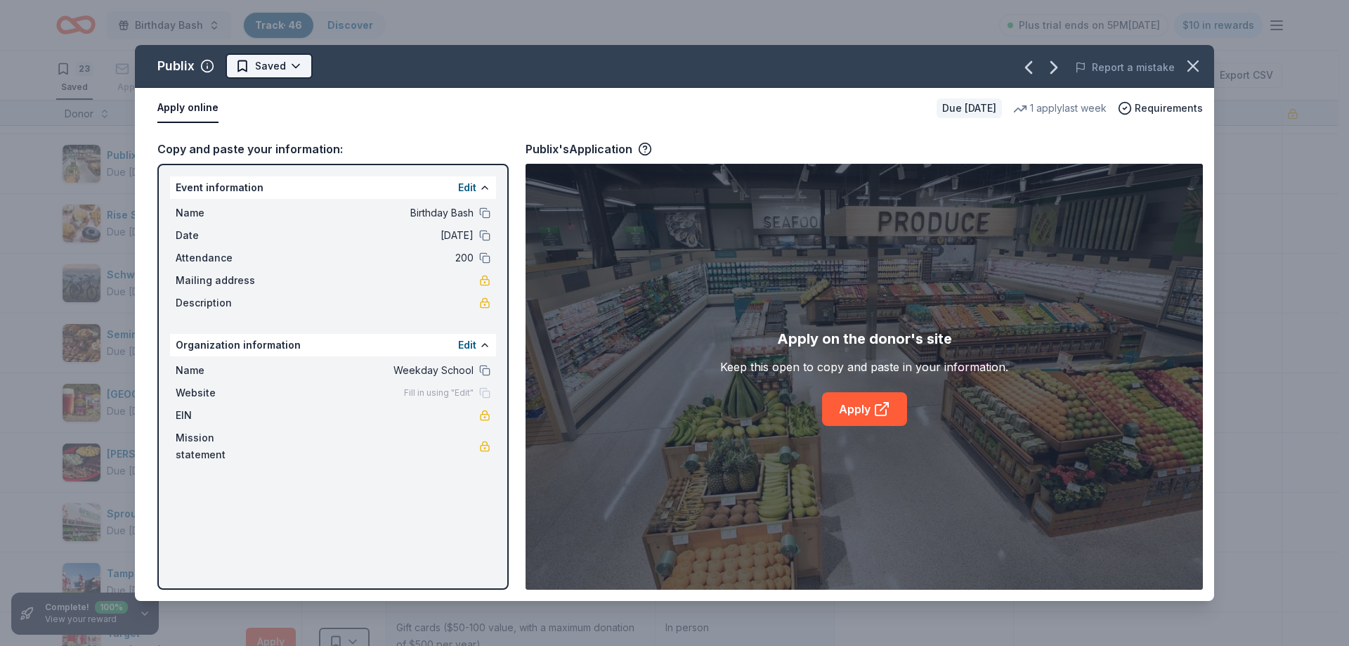
click at [266, 66] on html "Birthday Bash Track · 46 Discover Plus trial ends on 5PM[DATE] $10 in rewards 2…" at bounding box center [674, 323] width 1349 height 646
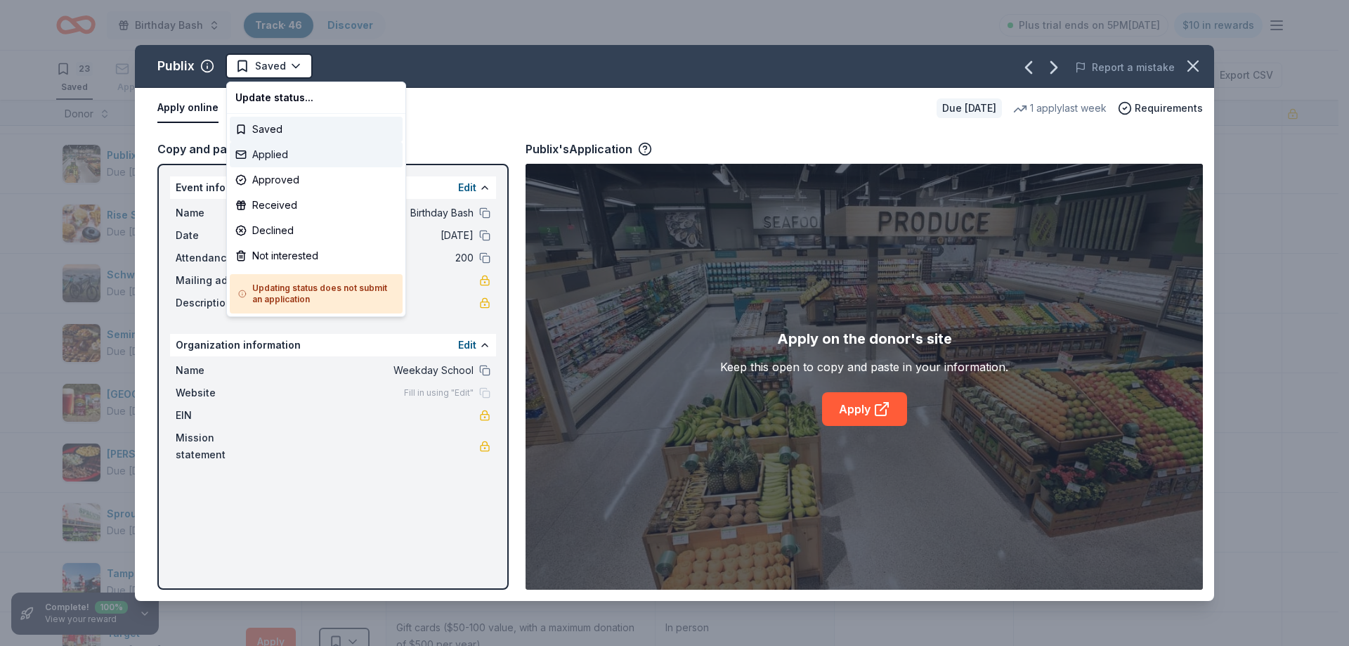
click at [293, 153] on div "Applied" at bounding box center [316, 154] width 173 height 25
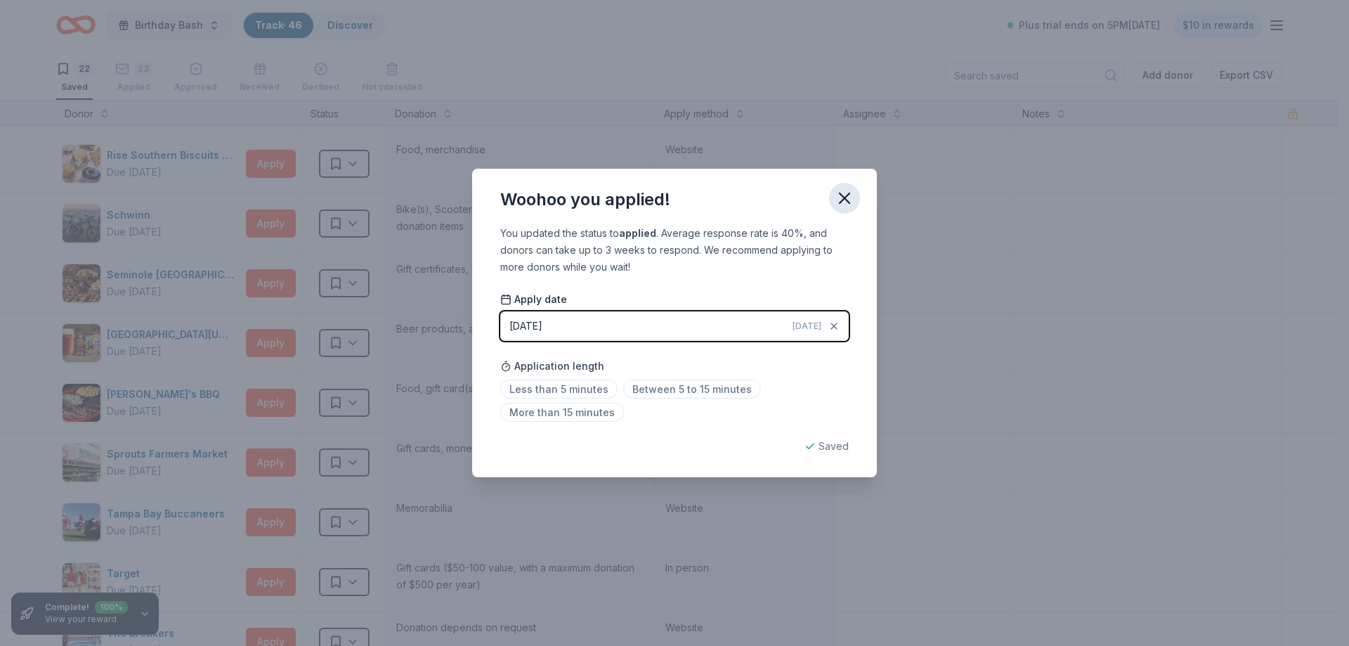
click at [845, 197] on icon "button" at bounding box center [845, 198] width 10 height 10
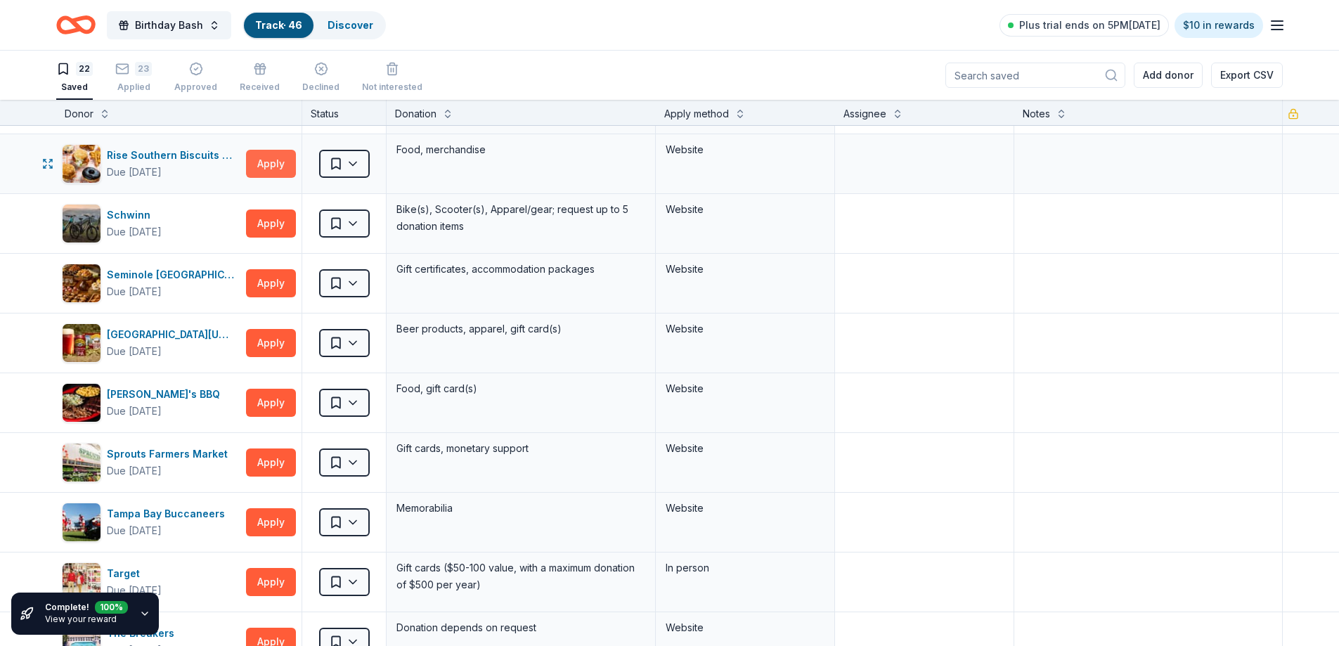
click at [264, 162] on button "Apply" at bounding box center [271, 164] width 50 height 28
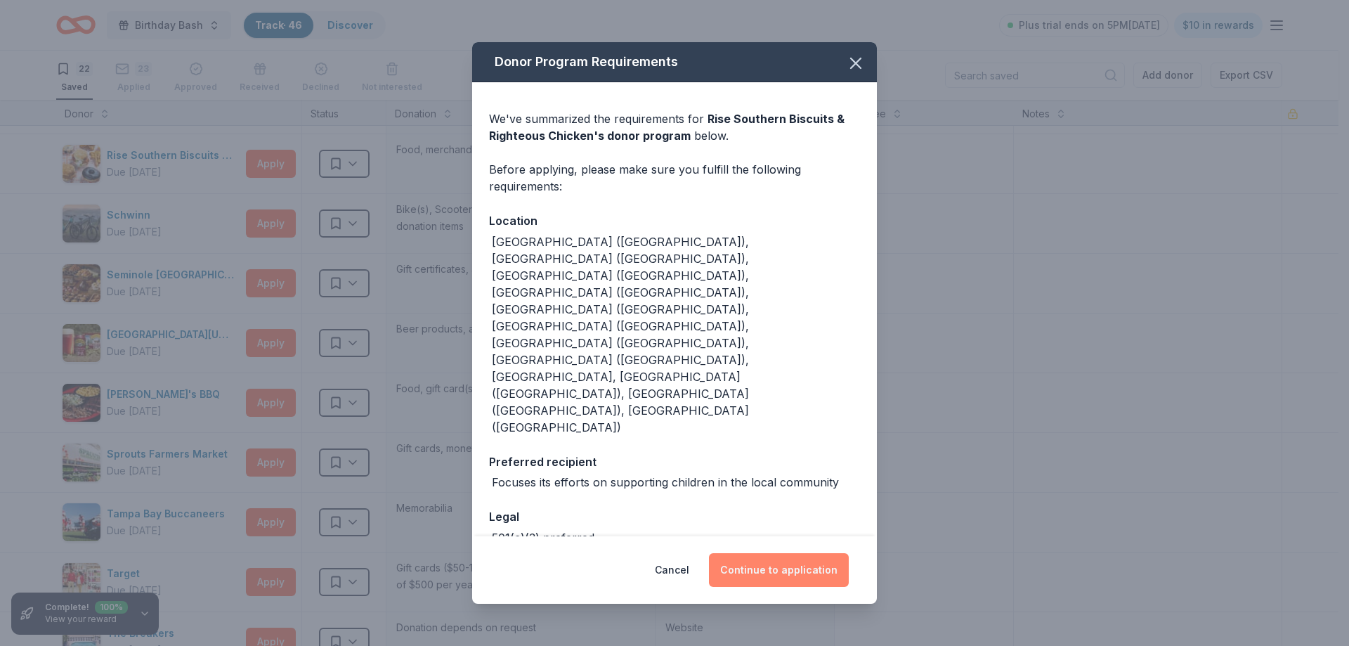
click at [790, 553] on button "Continue to application" at bounding box center [779, 570] width 140 height 34
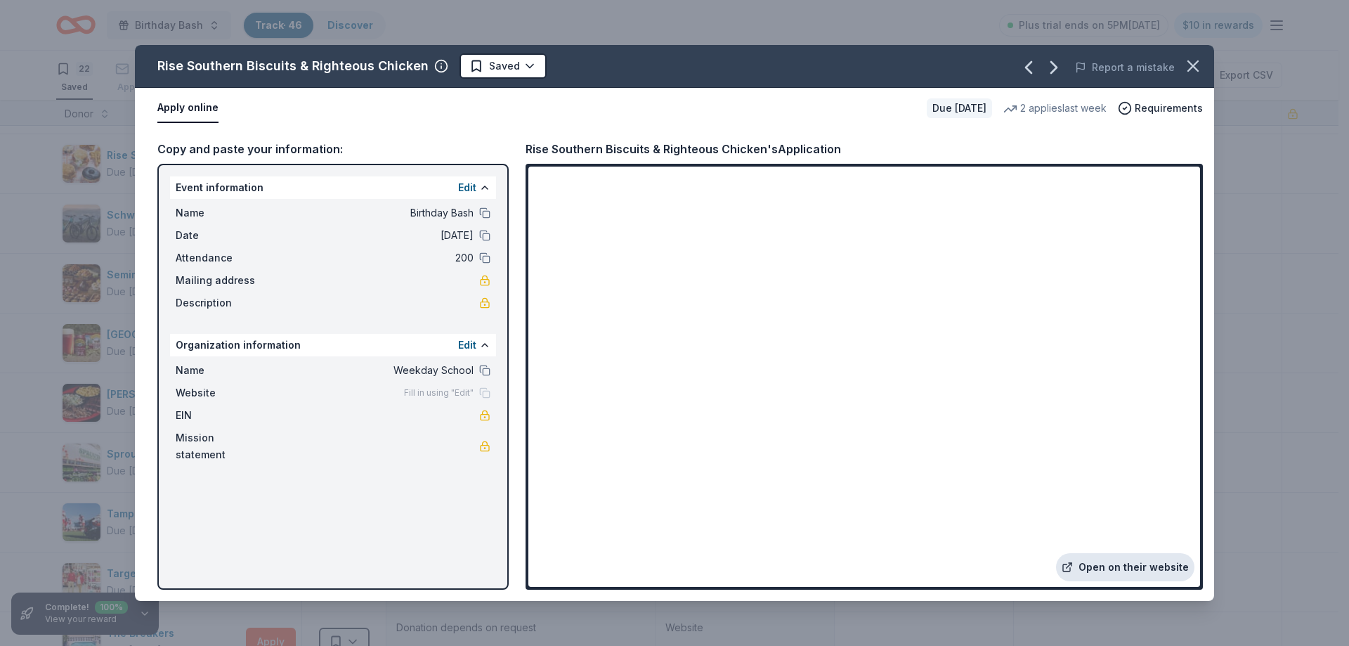
click at [1129, 567] on link "Open on their website" at bounding box center [1125, 567] width 138 height 28
click at [517, 67] on html "Birthday Bash Track · 46 Discover Plus trial ends on 5PM[DATE] $10 in rewards 2…" at bounding box center [674, 323] width 1349 height 646
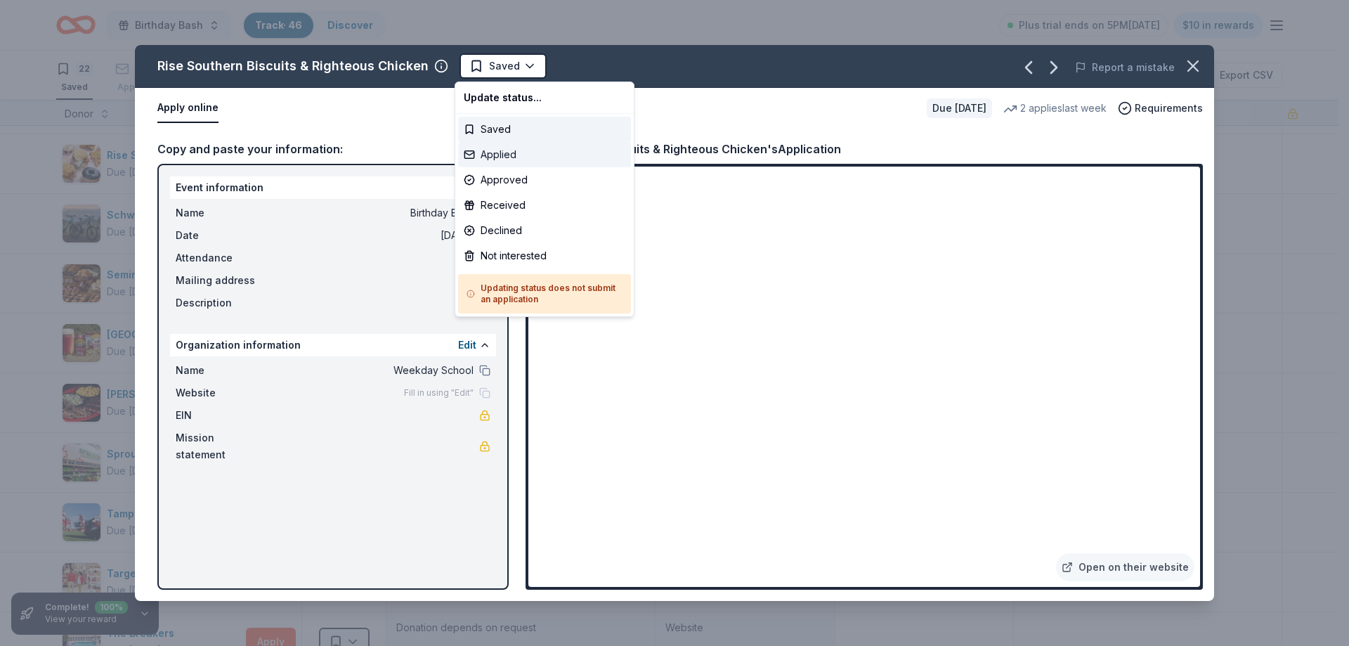
click at [509, 154] on div "Applied" at bounding box center [544, 154] width 173 height 25
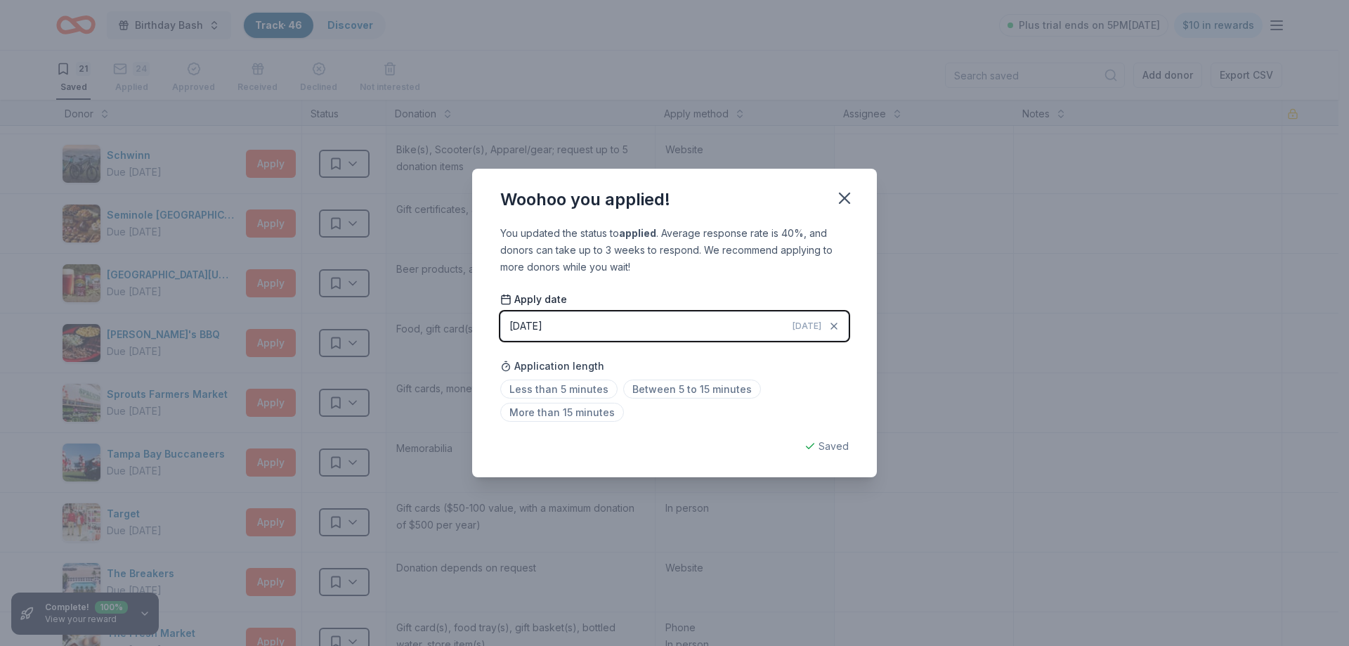
click at [264, 164] on div "Woohoo you applied! You updated the status to applied . Average response rate i…" at bounding box center [674, 323] width 1349 height 646
drag, startPoint x: 264, startPoint y: 164, endPoint x: 542, endPoint y: 164, distance: 277.6
click at [266, 164] on div "Woohoo you applied! You updated the status to applied . Average response rate i…" at bounding box center [674, 323] width 1349 height 646
click at [843, 197] on icon "button" at bounding box center [845, 198] width 10 height 10
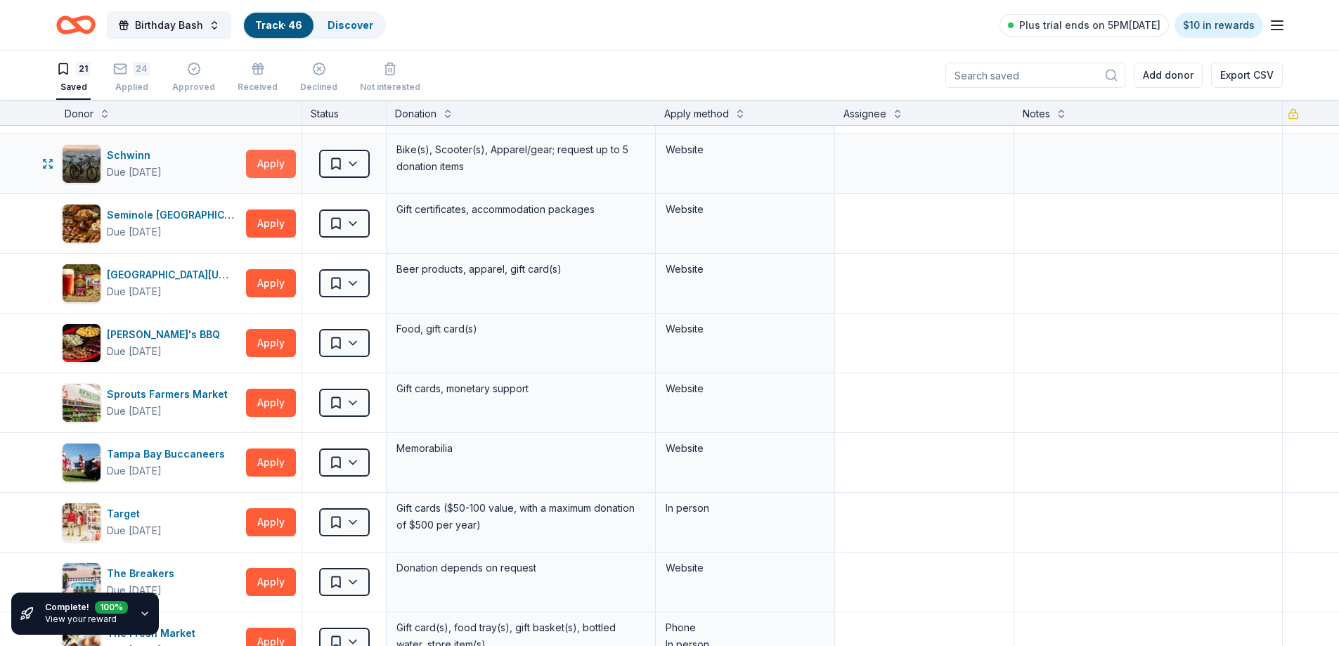
click at [266, 170] on button "Apply" at bounding box center [271, 164] width 50 height 28
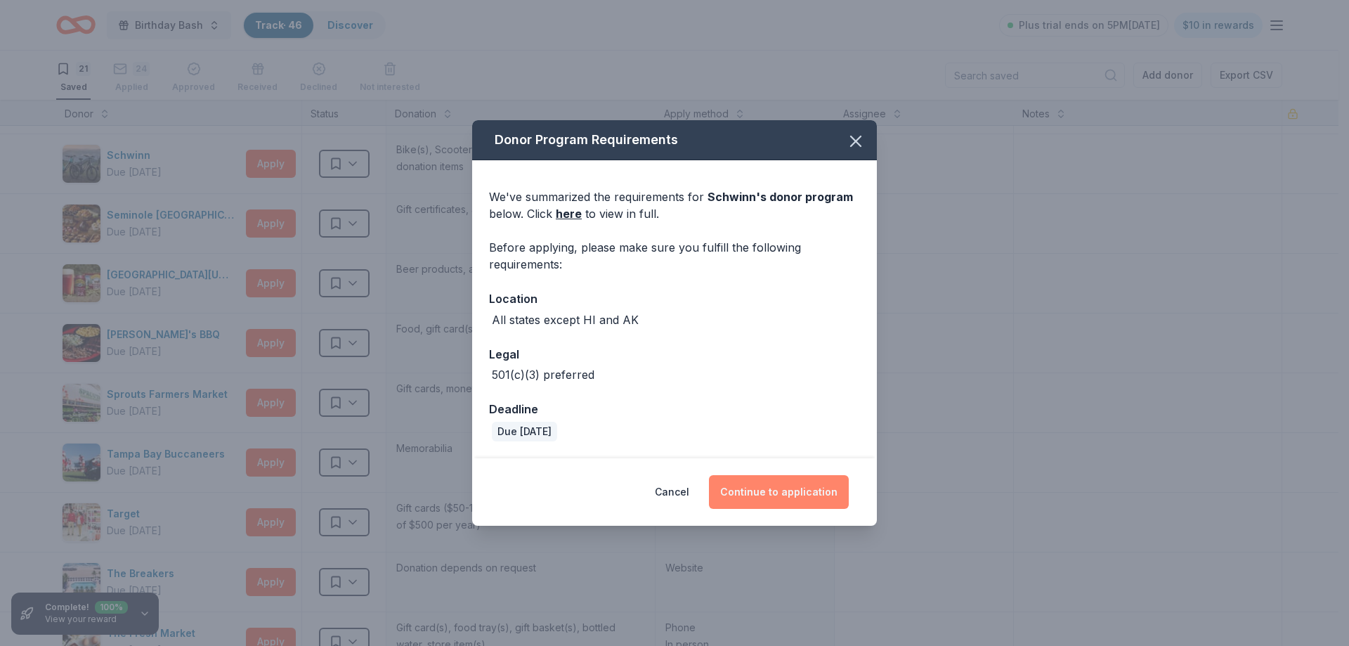
click at [792, 481] on button "Continue to application" at bounding box center [779, 492] width 140 height 34
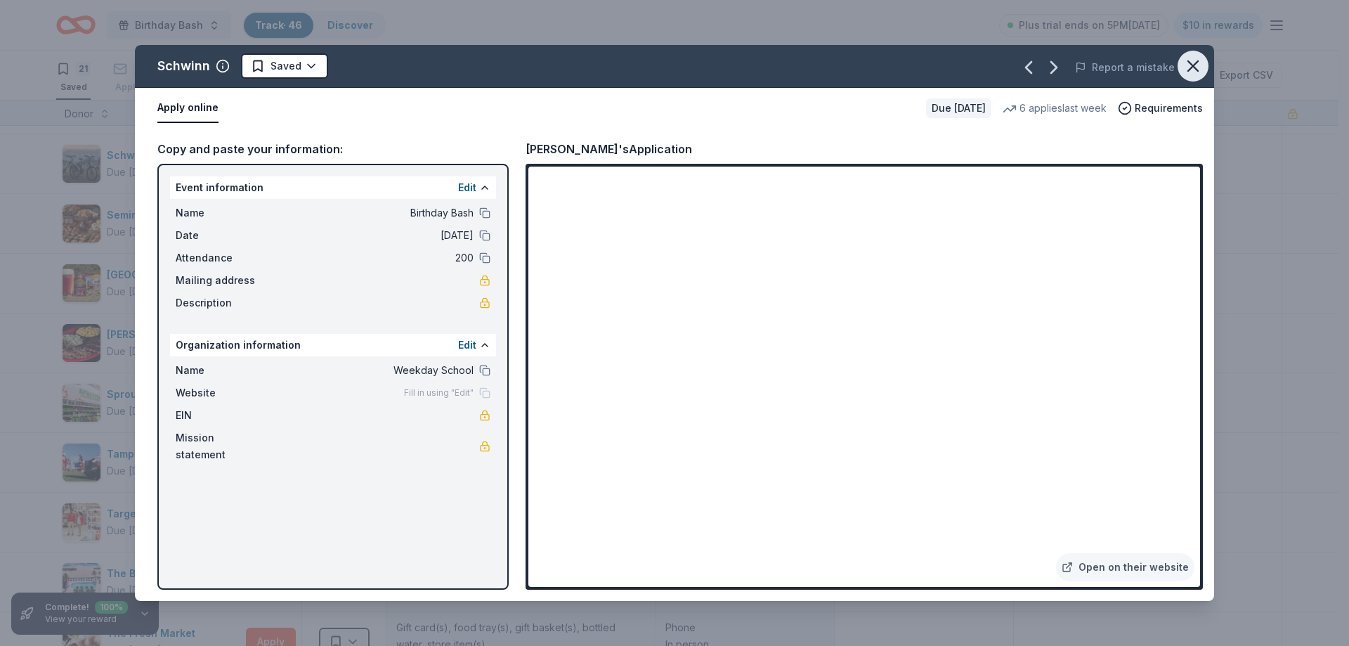
click at [1188, 66] on icon "button" at bounding box center [1193, 66] width 20 height 20
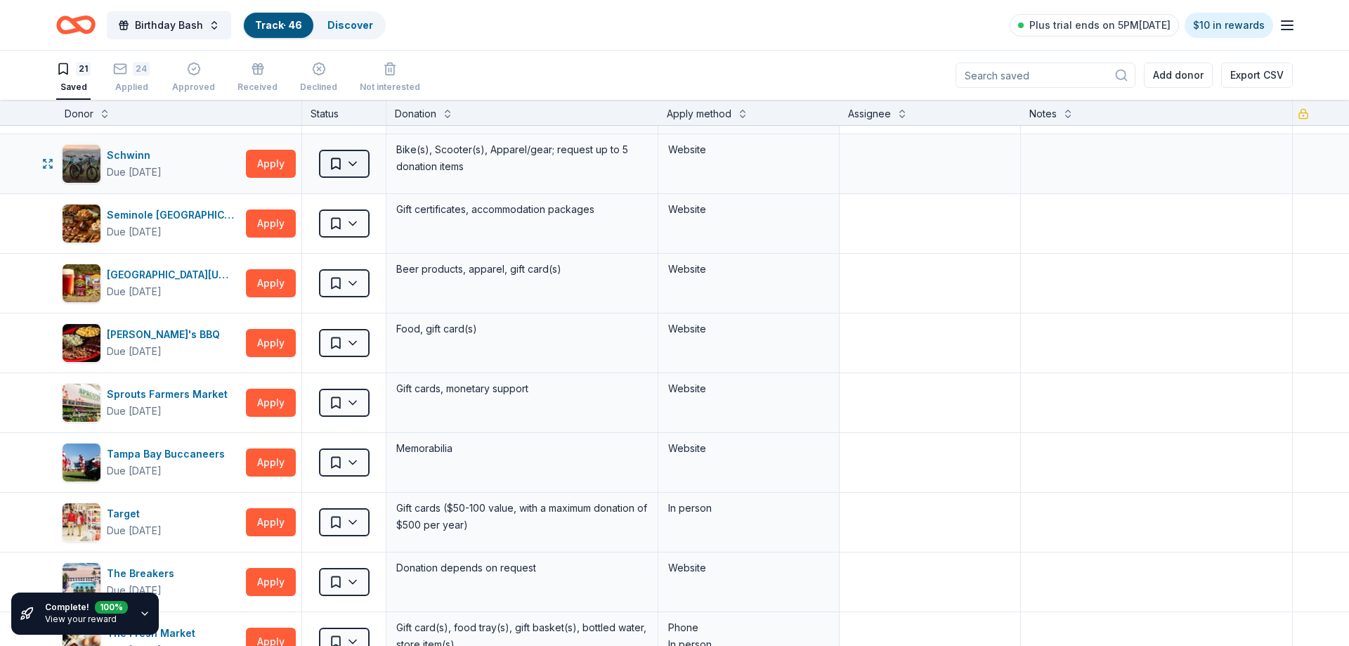
click at [363, 158] on html "Birthday Bash Track · 46 Discover Plus trial ends on 5PM[DATE] $10 in rewards 2…" at bounding box center [674, 323] width 1349 height 646
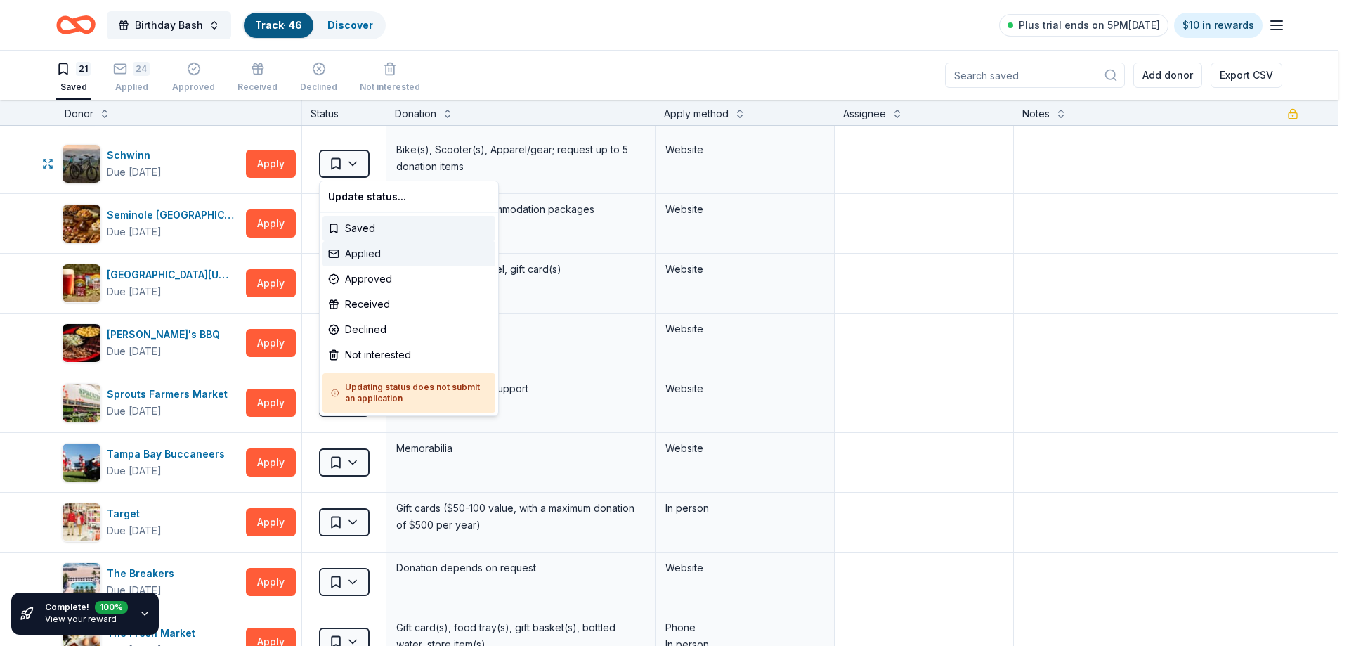
click at [383, 255] on div "Applied" at bounding box center [409, 253] width 173 height 25
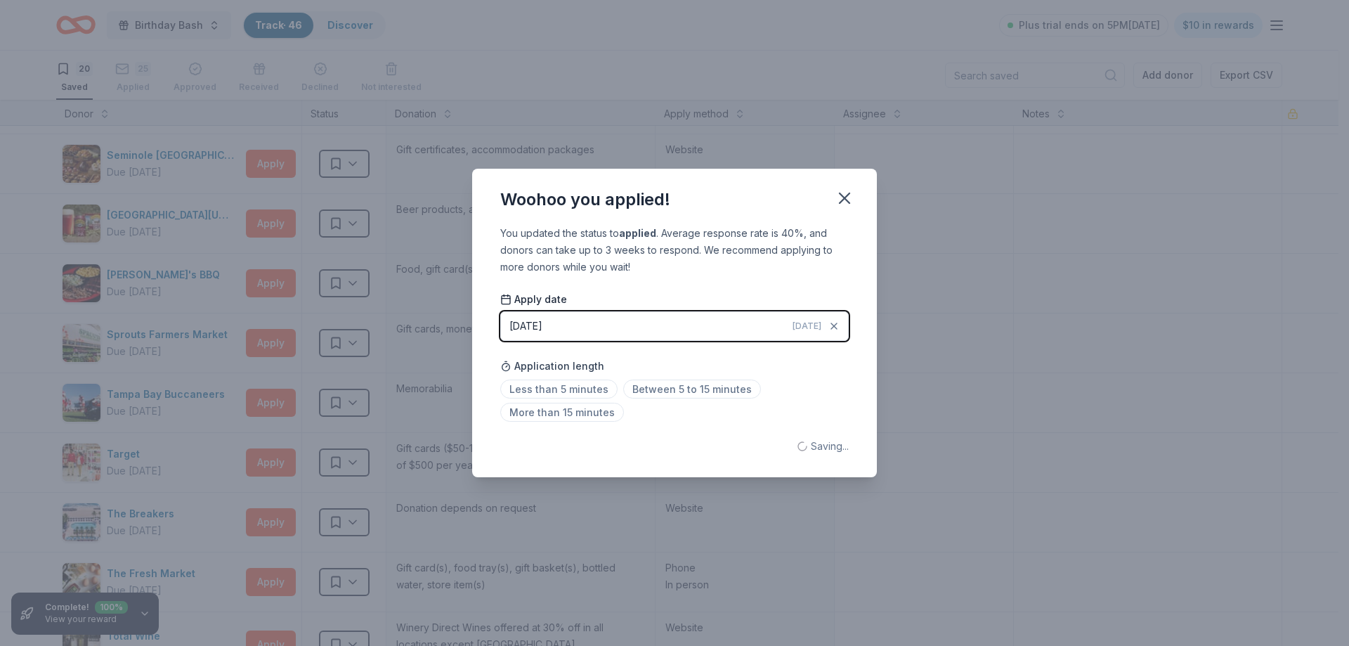
click at [181, 158] on div "Woohoo you applied! You updated the status to applied . Average response rate i…" at bounding box center [674, 323] width 1349 height 646
click at [849, 197] on icon "button" at bounding box center [845, 198] width 20 height 20
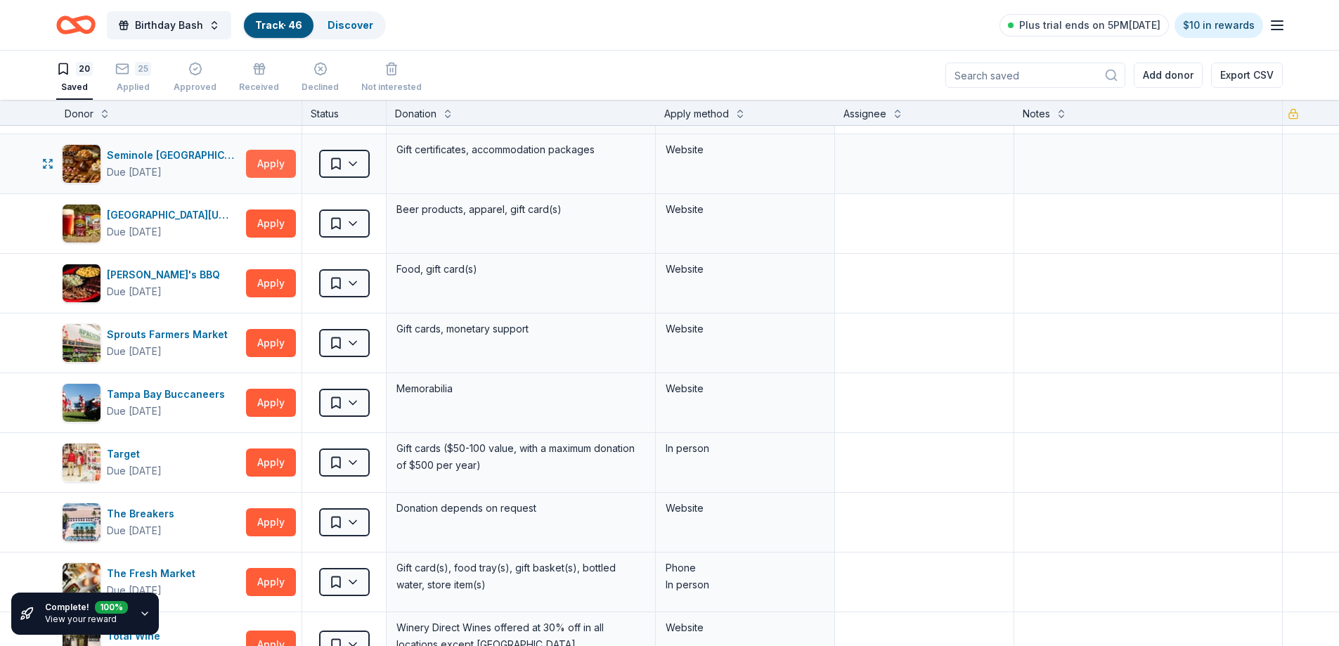
click at [261, 168] on button "Apply" at bounding box center [271, 164] width 50 height 28
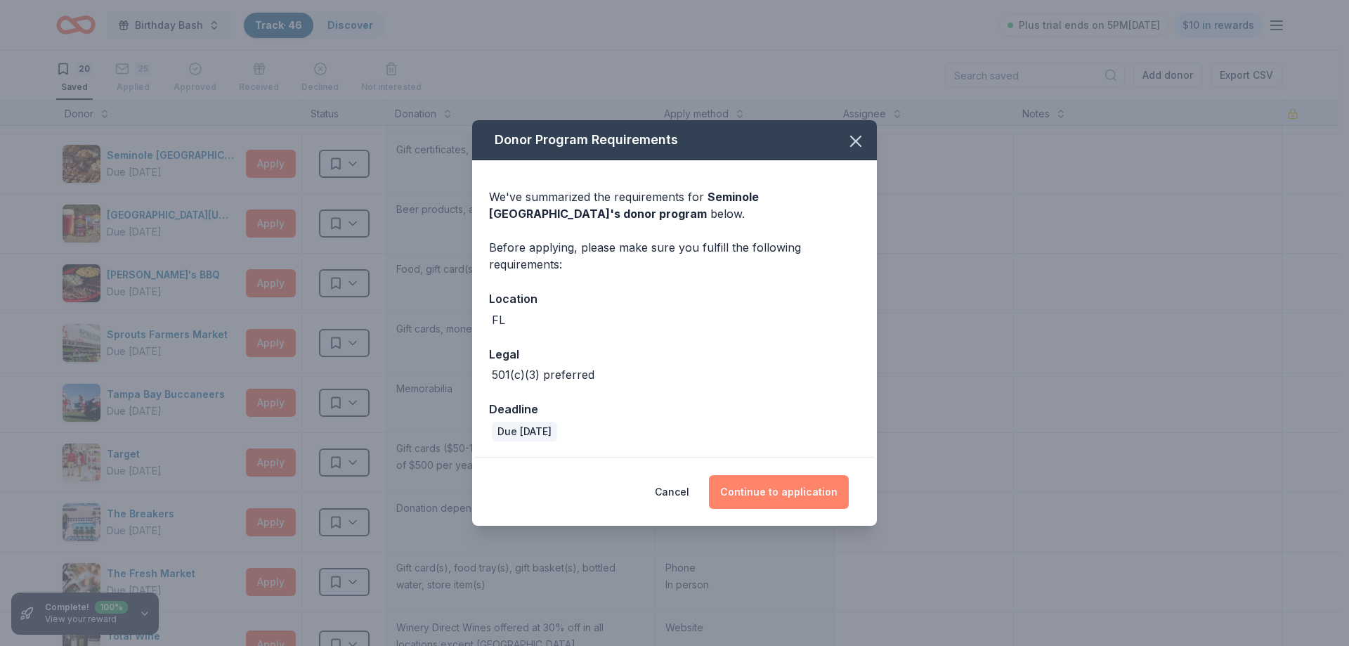
click at [789, 487] on button "Continue to application" at bounding box center [779, 492] width 140 height 34
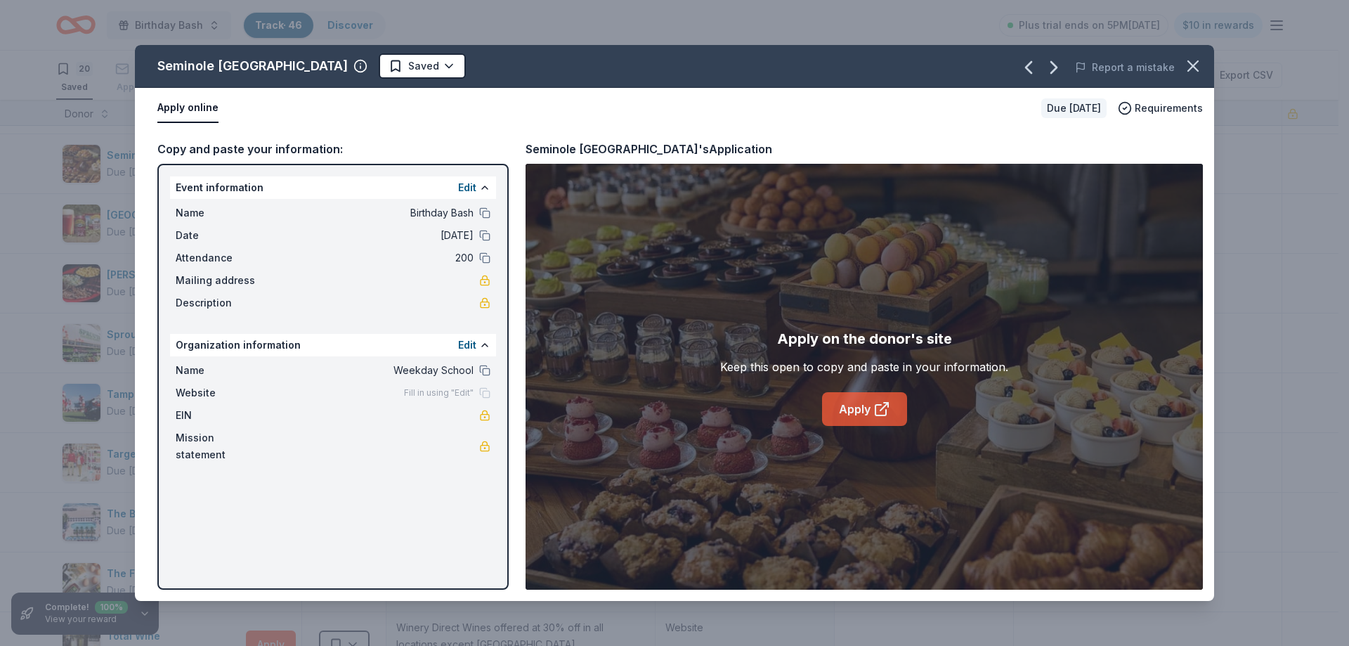
click at [863, 412] on link "Apply" at bounding box center [864, 409] width 85 height 34
click at [523, 72] on html "Birthday Bash Track · 46 Discover Plus trial ends on 5PM[DATE] $10 in rewards 2…" at bounding box center [674, 323] width 1349 height 646
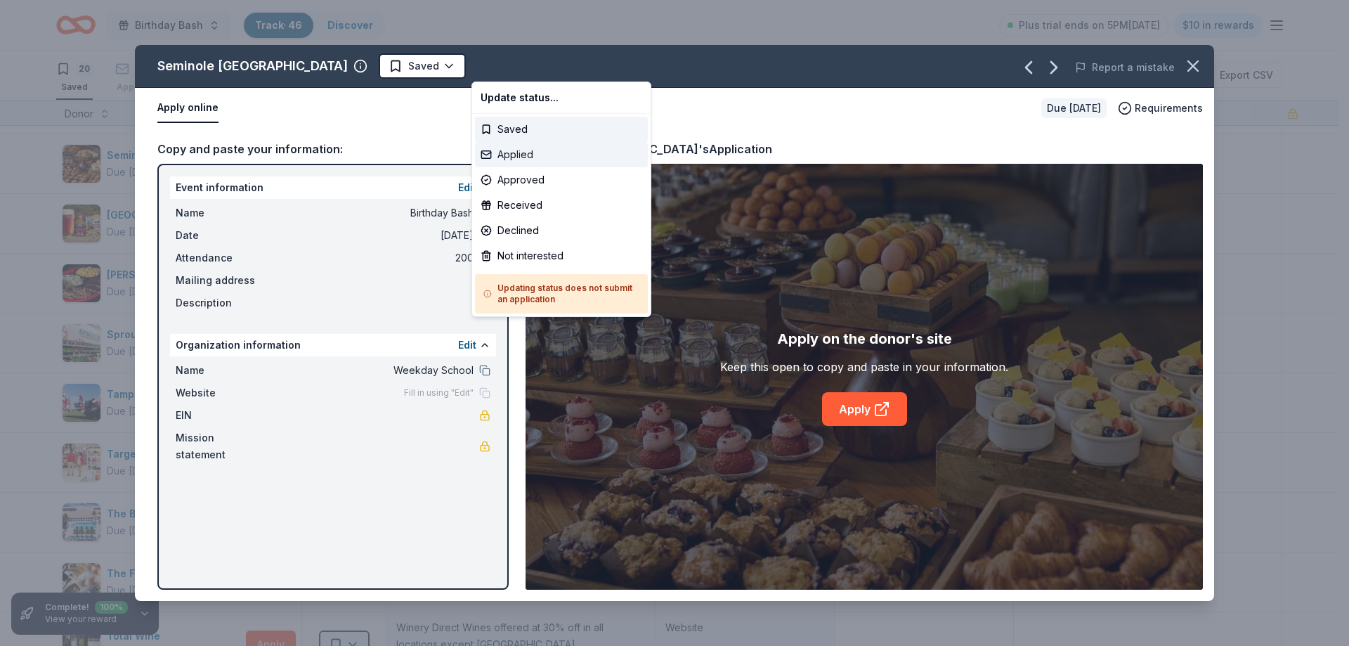
click at [512, 149] on div "Applied" at bounding box center [561, 154] width 173 height 25
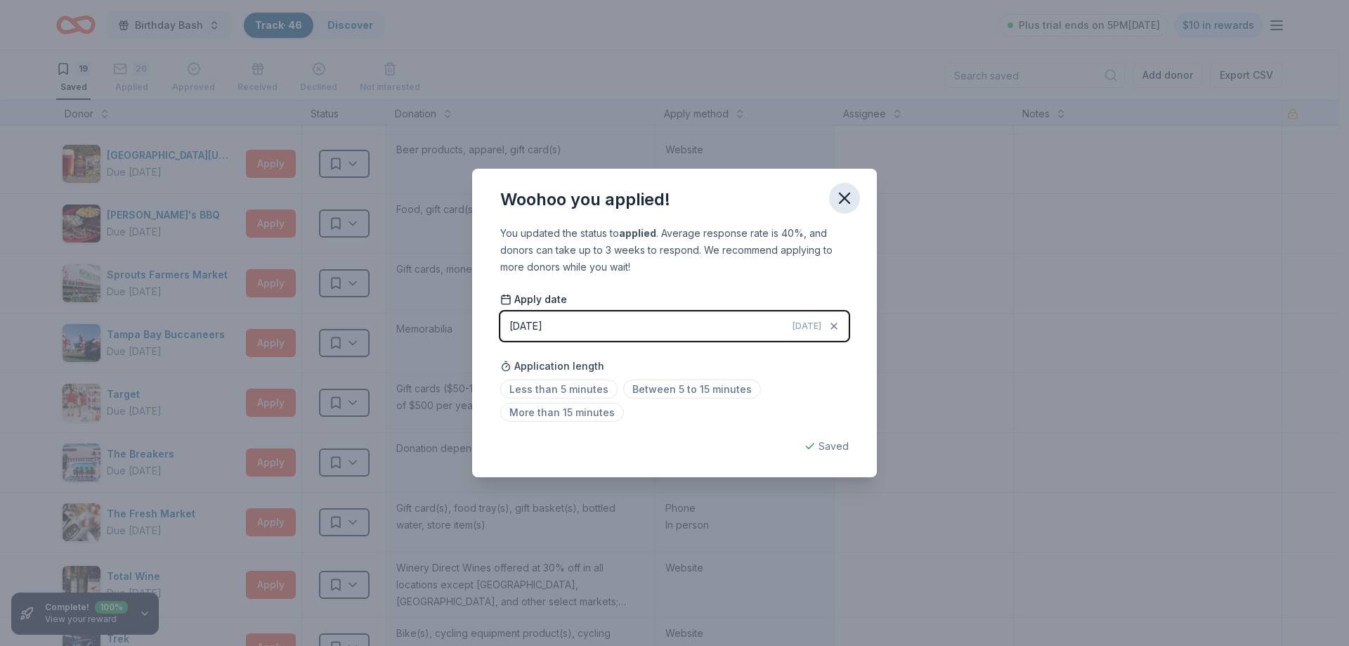
click at [846, 197] on icon "button" at bounding box center [845, 198] width 10 height 10
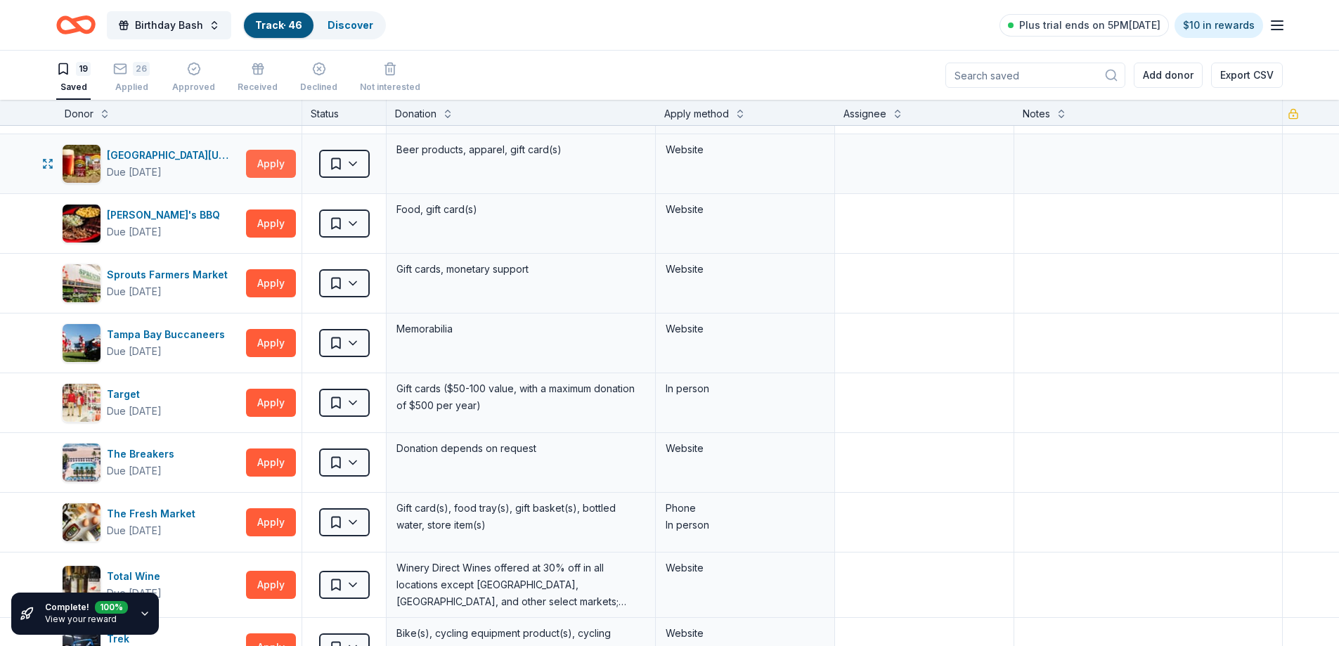
click at [269, 163] on button "Apply" at bounding box center [271, 164] width 50 height 28
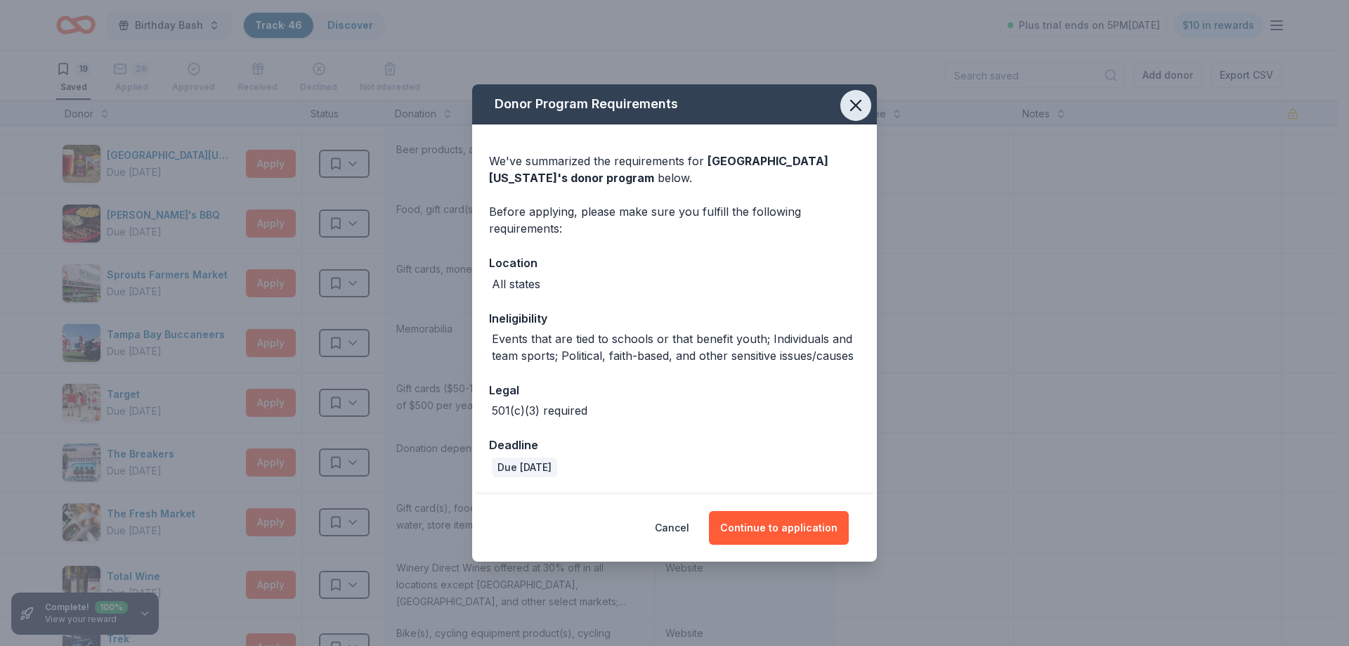
drag, startPoint x: 851, startPoint y: 112, endPoint x: 530, endPoint y: 160, distance: 324.6
click at [850, 112] on icon "button" at bounding box center [856, 106] width 20 height 20
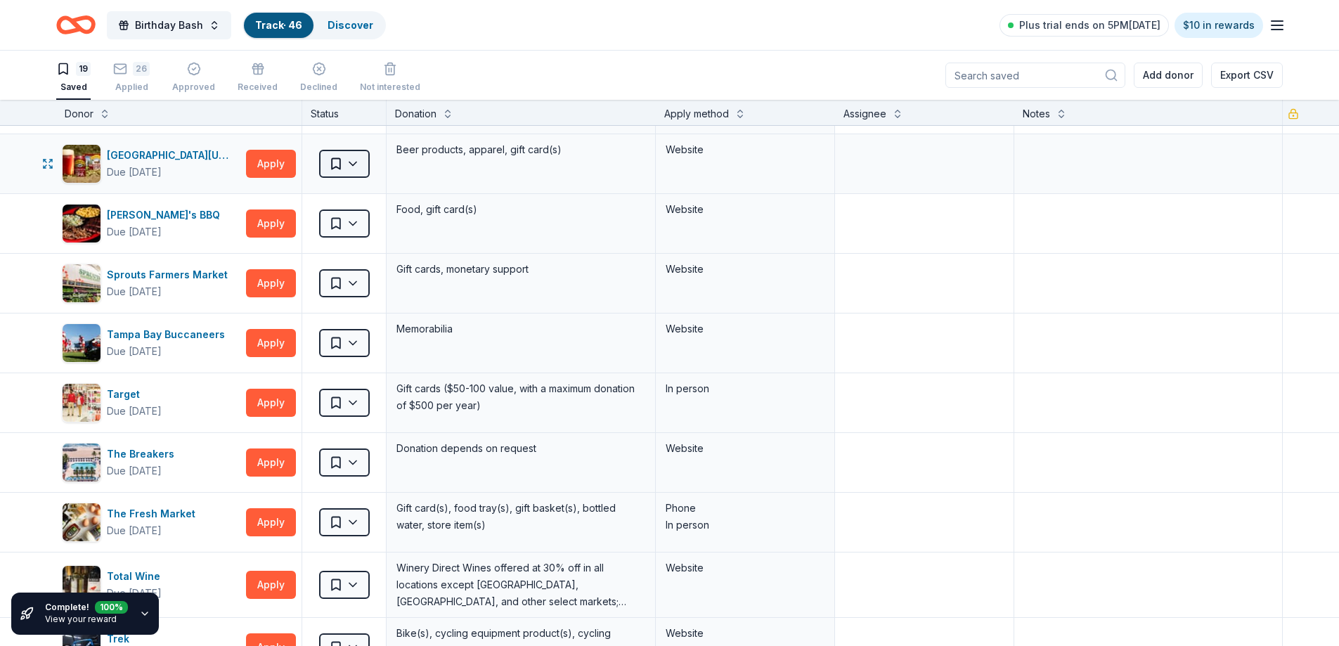
click at [362, 162] on html "Birthday Bash Track · 46 Discover Plus trial ends on 5PM[DATE] $10 in rewards 1…" at bounding box center [669, 323] width 1339 height 646
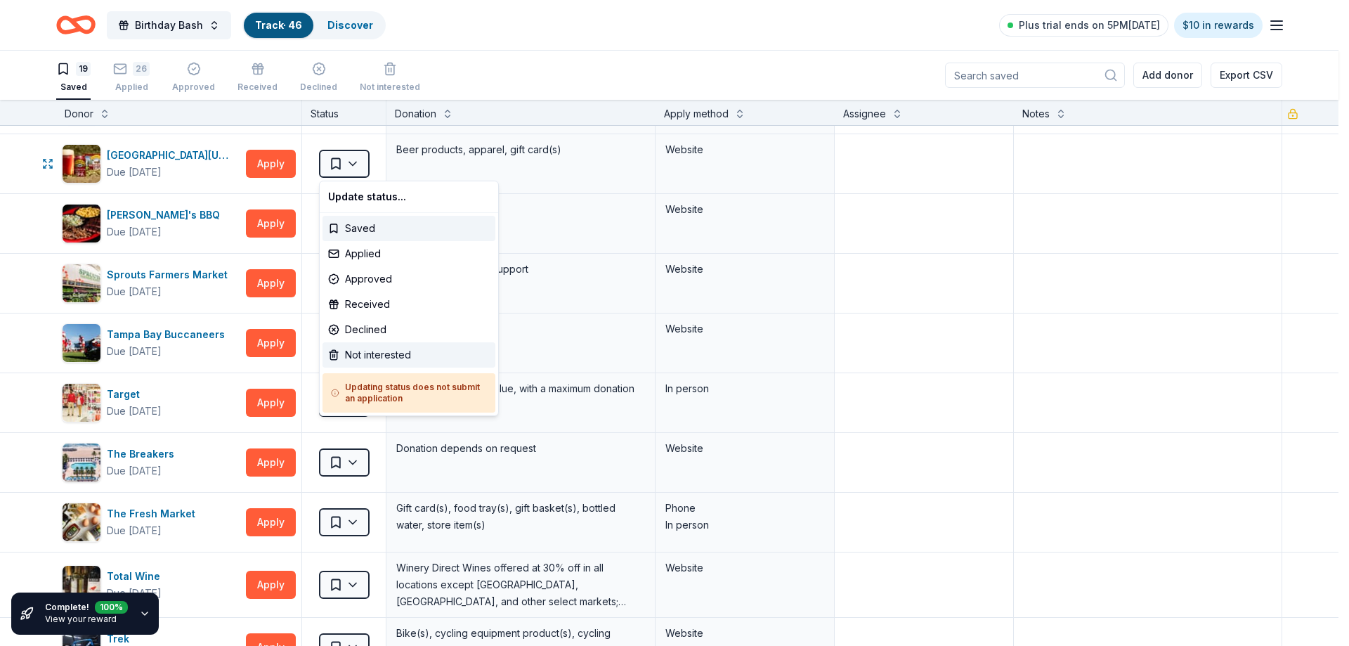
click at [374, 359] on div "Not interested" at bounding box center [409, 354] width 173 height 25
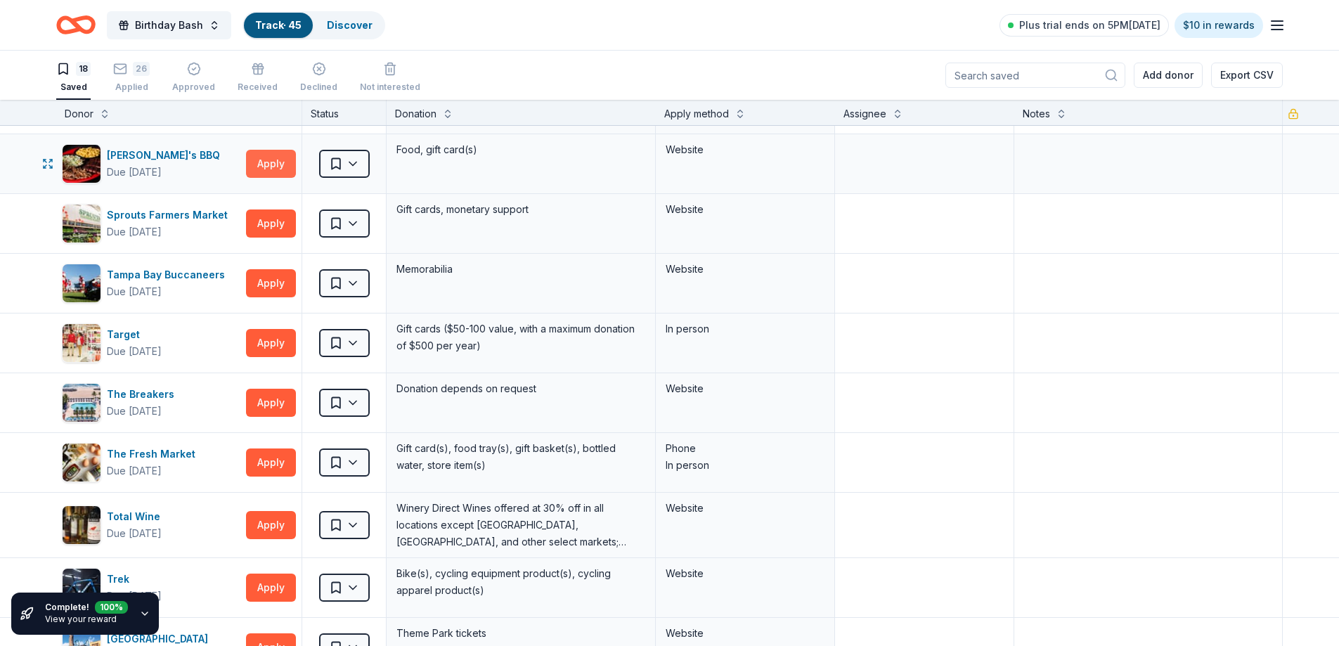
click at [272, 162] on button "Apply" at bounding box center [271, 164] width 50 height 28
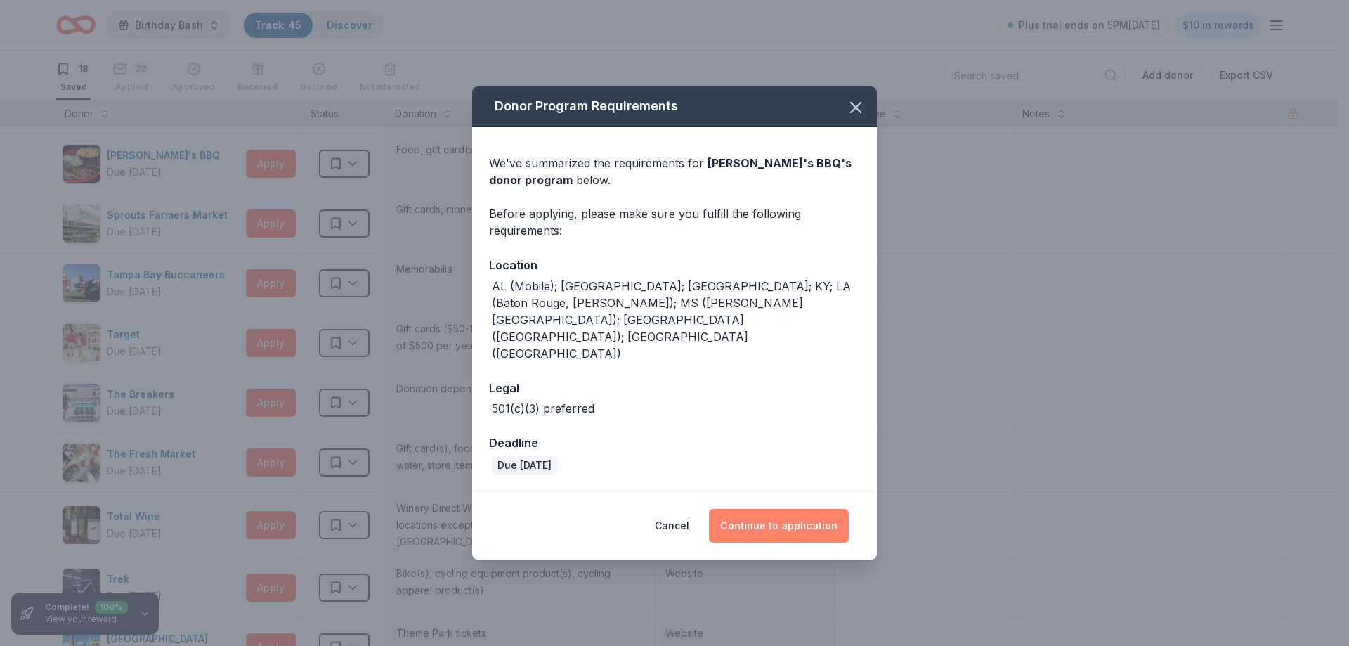
click at [765, 509] on button "Continue to application" at bounding box center [779, 526] width 140 height 34
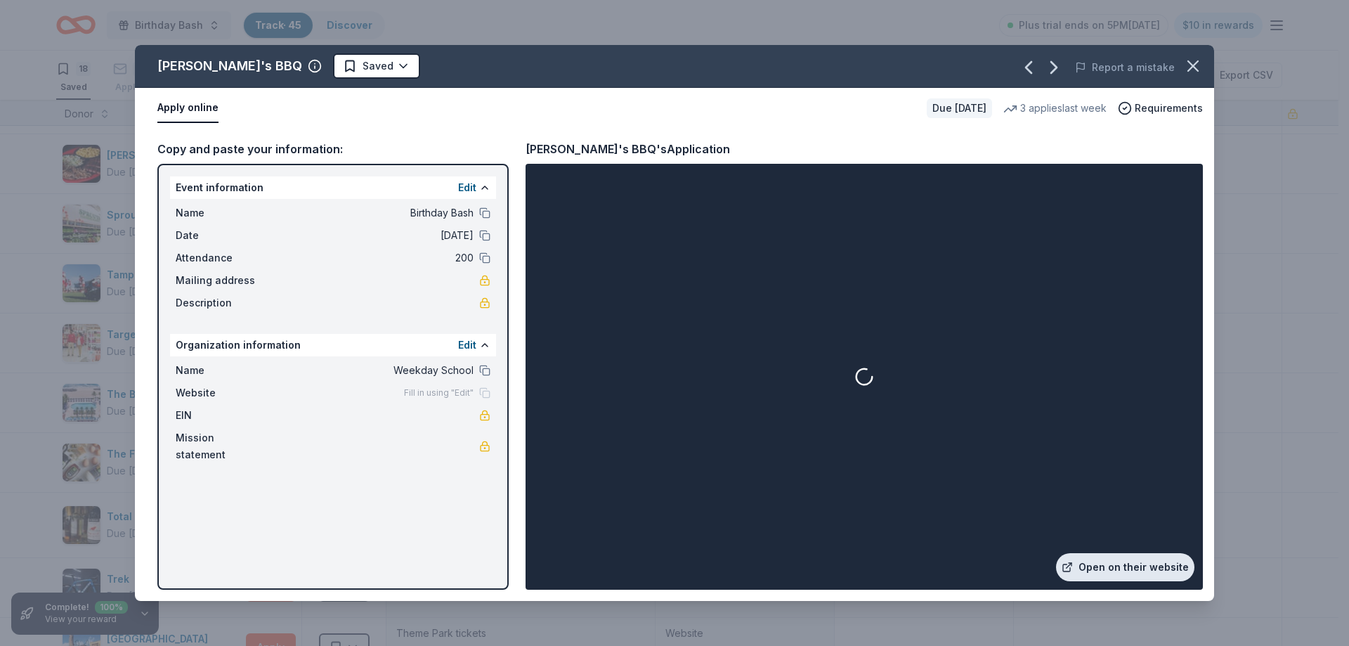
click at [1128, 572] on link "Open on their website" at bounding box center [1125, 567] width 138 height 28
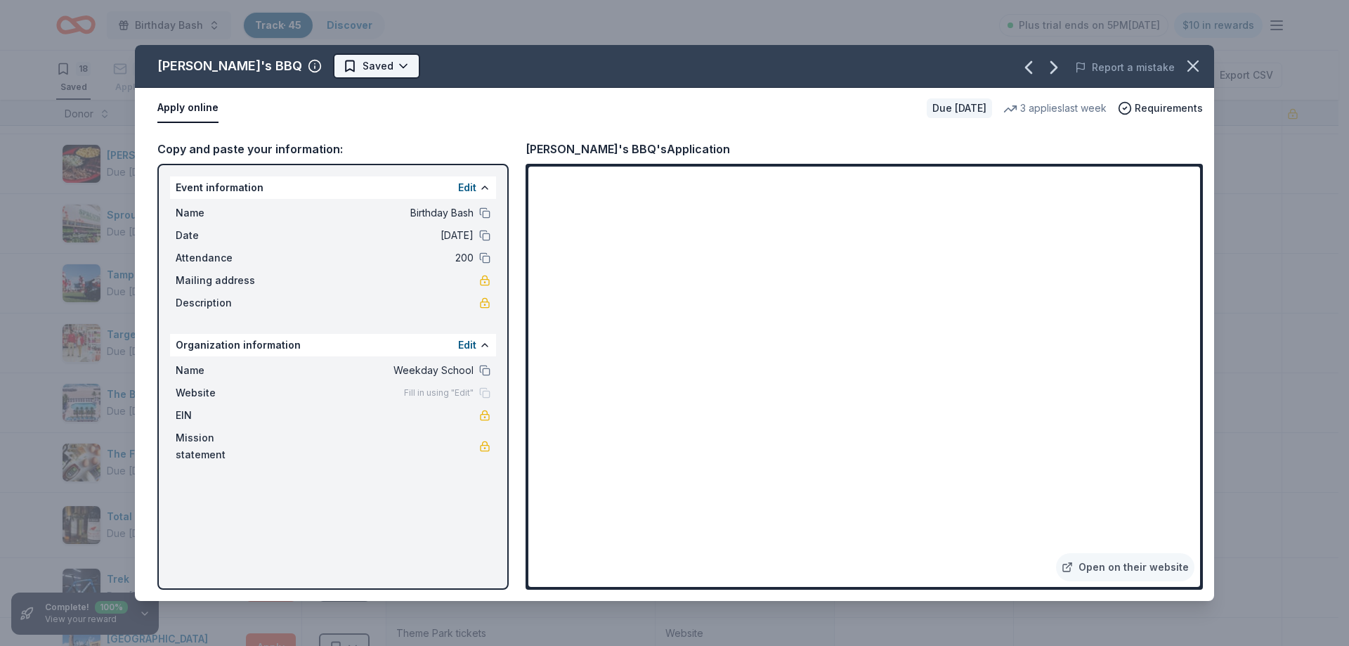
click at [303, 72] on html "Birthday Bash Track · 45 Discover Plus trial ends on 5PM[DATE] $10 in rewards 1…" at bounding box center [674, 323] width 1349 height 646
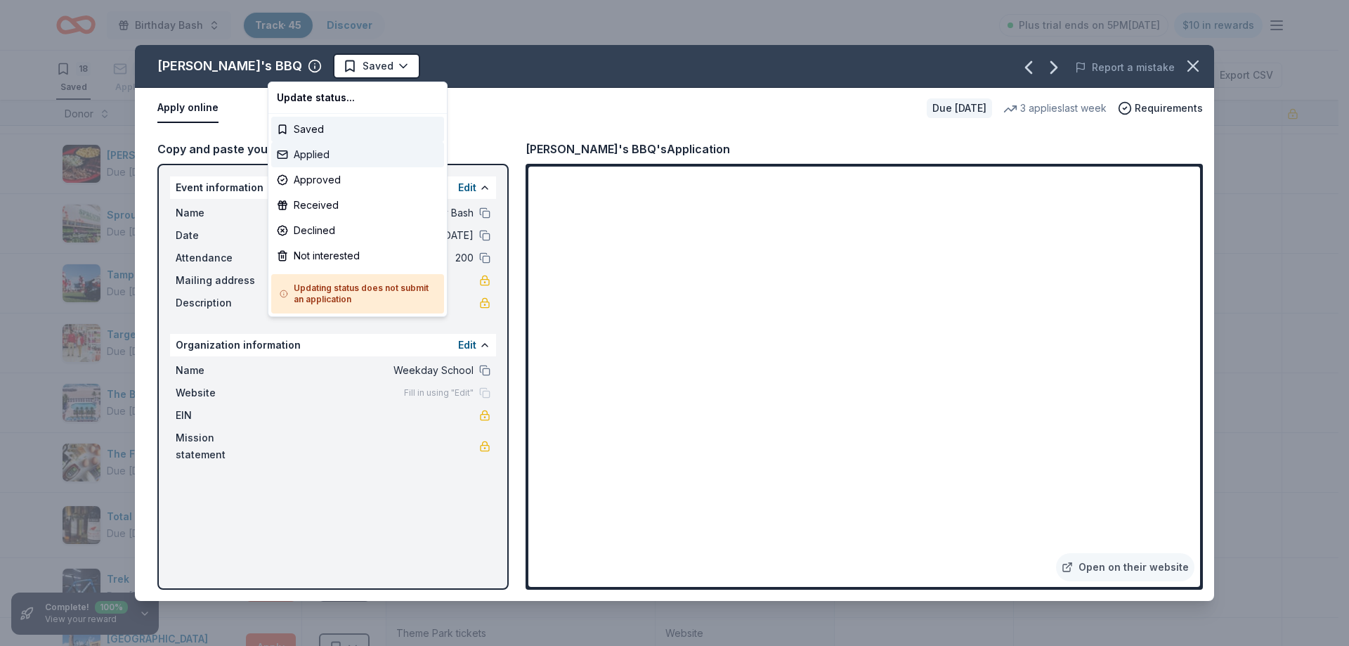
click at [323, 147] on div "Applied" at bounding box center [357, 154] width 173 height 25
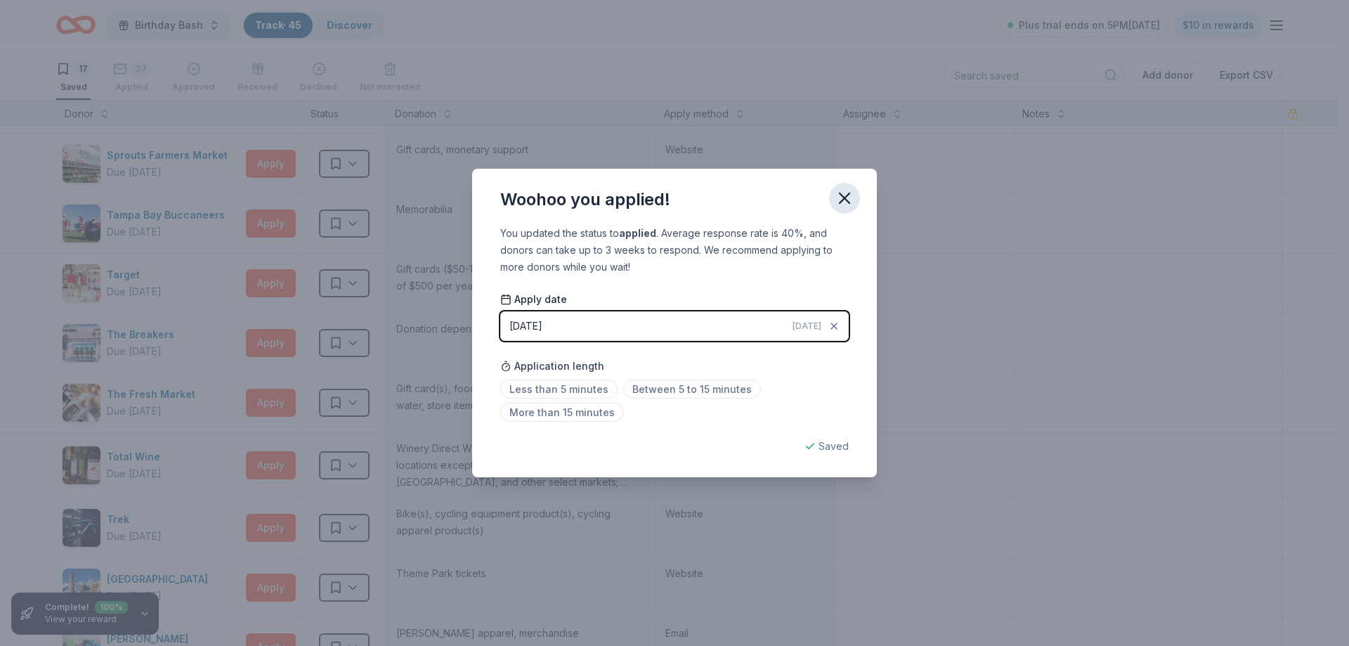
click at [850, 195] on icon "button" at bounding box center [845, 198] width 20 height 20
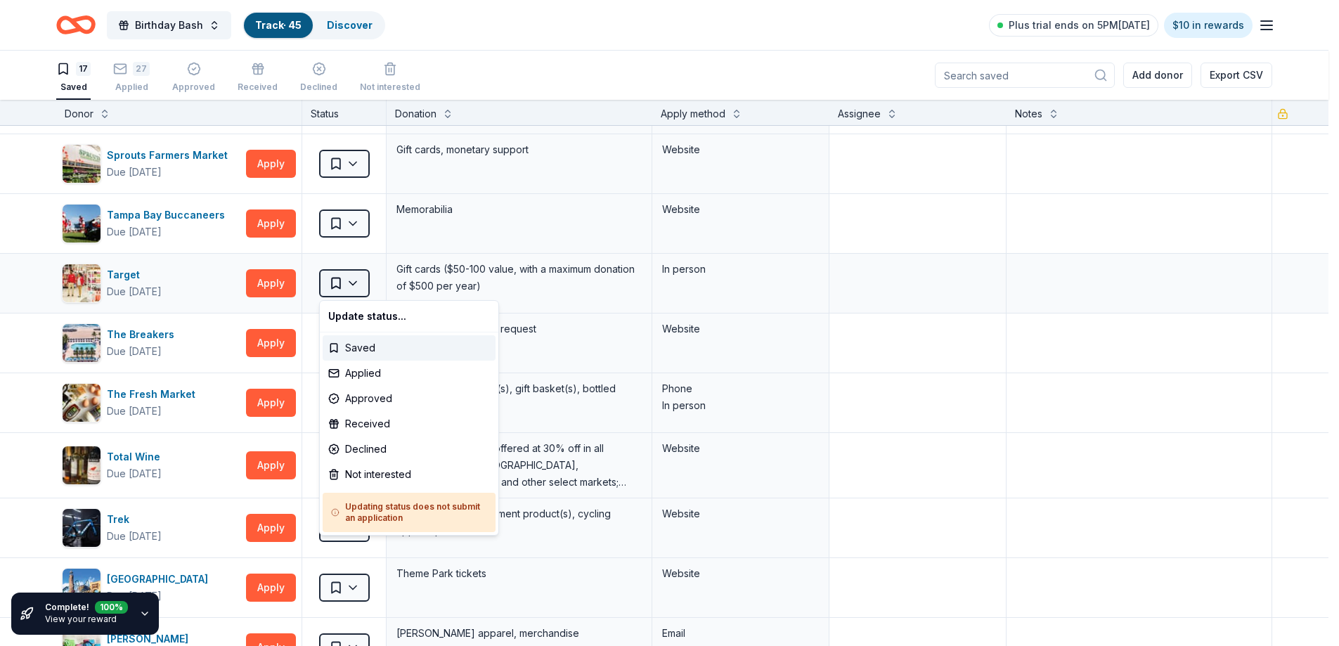
click at [356, 285] on html "Birthday Bash Track · 45 Discover Plus trial ends on 5PM[DATE] $10 in rewards 1…" at bounding box center [669, 323] width 1339 height 646
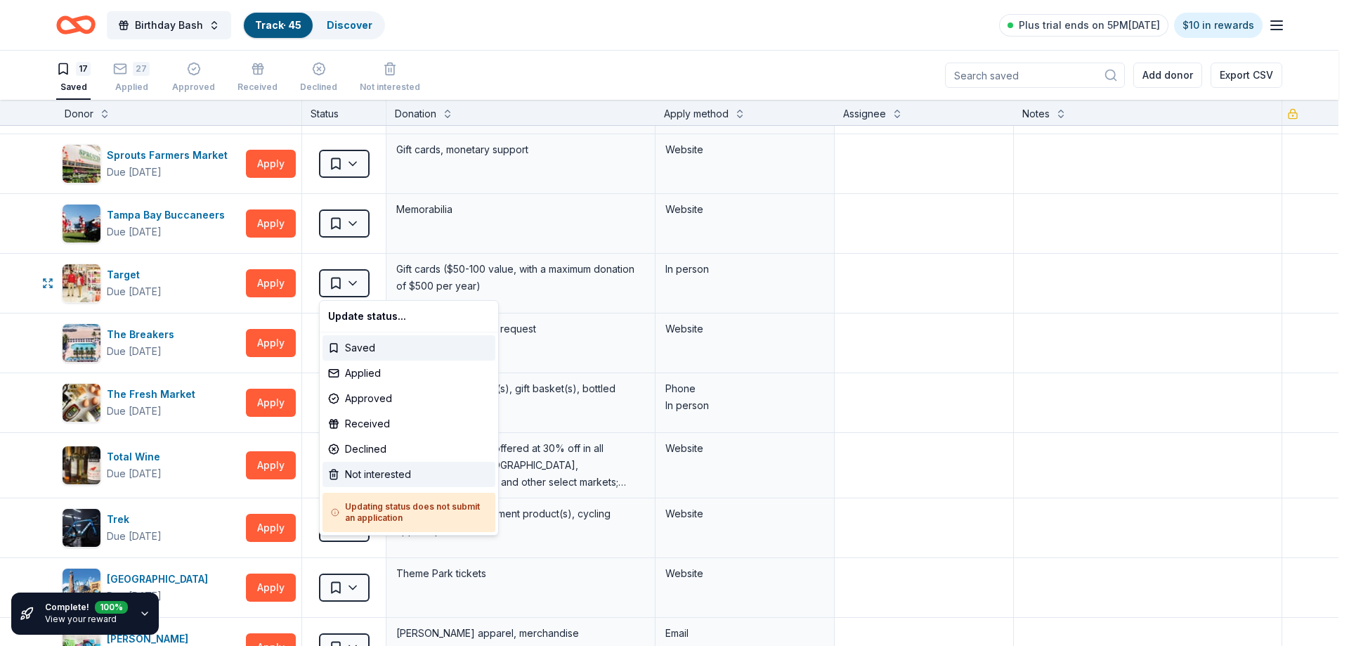
click at [366, 481] on div "Not interested" at bounding box center [409, 474] width 173 height 25
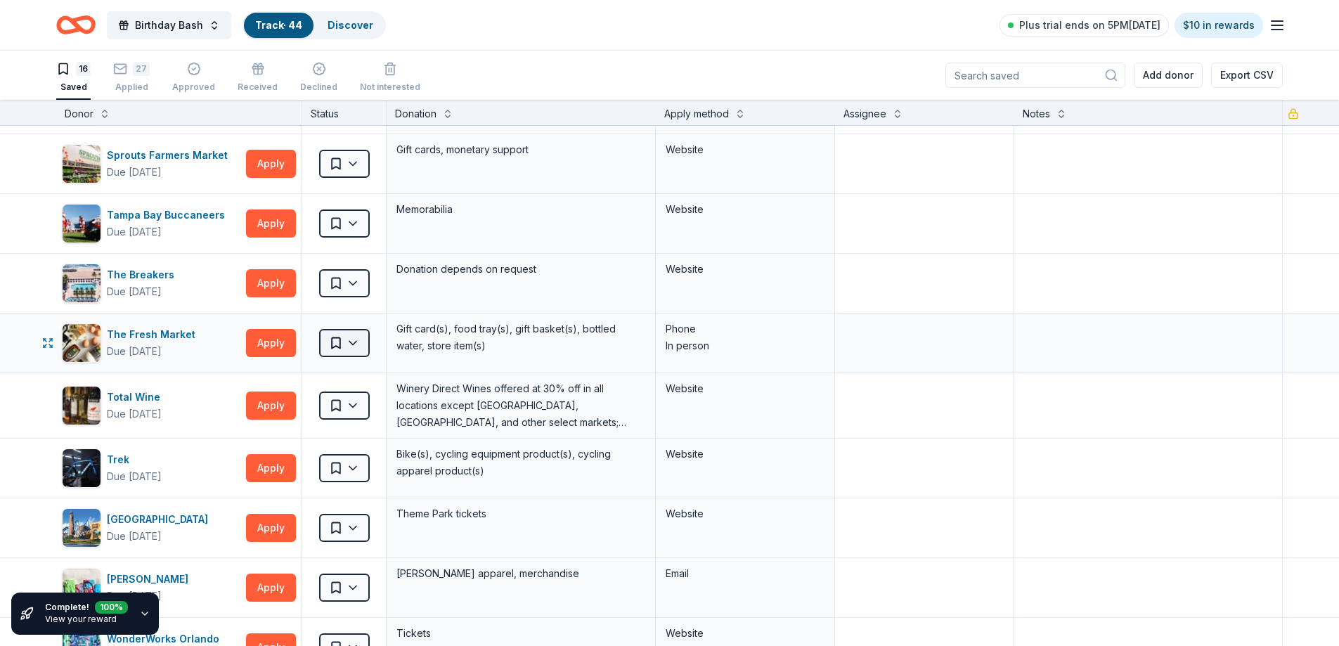
click at [361, 345] on html "Birthday Bash Track · 44 Discover Plus trial ends on 5PM[DATE] $10 in rewards 1…" at bounding box center [669, 323] width 1339 height 646
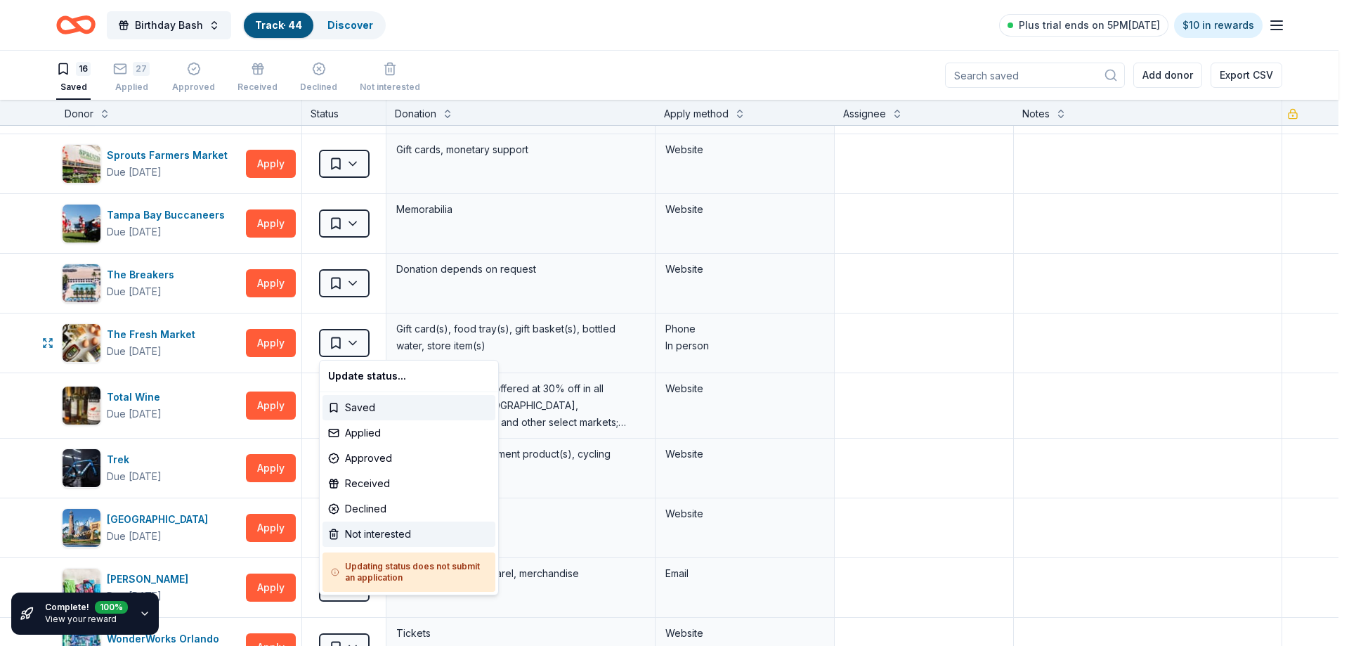
click at [371, 533] on div "Not interested" at bounding box center [409, 533] width 173 height 25
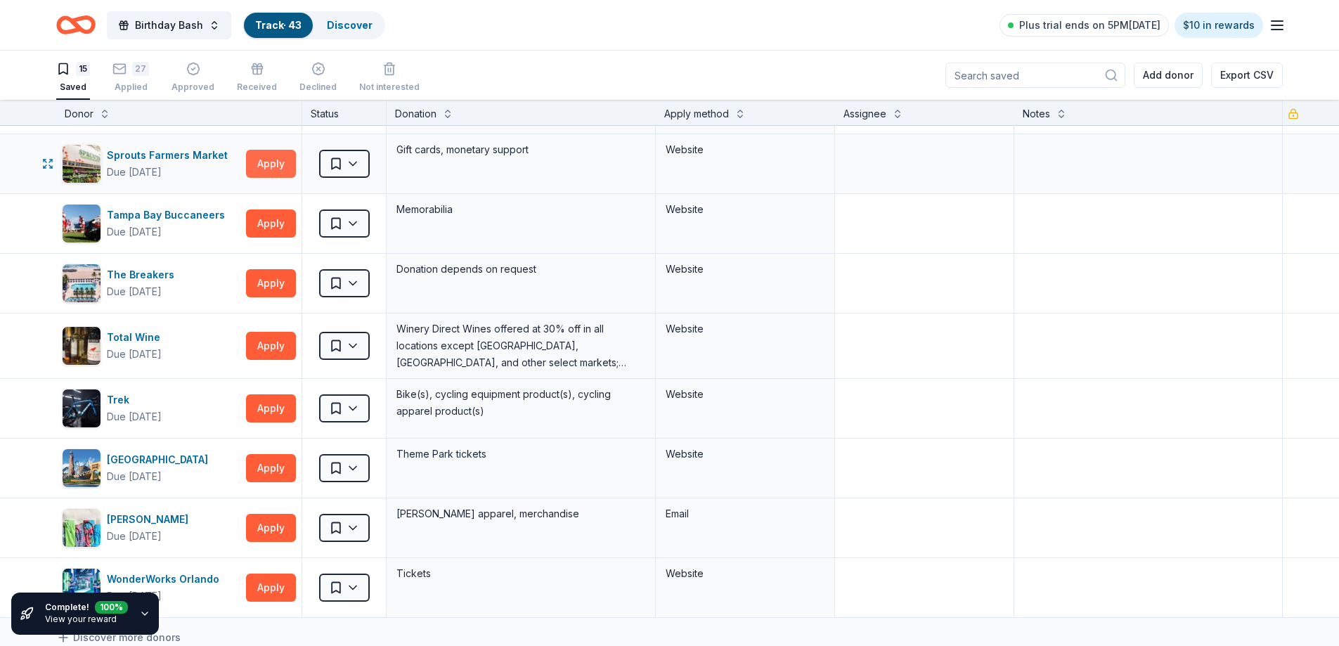
click at [273, 162] on button "Apply" at bounding box center [271, 164] width 50 height 28
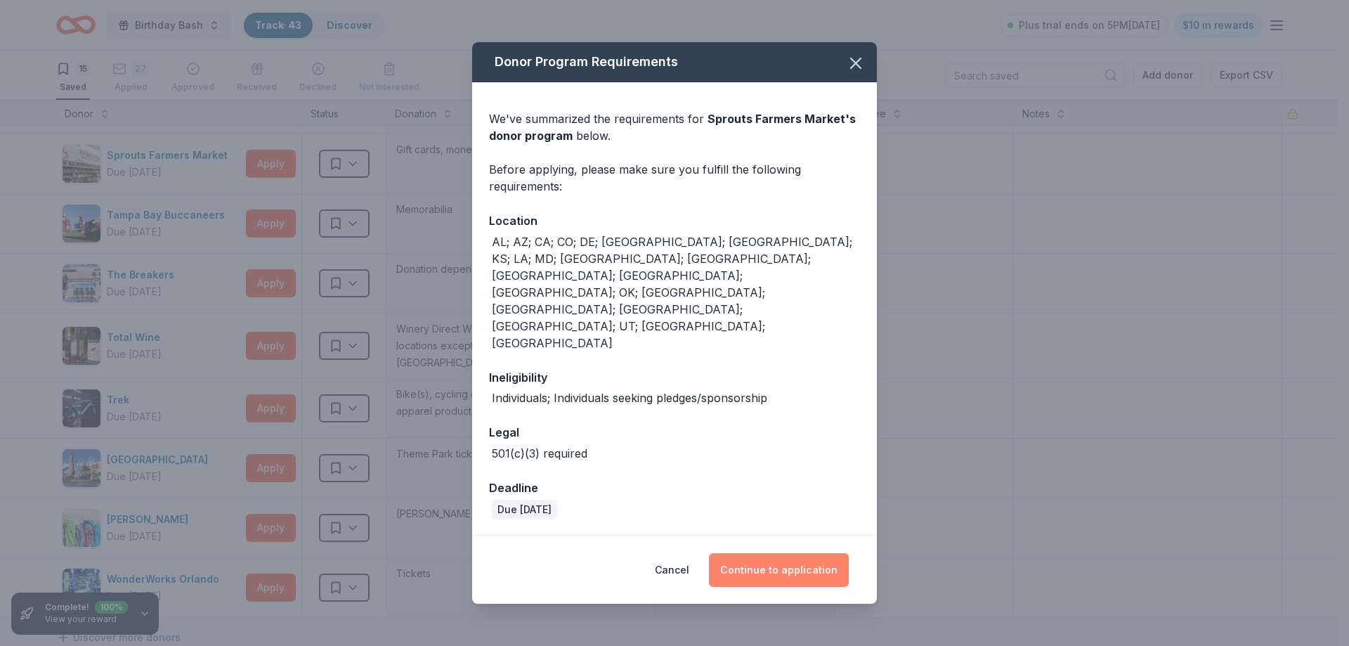
click at [764, 553] on button "Continue to application" at bounding box center [779, 570] width 140 height 34
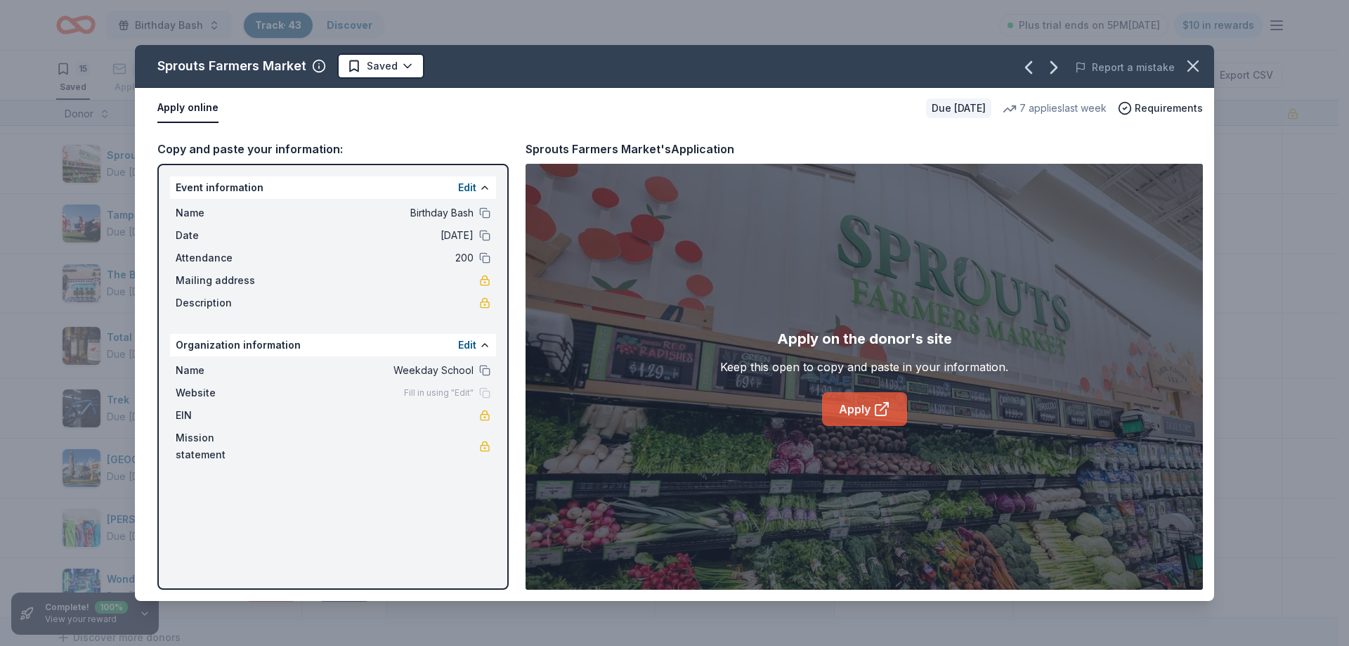
click at [847, 406] on link "Apply" at bounding box center [864, 409] width 85 height 34
click at [388, 60] on html "Birthday Bash Track · 43 Discover Plus trial ends on 5PM[DATE] $10 in rewards 1…" at bounding box center [674, 323] width 1349 height 646
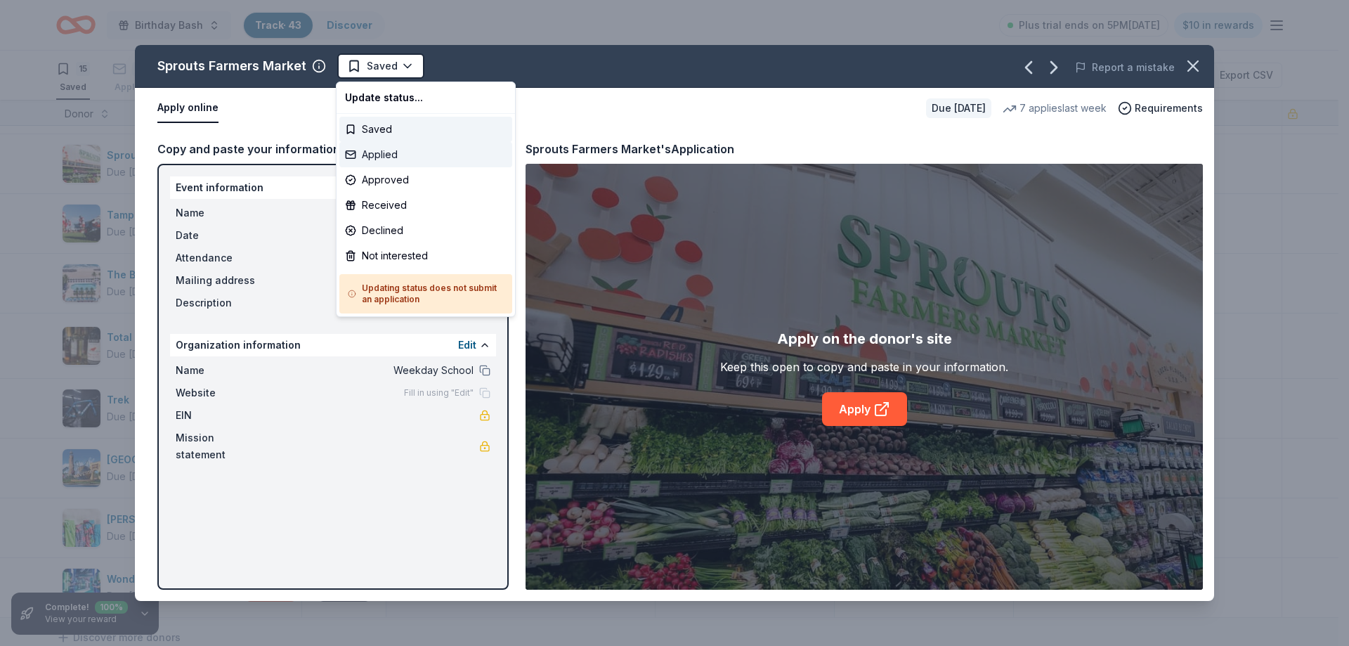
click at [382, 153] on div "Applied" at bounding box center [425, 154] width 173 height 25
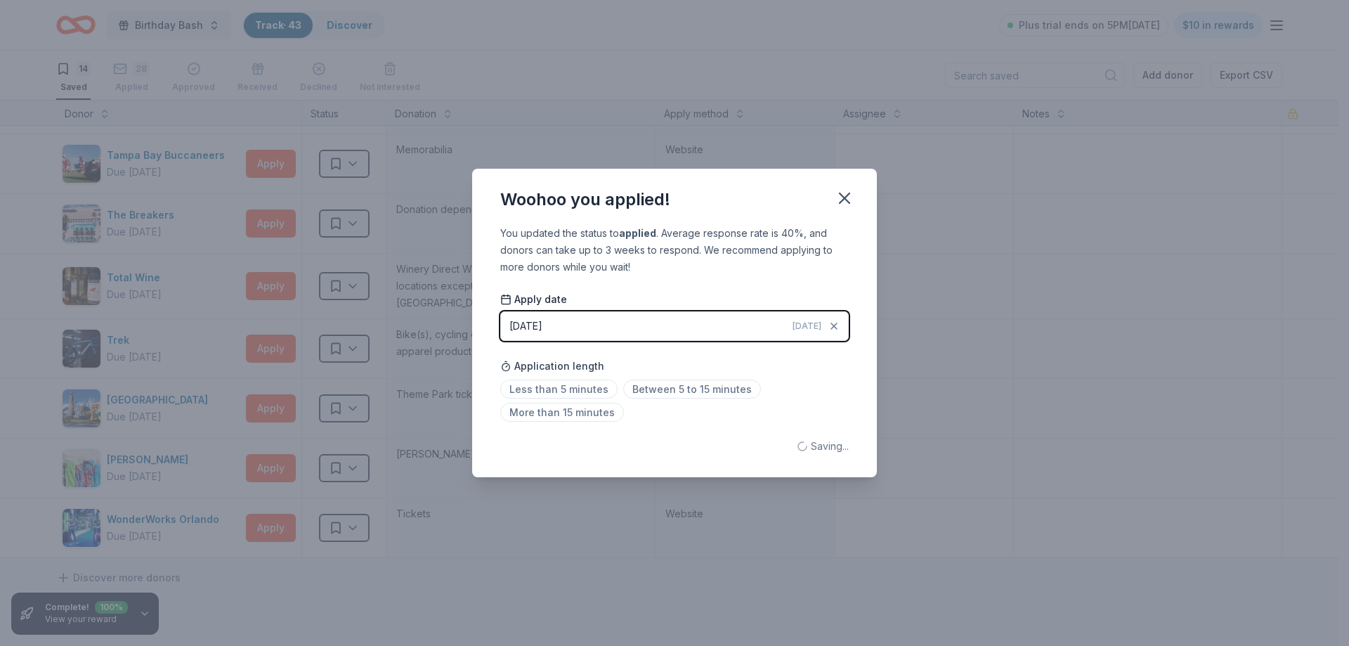
click at [264, 161] on div "Woohoo you applied! You updated the status to applied . Average response rate i…" at bounding box center [674, 323] width 1349 height 646
click at [836, 198] on icon "button" at bounding box center [845, 198] width 20 height 20
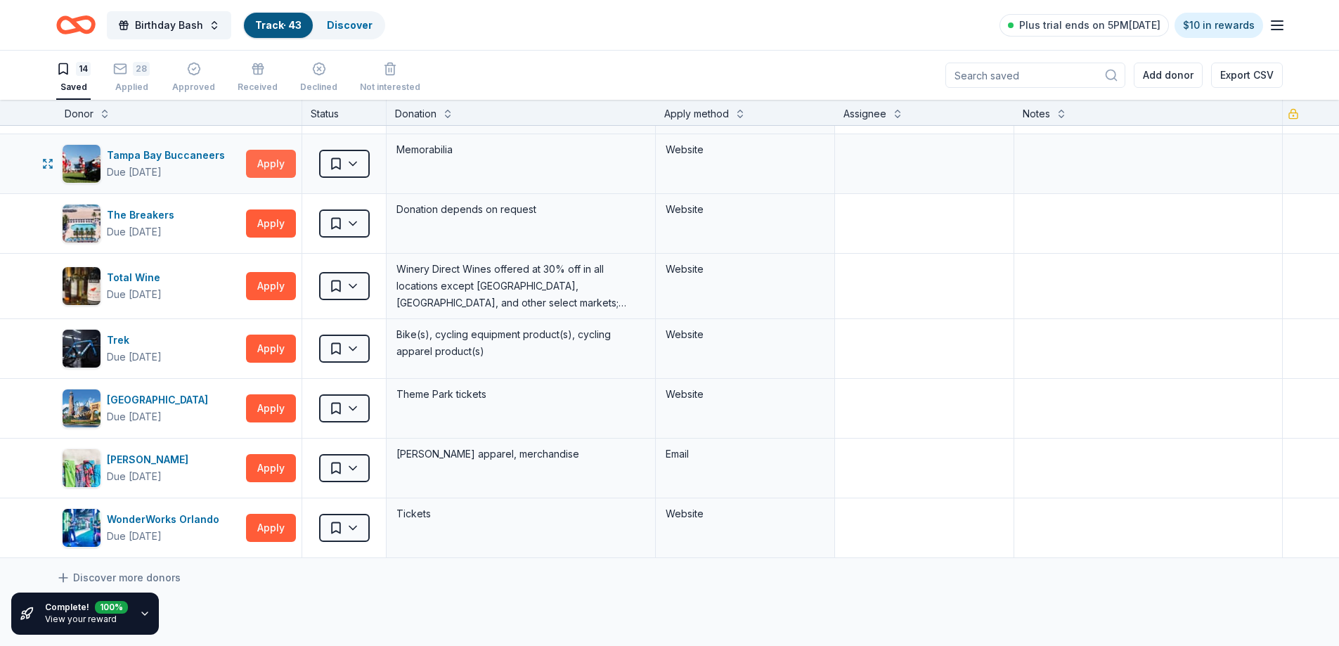
click at [275, 165] on button "Apply" at bounding box center [271, 164] width 50 height 28
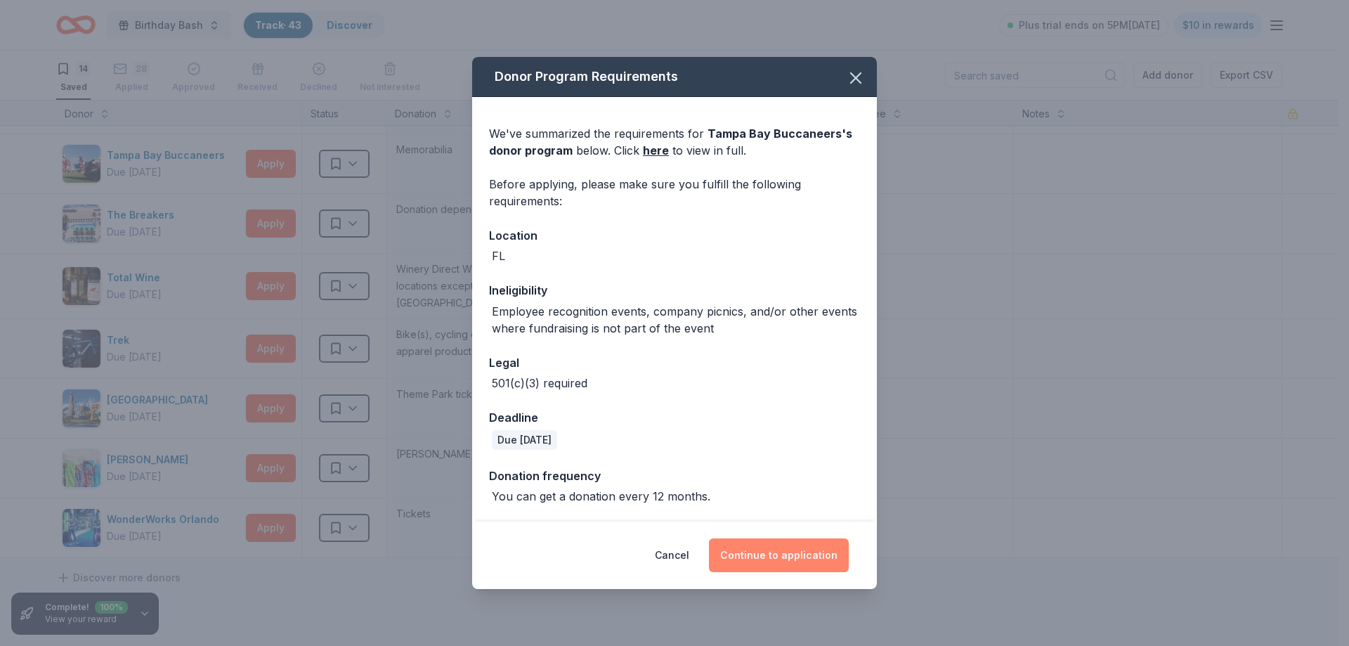
click at [778, 555] on button "Continue to application" at bounding box center [779, 555] width 140 height 34
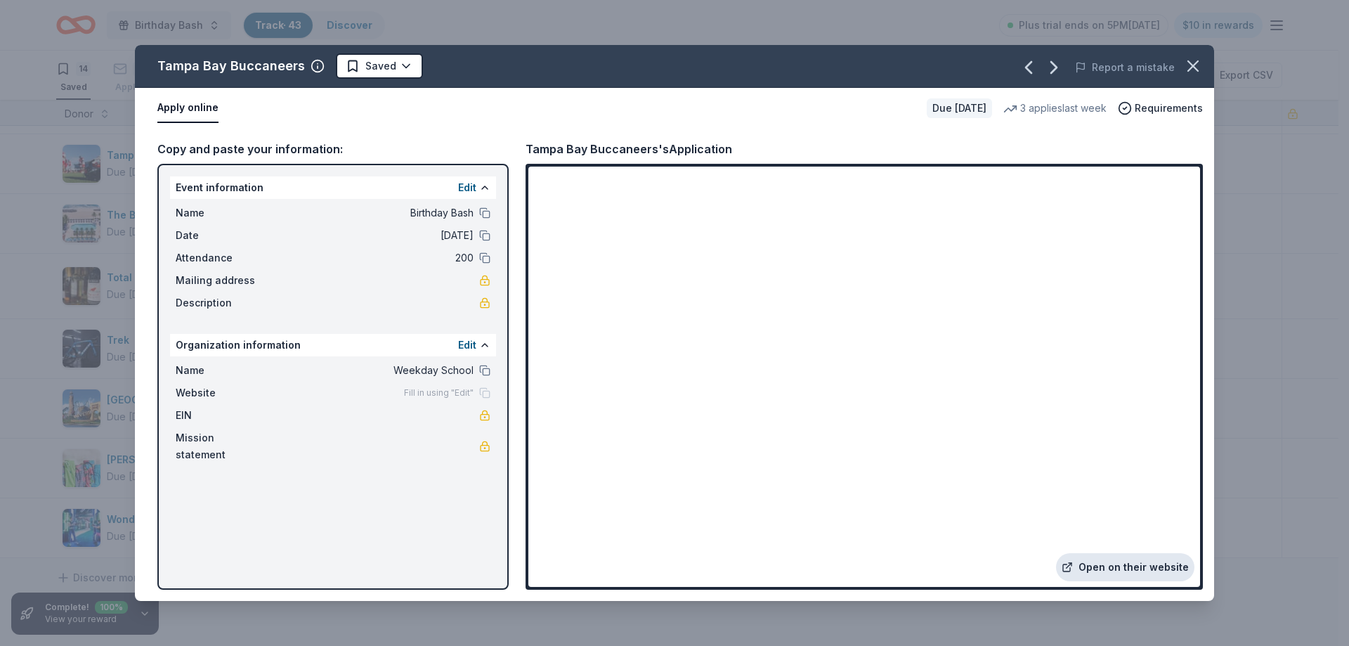
click at [1111, 563] on link "Open on their website" at bounding box center [1125, 567] width 138 height 28
click at [370, 66] on html "Birthday Bash Track · 43 Discover Plus trial ends on 5PM[DATE] $10 in rewards 1…" at bounding box center [674, 323] width 1349 height 646
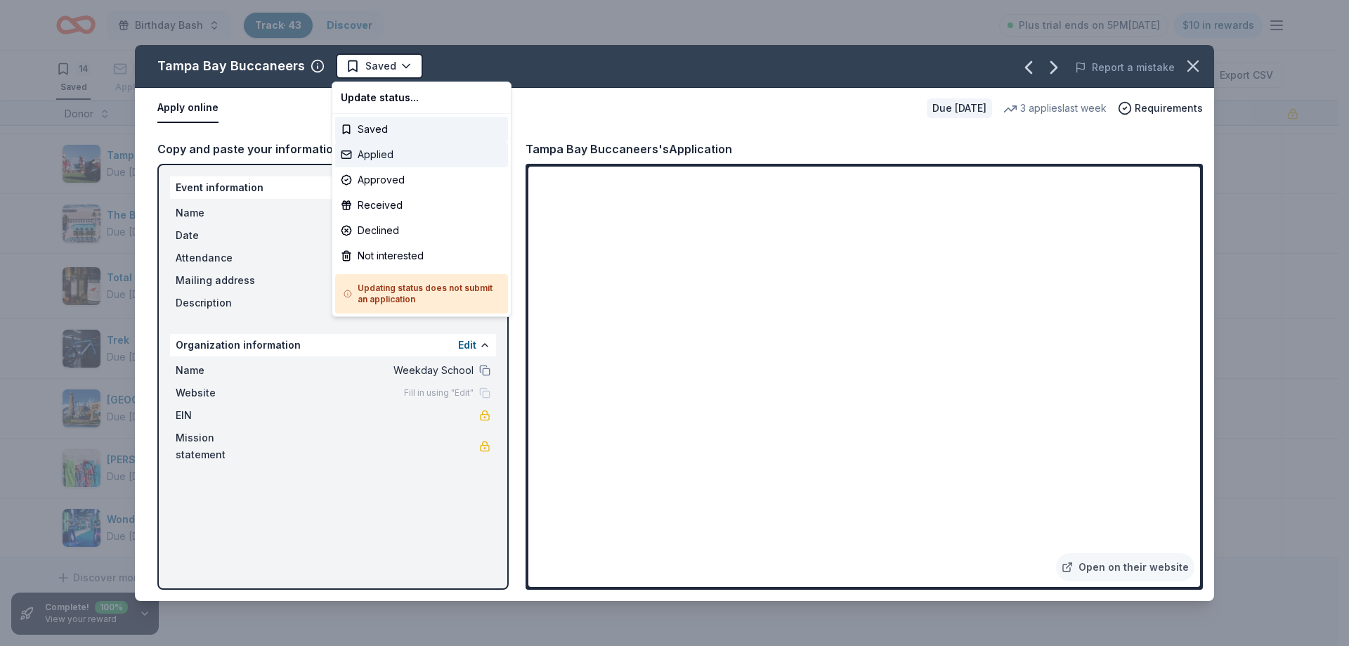
click at [377, 156] on div "Applied" at bounding box center [421, 154] width 173 height 25
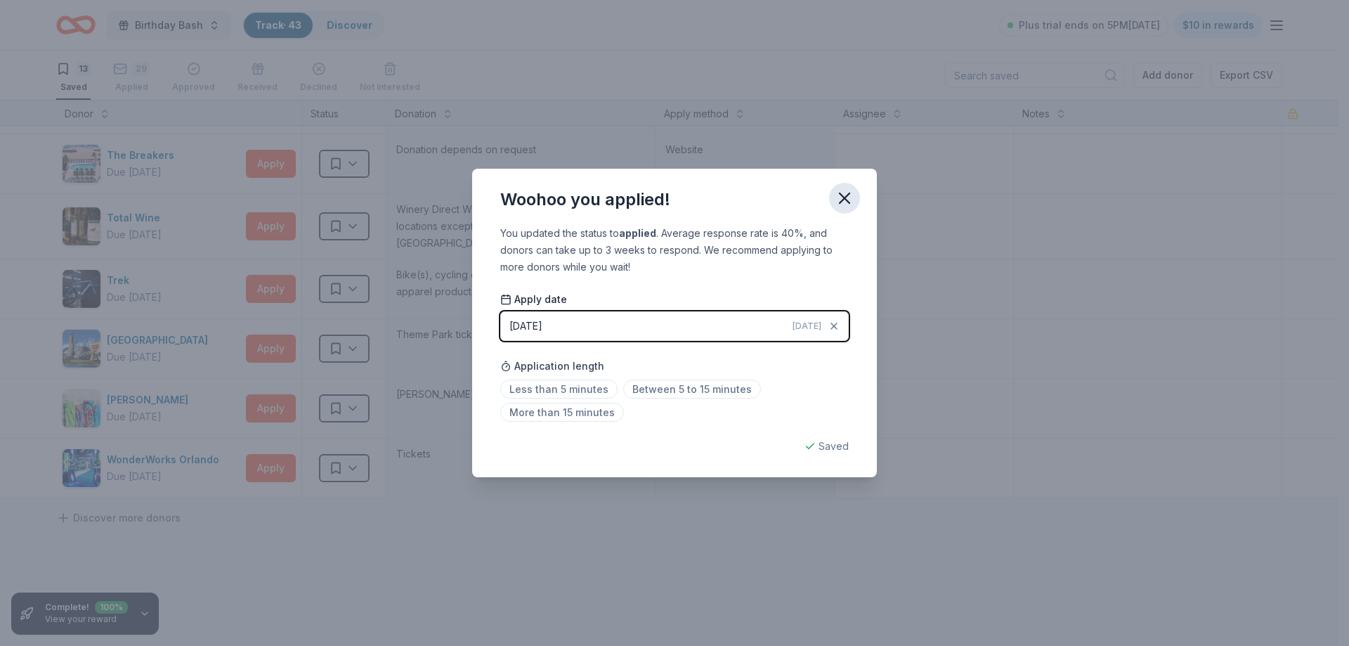
click at [847, 190] on icon "button" at bounding box center [845, 198] width 20 height 20
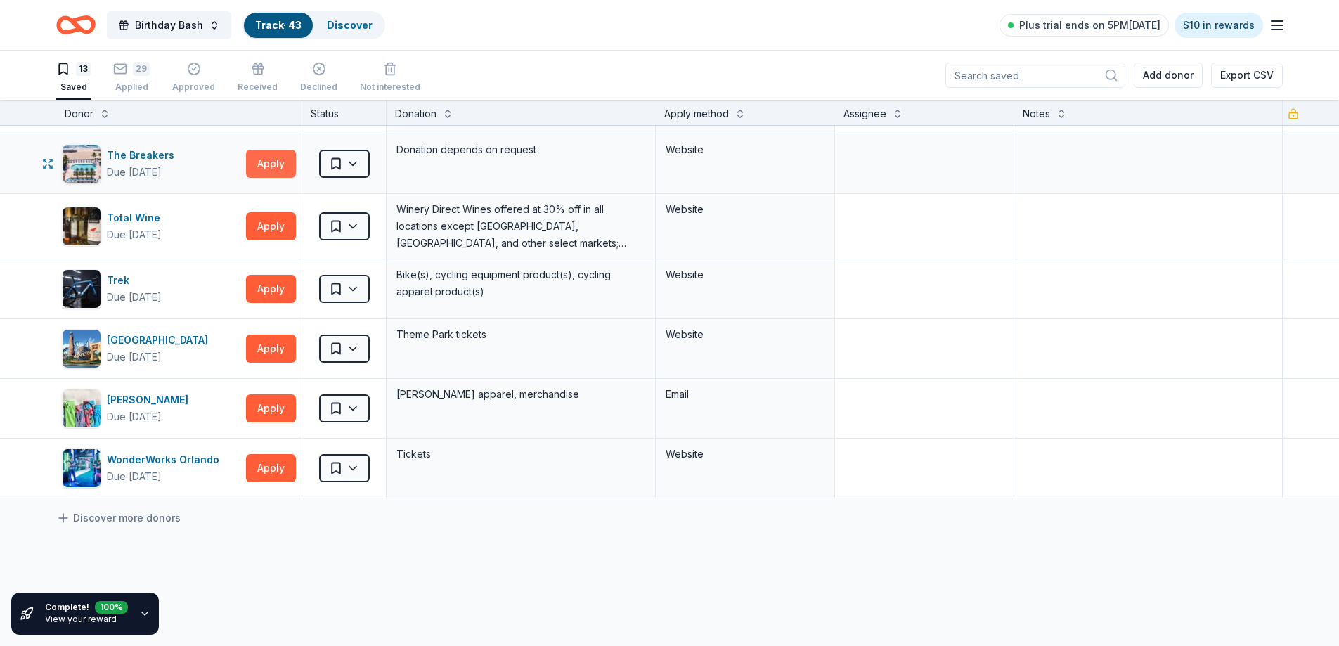
click at [278, 170] on button "Apply" at bounding box center [271, 164] width 50 height 28
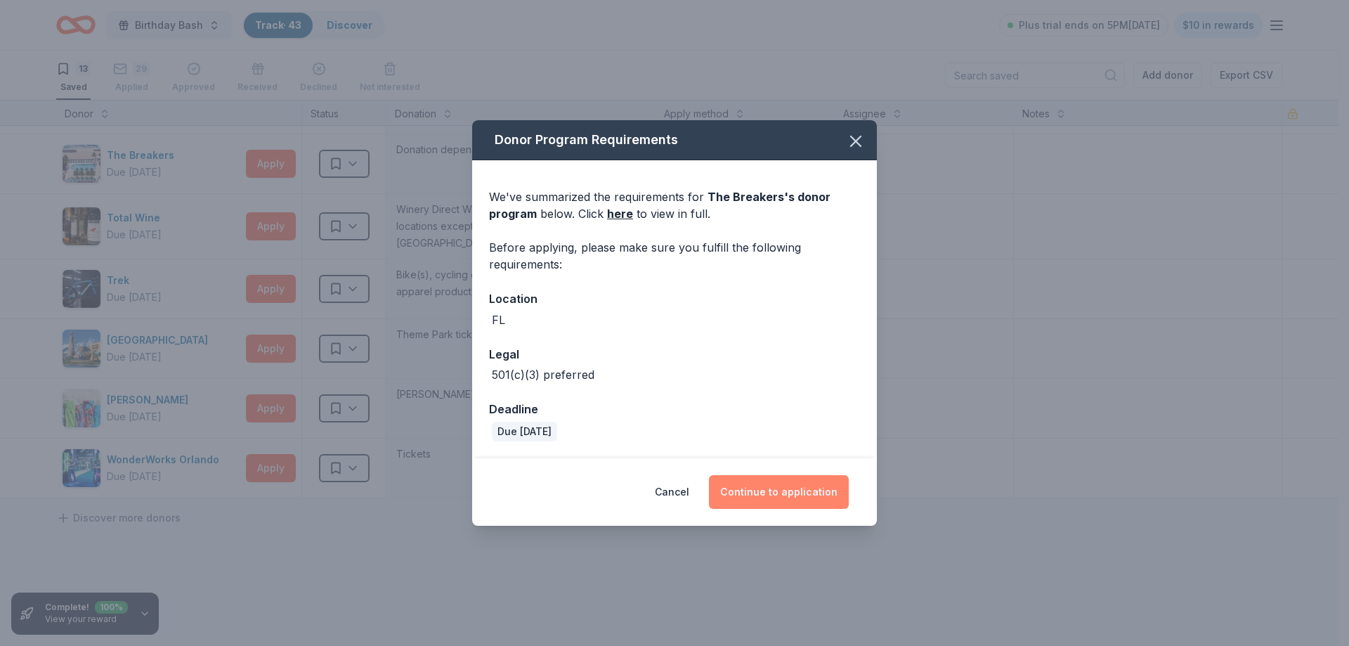
click at [787, 500] on button "Continue to application" at bounding box center [779, 492] width 140 height 34
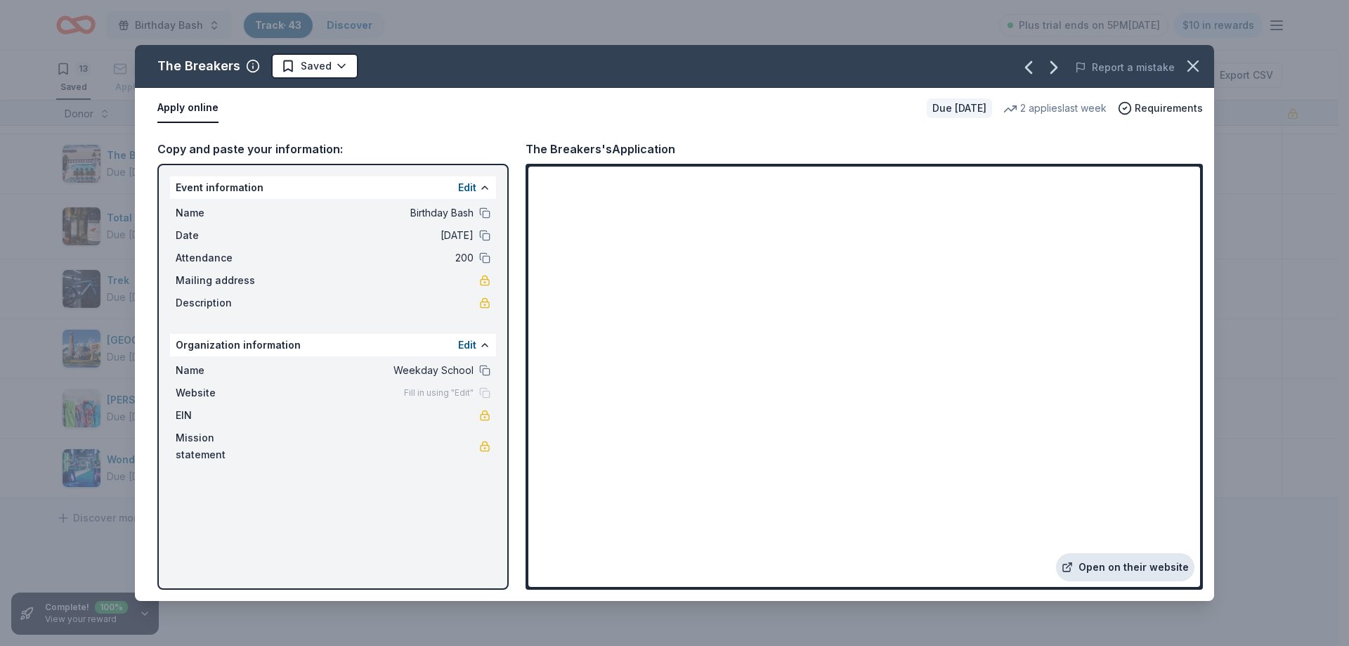
click at [1136, 563] on link "Open on their website" at bounding box center [1125, 567] width 138 height 28
click at [311, 65] on html "Birthday Bash Track · 43 Discover Plus trial ends on 5PM[DATE] $10 in rewards 1…" at bounding box center [674, 323] width 1349 height 646
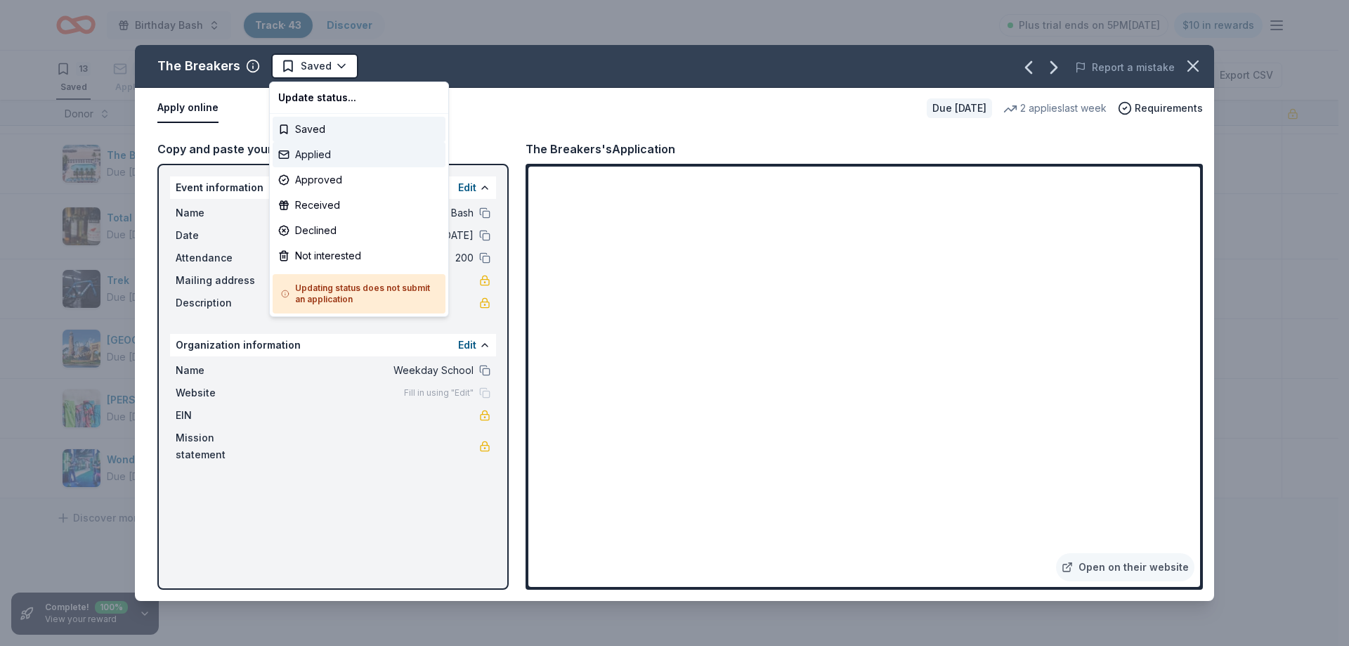
click at [318, 152] on div "Applied" at bounding box center [359, 154] width 173 height 25
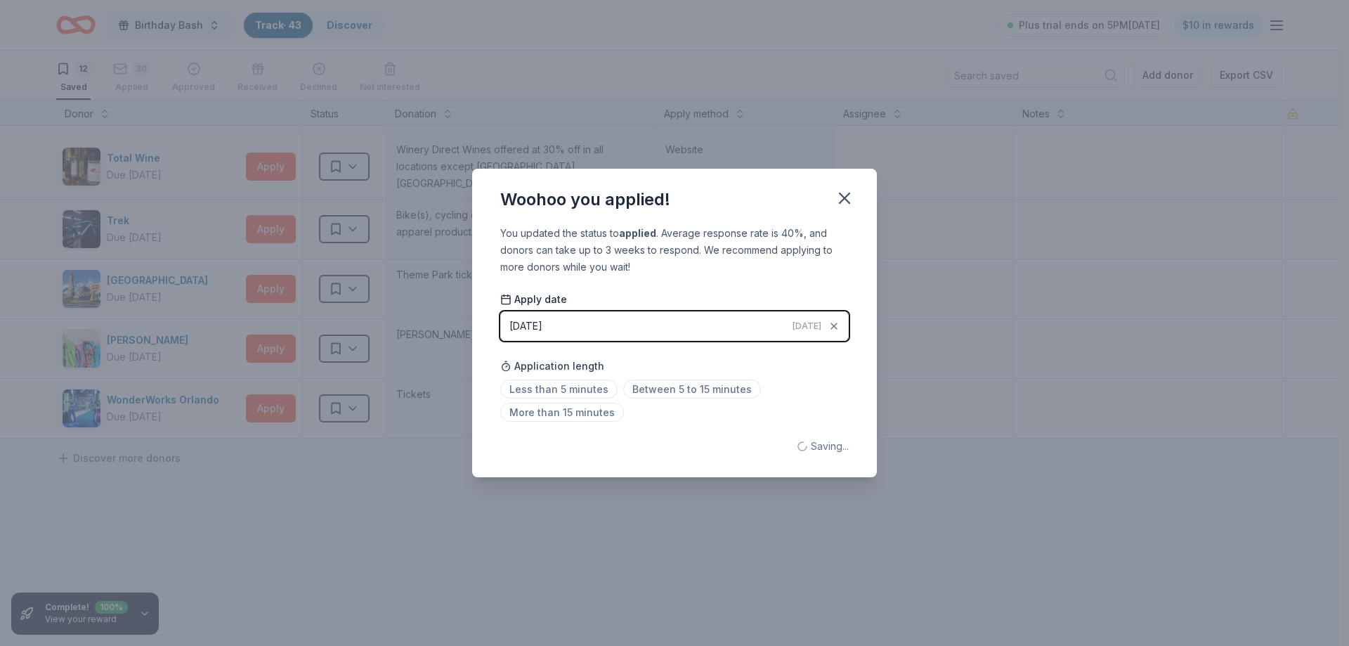
click at [283, 171] on div "Woohoo you applied! You updated the status to applied . Average response rate i…" at bounding box center [674, 323] width 1349 height 646
click at [857, 196] on button "button" at bounding box center [844, 198] width 31 height 31
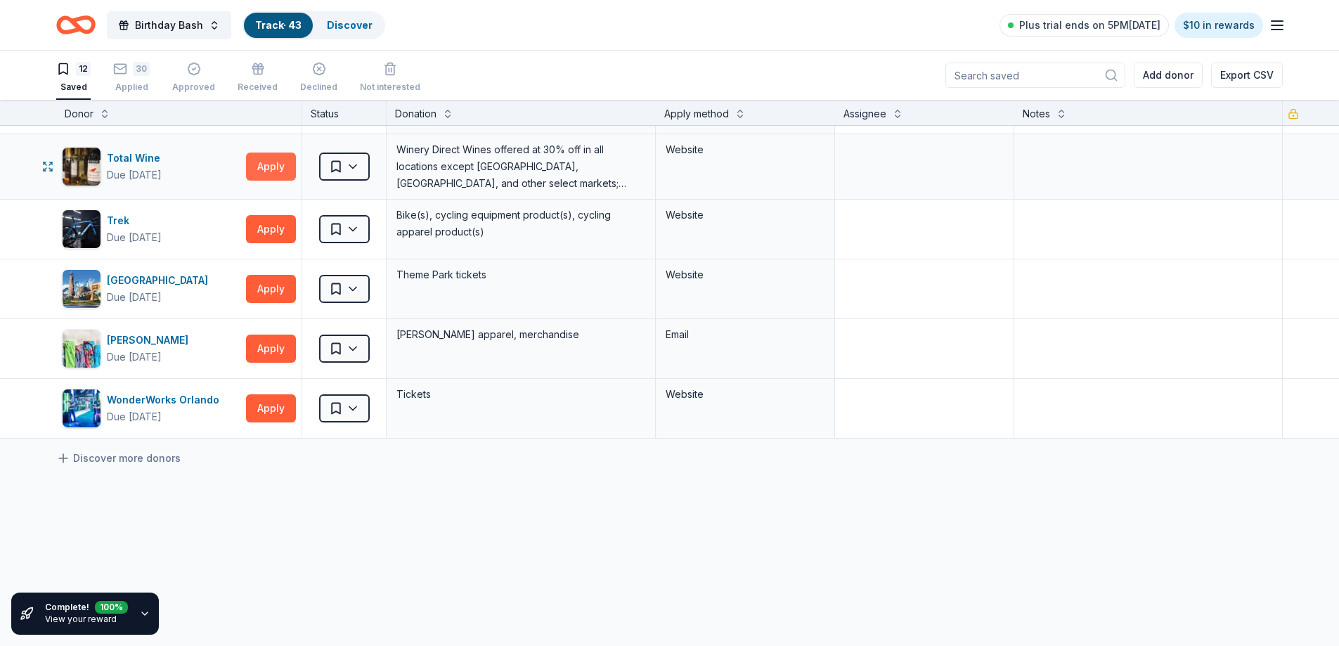
click at [280, 156] on button "Apply" at bounding box center [271, 166] width 50 height 28
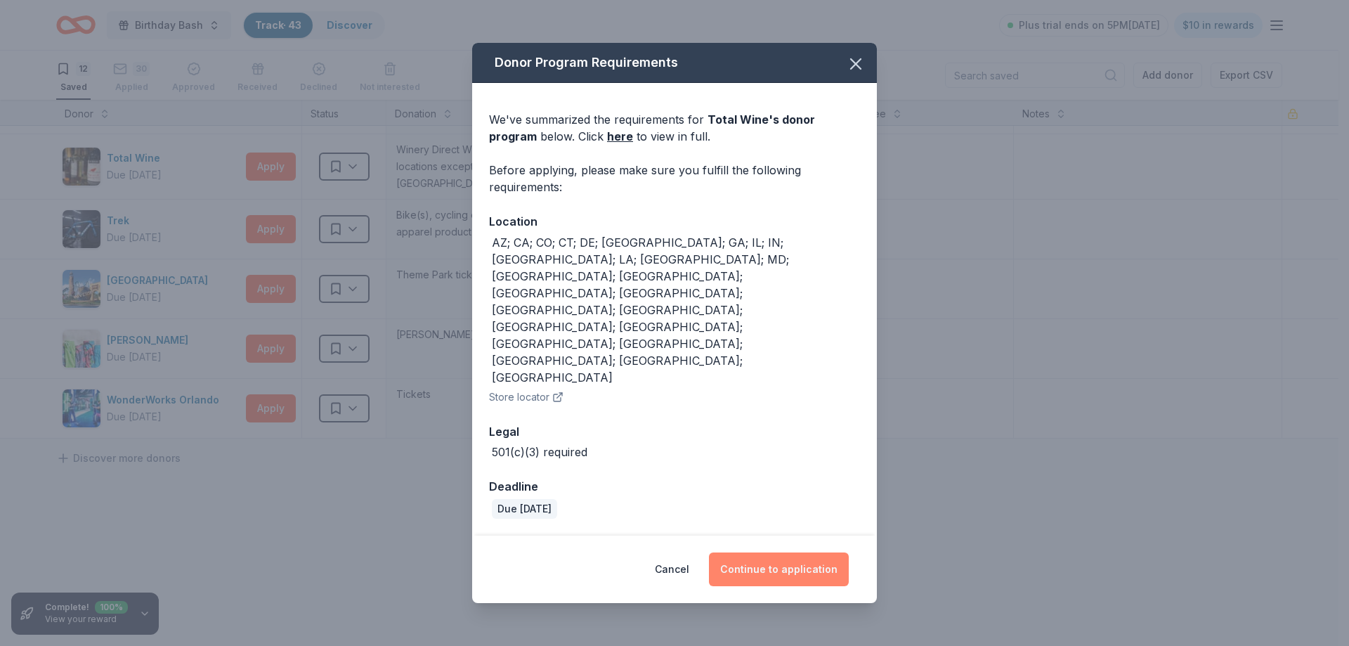
click at [794, 552] on button "Continue to application" at bounding box center [779, 569] width 140 height 34
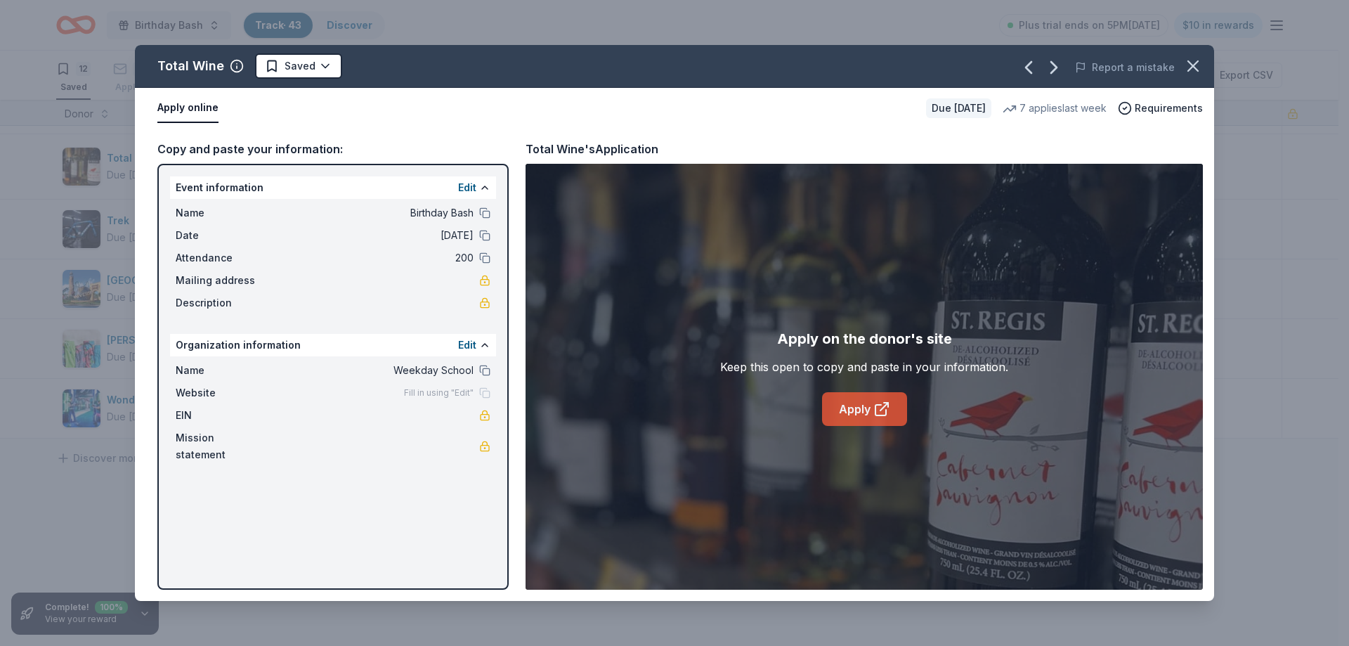
click at [850, 414] on link "Apply" at bounding box center [864, 409] width 85 height 34
click at [297, 71] on html "Birthday Bash Track · 43 Discover Plus trial ends on 5PM[DATE] $10 in rewards 1…" at bounding box center [674, 323] width 1349 height 646
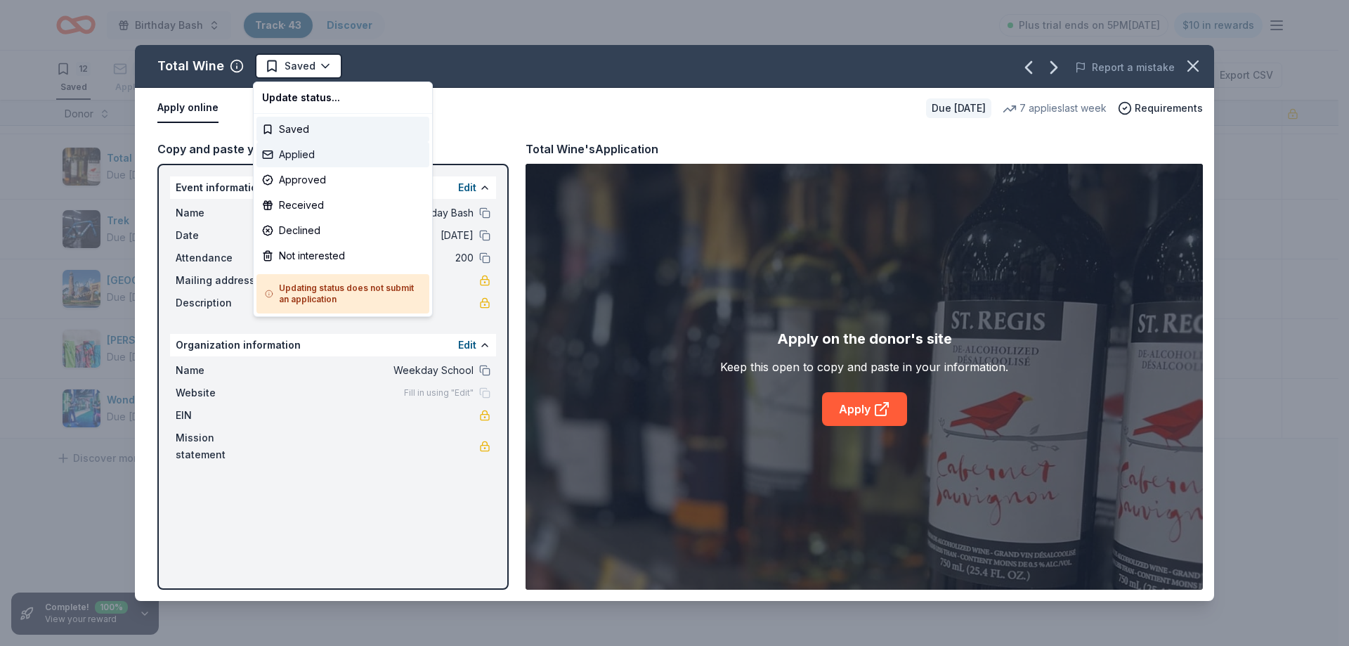
click at [311, 152] on div "Applied" at bounding box center [343, 154] width 173 height 25
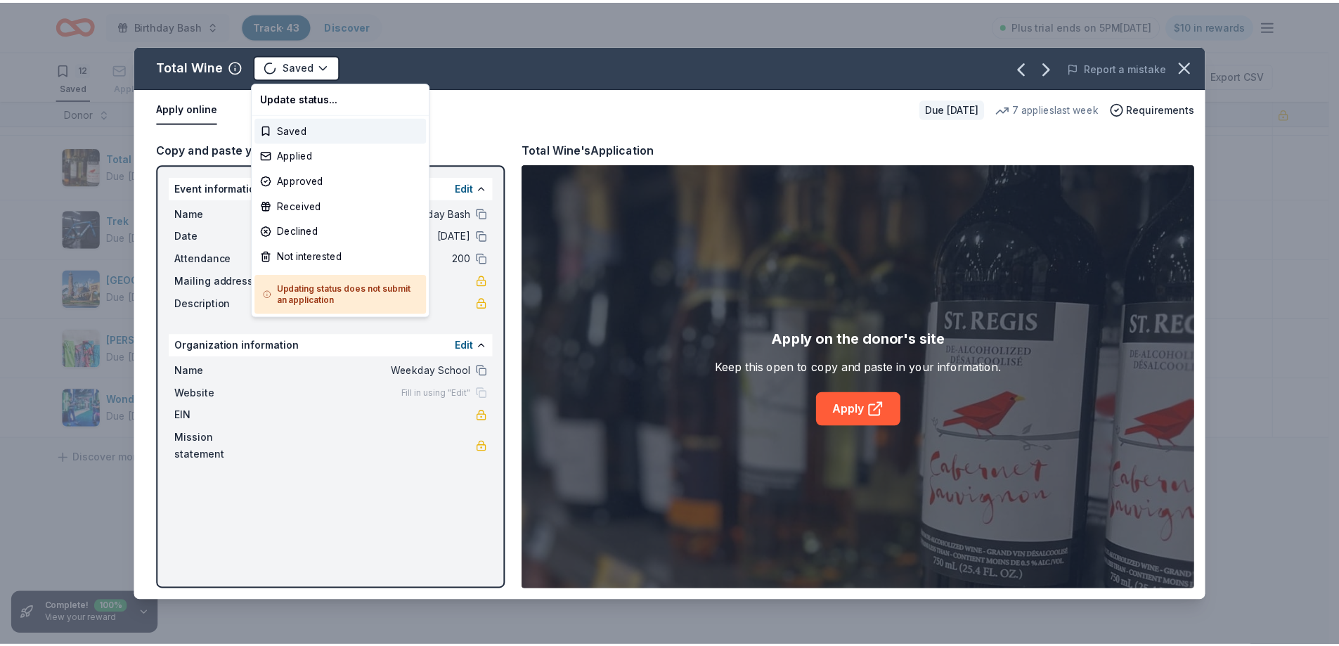
scroll to position [401, 0]
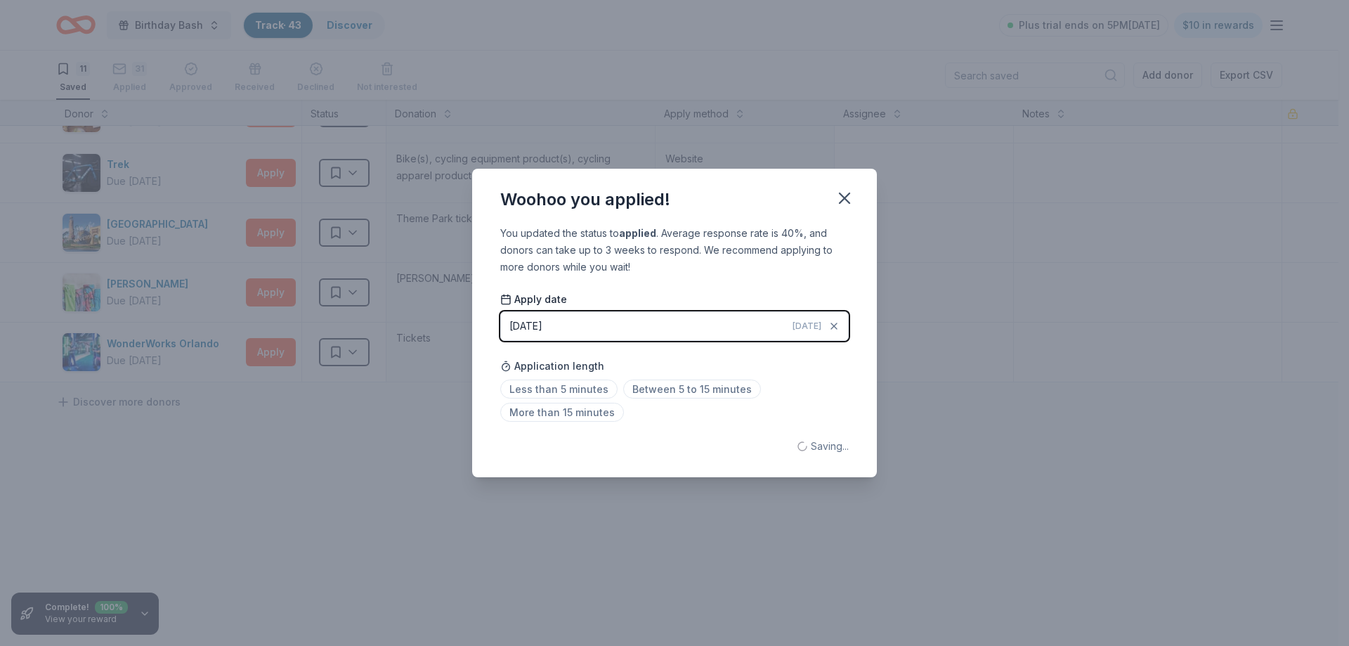
click at [278, 183] on div "Woohoo you applied! You updated the status to applied . Average response rate i…" at bounding box center [674, 323] width 1349 height 646
click at [264, 167] on div "Woohoo you applied! You updated the status to applied . Average response rate i…" at bounding box center [674, 323] width 1349 height 646
click at [850, 202] on icon "button" at bounding box center [845, 198] width 20 height 20
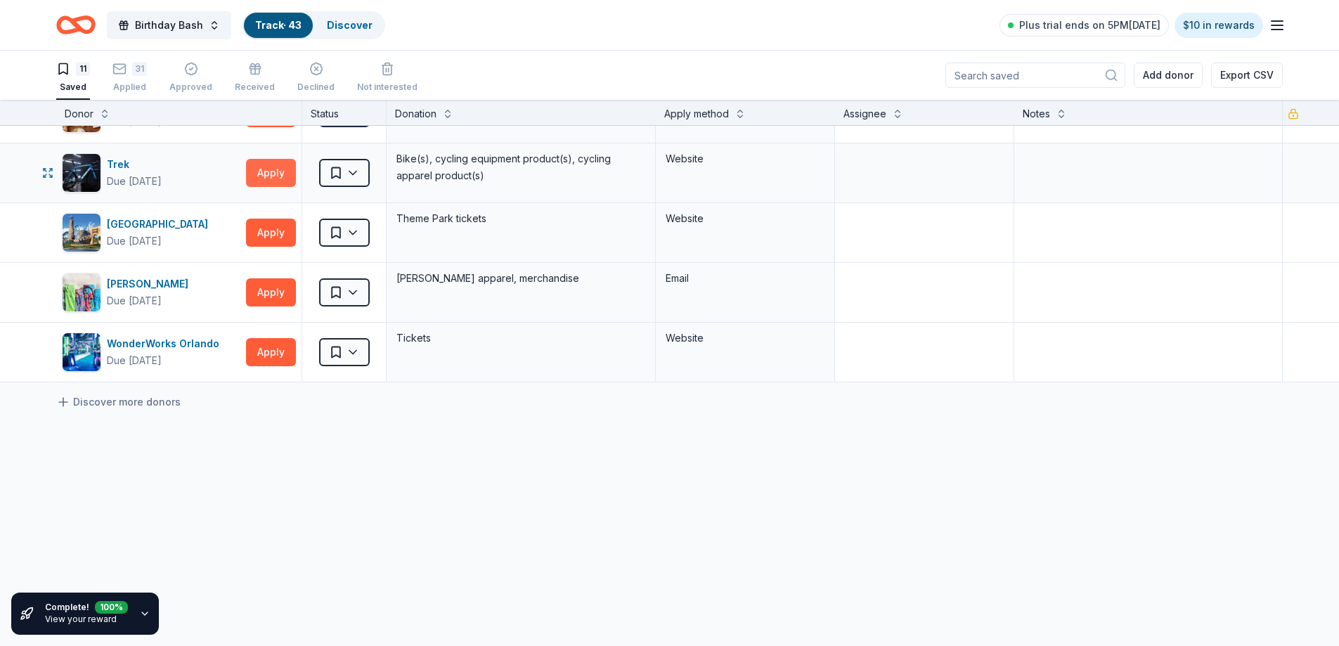
click at [261, 170] on button "Apply" at bounding box center [271, 173] width 50 height 28
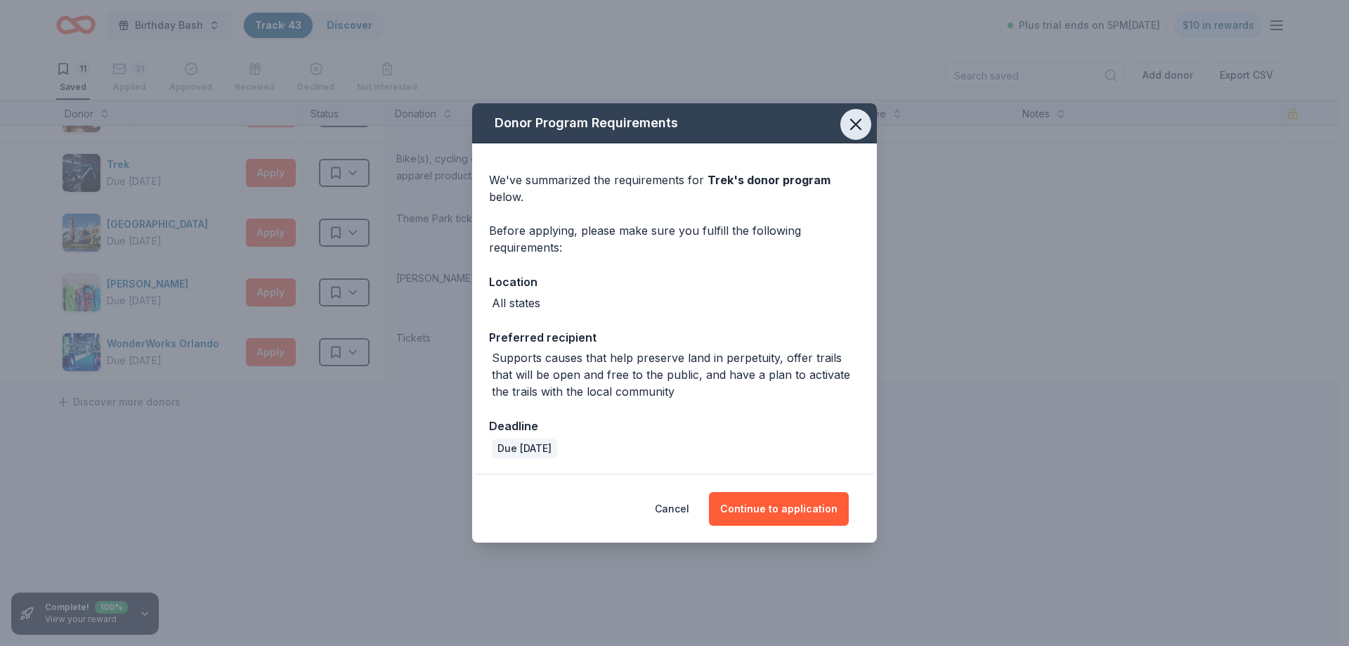
click at [863, 115] on icon "button" at bounding box center [856, 125] width 20 height 20
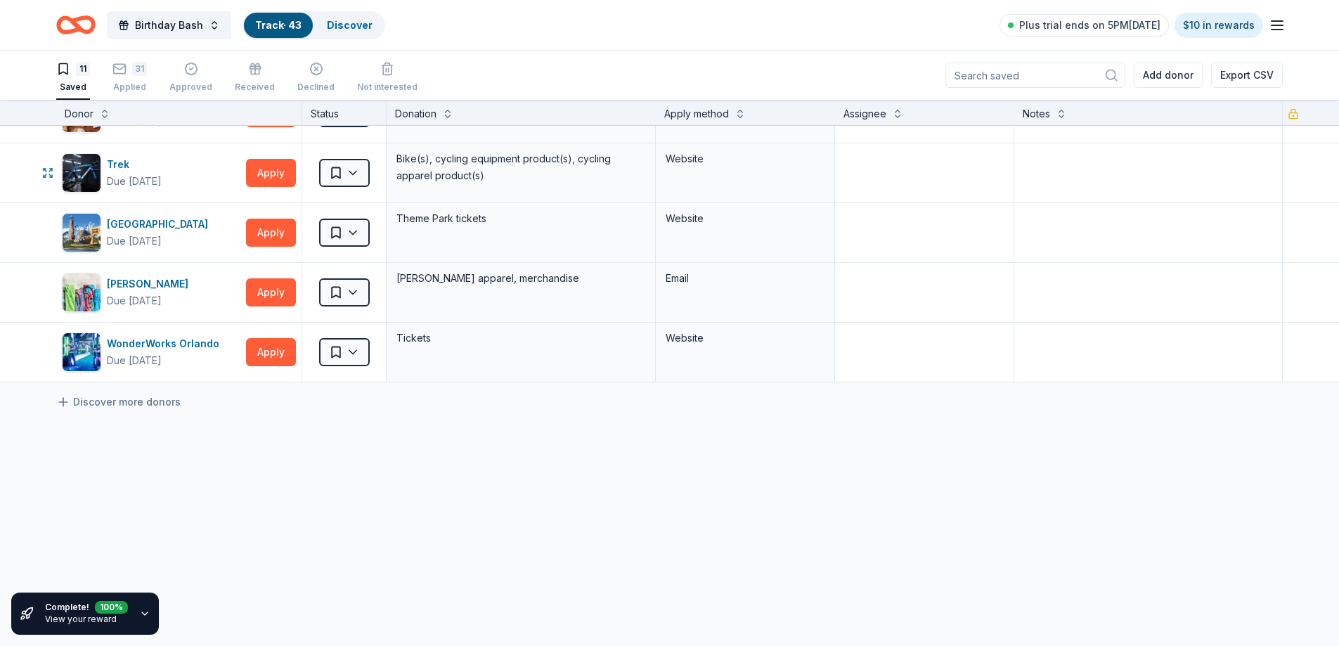
click at [361, 169] on html "Birthday Bash Track · 43 Discover Plus trial ends on 5PM[DATE] $10 in rewards 1…" at bounding box center [669, 323] width 1339 height 646
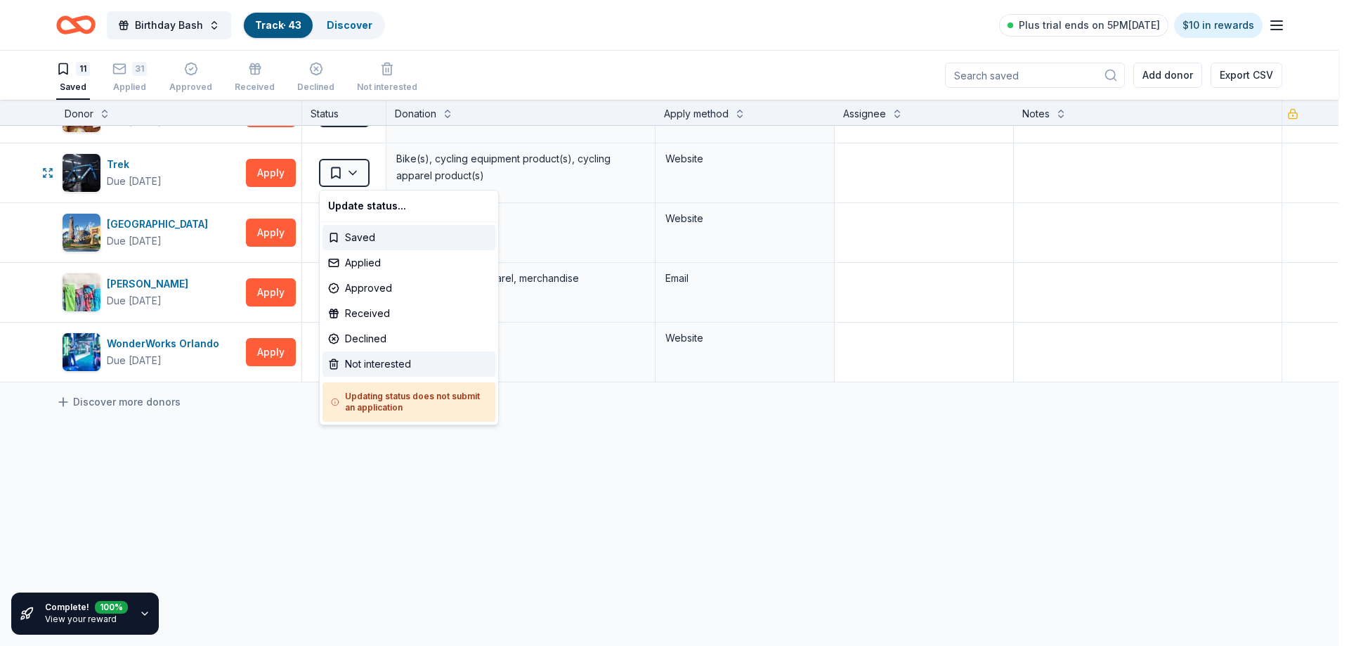
click at [380, 362] on div "Not interested" at bounding box center [409, 363] width 173 height 25
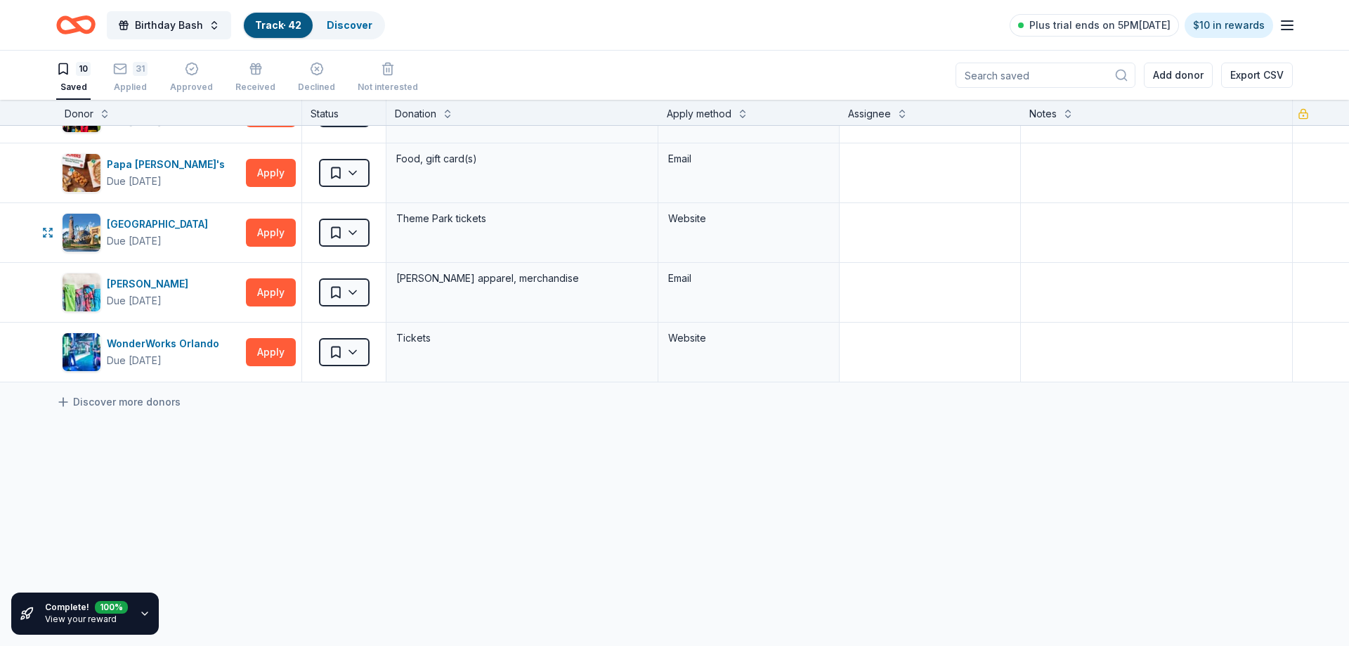
scroll to position [341, 0]
click at [267, 231] on button "Apply" at bounding box center [271, 233] width 50 height 28
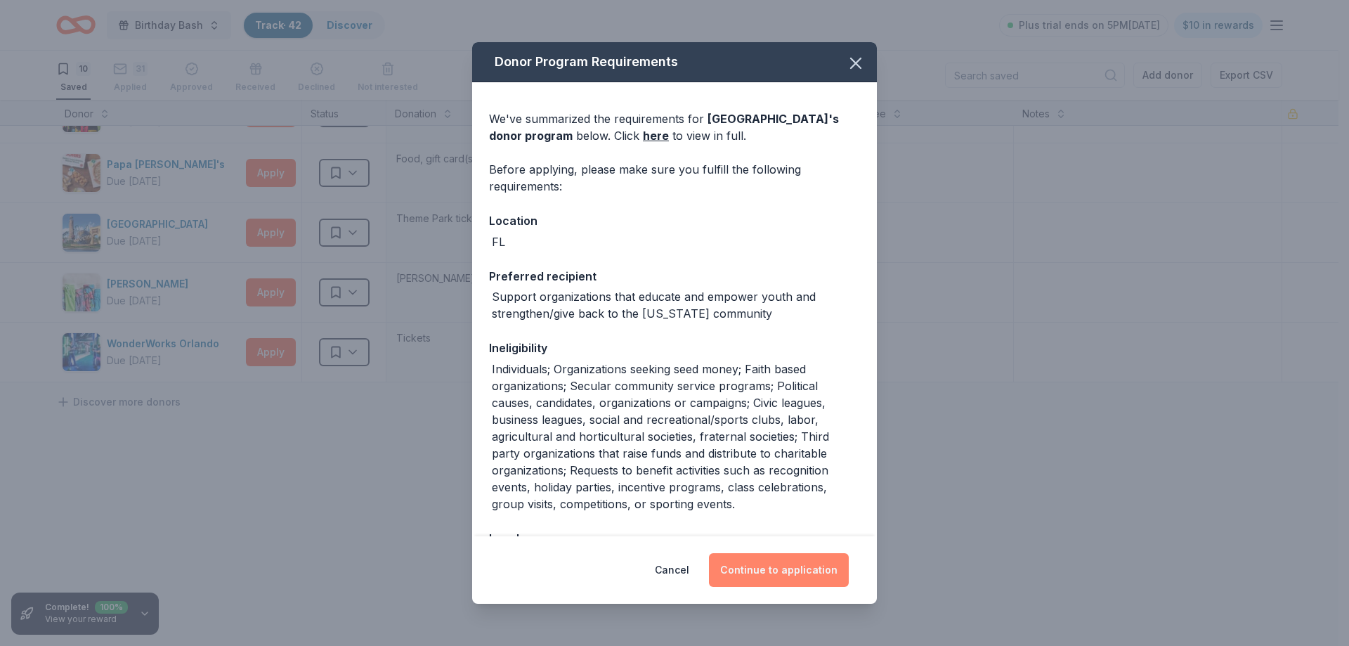
click at [774, 564] on button "Continue to application" at bounding box center [779, 570] width 140 height 34
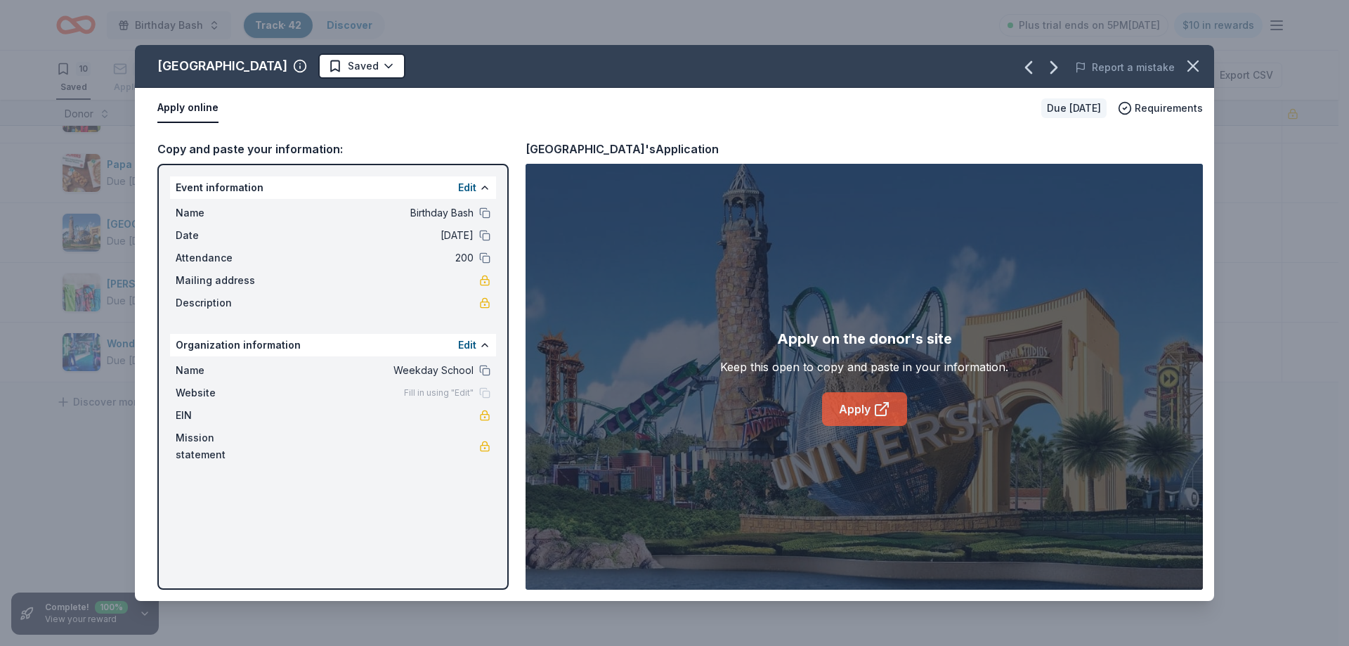
click at [855, 408] on link "Apply" at bounding box center [864, 409] width 85 height 34
click at [380, 70] on html "Birthday Bash Track · 42 Discover Plus trial ends on 5PM[DATE] $10 in rewards 1…" at bounding box center [674, 323] width 1349 height 646
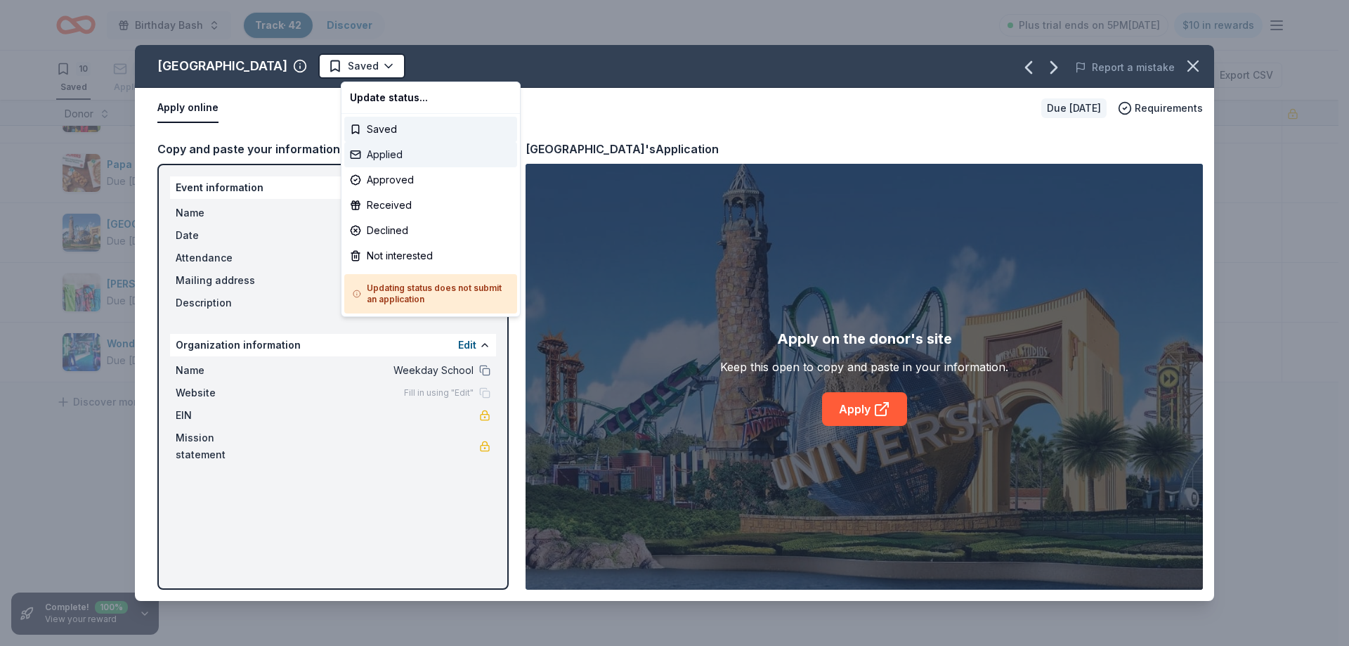
click at [382, 155] on div "Applied" at bounding box center [430, 154] width 173 height 25
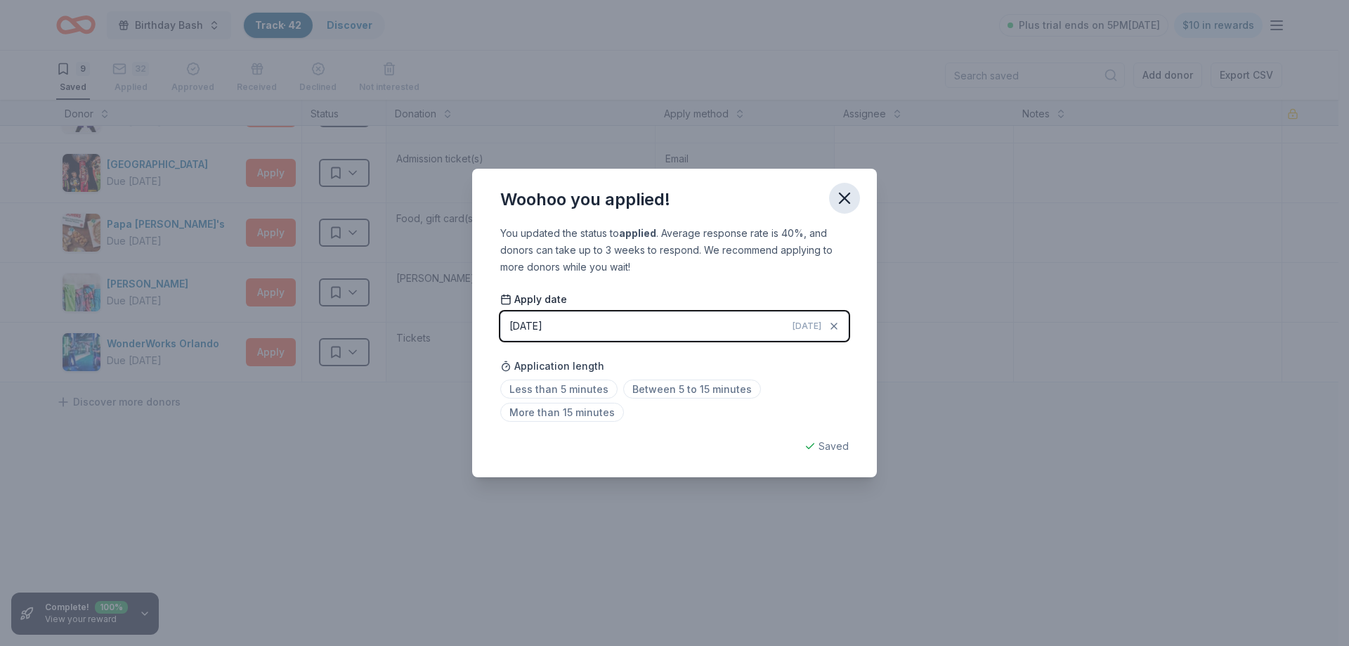
click at [848, 201] on icon "button" at bounding box center [845, 198] width 10 height 10
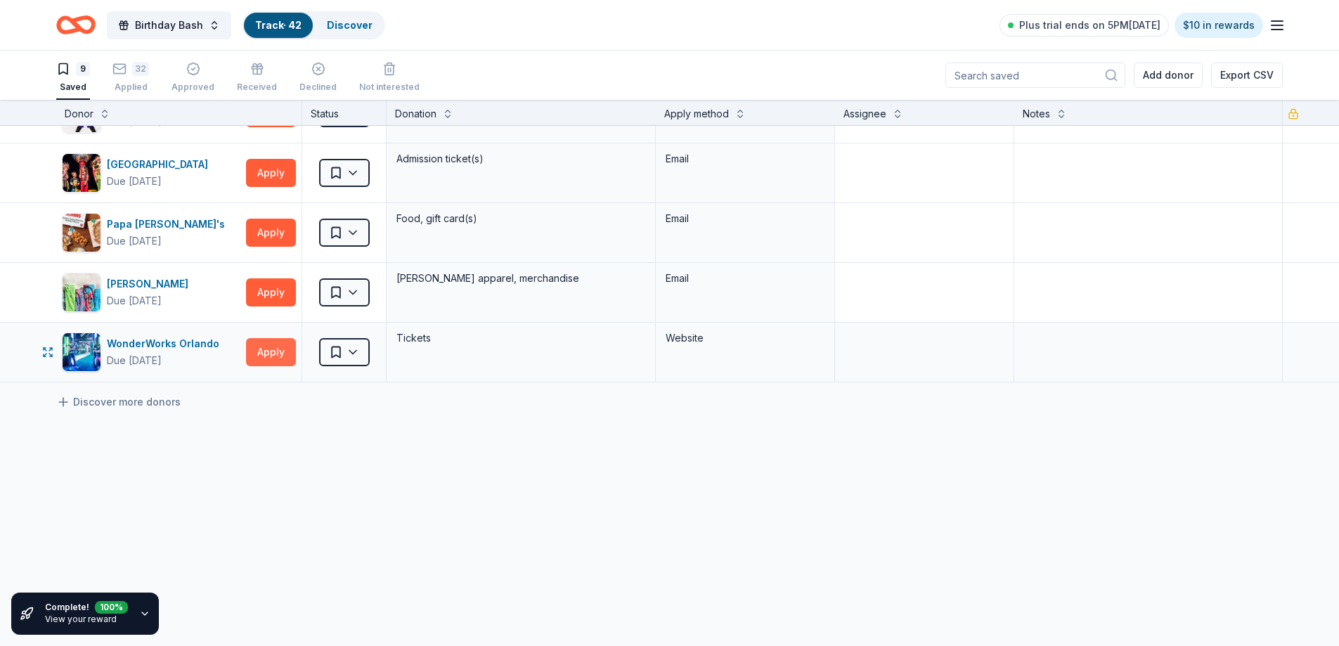
click at [255, 356] on button "Apply" at bounding box center [271, 352] width 50 height 28
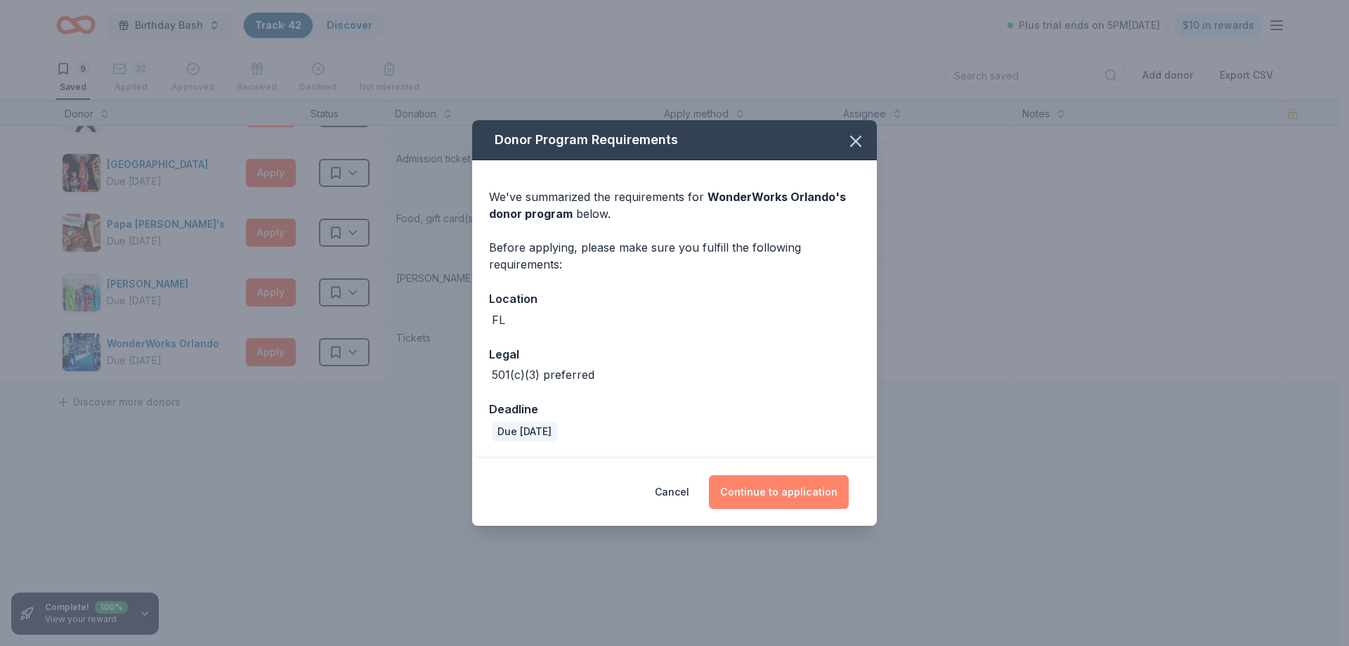
click at [790, 500] on button "Continue to application" at bounding box center [779, 492] width 140 height 34
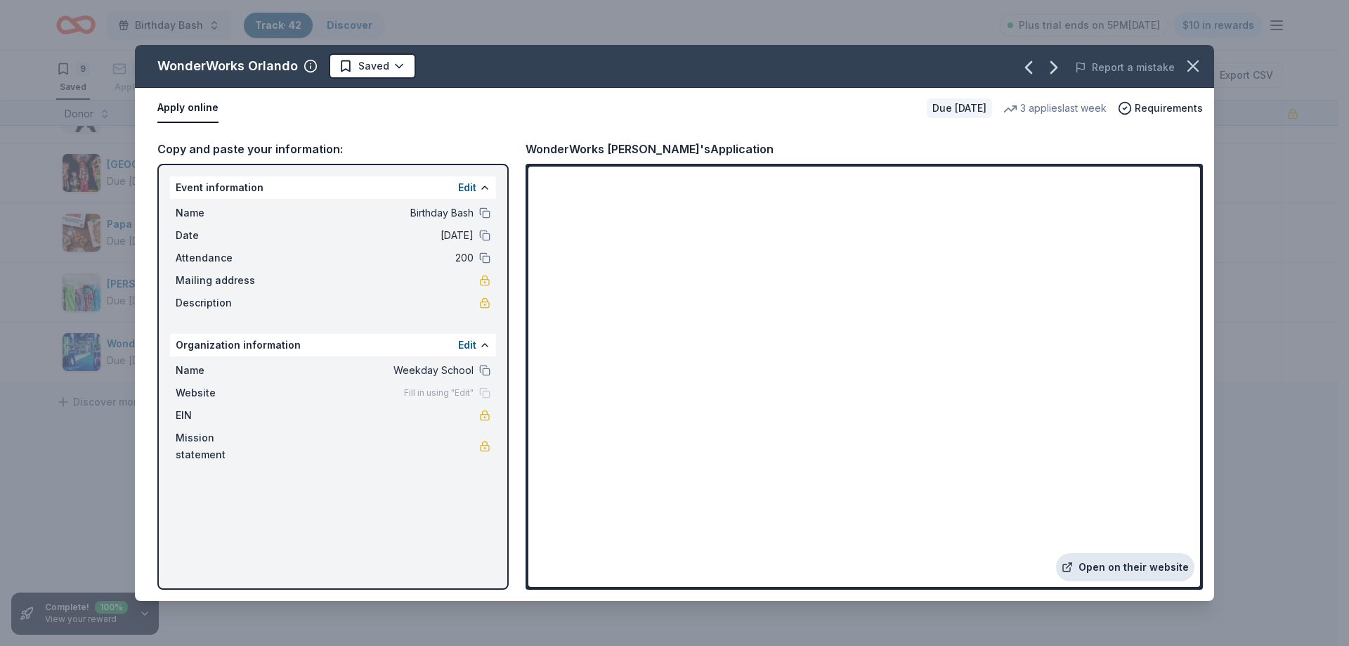
click at [1125, 566] on link "Open on their website" at bounding box center [1125, 567] width 138 height 28
